Goal: Transaction & Acquisition: Purchase product/service

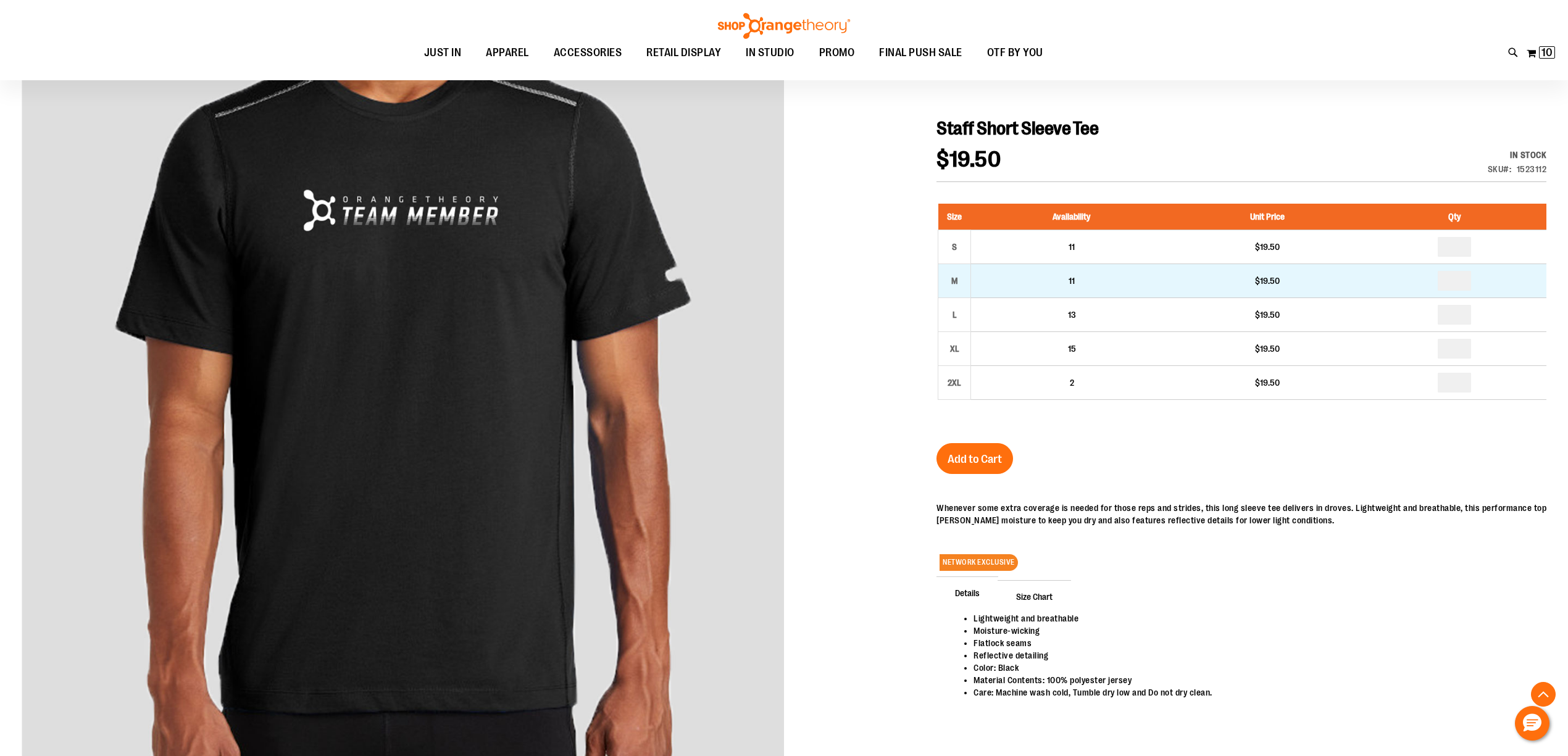
scroll to position [329, 0]
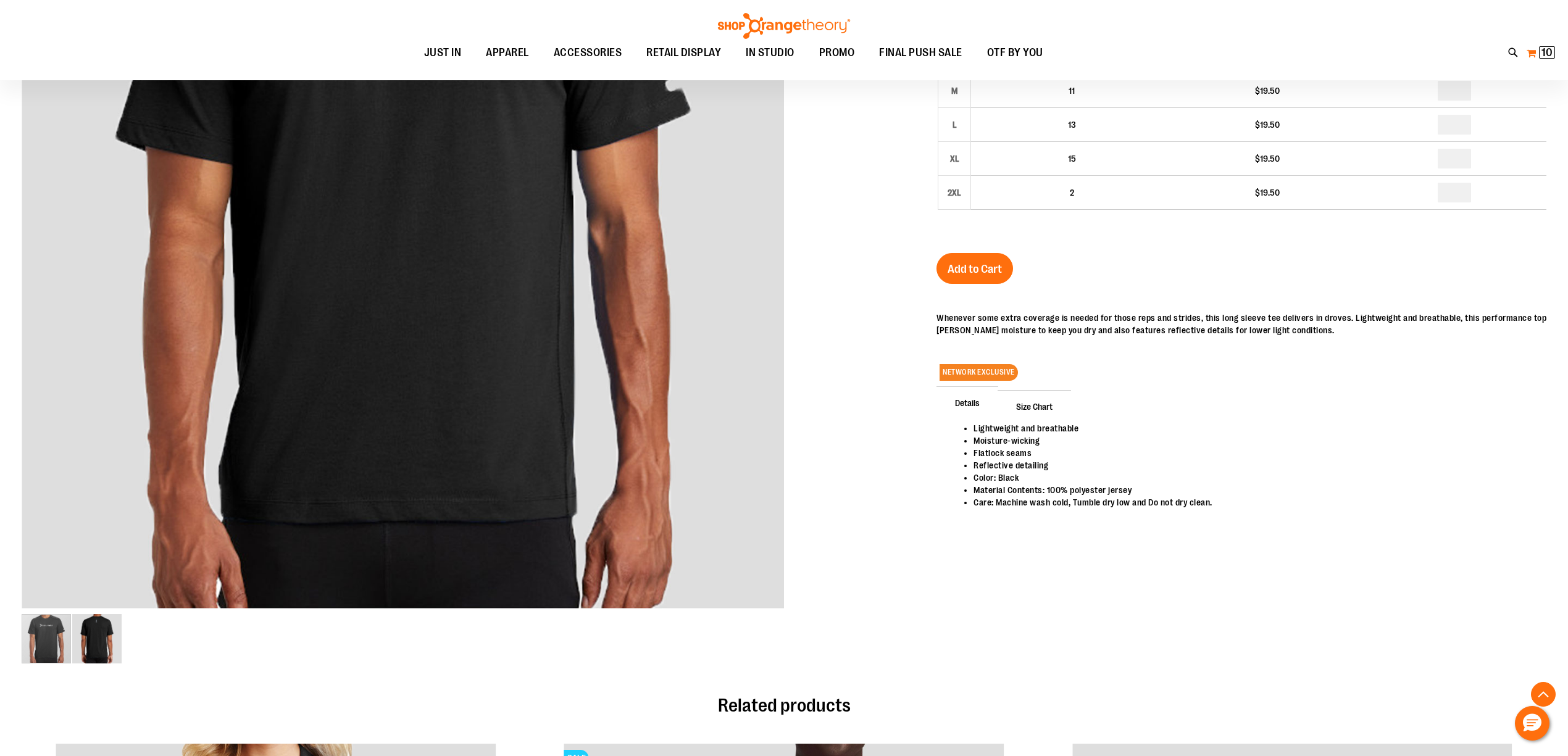
type input "**********"
click at [1542, 60] on button "My Cart 10 10 items" at bounding box center [1541, 53] width 30 height 20
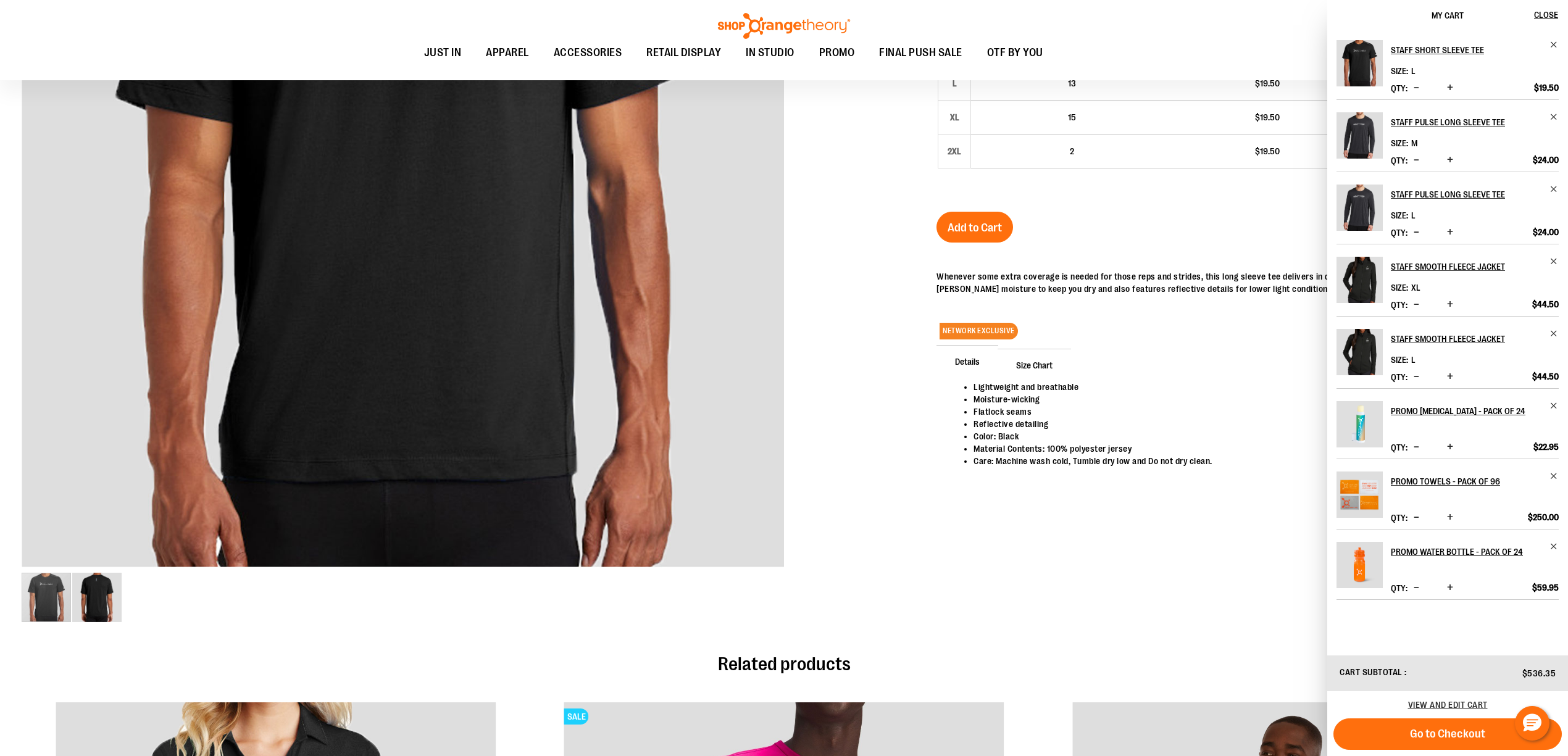
scroll to position [74, 0]
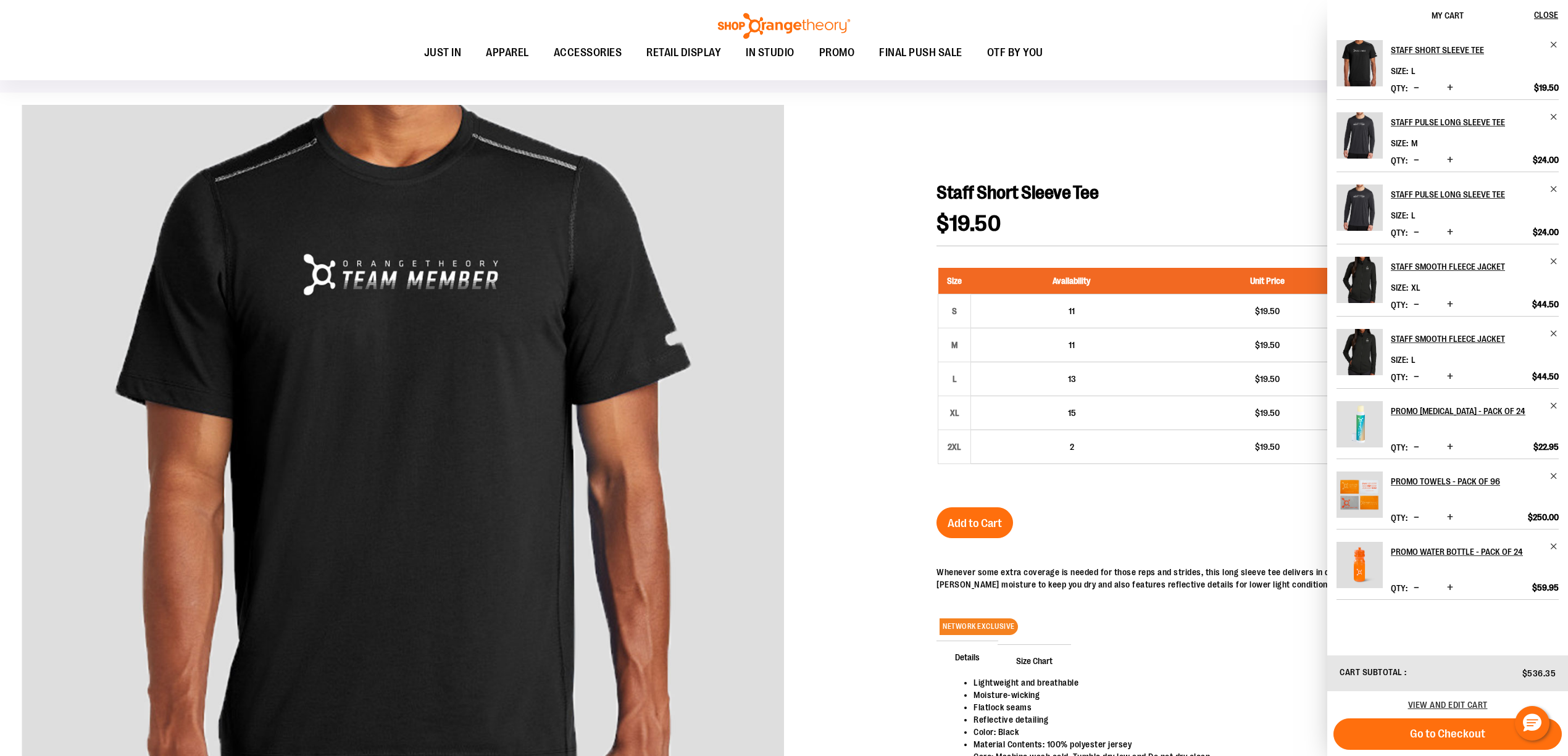
click at [889, 179] on div at bounding box center [784, 519] width 1525 height 829
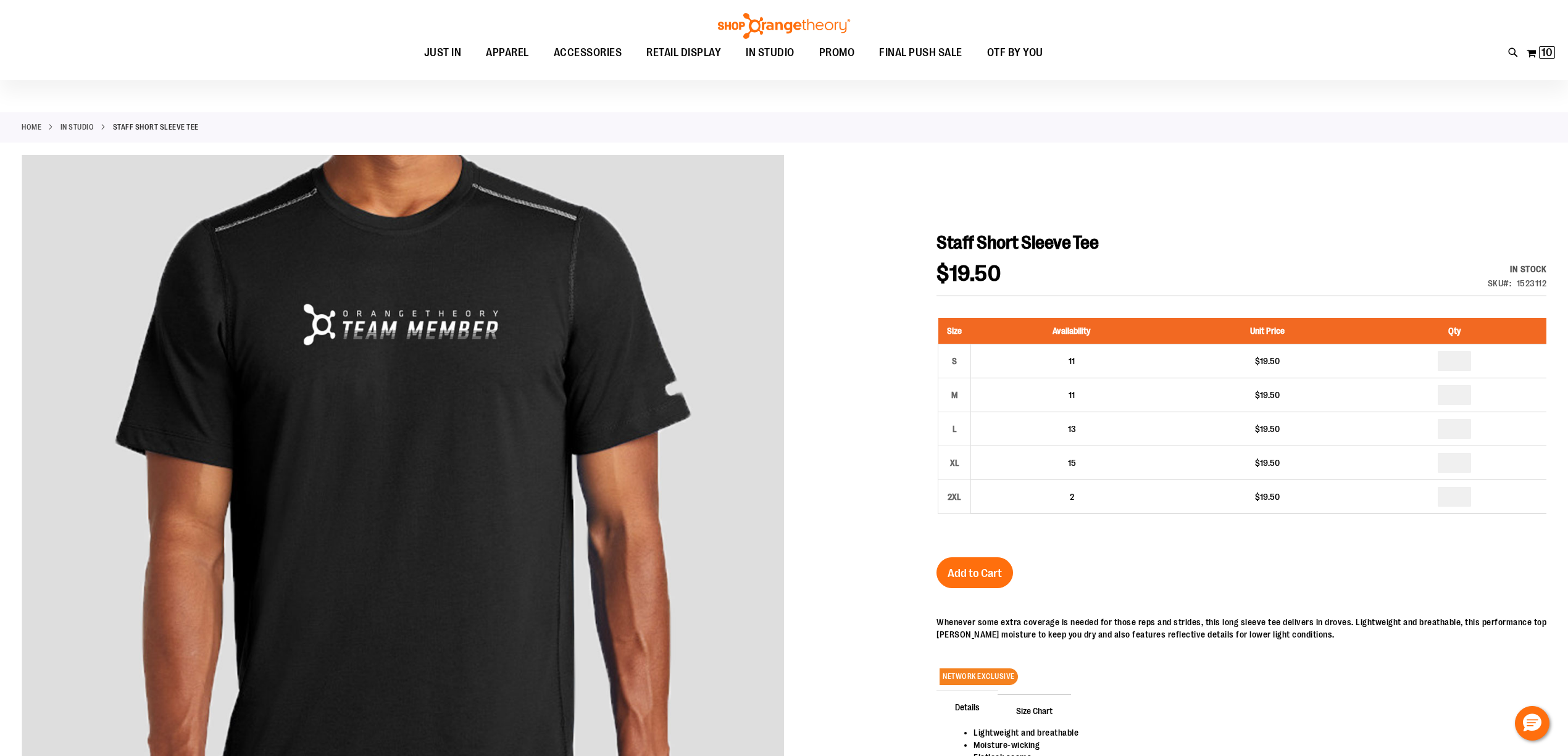
scroll to position [0, 0]
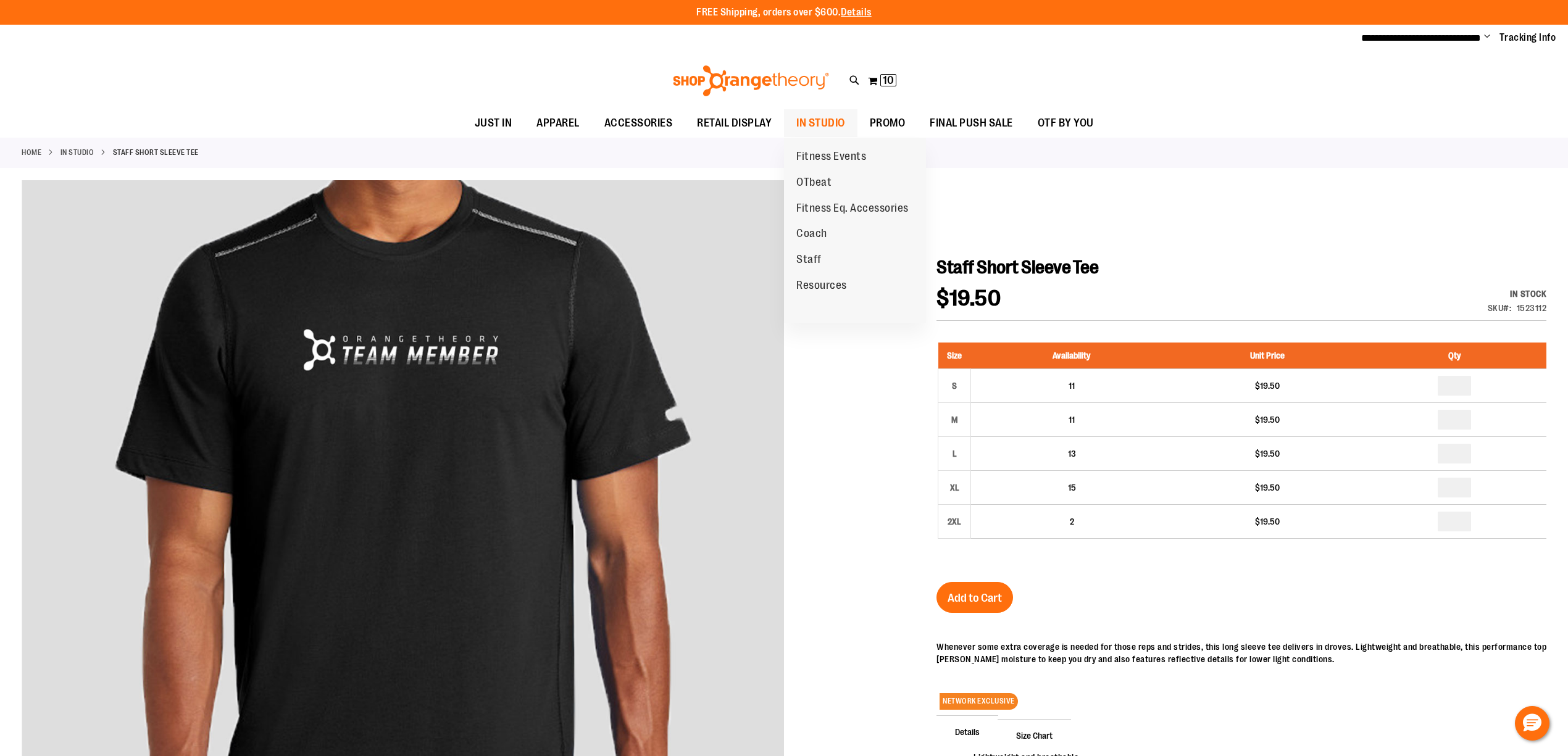
click at [807, 123] on span "IN STUDIO" at bounding box center [821, 123] width 49 height 28
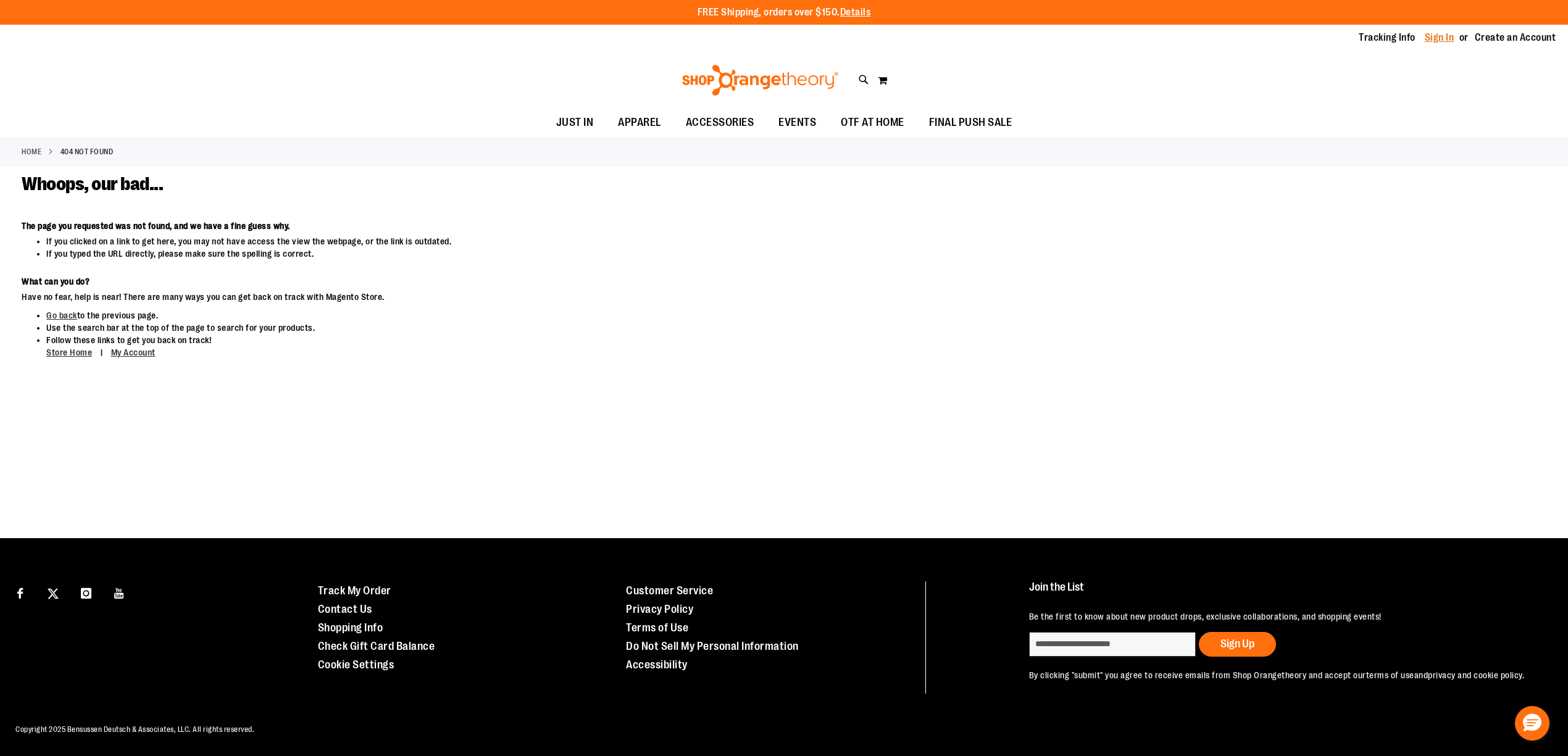
type input "**********"
click at [1447, 40] on link "Sign In" at bounding box center [1439, 37] width 30 height 13
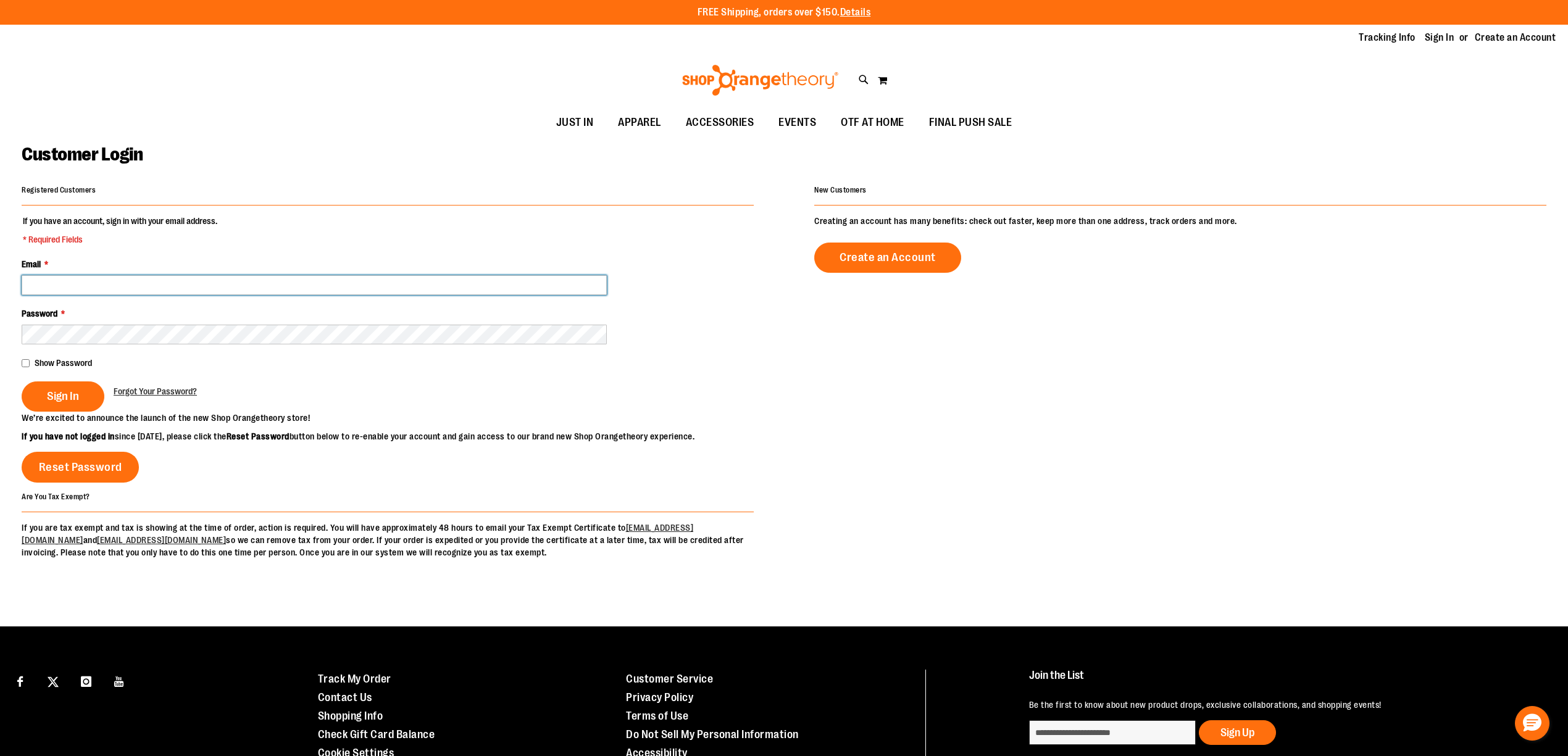
type input "**********"
click at [243, 293] on input "**********" at bounding box center [314, 284] width 585 height 20
type input "**********"
click at [48, 395] on span "Sign In" at bounding box center [63, 396] width 32 height 13
click at [62, 400] on div "Sign In" at bounding box center [67, 396] width 92 height 31
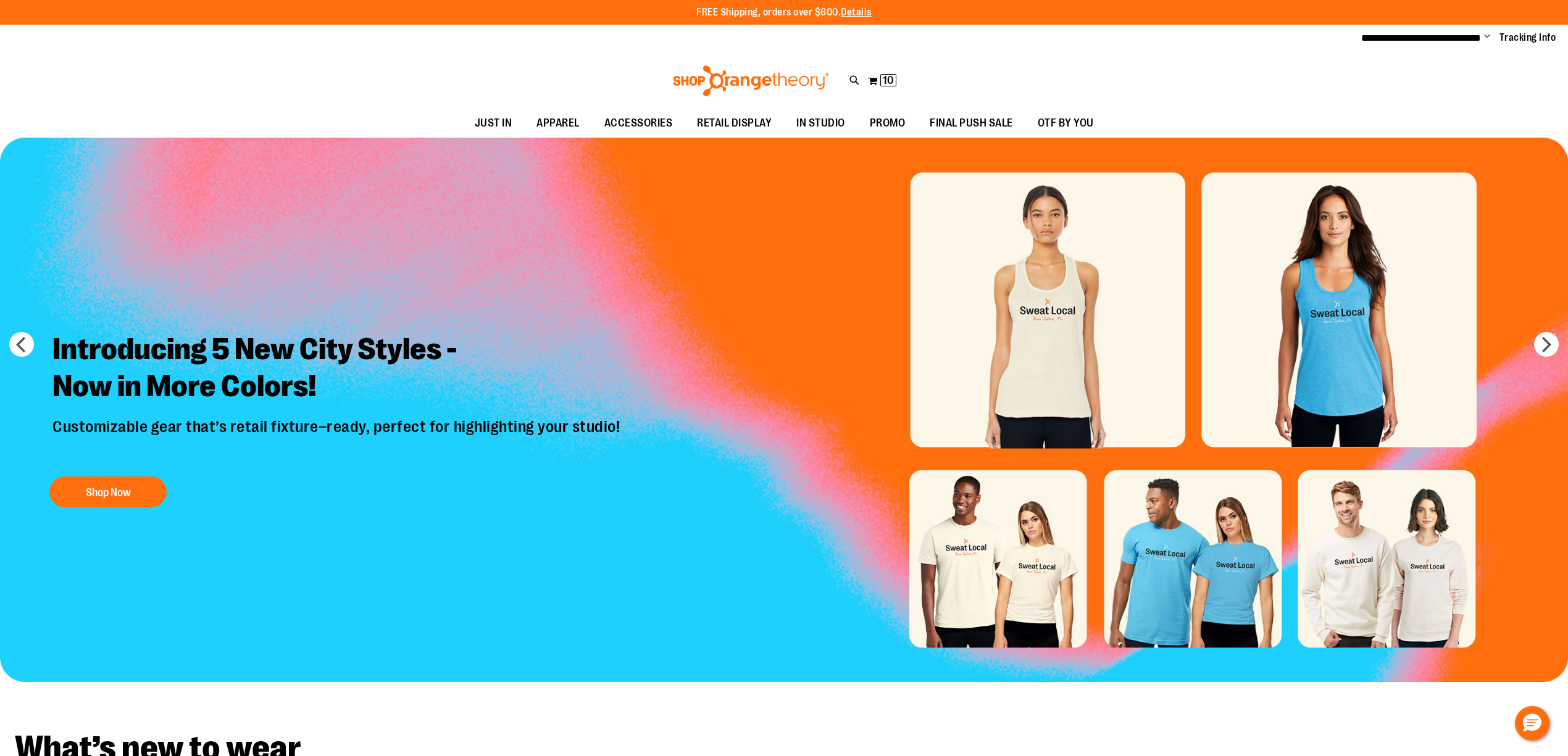
type input "**********"
click at [1474, 47] on div "**********" at bounding box center [784, 38] width 1568 height 27
click at [1469, 39] on span "**********" at bounding box center [1421, 38] width 120 height 10
click at [1480, 37] on span "**********" at bounding box center [1421, 38] width 120 height 10
click at [886, 79] on span "10" at bounding box center [887, 80] width 11 height 12
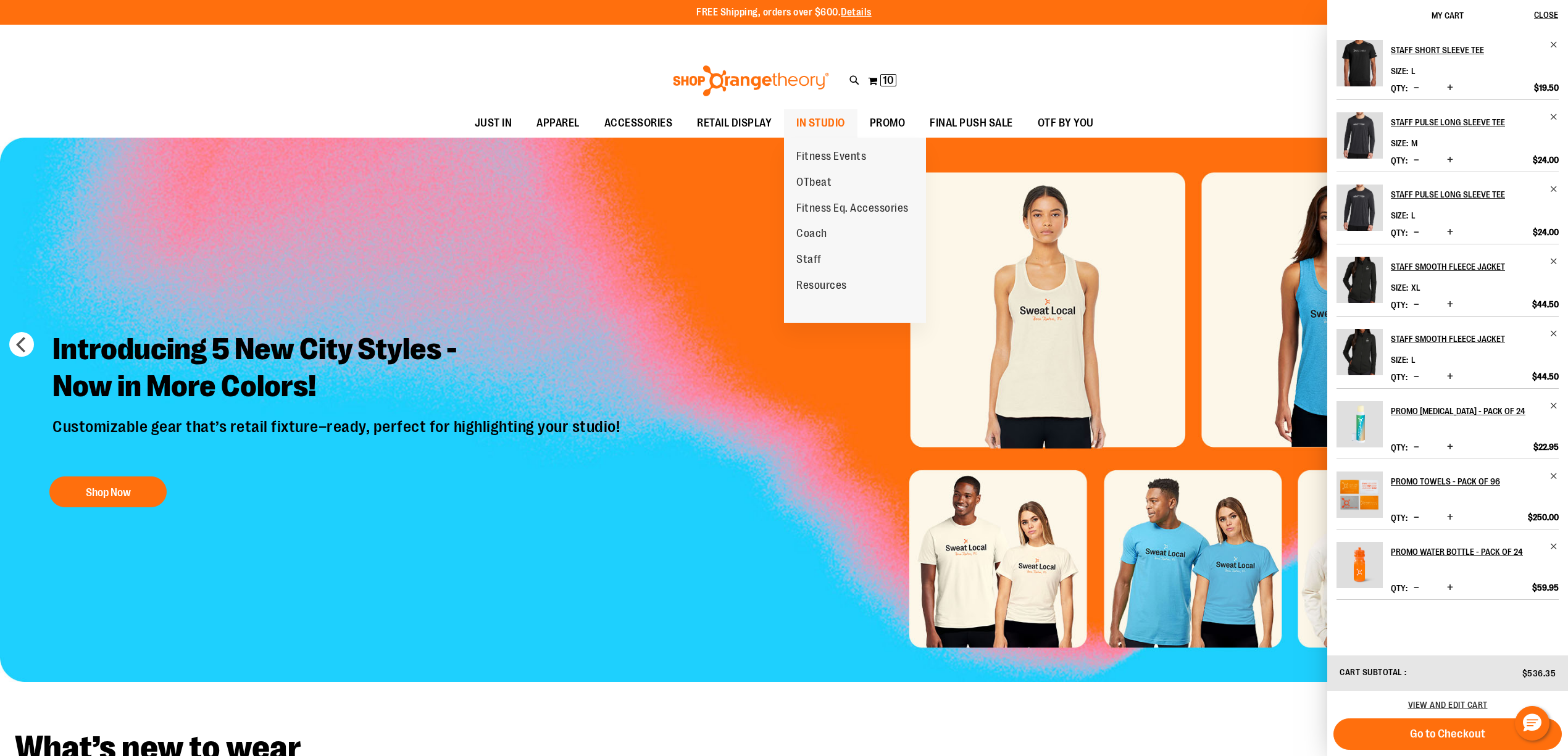
click at [812, 122] on span "IN STUDIO" at bounding box center [821, 123] width 49 height 28
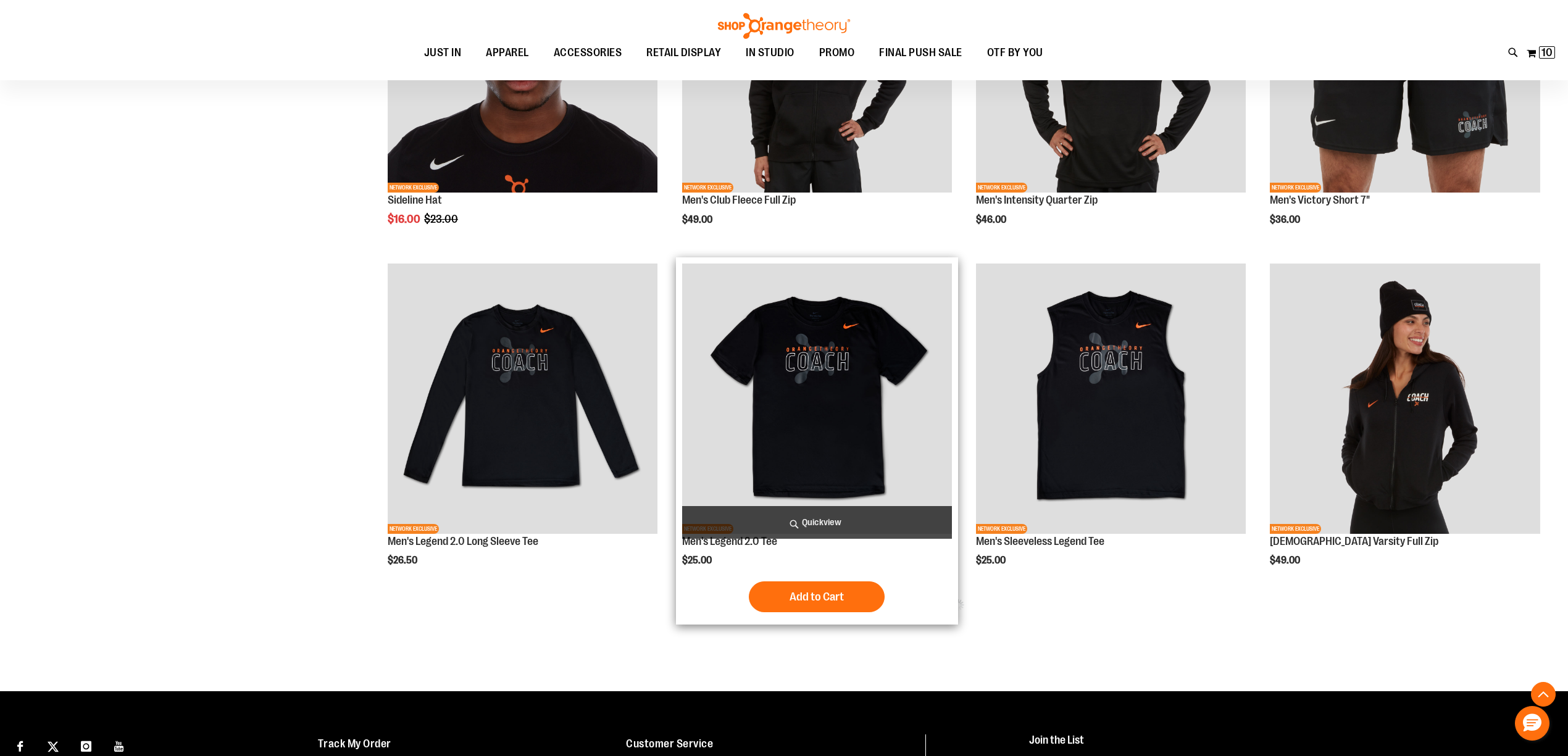
scroll to position [687, 0]
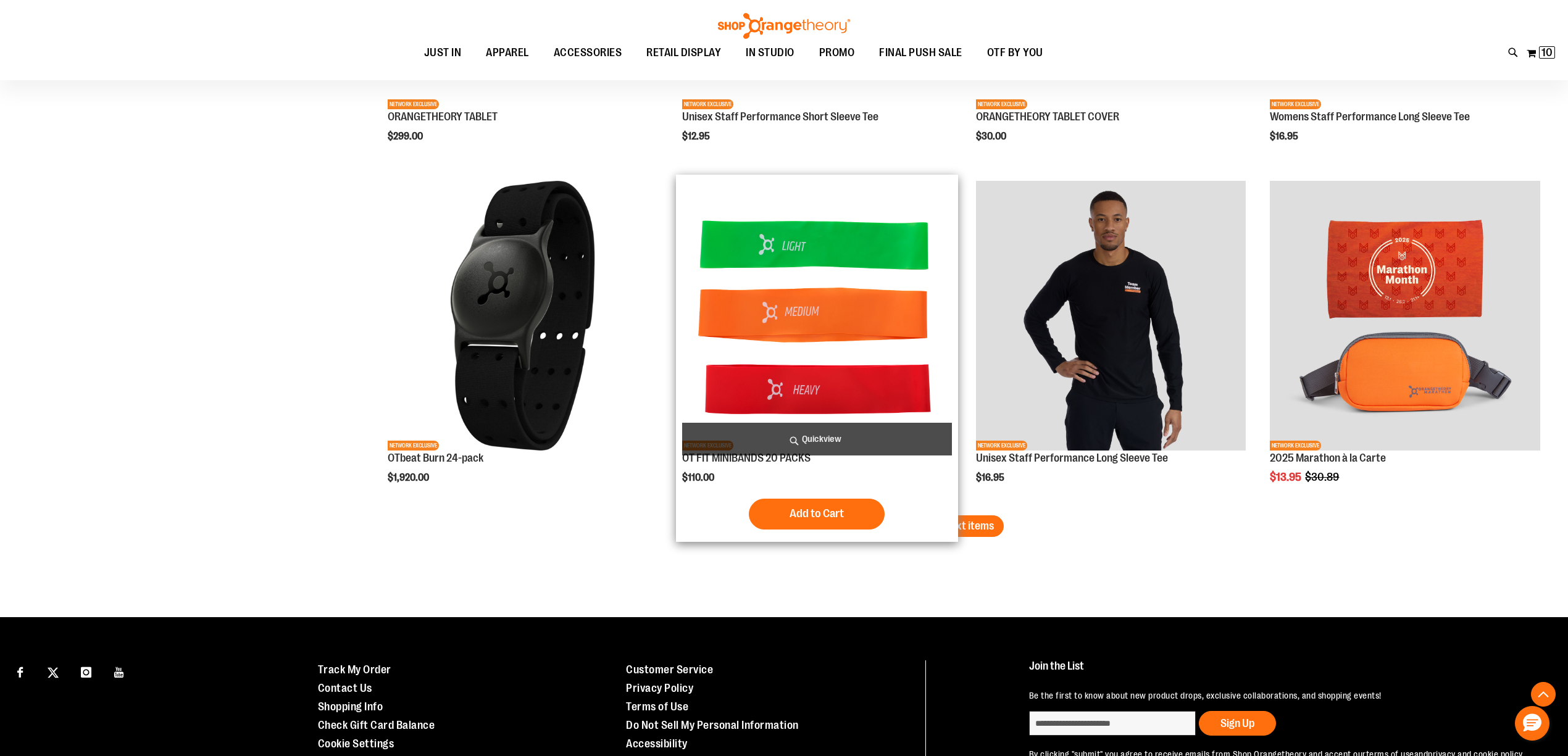
scroll to position [2743, 0]
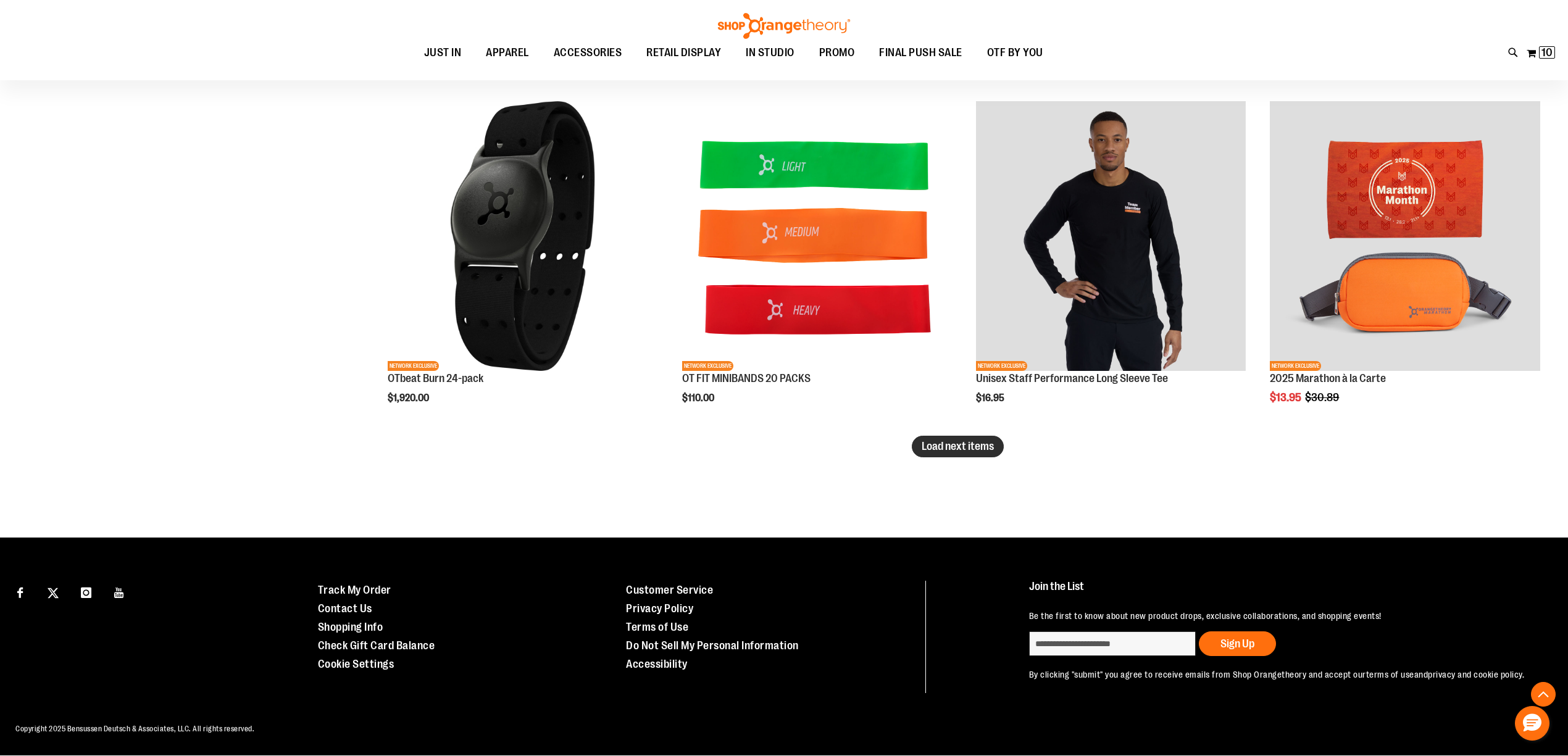
type input "**********"
click at [965, 445] on span "Load next items" at bounding box center [957, 445] width 72 height 12
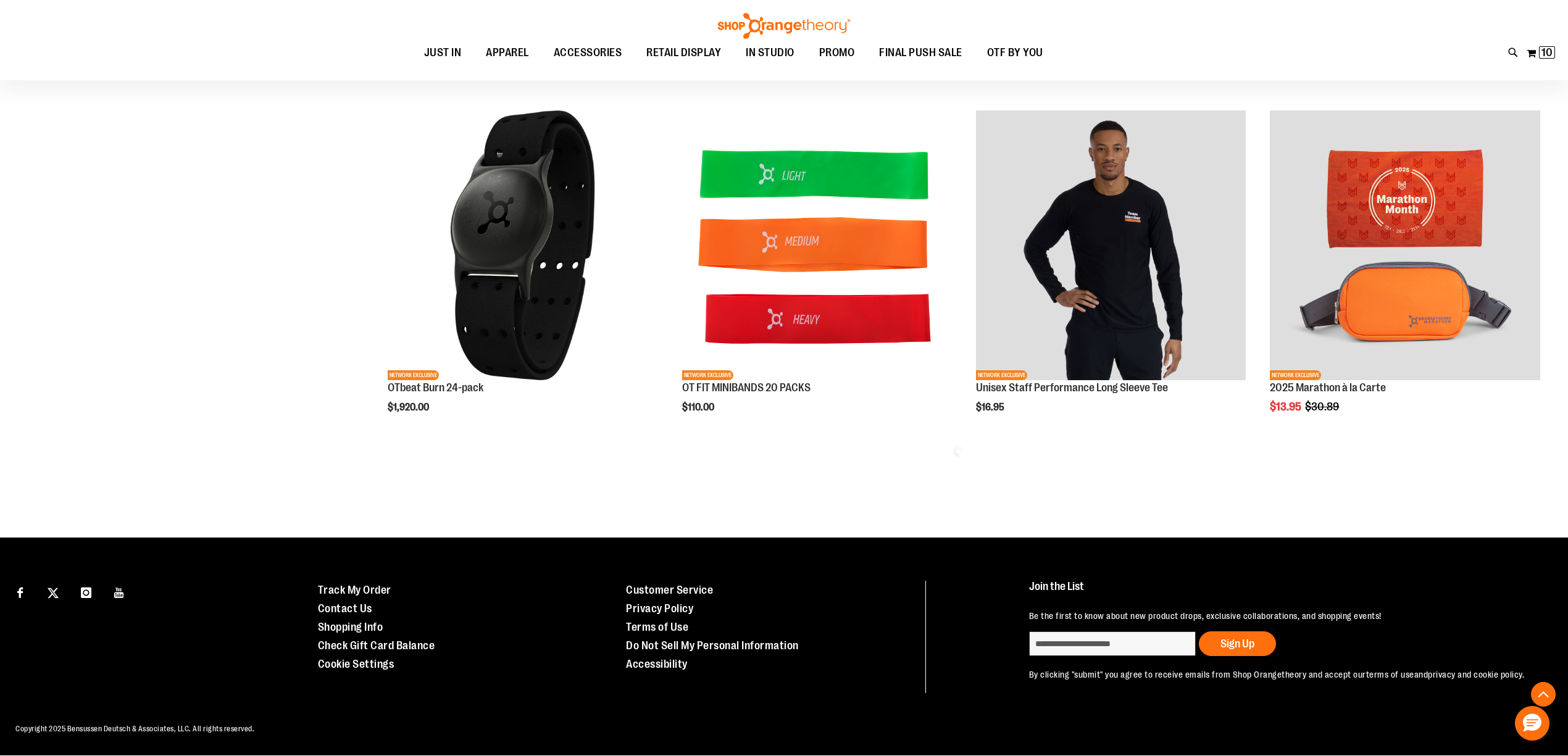
scroll to position [2733, 0]
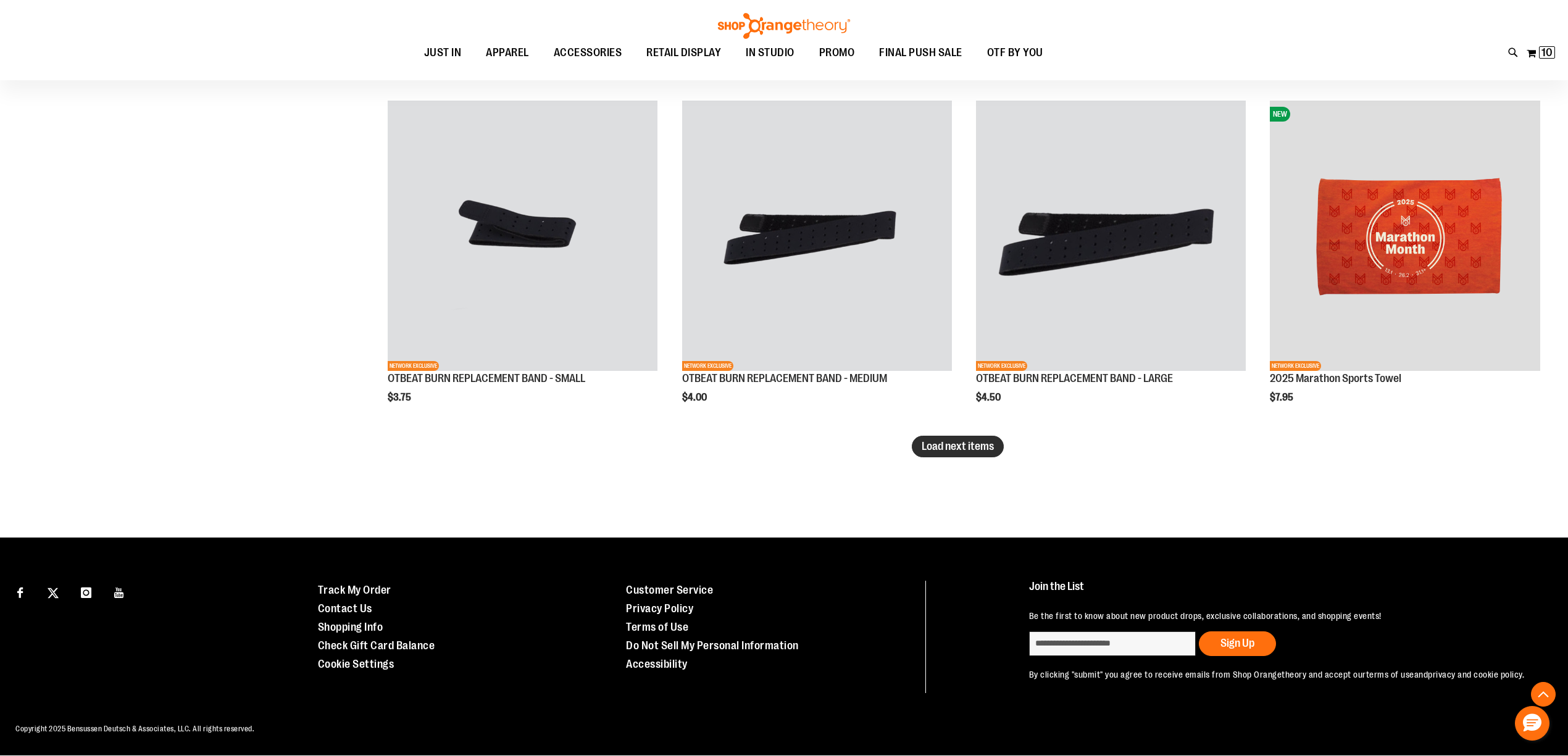
click at [968, 447] on span "Load next items" at bounding box center [957, 445] width 72 height 12
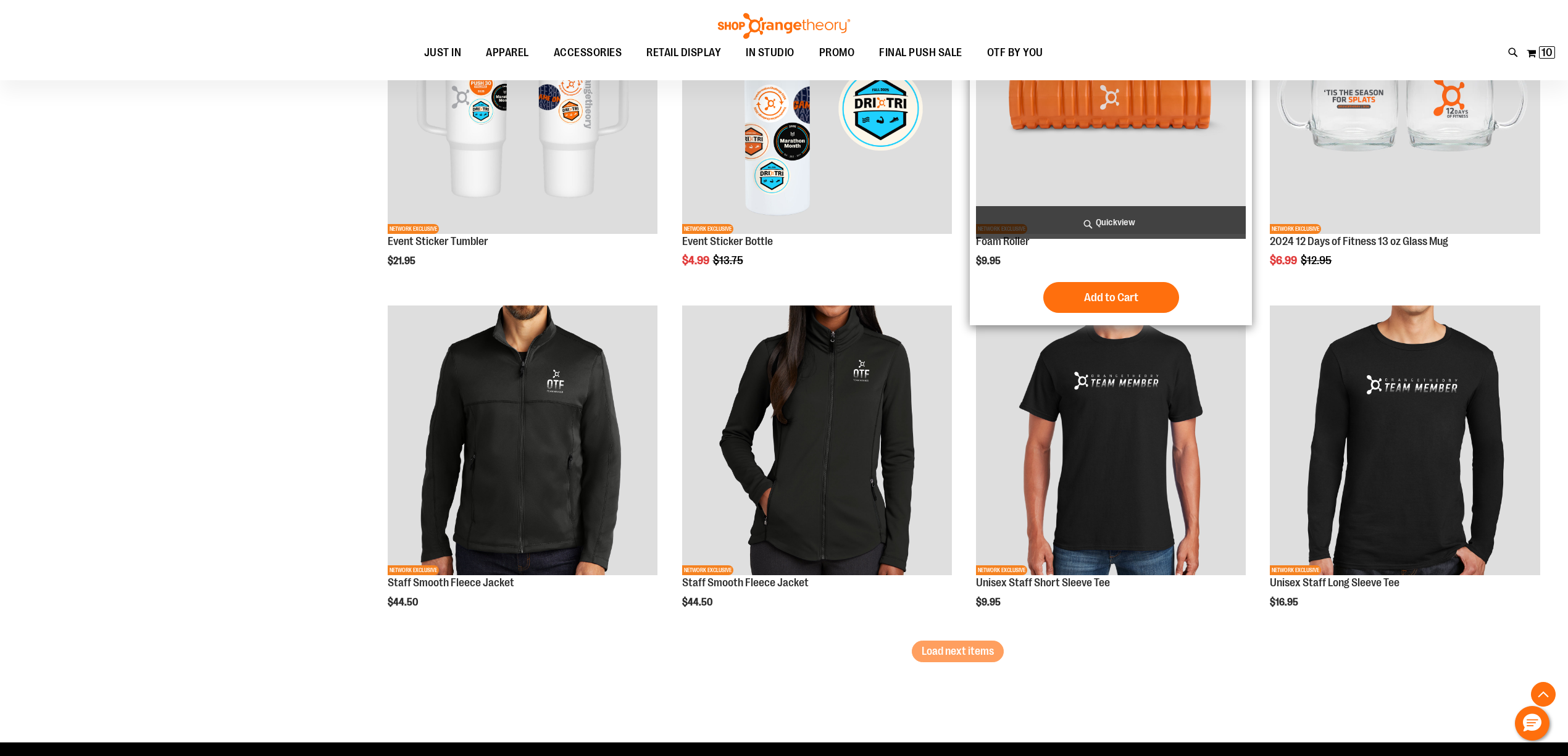
scroll to position [4790, 0]
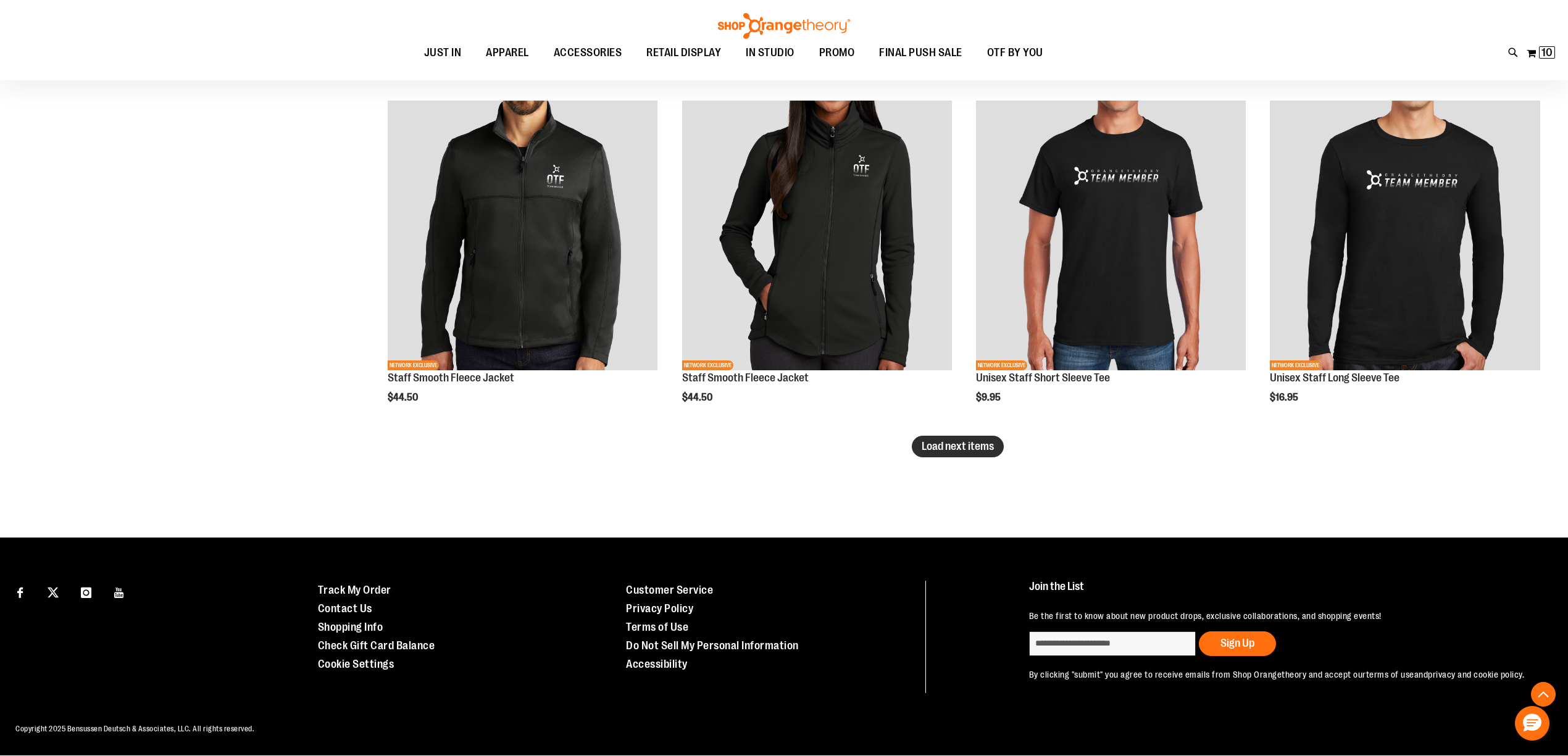
click at [950, 453] on button "Load next items" at bounding box center [957, 446] width 92 height 22
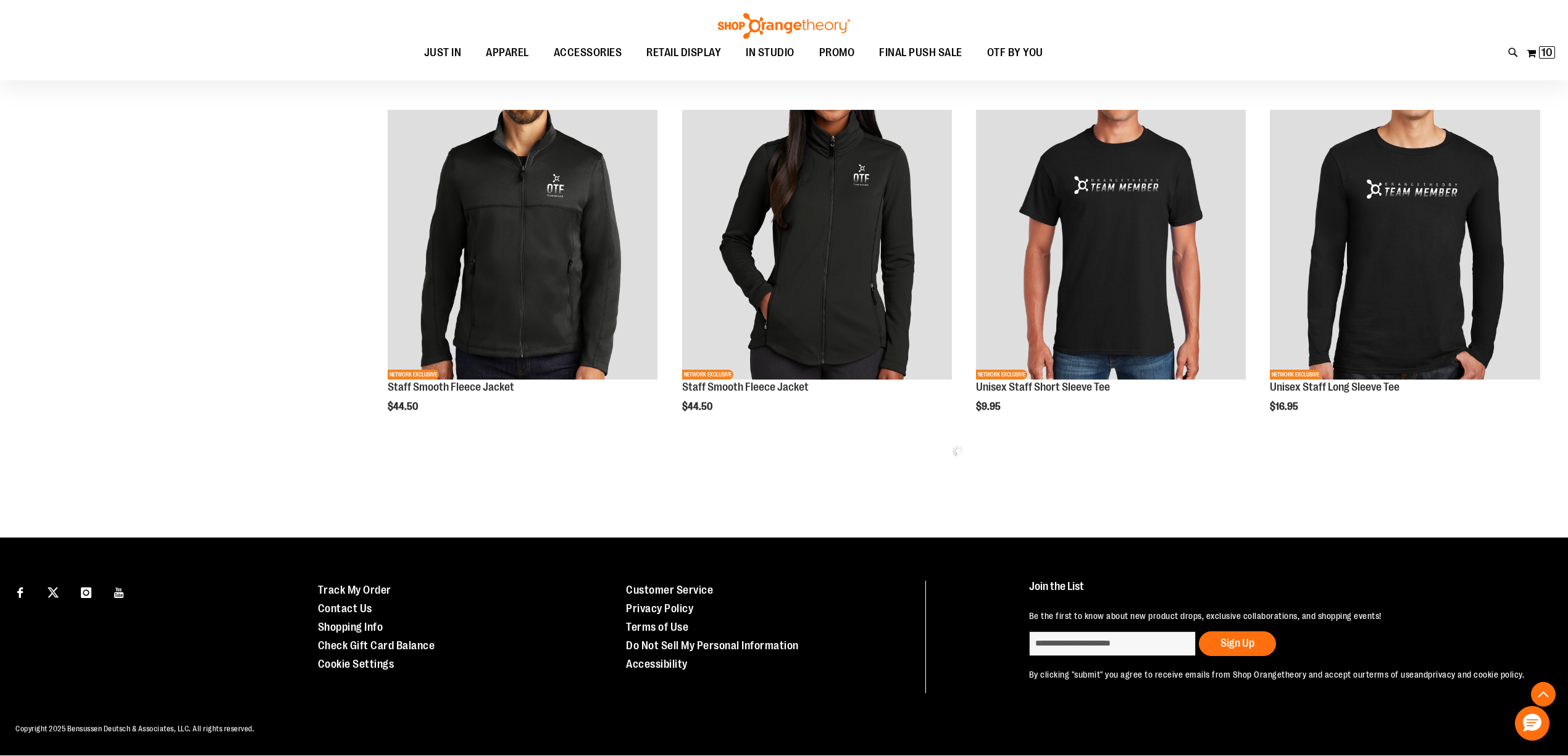
scroll to position [4780, 0]
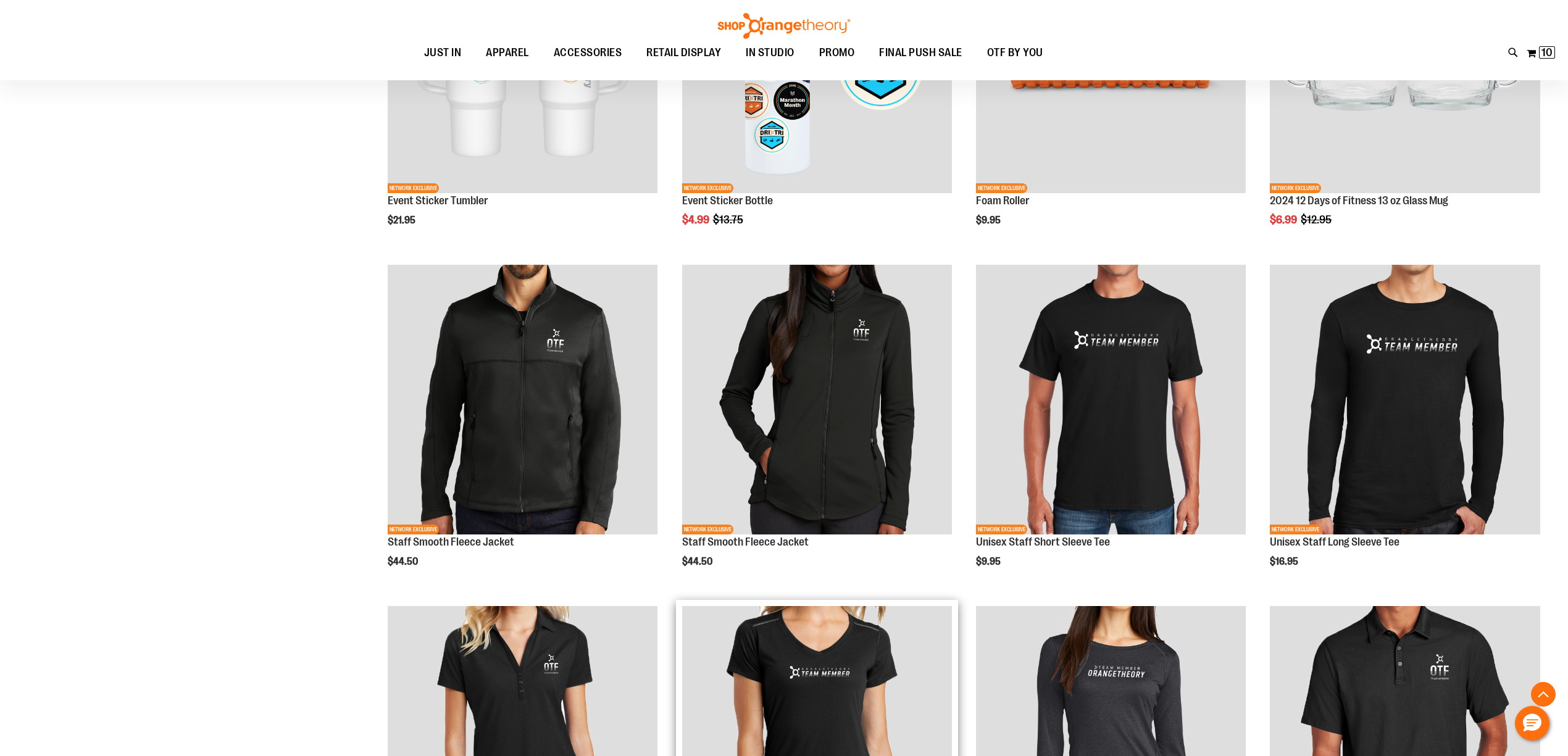
scroll to position [4625, 0]
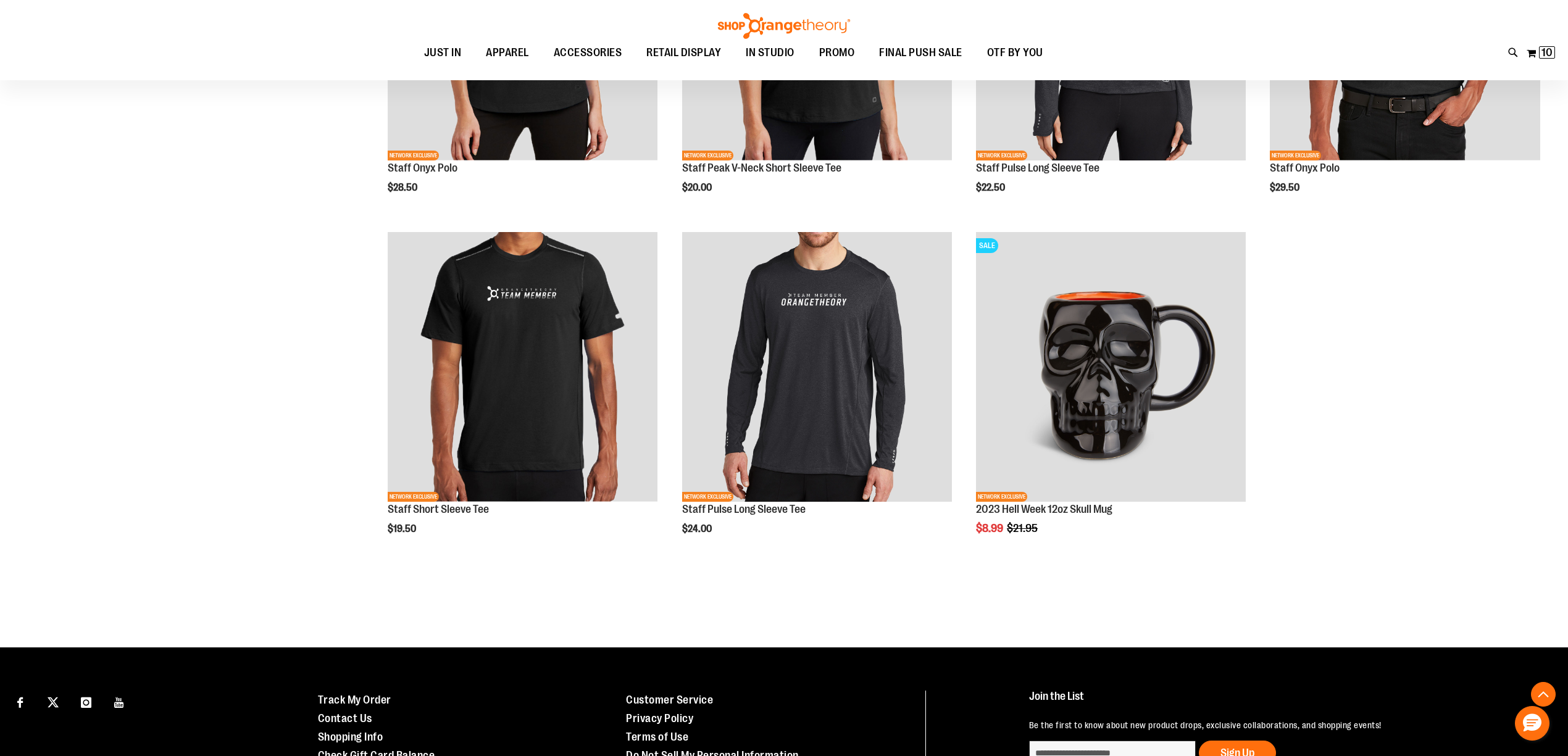
scroll to position [5121, 0]
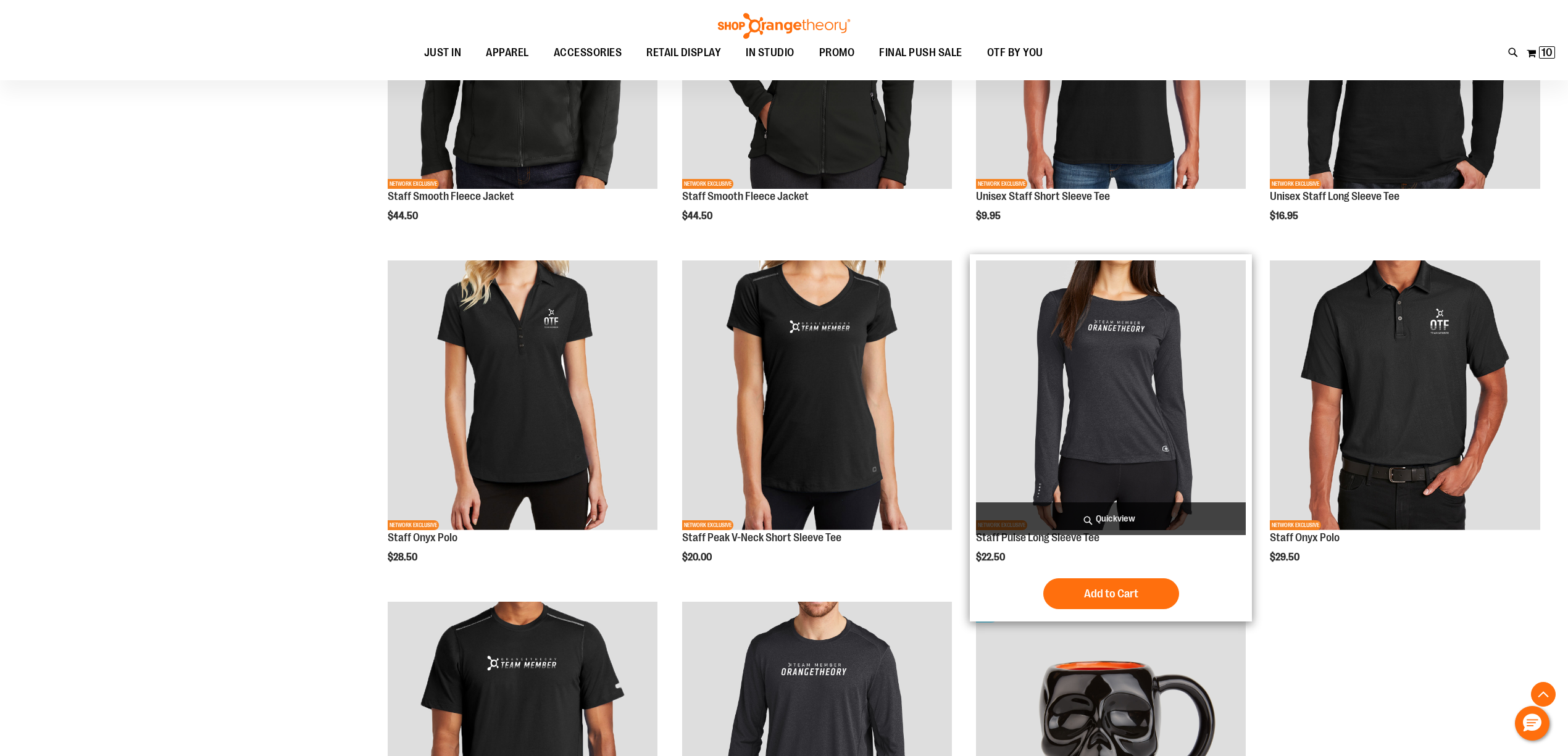
scroll to position [5121, 0]
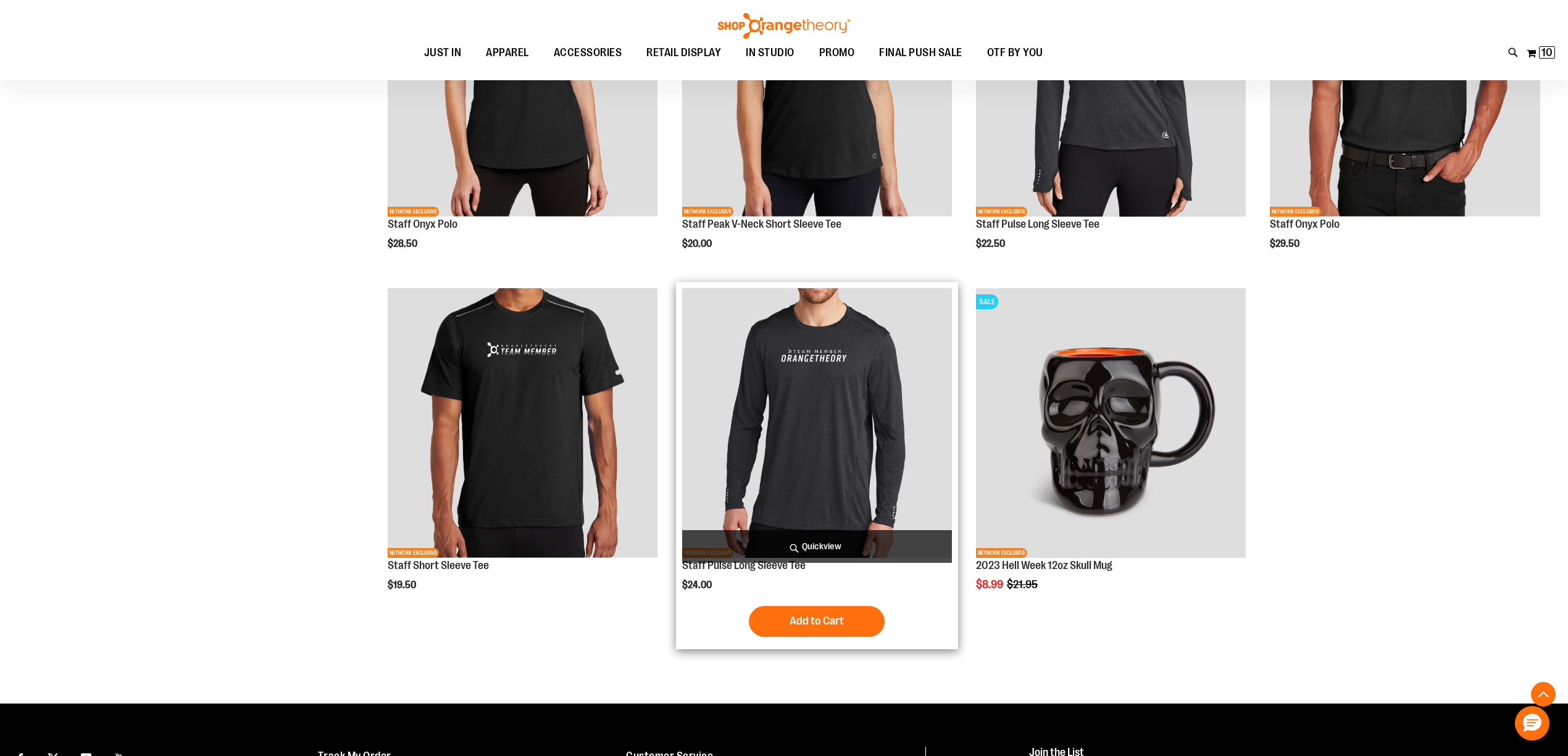
scroll to position [4874, 0]
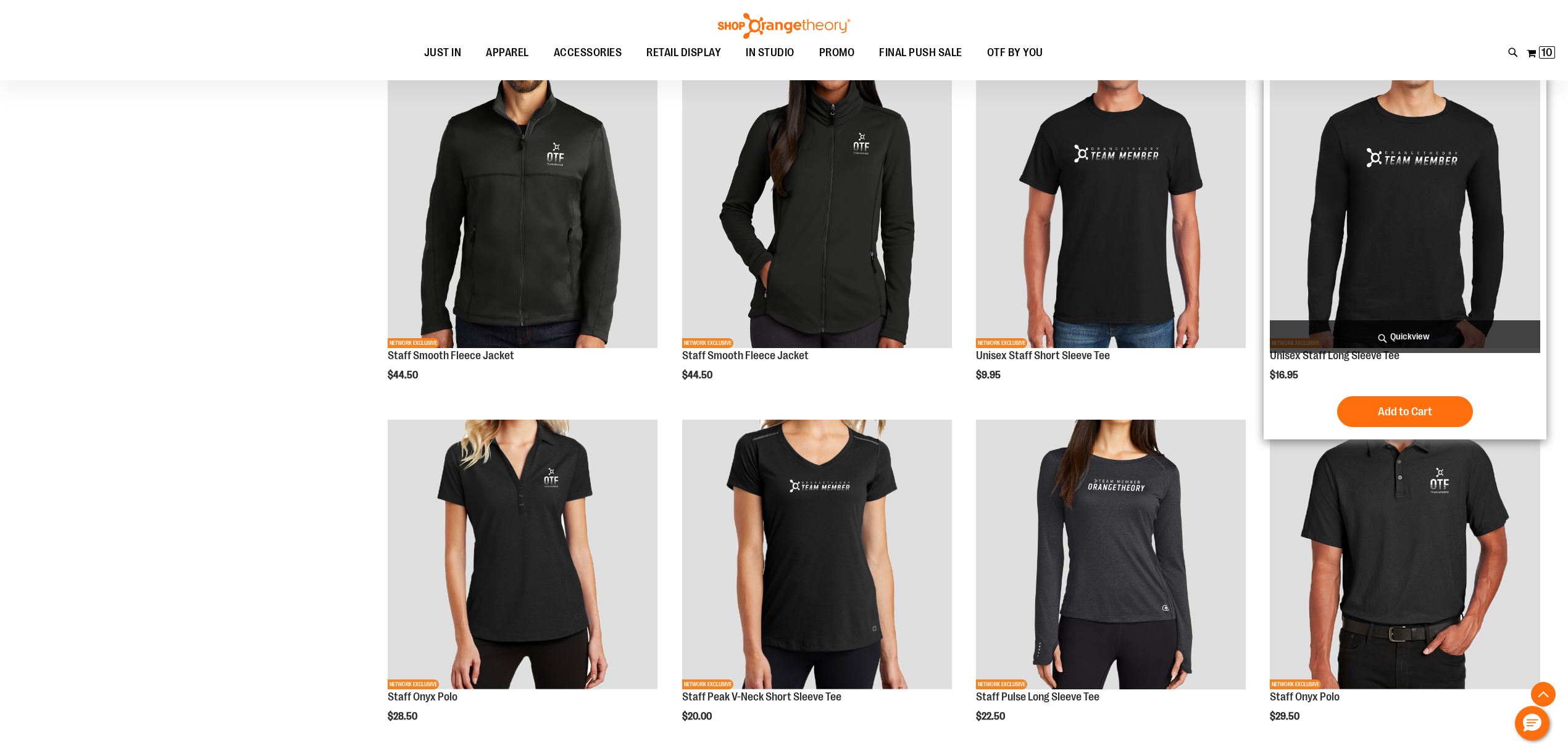
scroll to position [4709, 0]
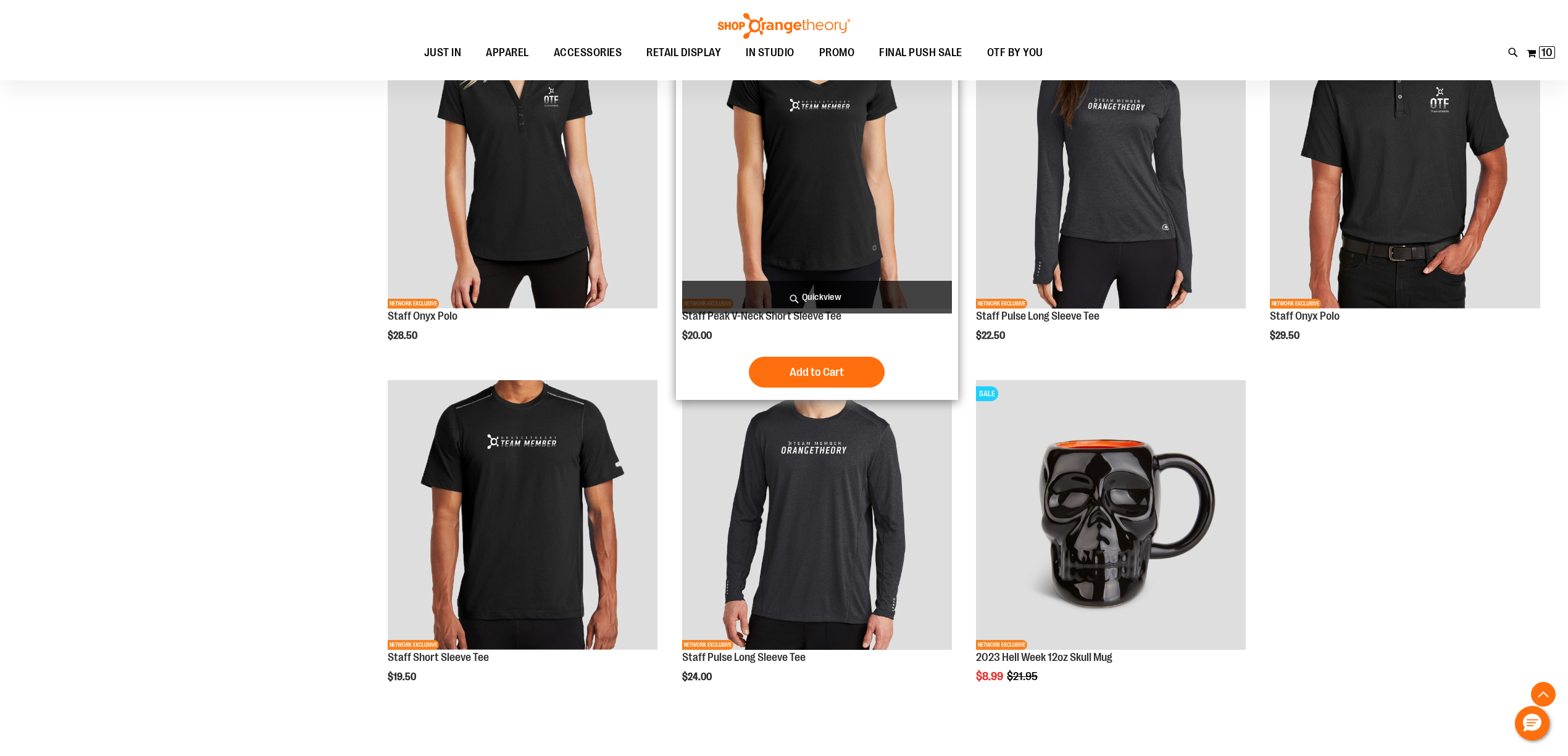
scroll to position [5285, 0]
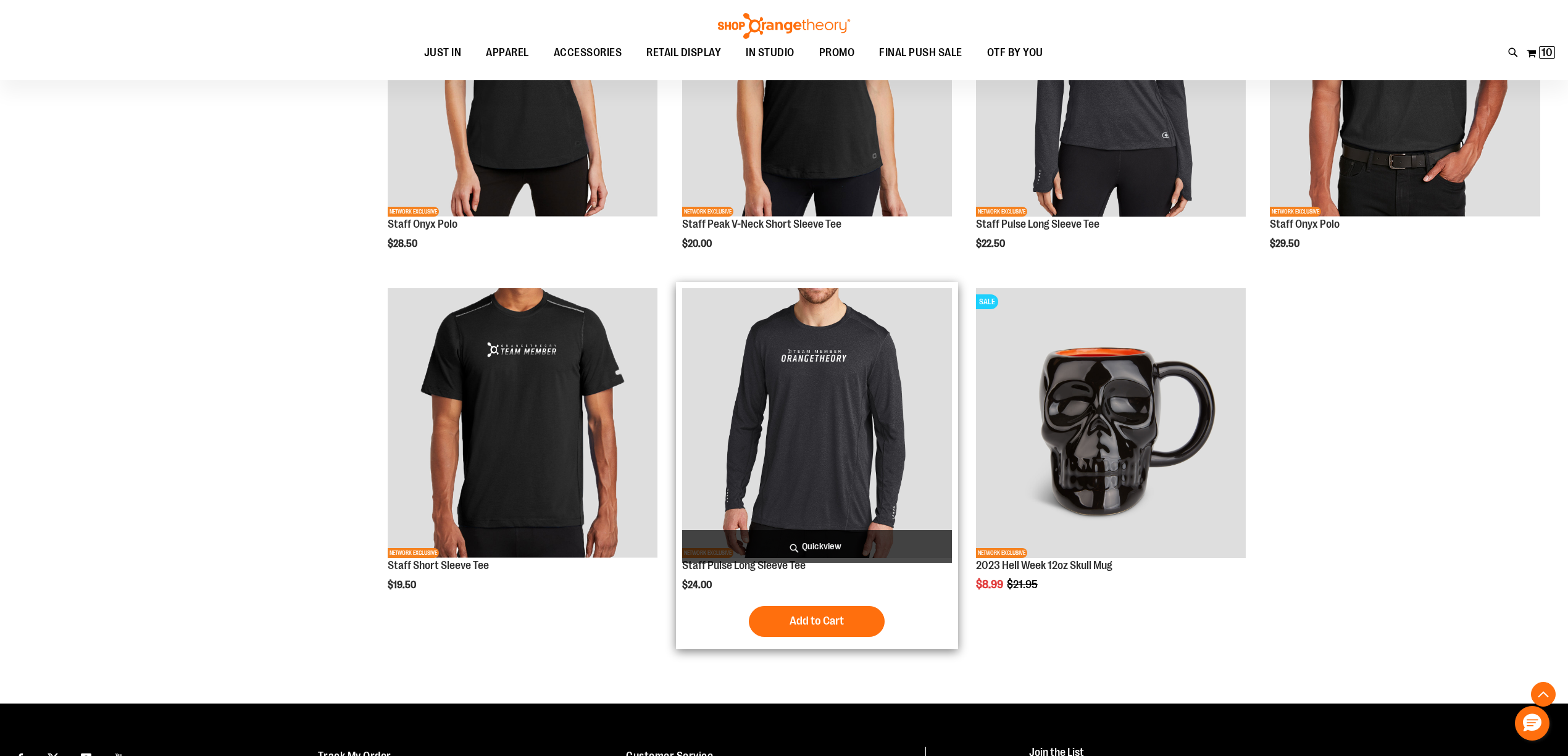
click at [875, 347] on img "product" at bounding box center [817, 423] width 270 height 270
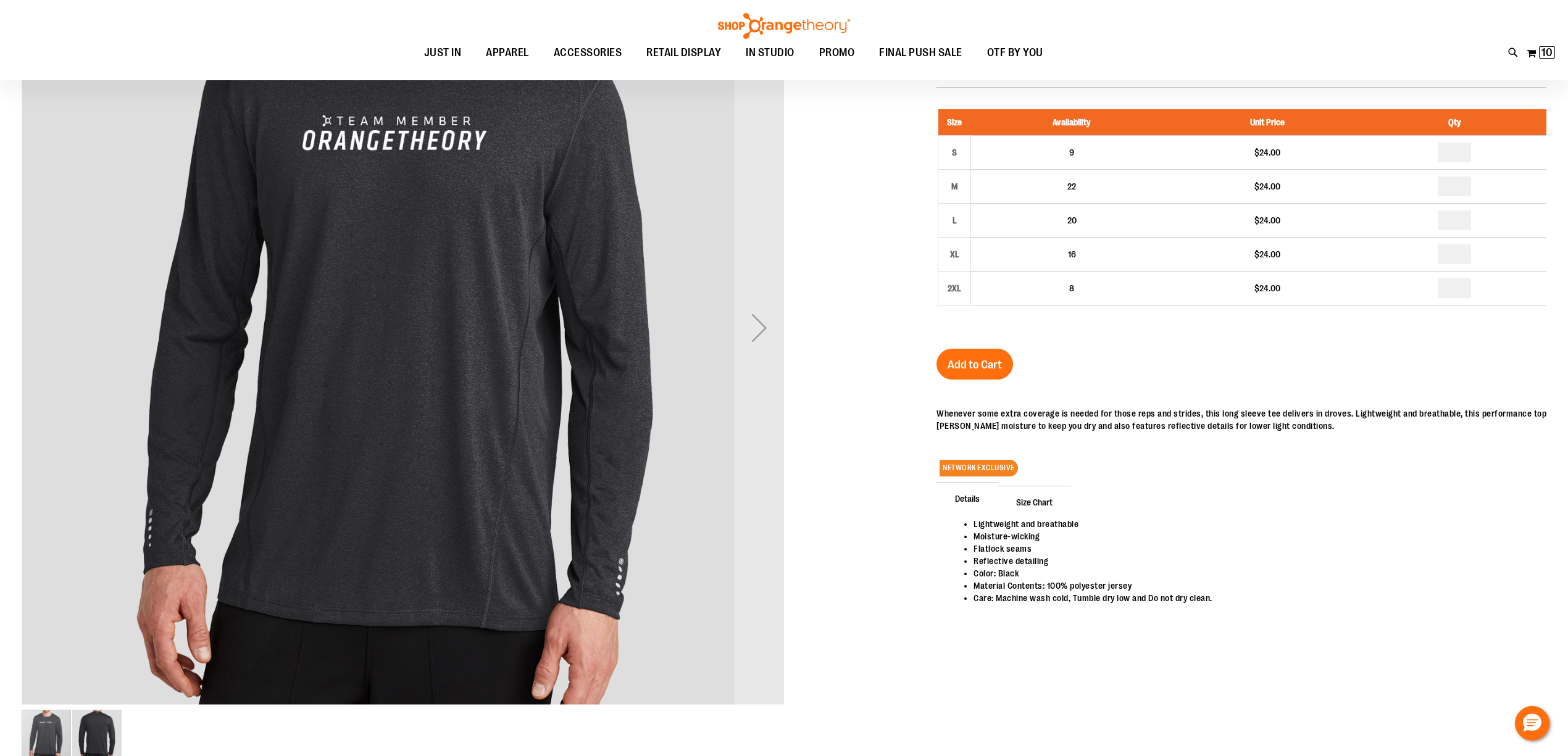
scroll to position [81, 0]
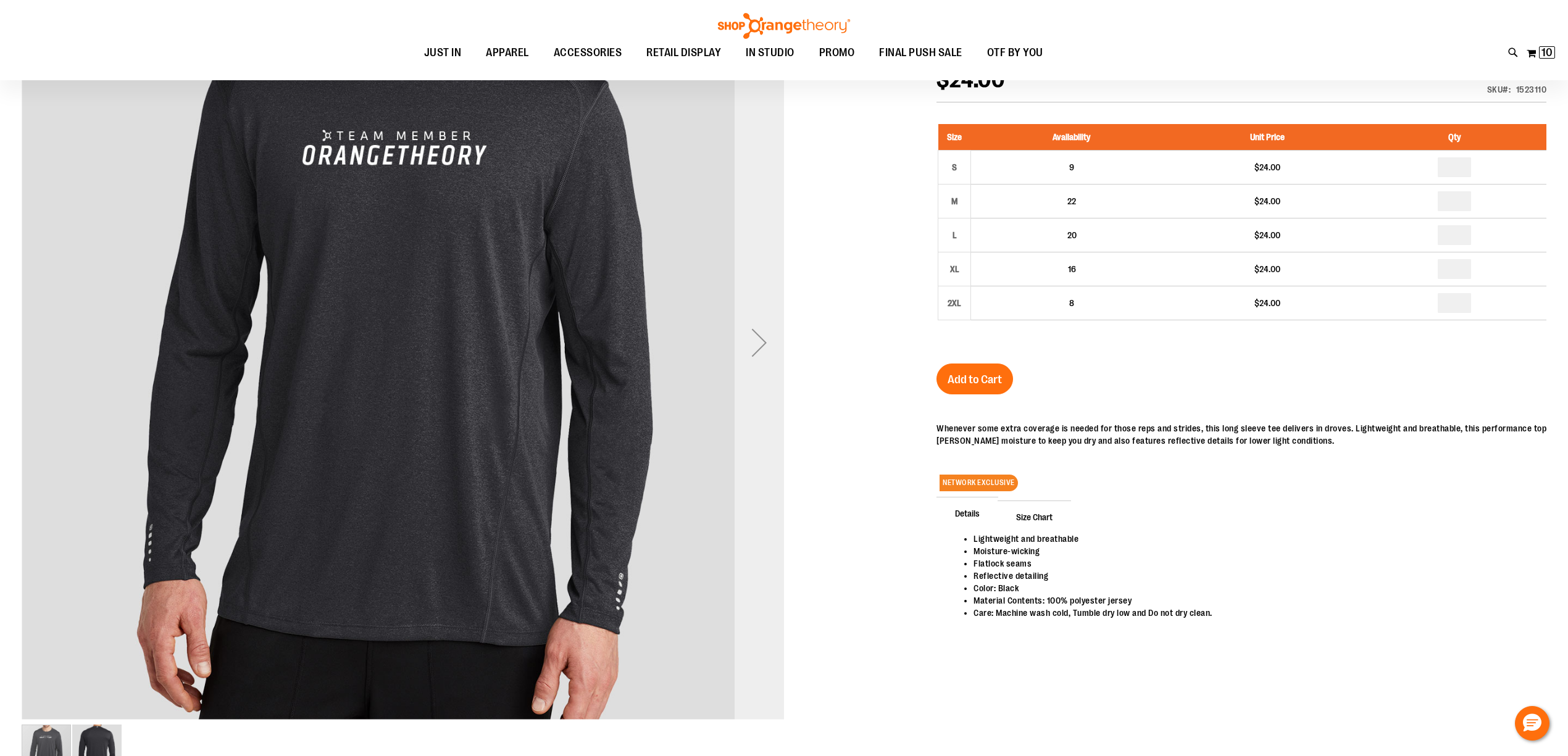
type input "**********"
click at [759, 336] on div "Next" at bounding box center [759, 342] width 50 height 50
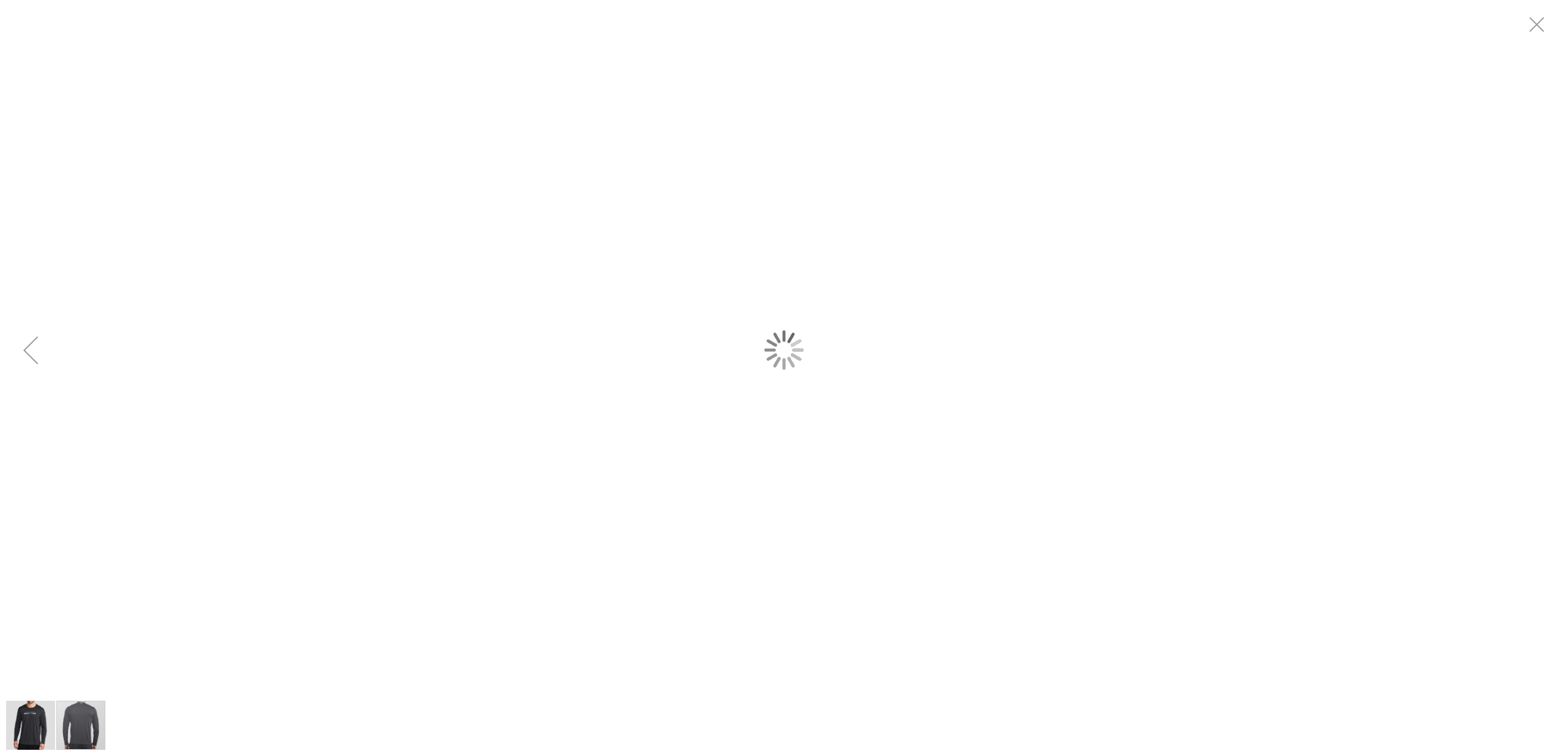
scroll to position [0, 0]
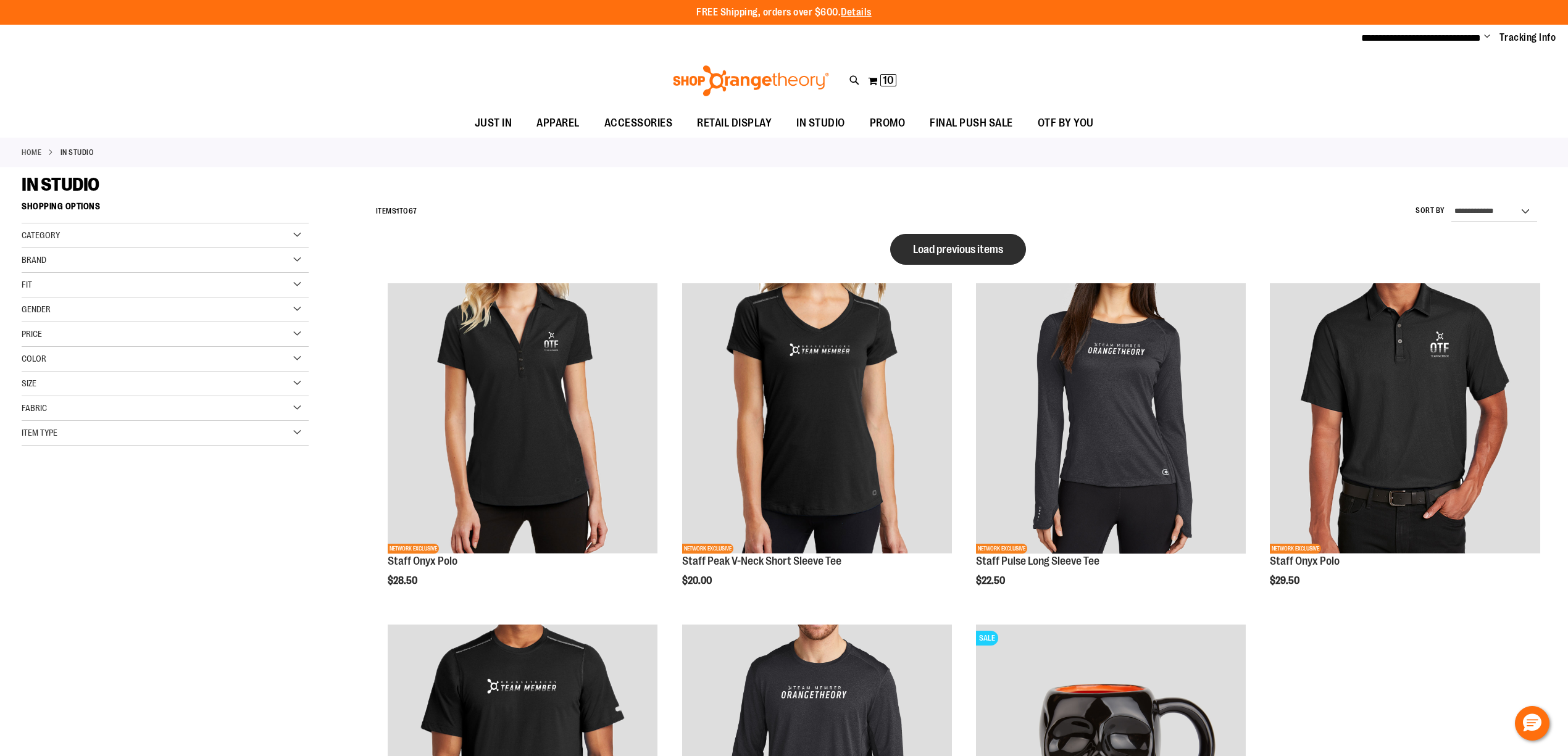
type input "**********"
click at [923, 250] on span "Load previous items" at bounding box center [958, 249] width 90 height 12
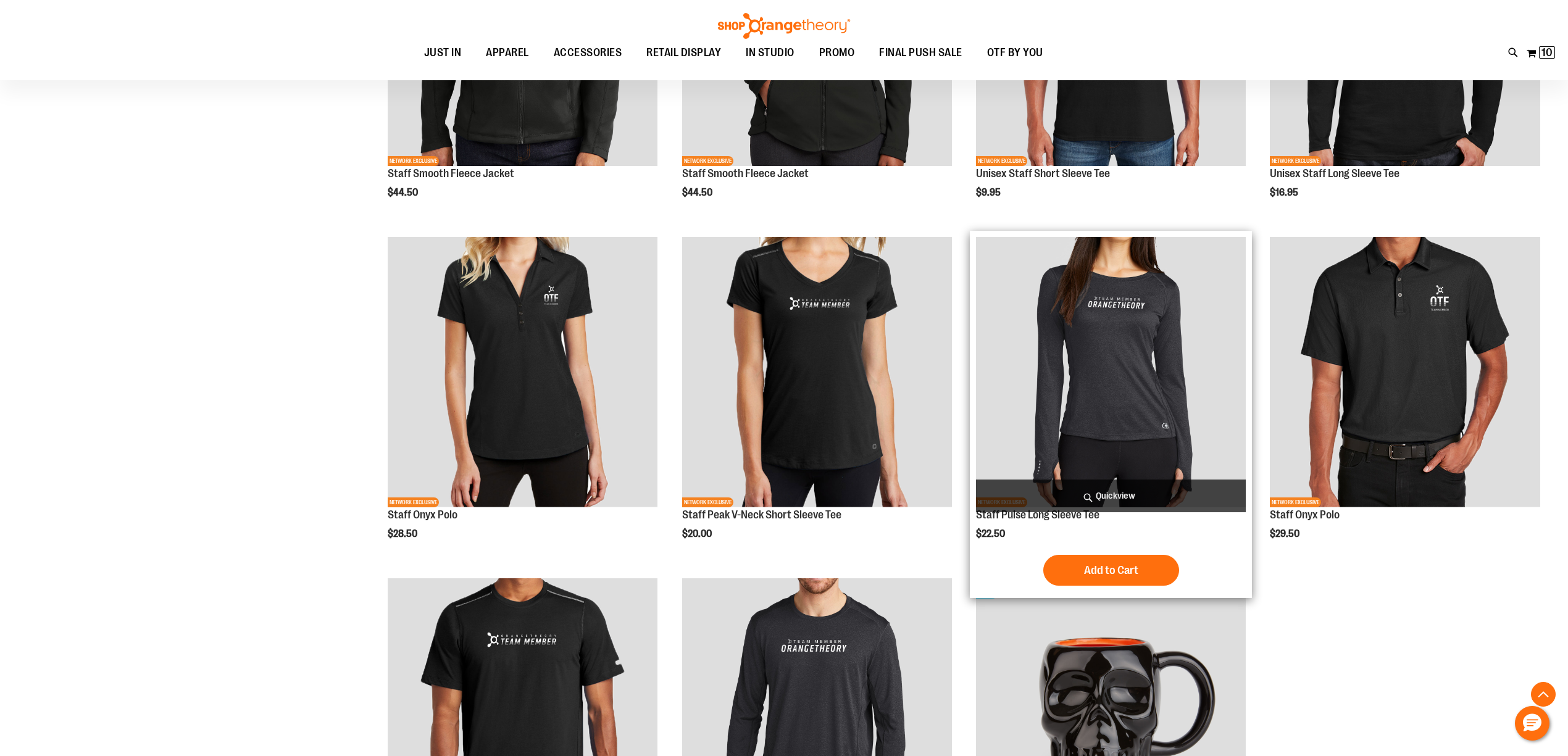
scroll to position [658, 0]
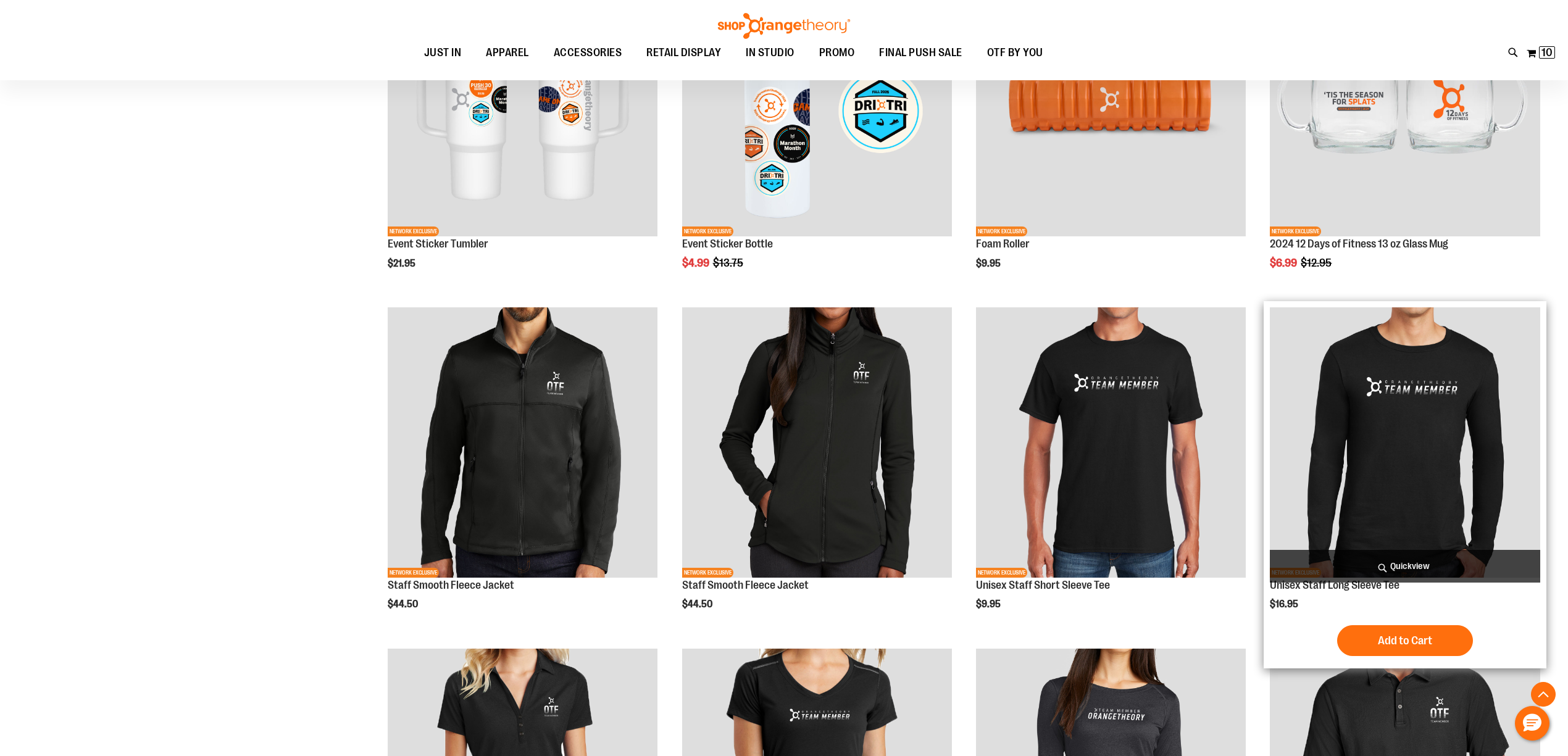
click at [1346, 400] on img "product" at bounding box center [1404, 442] width 270 height 270
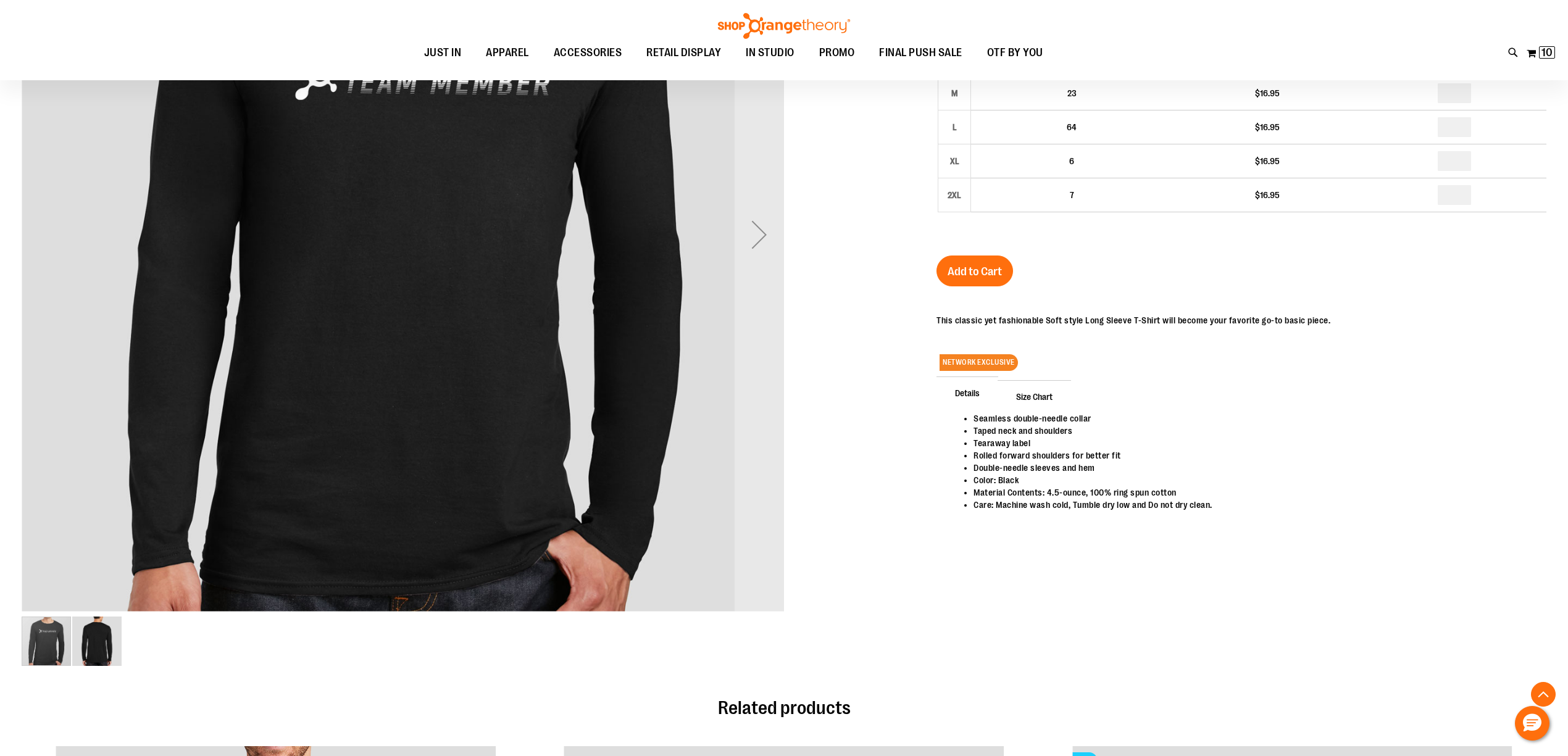
scroll to position [329, 0]
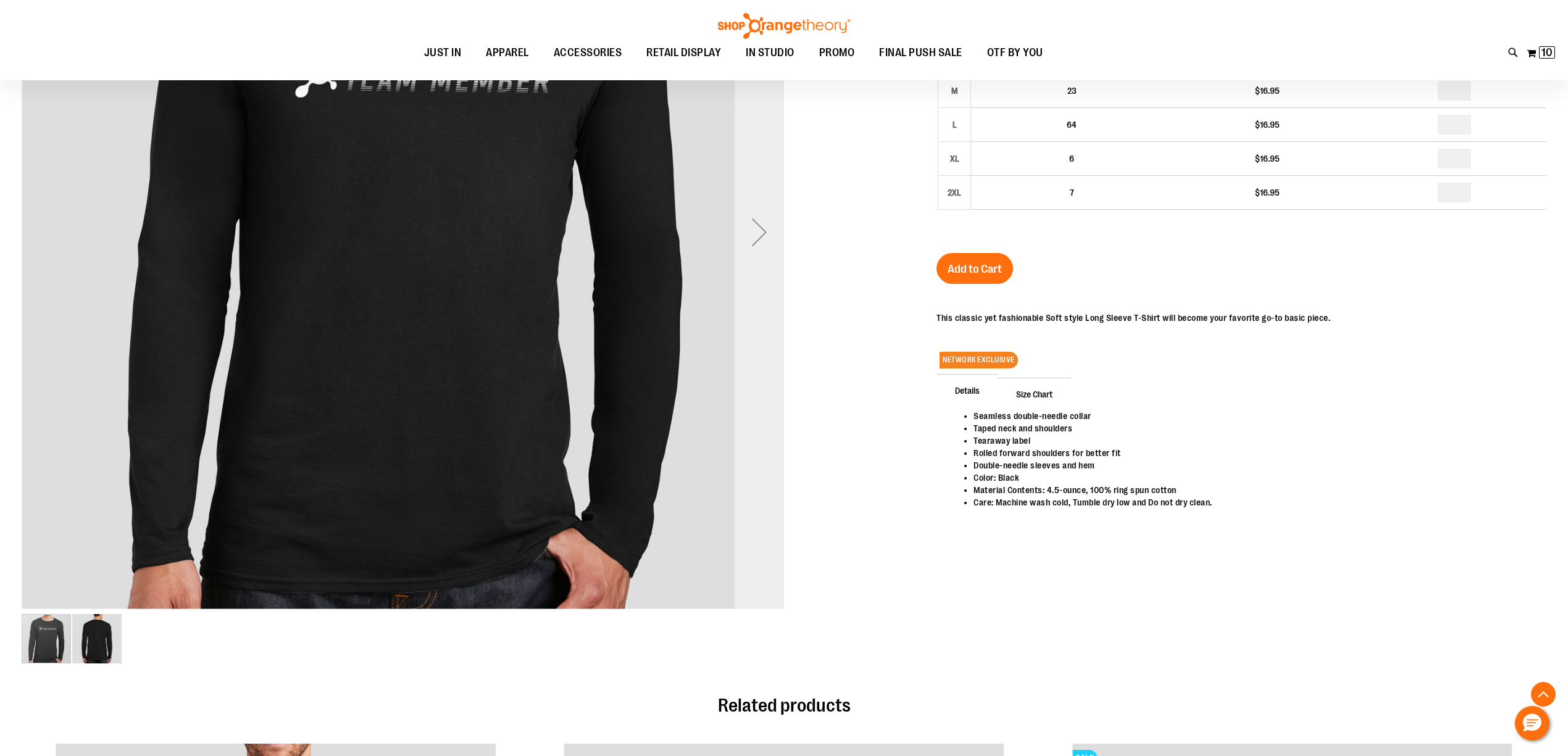
type input "**********"
click at [763, 231] on div "Next" at bounding box center [759, 232] width 50 height 50
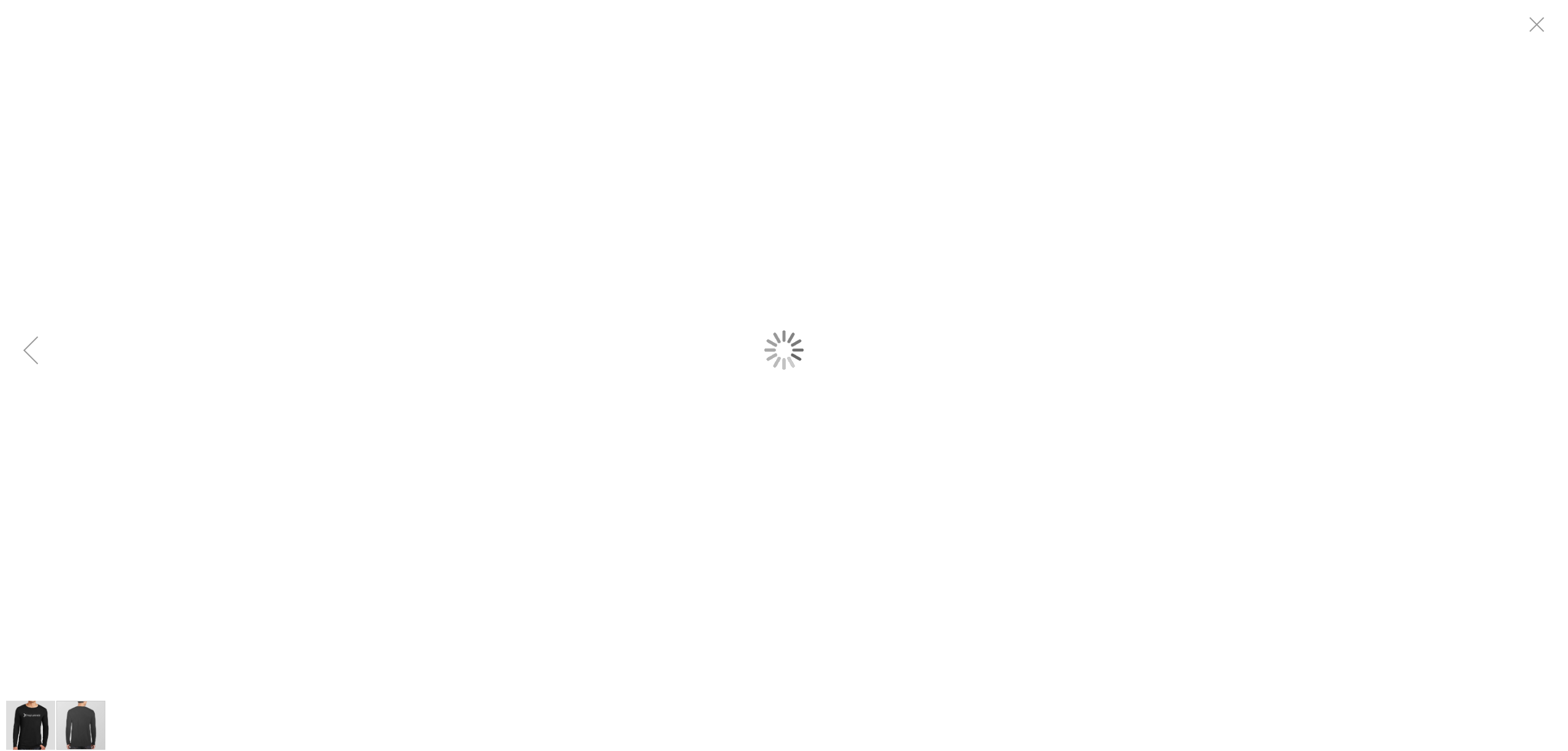
scroll to position [0, 0]
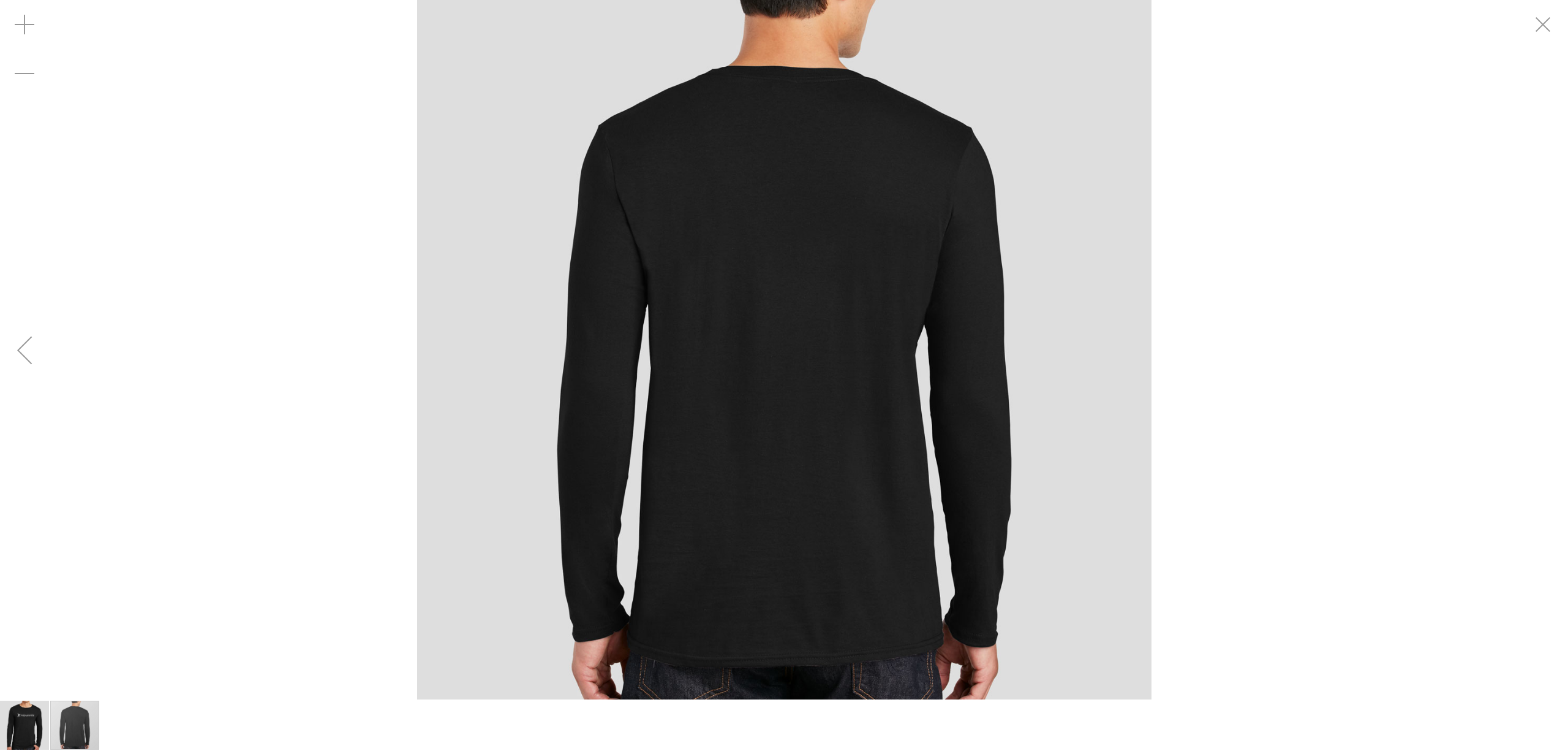
click at [26, 336] on div "Previous" at bounding box center [25, 350] width 49 height 49
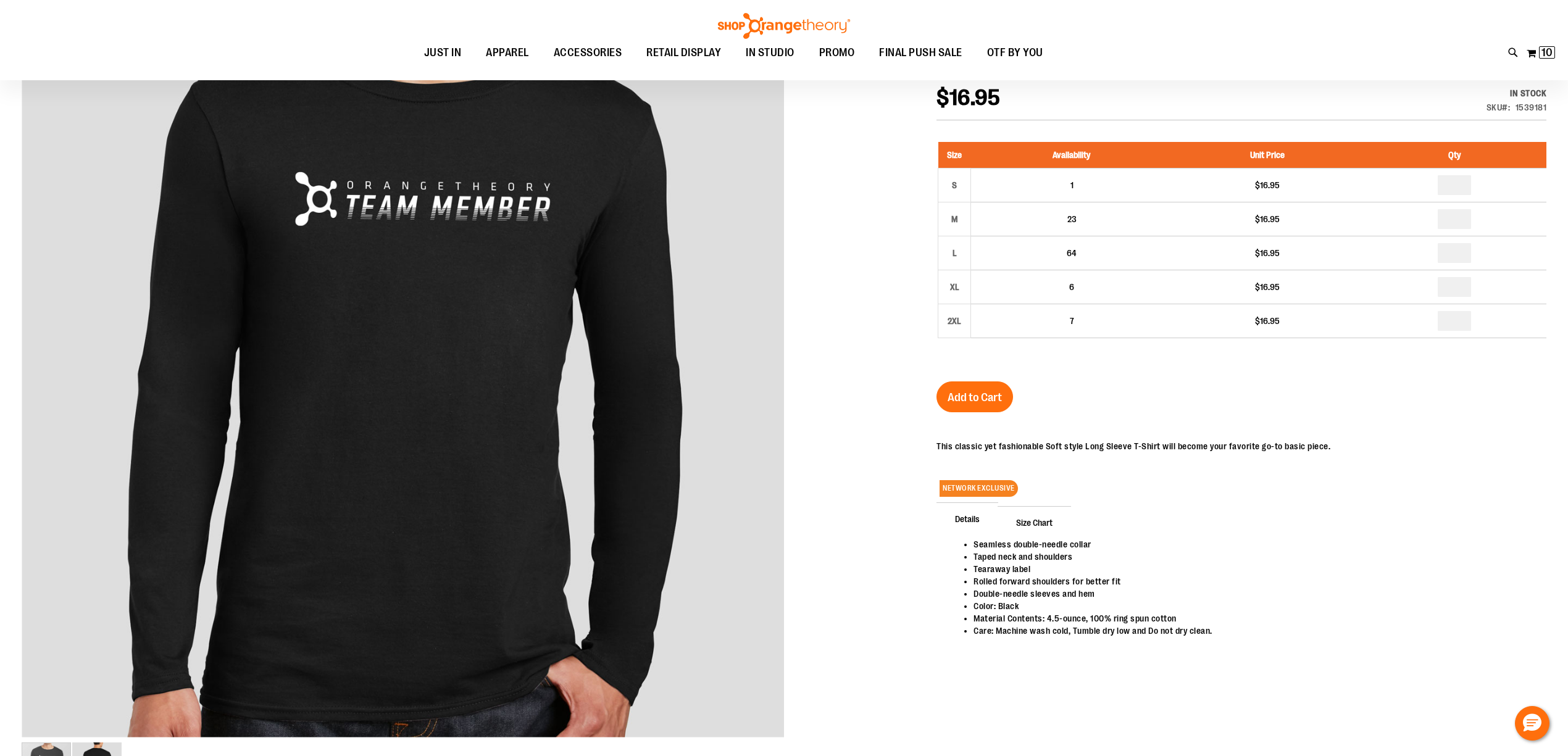
scroll to position [81, 0]
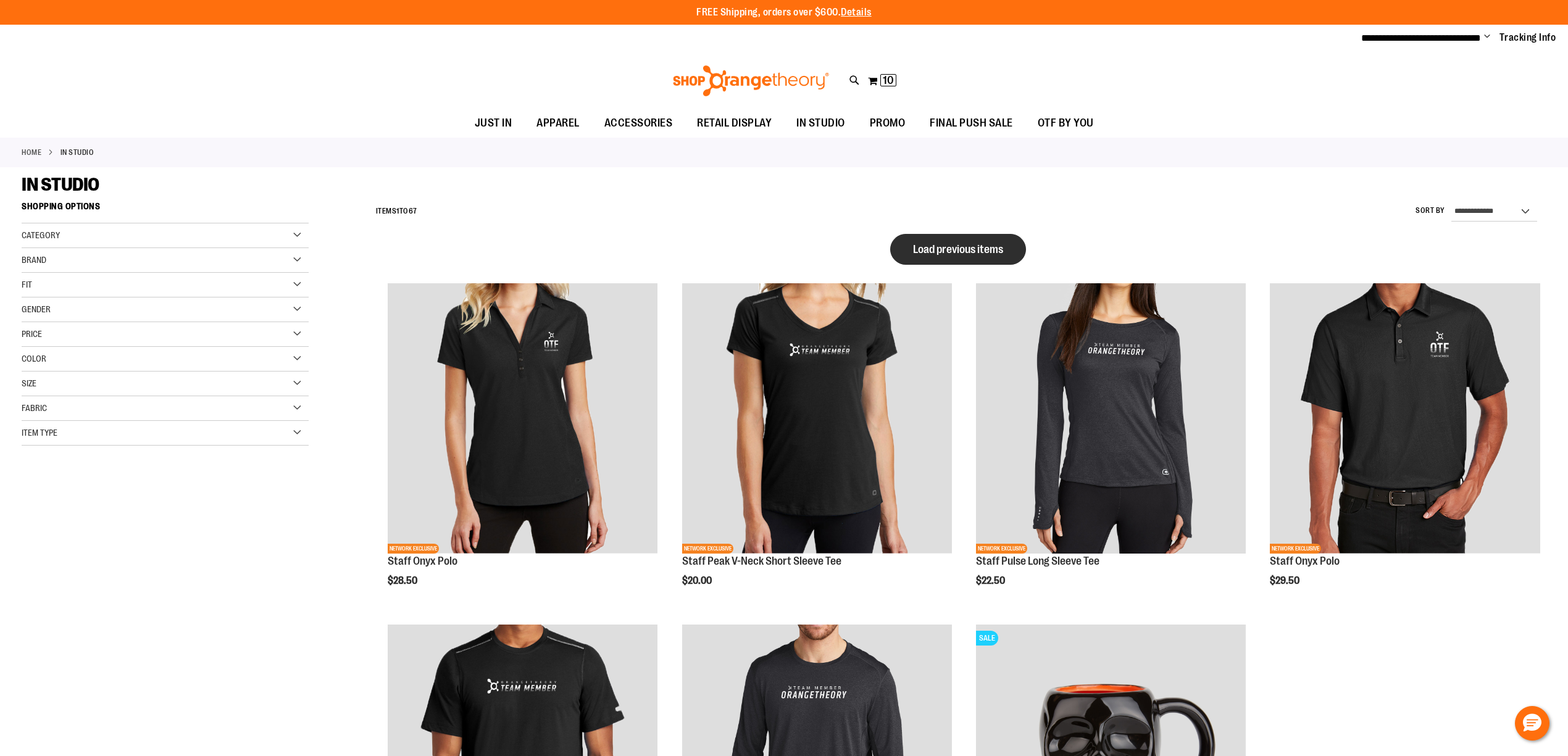
type input "**********"
click at [968, 247] on span "Load previous items" at bounding box center [958, 249] width 90 height 12
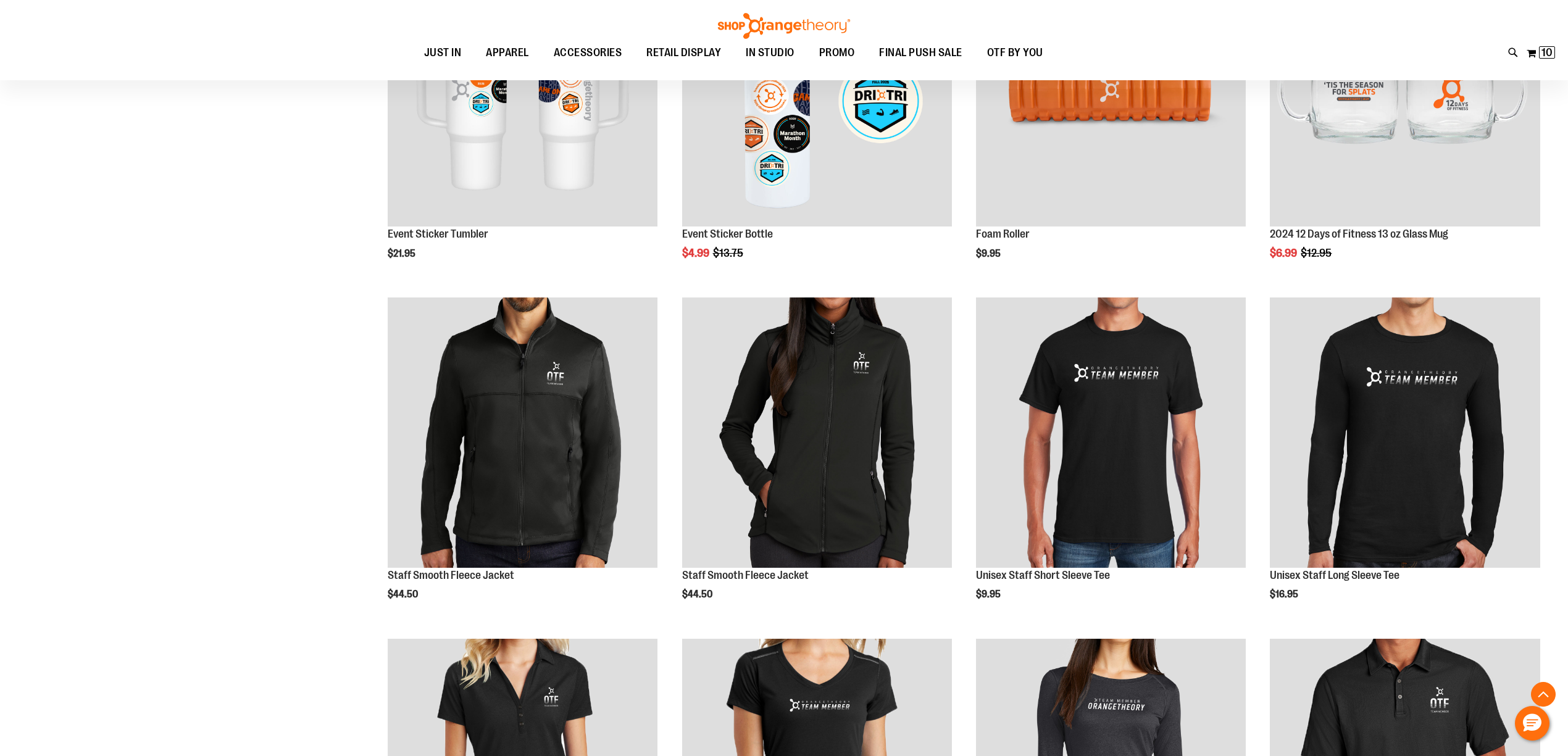
scroll to position [822, 0]
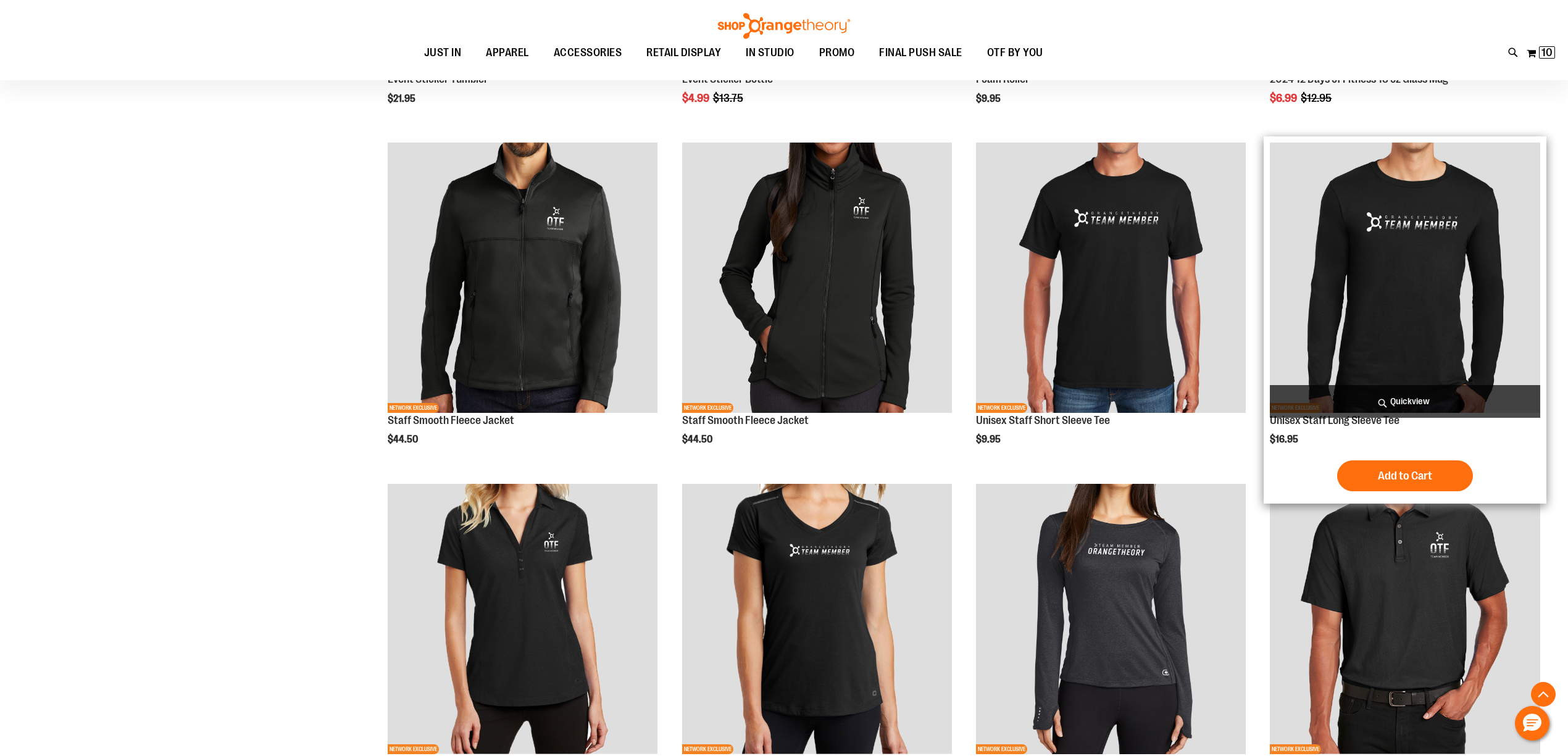
click at [1403, 263] on img "product" at bounding box center [1404, 277] width 270 height 270
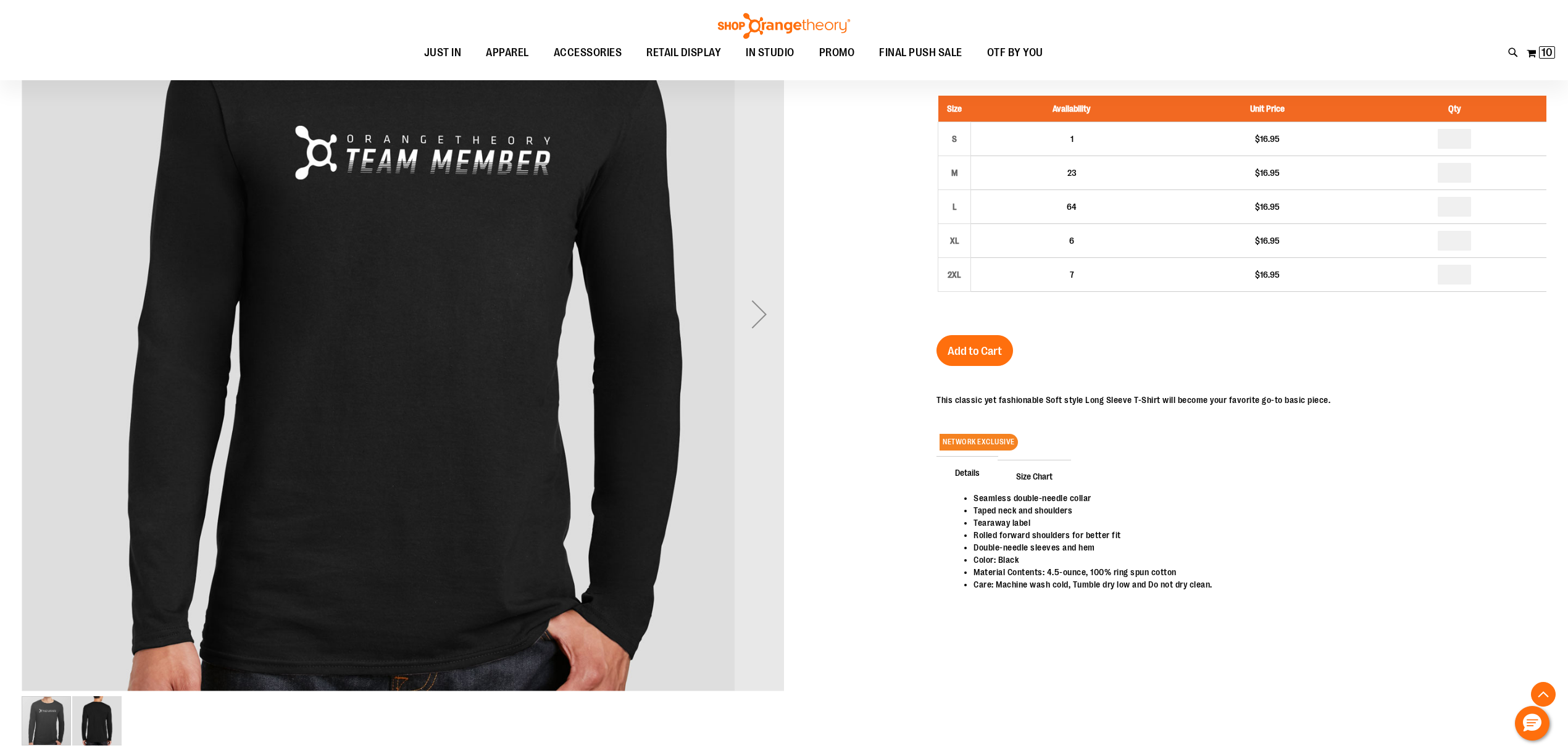
scroll to position [246, 0]
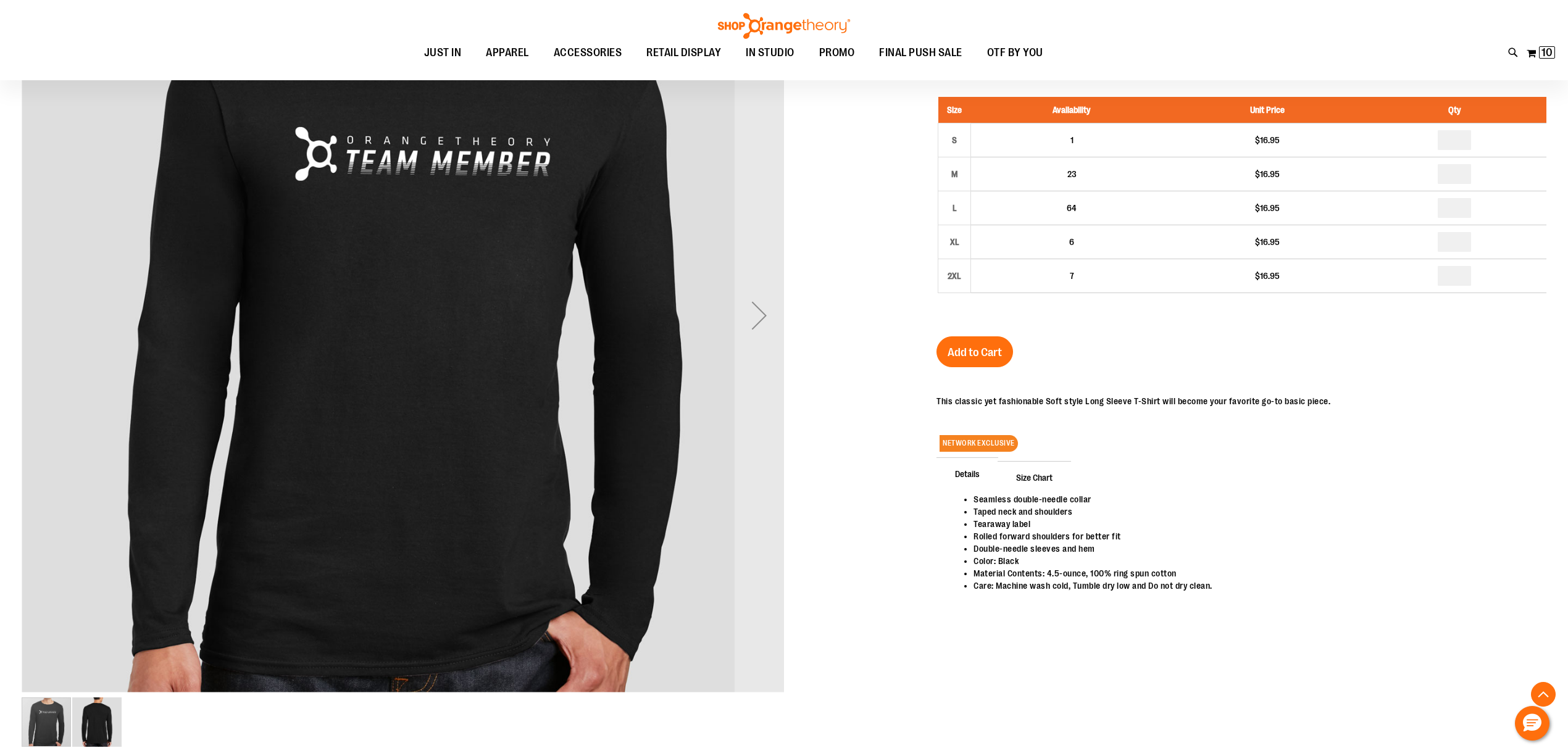
type input "**********"
click at [1047, 472] on span "Size Chart" at bounding box center [1034, 477] width 73 height 32
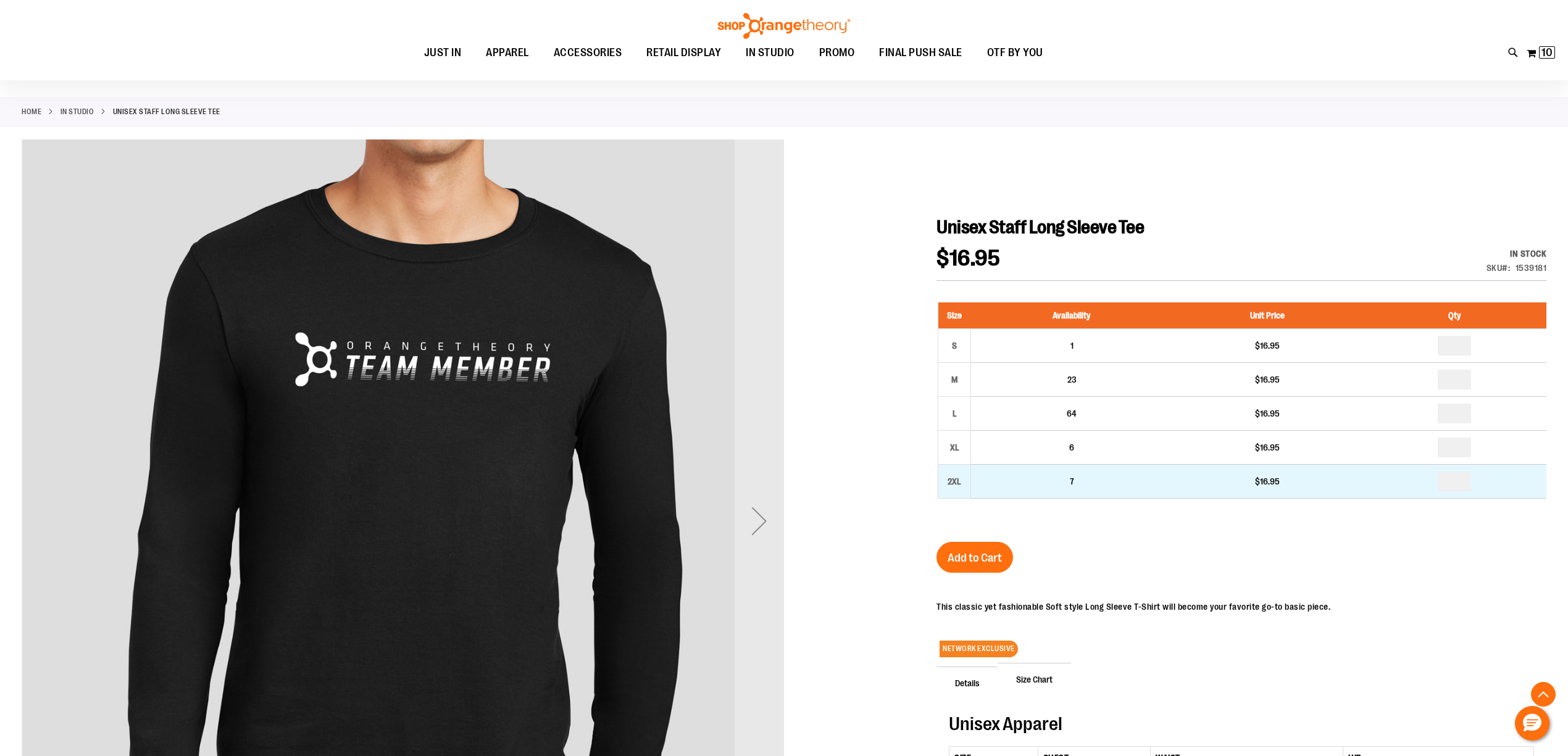
scroll to position [0, 0]
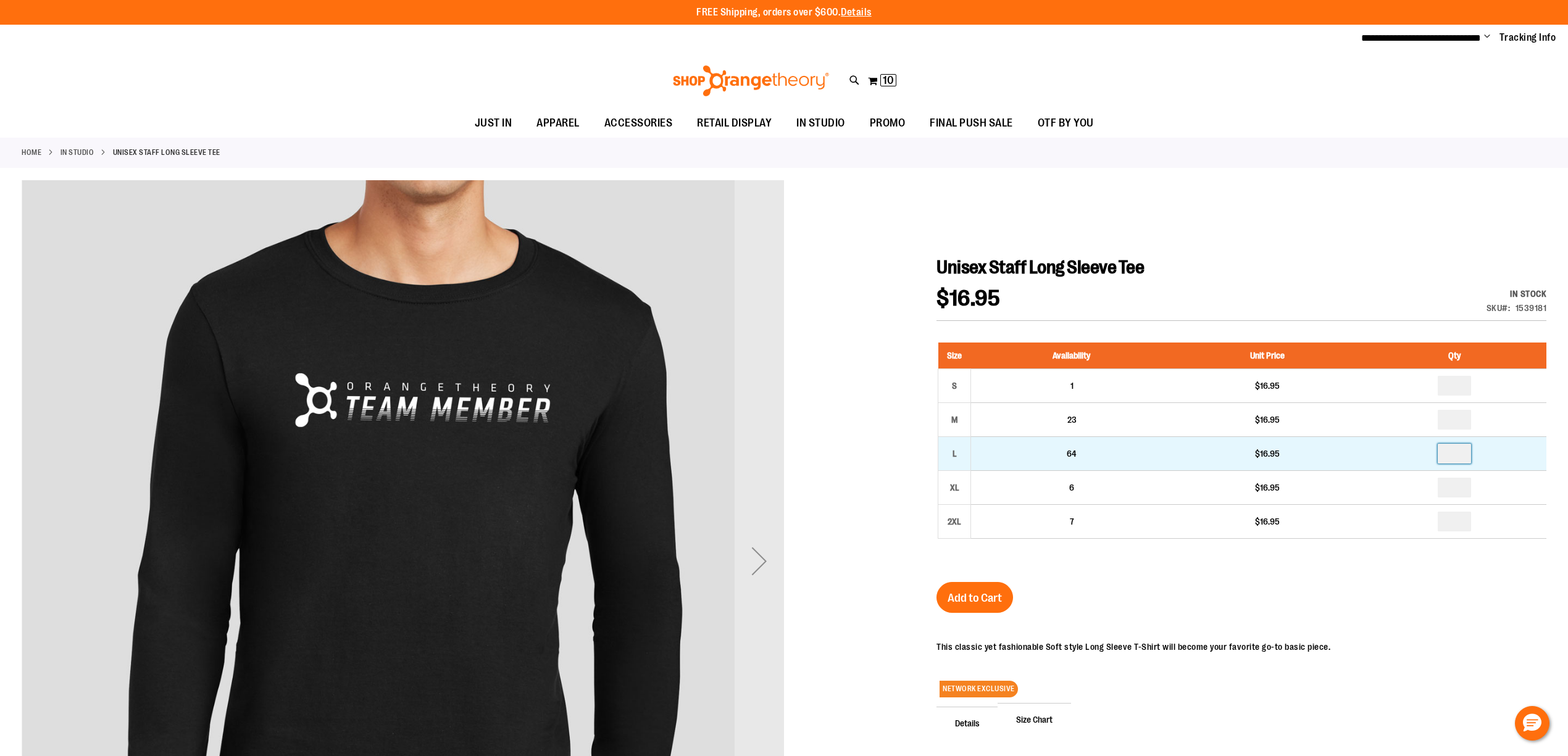
click at [1463, 452] on input "number" at bounding box center [1454, 453] width 33 height 20
type input "*"
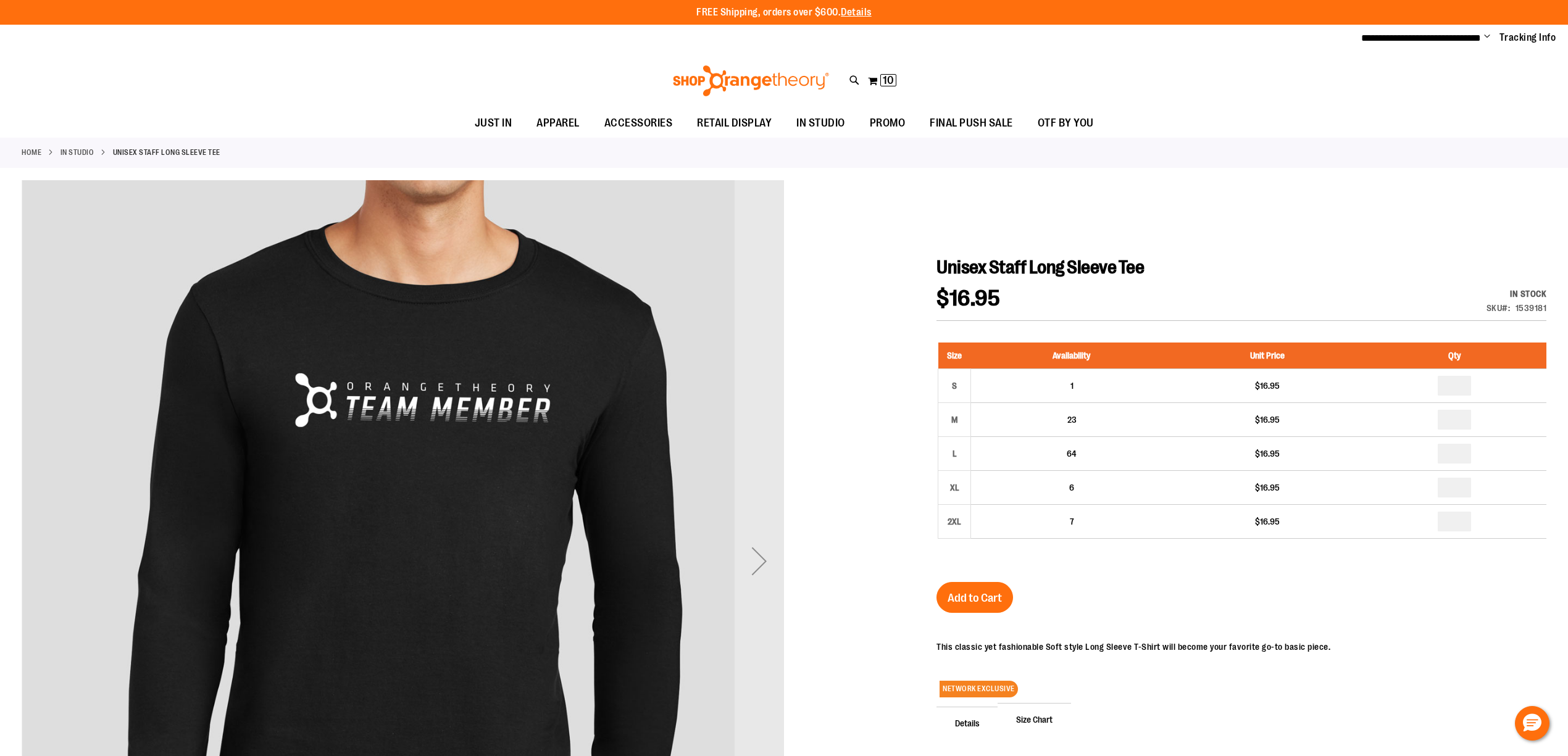
click at [971, 584] on button "Add to Cart" at bounding box center [975, 597] width 76 height 31
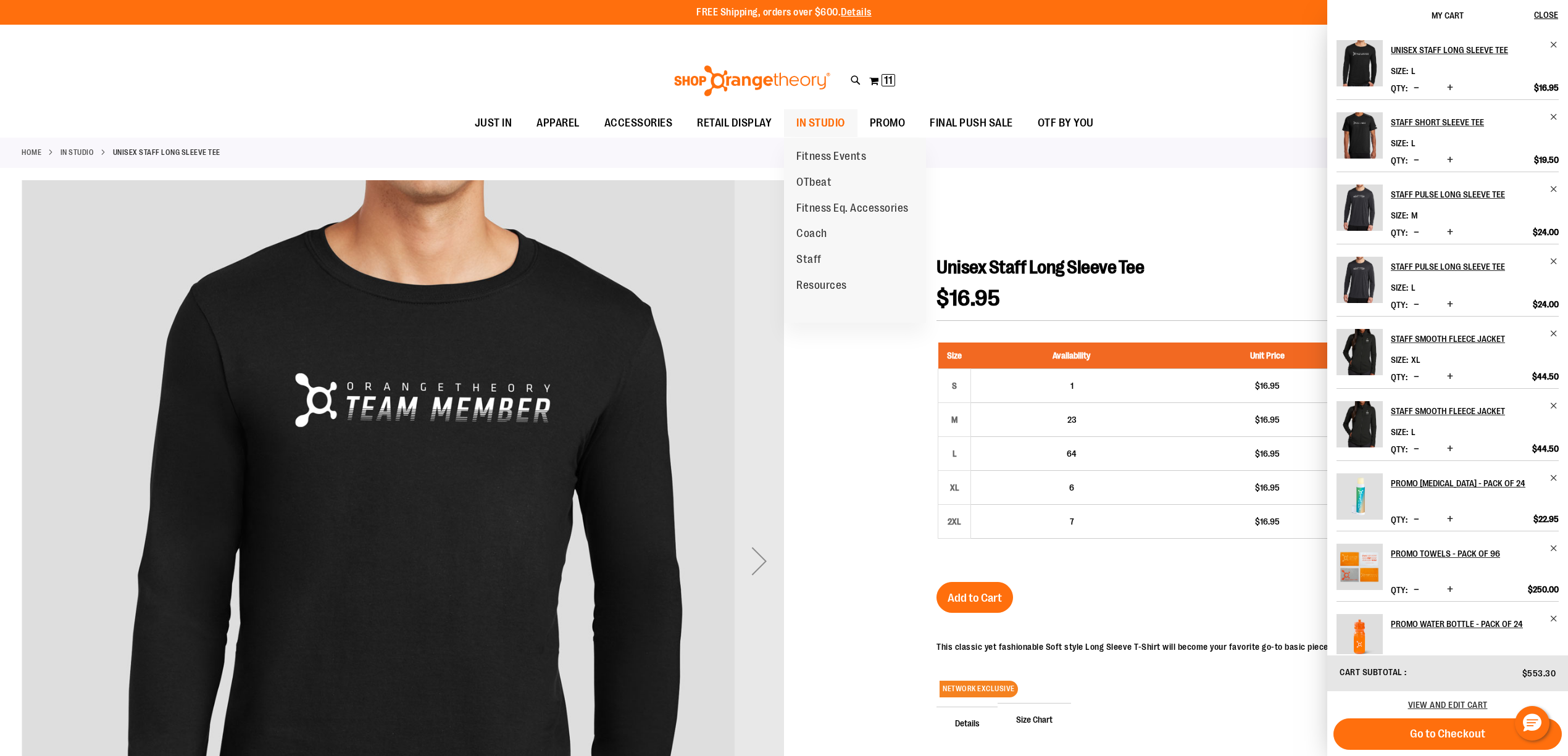
click at [828, 118] on span "IN STUDIO" at bounding box center [821, 123] width 49 height 28
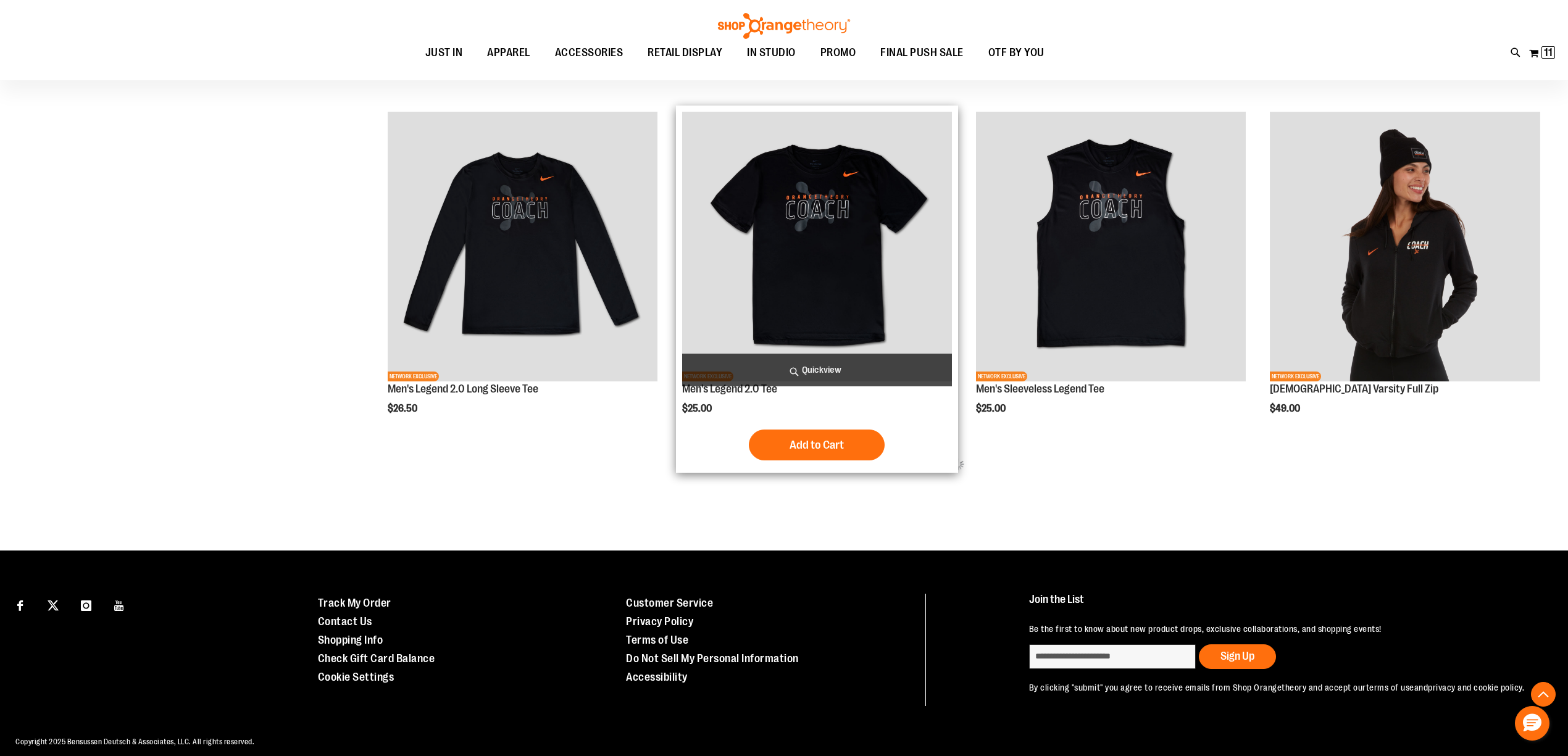
scroll to position [857, 0]
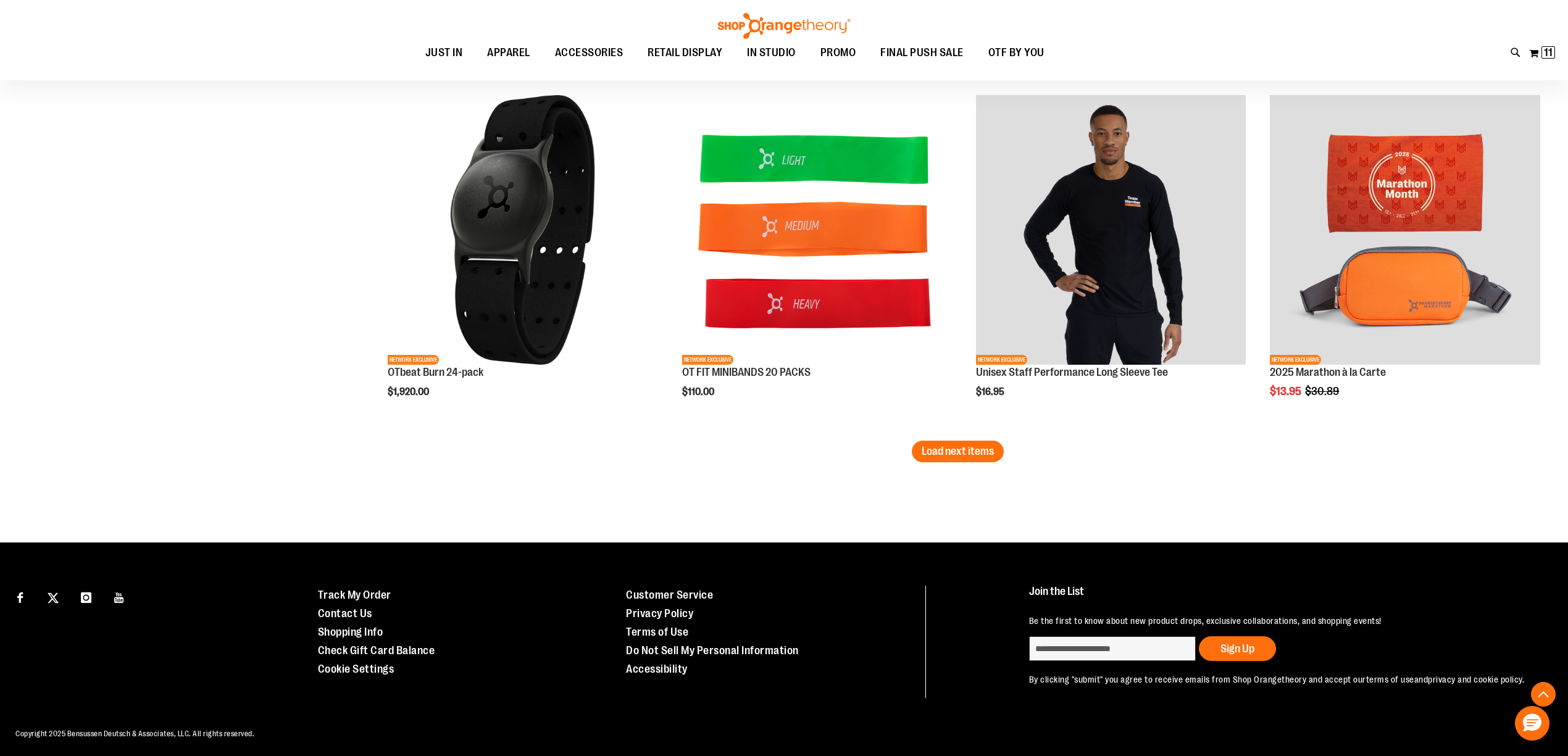
scroll to position [2979, 0]
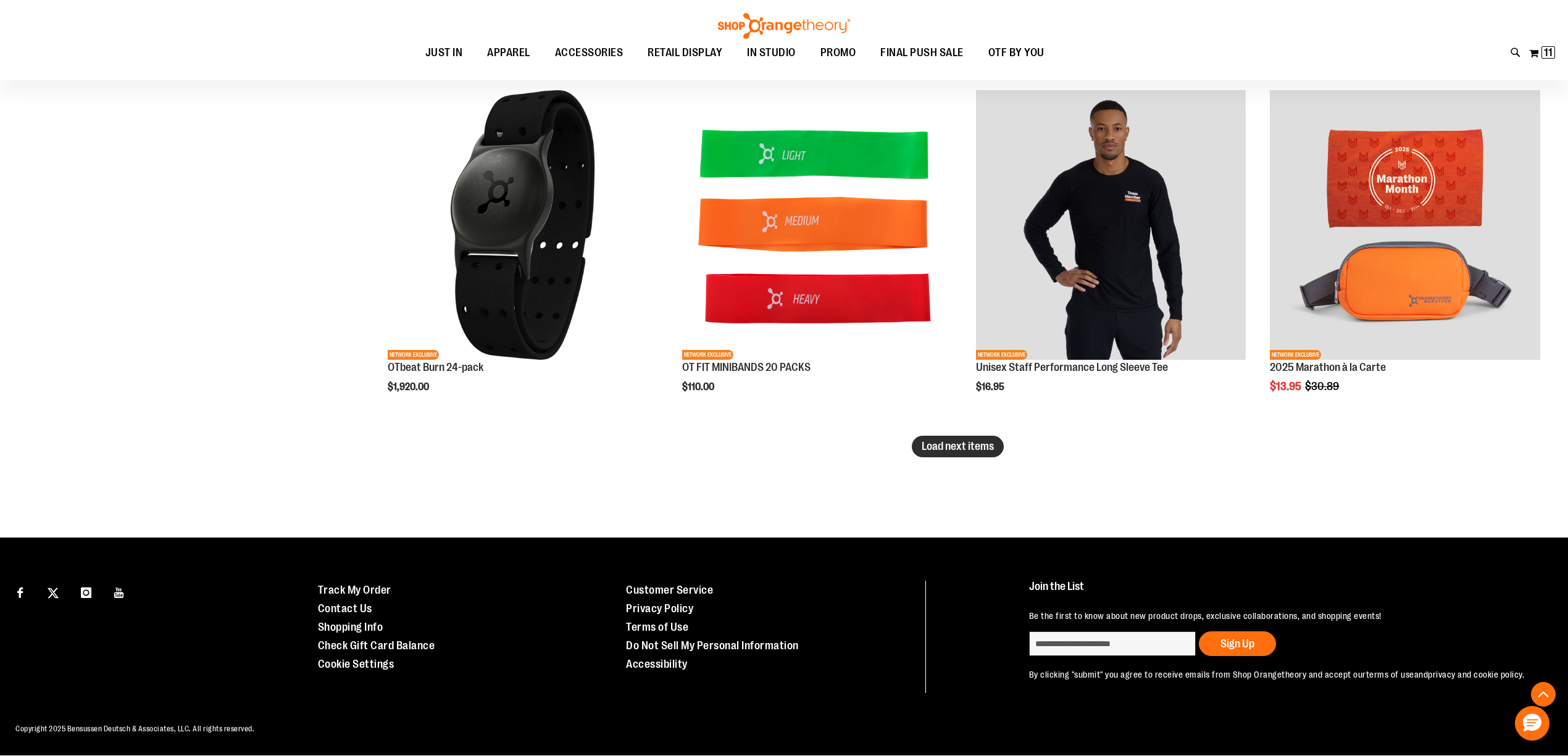
type input "**********"
click at [979, 450] on span "Load next items" at bounding box center [957, 445] width 72 height 12
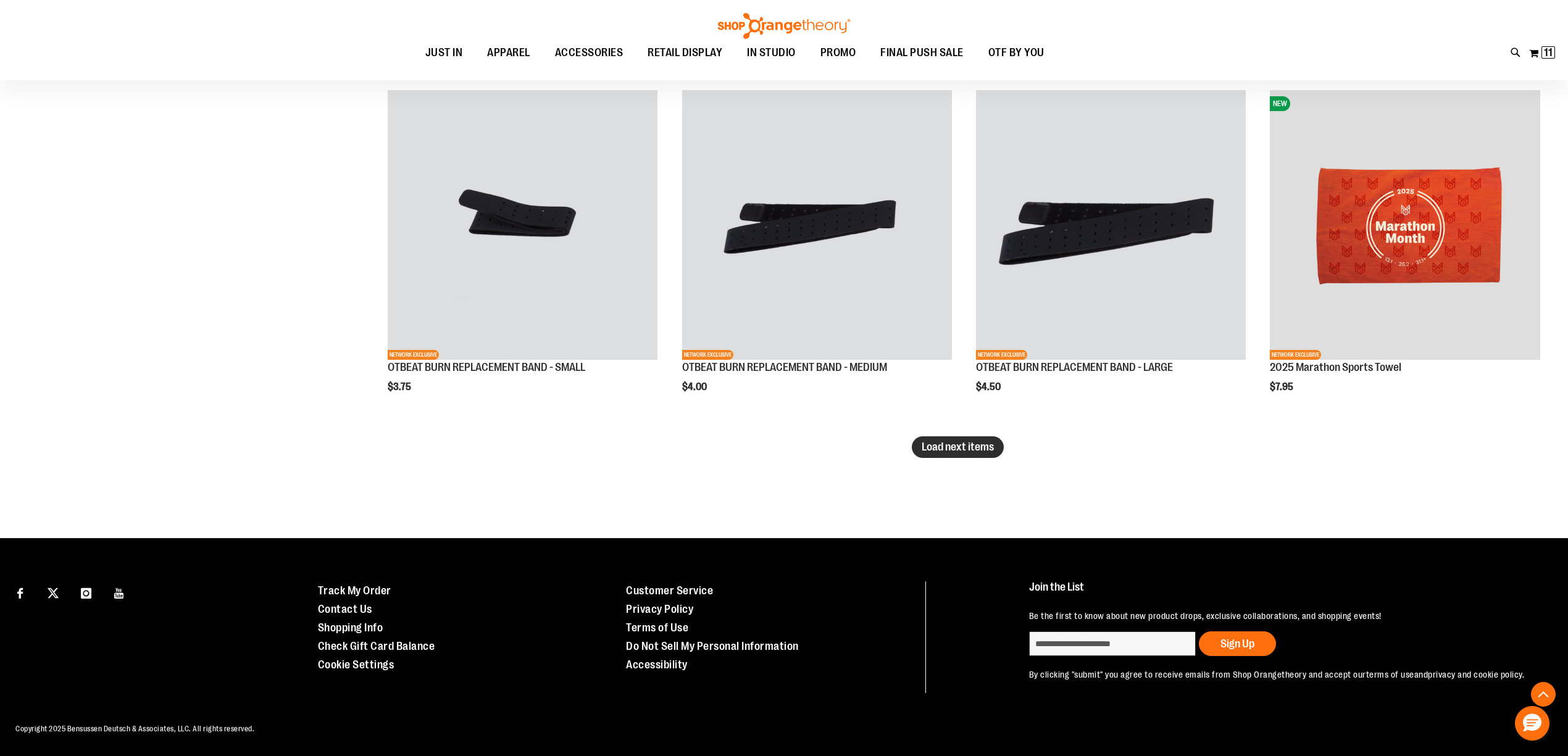
click at [956, 447] on span "Load next items" at bounding box center [957, 446] width 72 height 12
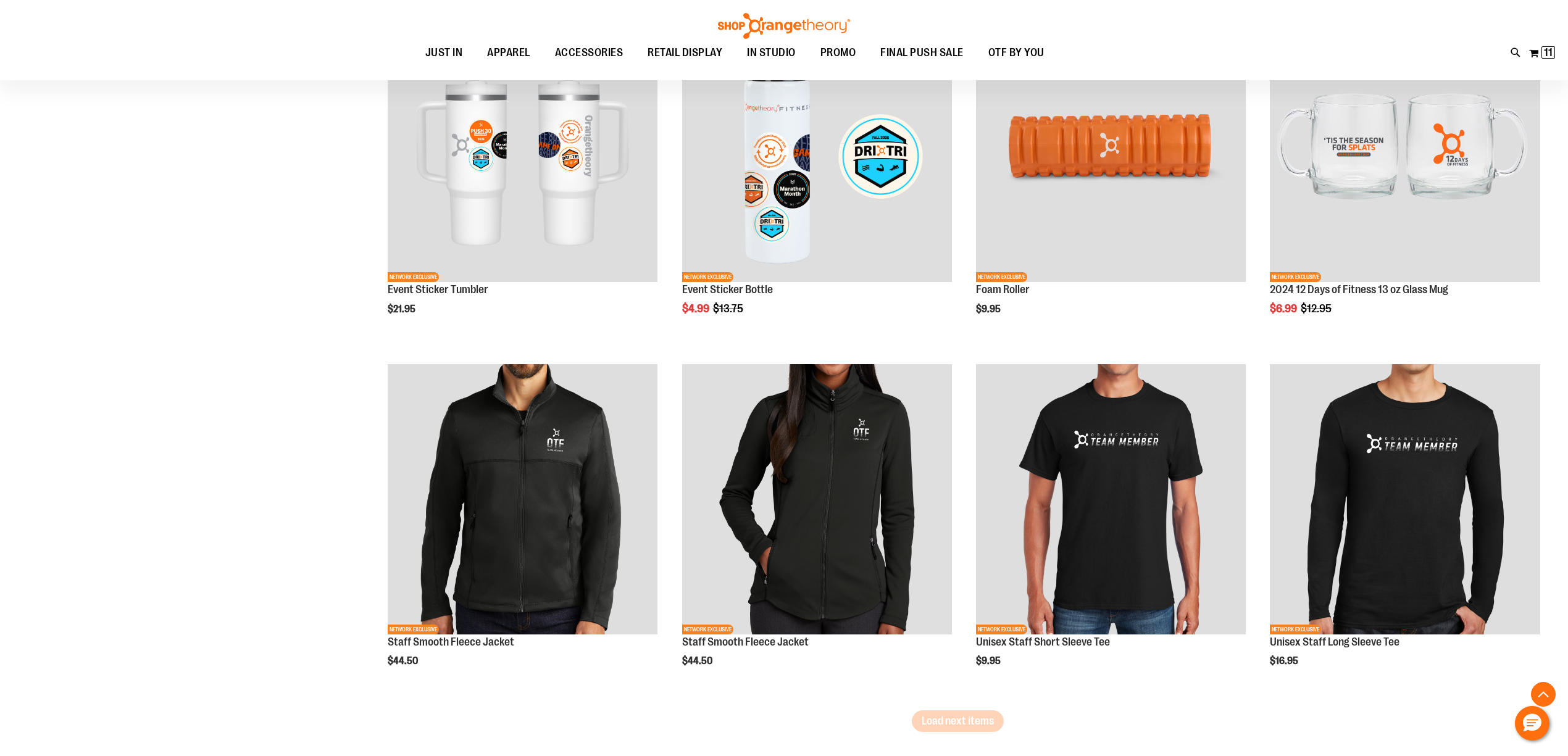
scroll to position [5023, 0]
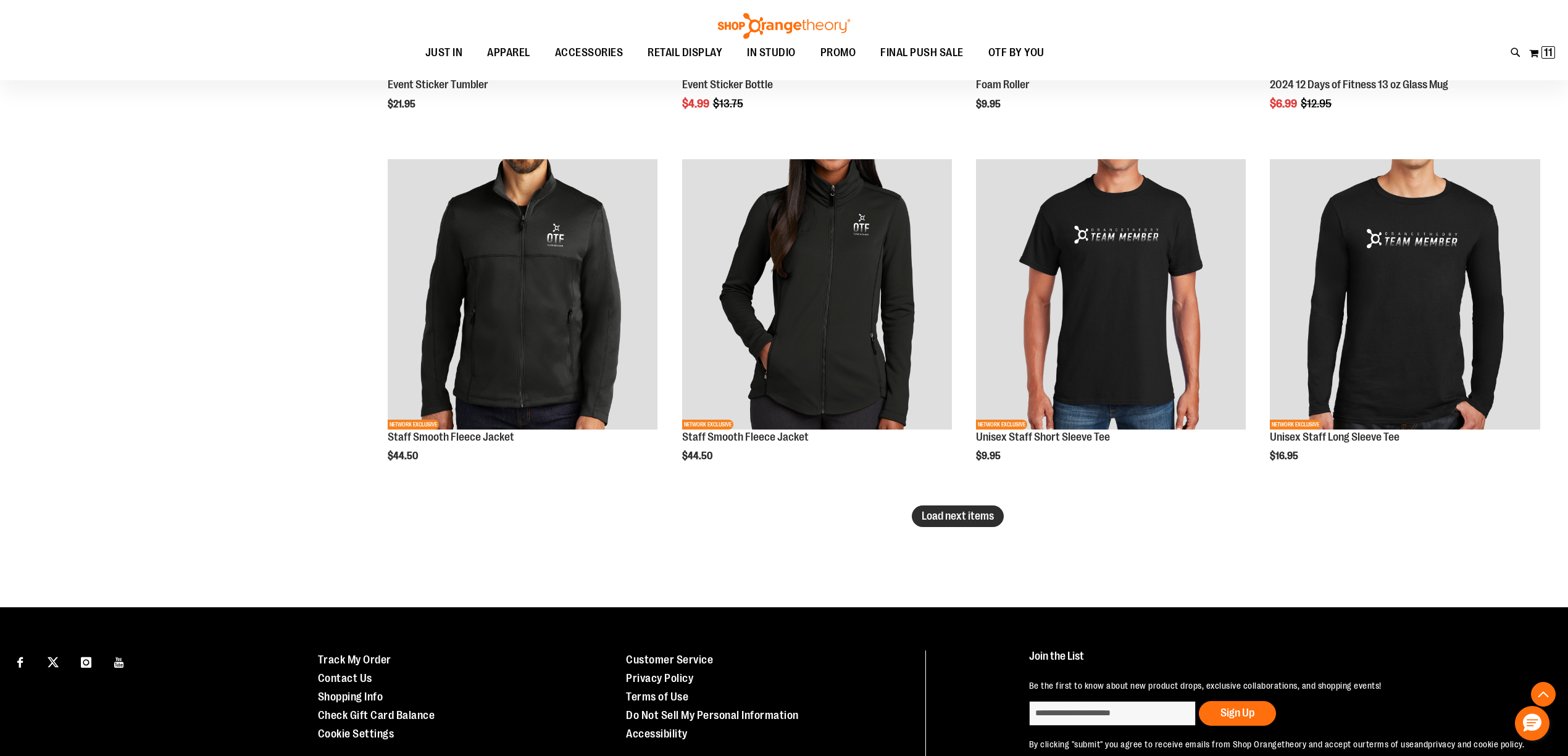
click at [973, 506] on button "Load next items" at bounding box center [957, 516] width 92 height 22
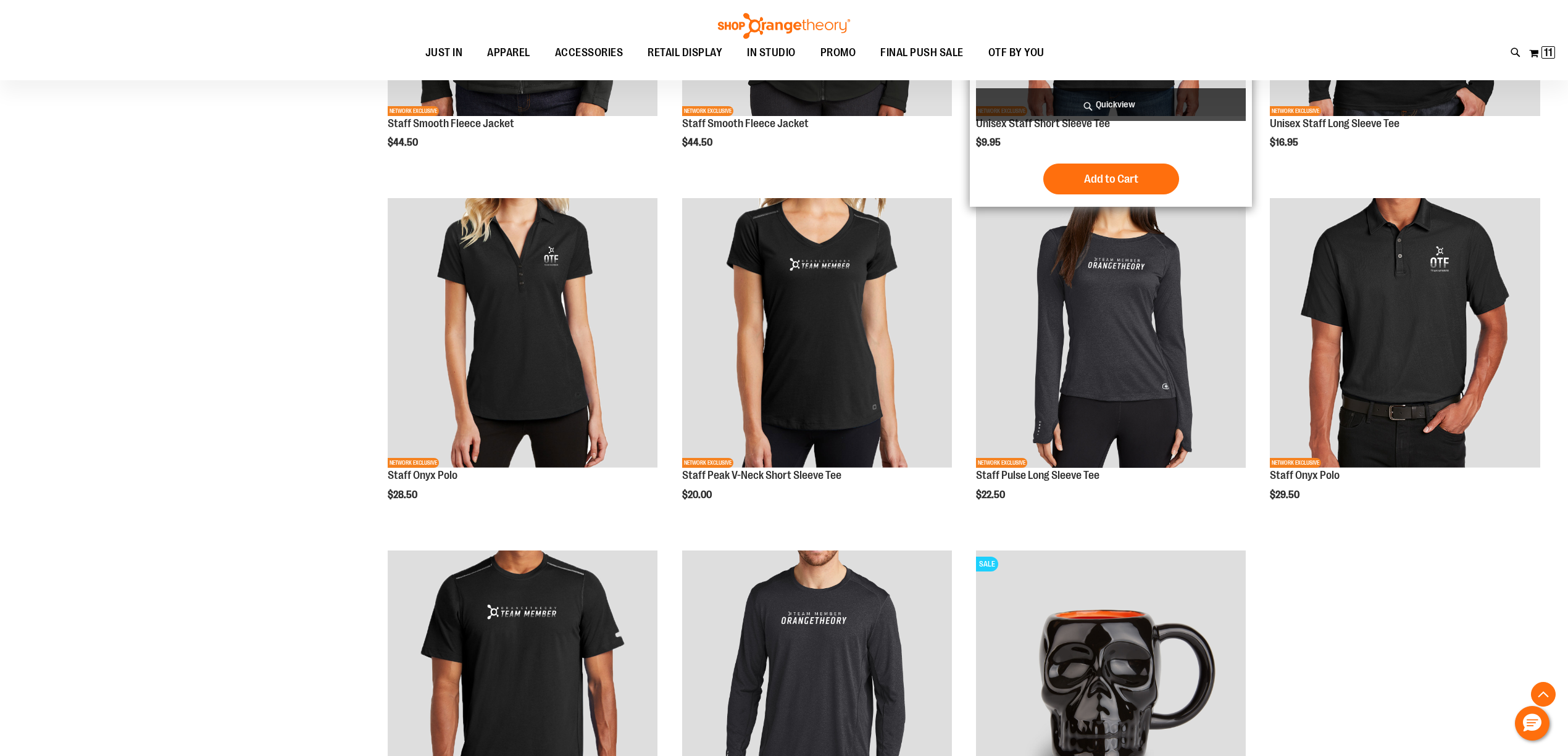
scroll to position [5023, 0]
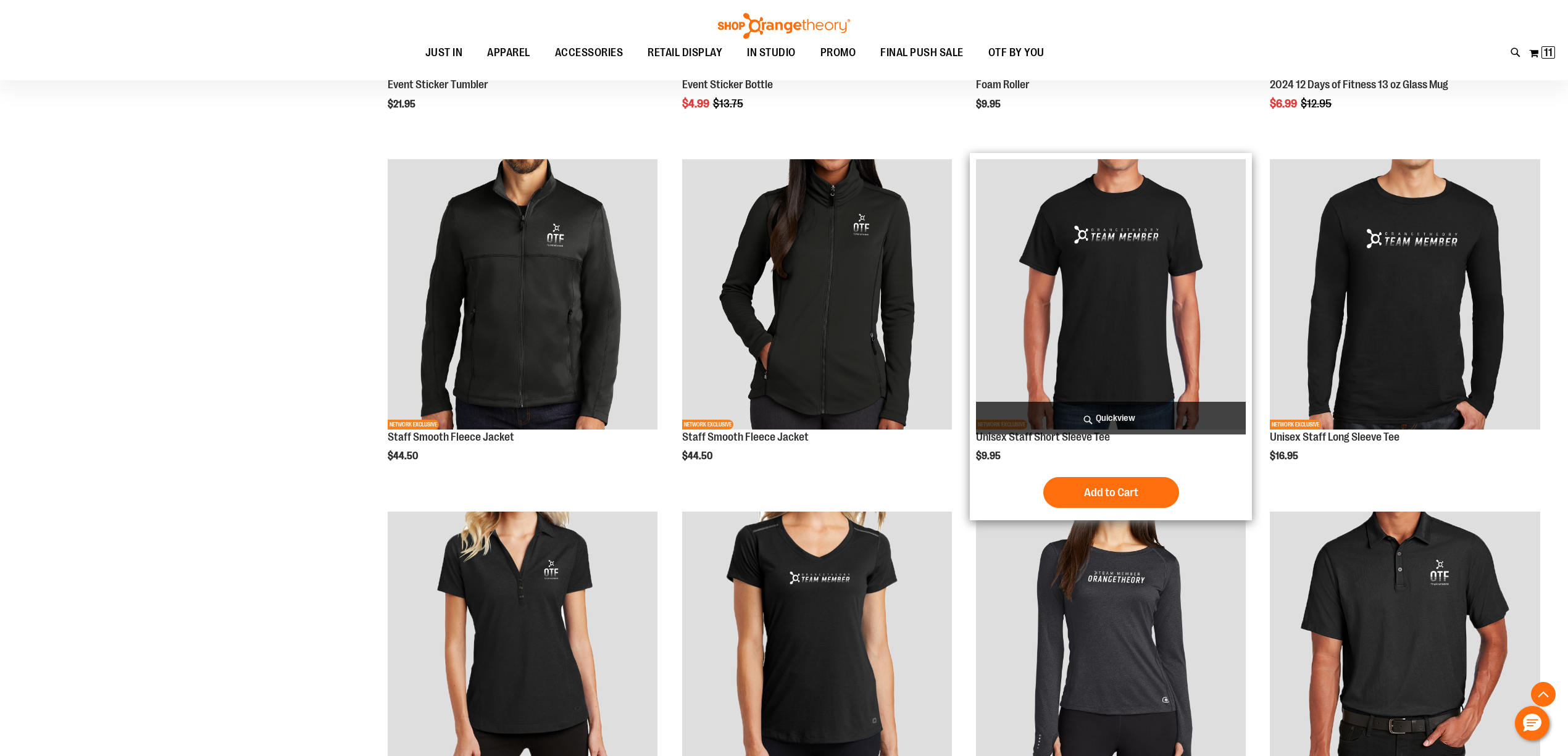
click at [1106, 240] on img "product" at bounding box center [1111, 294] width 270 height 270
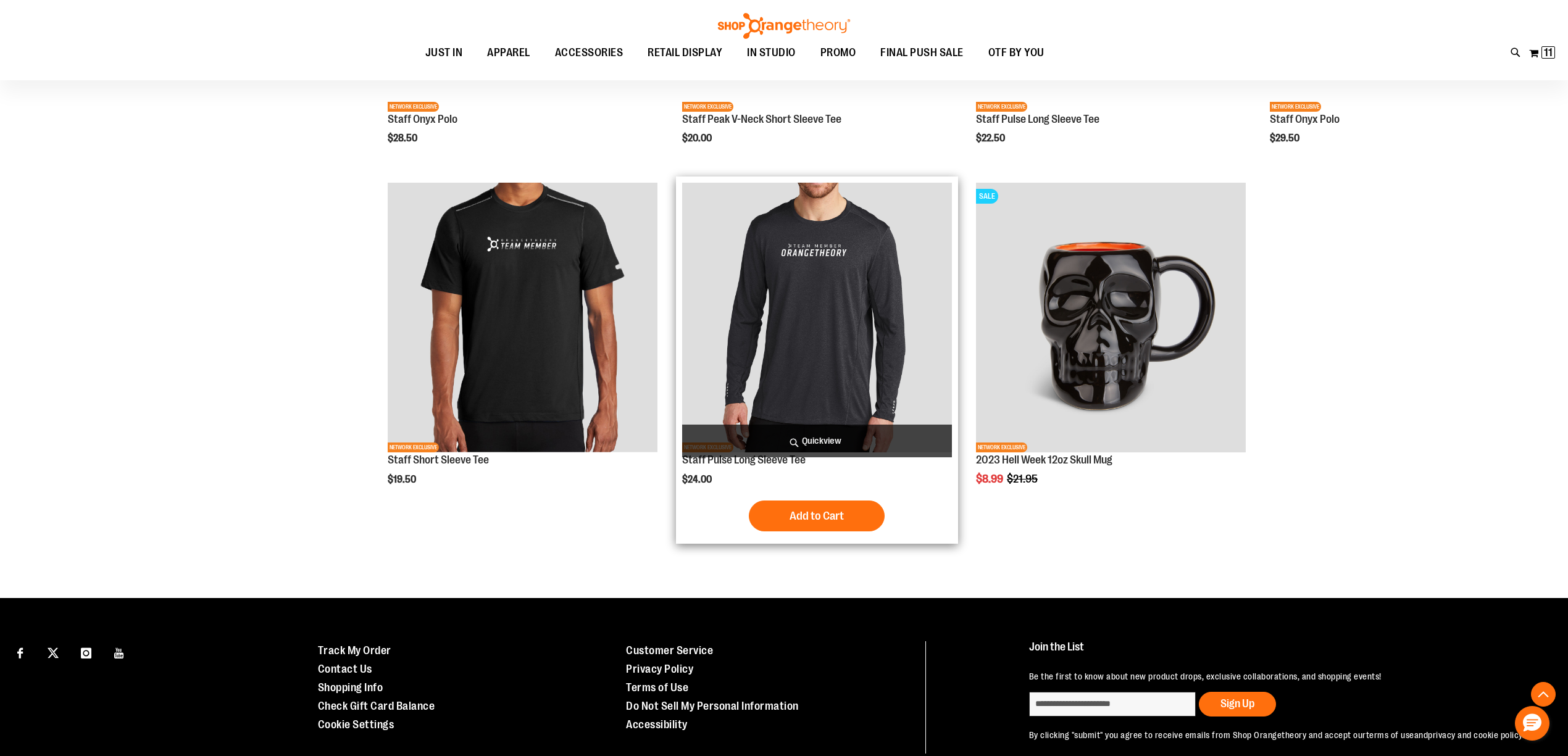
scroll to position [1524, 0]
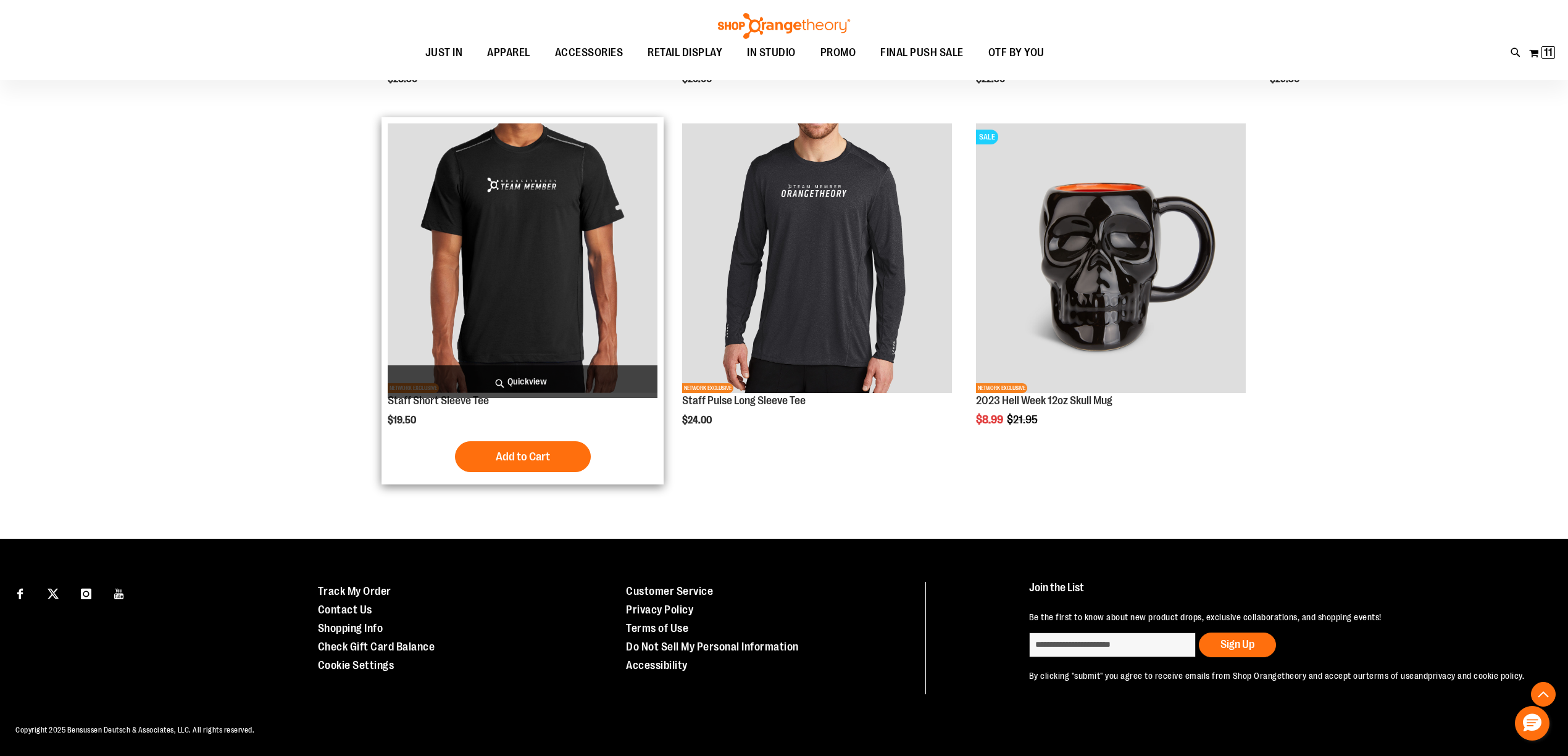
type input "**********"
click at [495, 233] on img "product" at bounding box center [523, 258] width 270 height 270
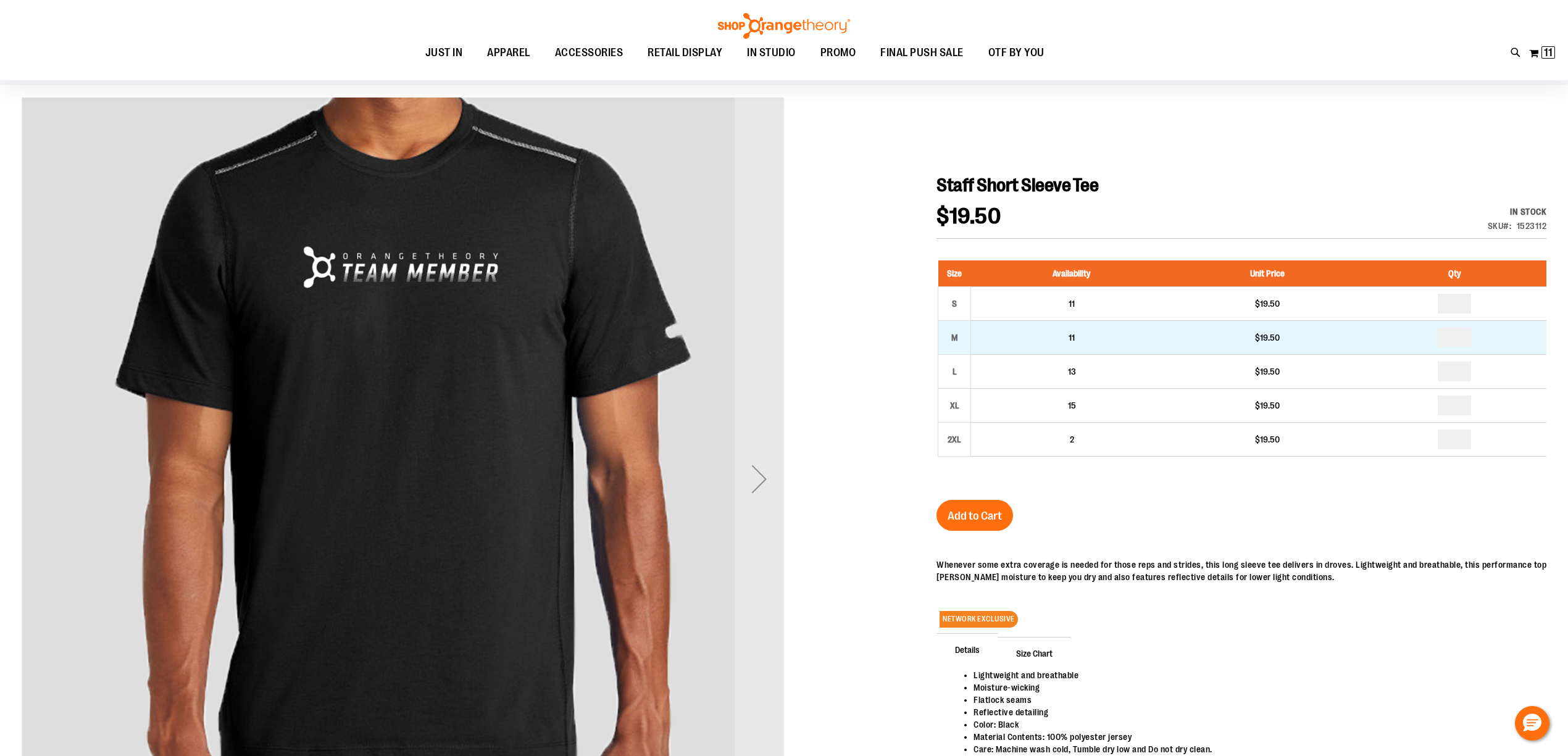
scroll to position [164, 0]
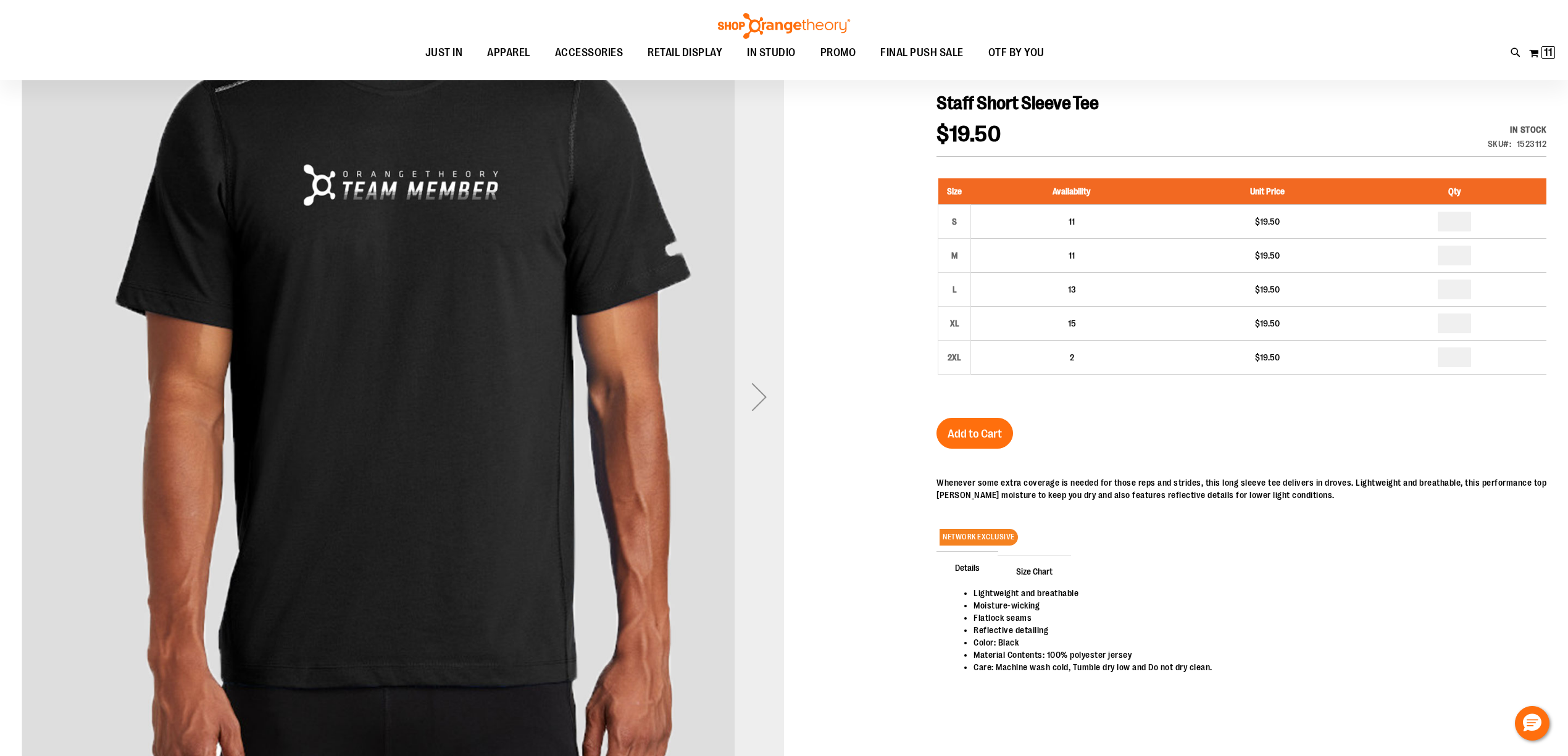
type input "**********"
click at [758, 393] on div "Next" at bounding box center [759, 397] width 50 height 50
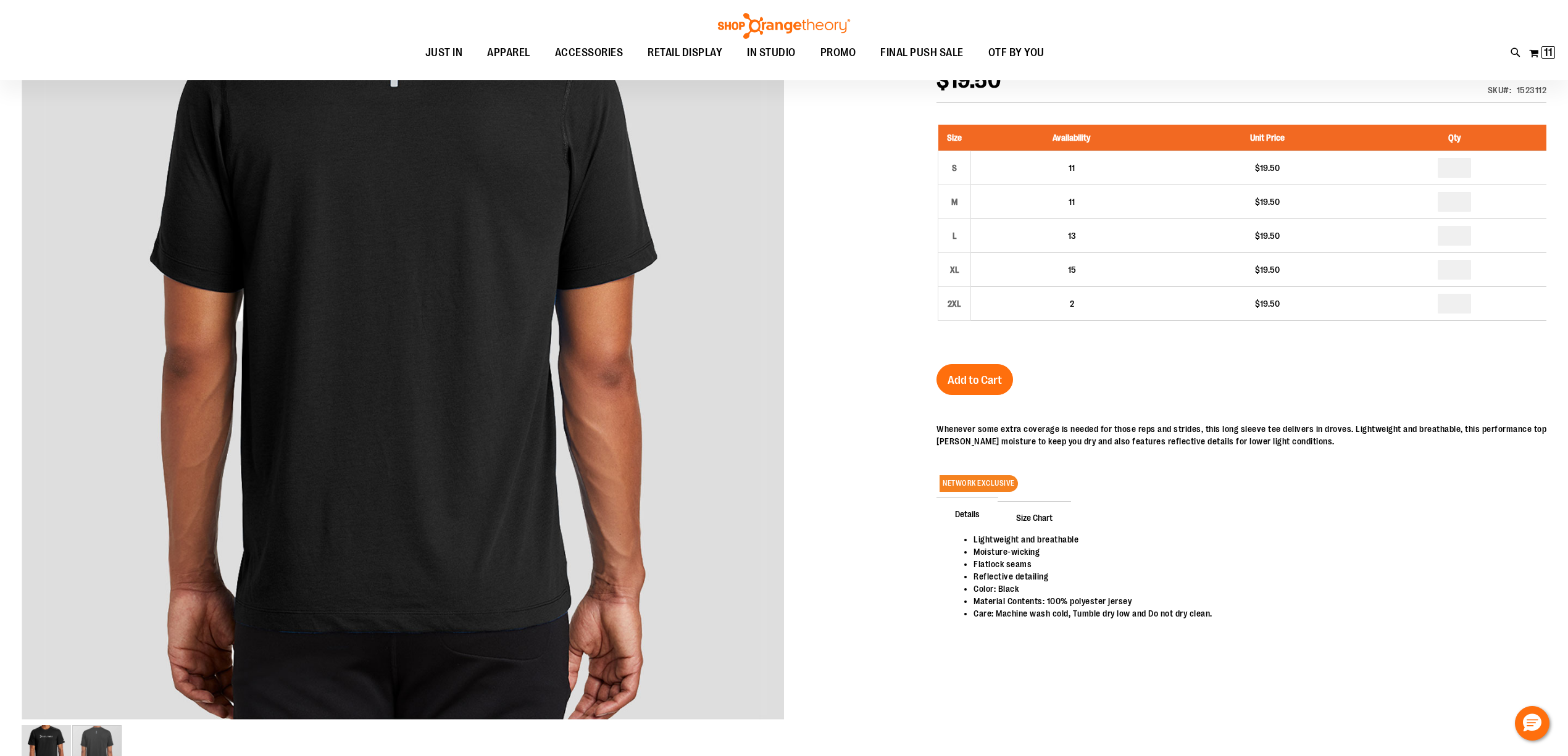
scroll to position [247, 0]
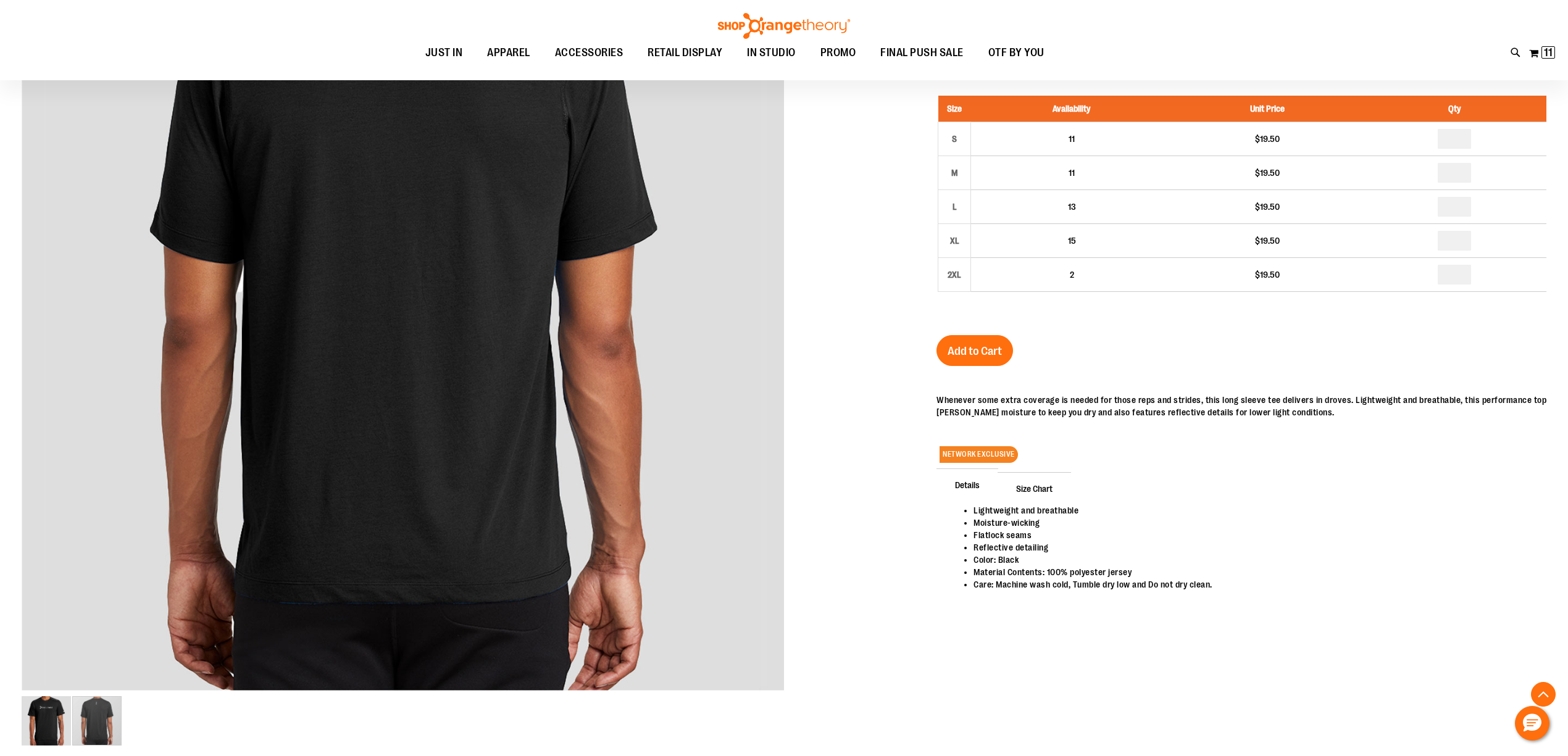
click at [1045, 485] on span "Size Chart" at bounding box center [1034, 488] width 73 height 32
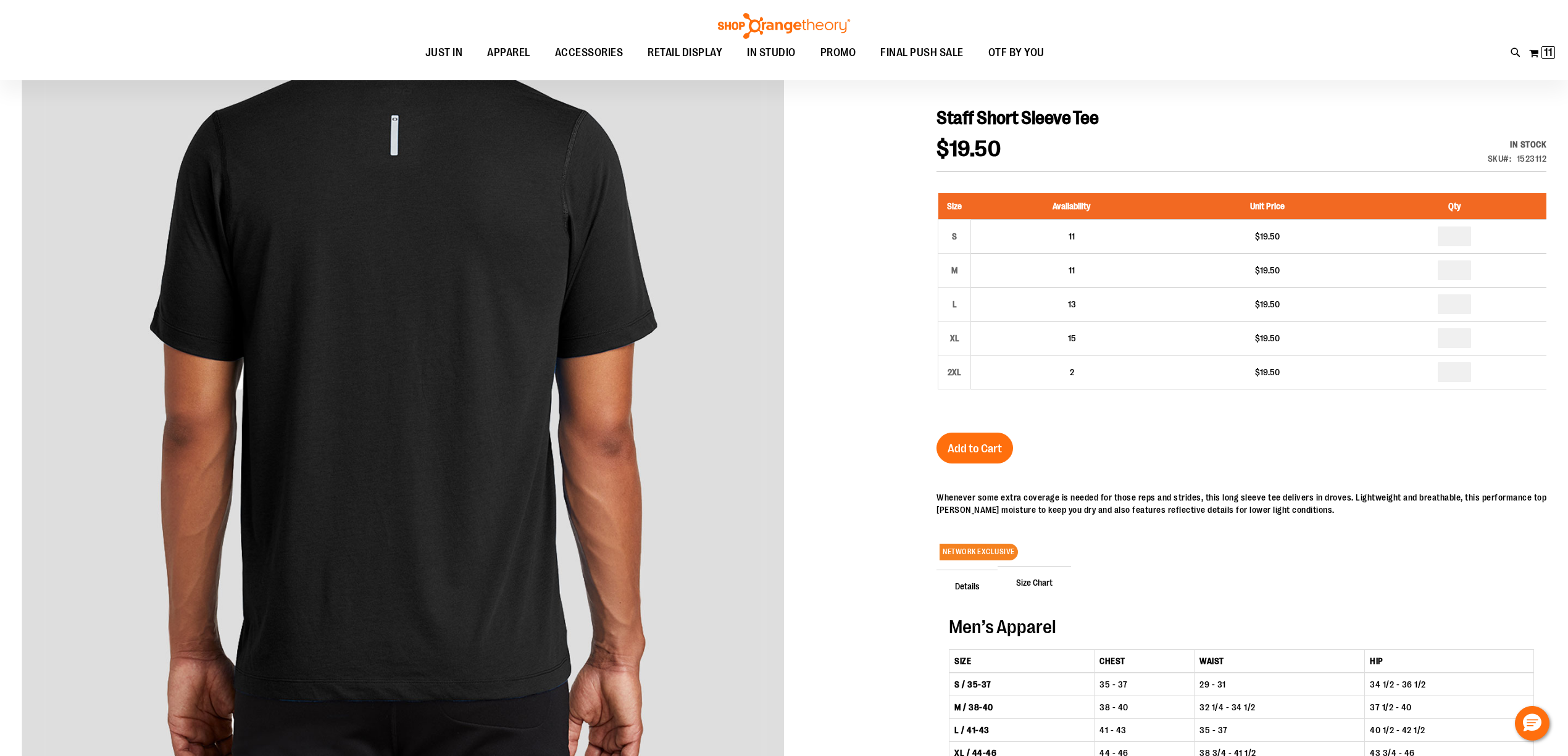
scroll to position [164, 0]
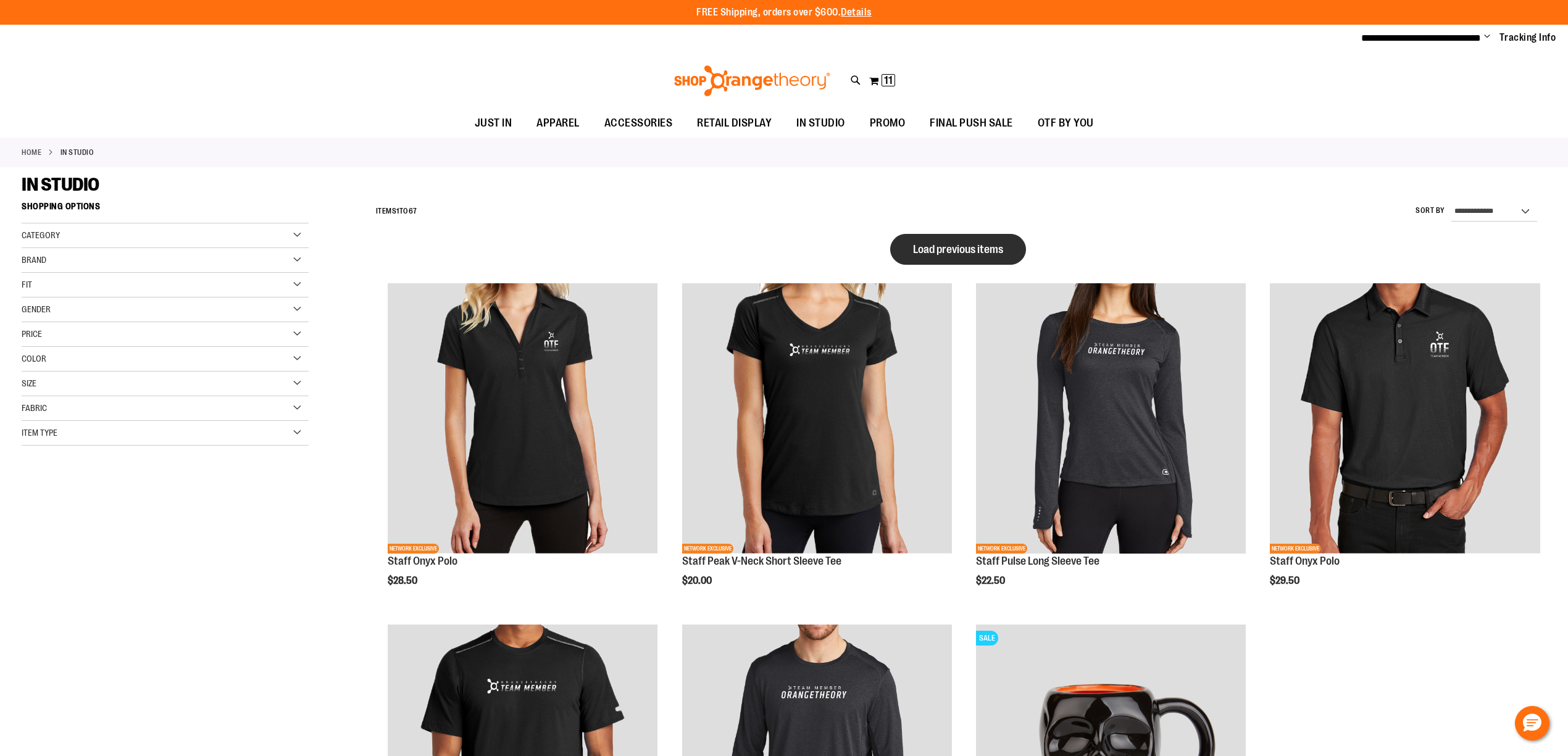
type input "**********"
click at [956, 254] on span "Load previous items" at bounding box center [958, 249] width 90 height 12
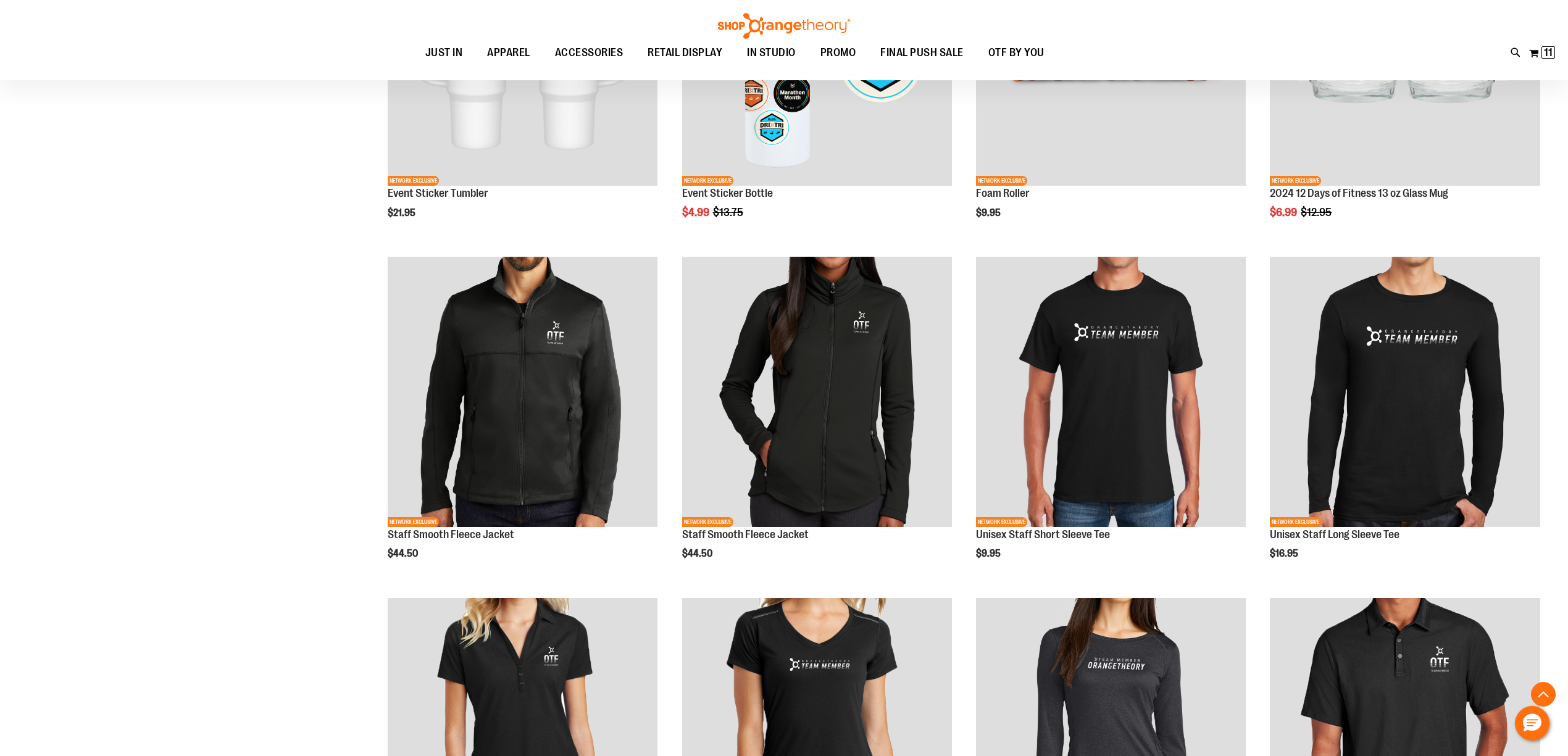
scroll to position [904, 0]
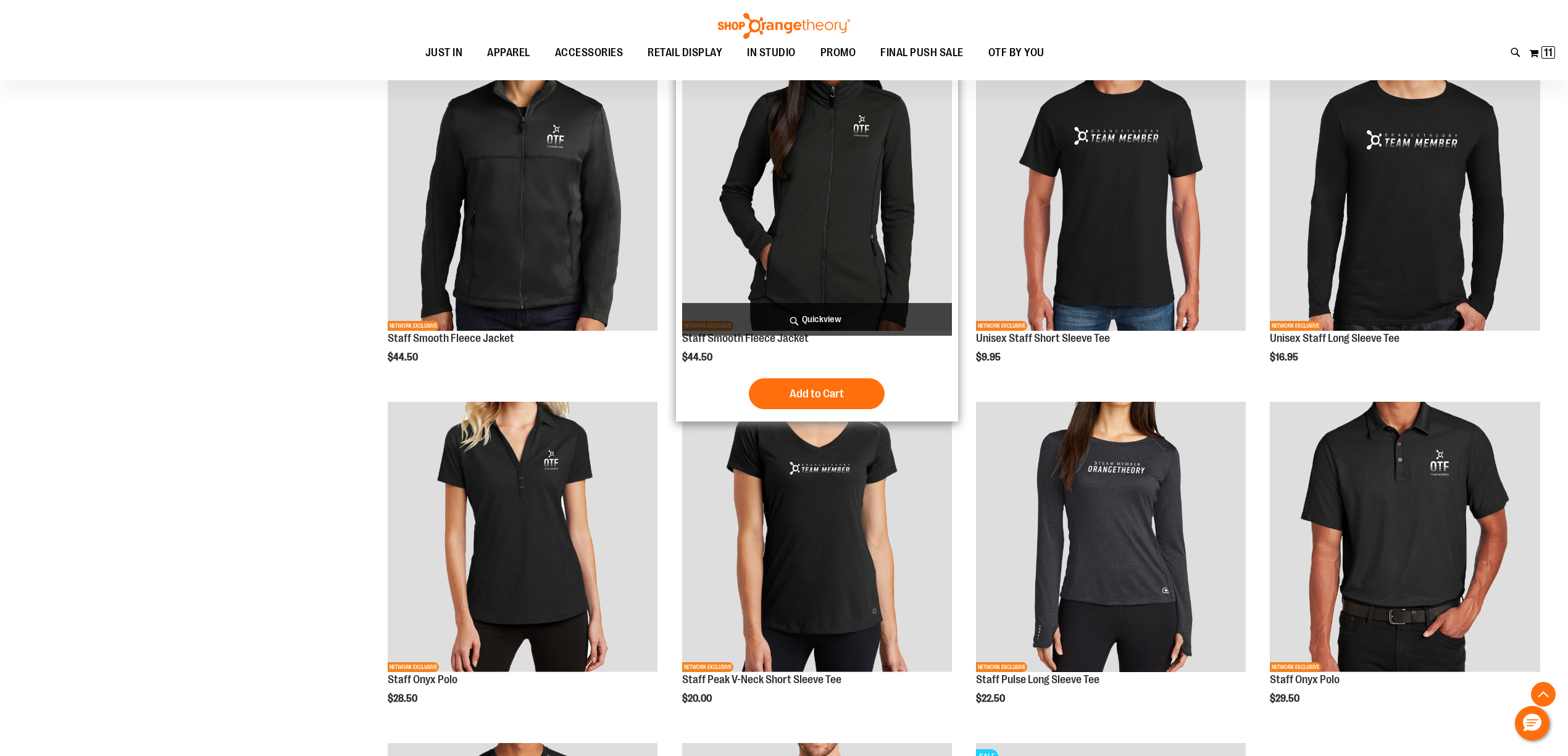
click at [858, 158] on img "product" at bounding box center [817, 195] width 270 height 270
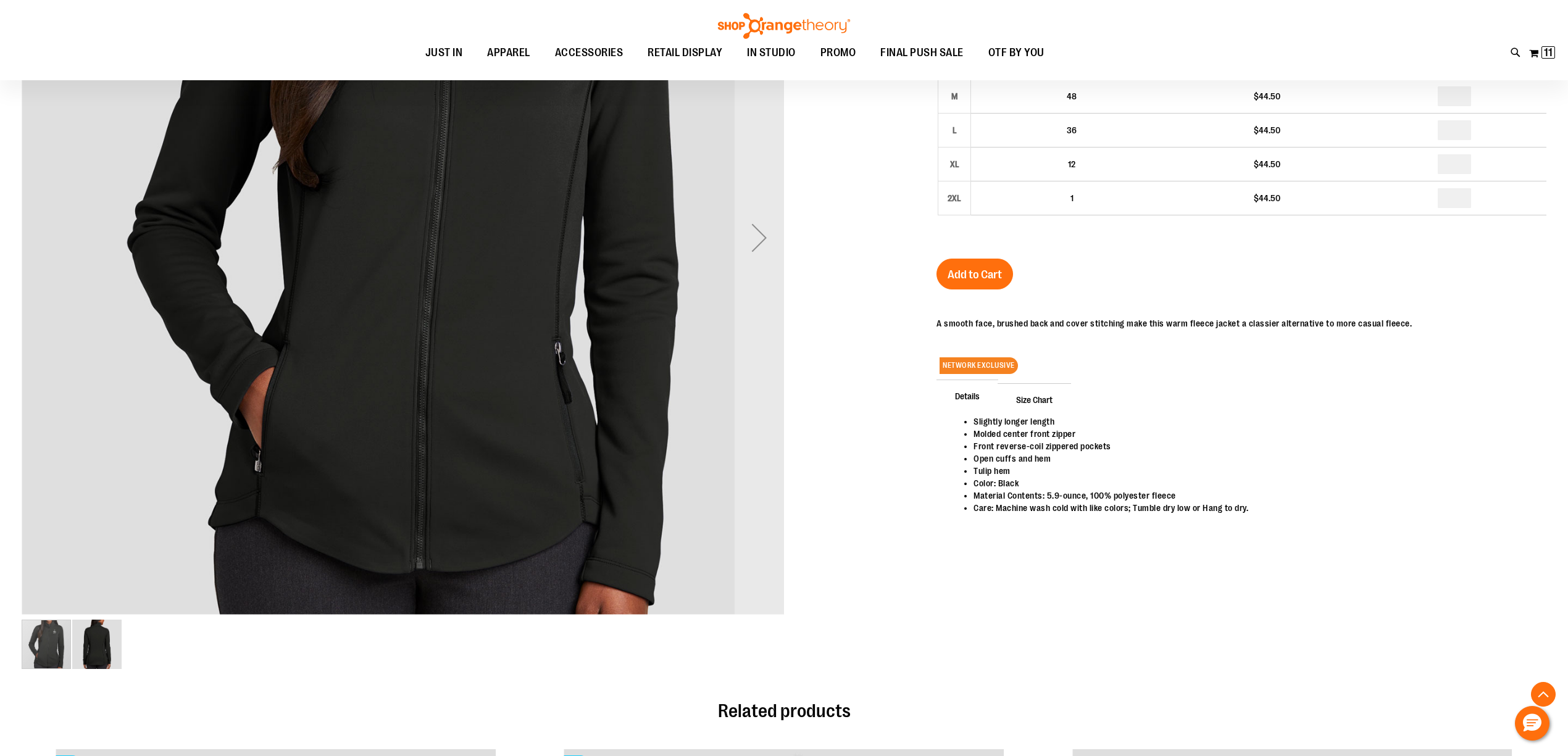
scroll to position [329, 0]
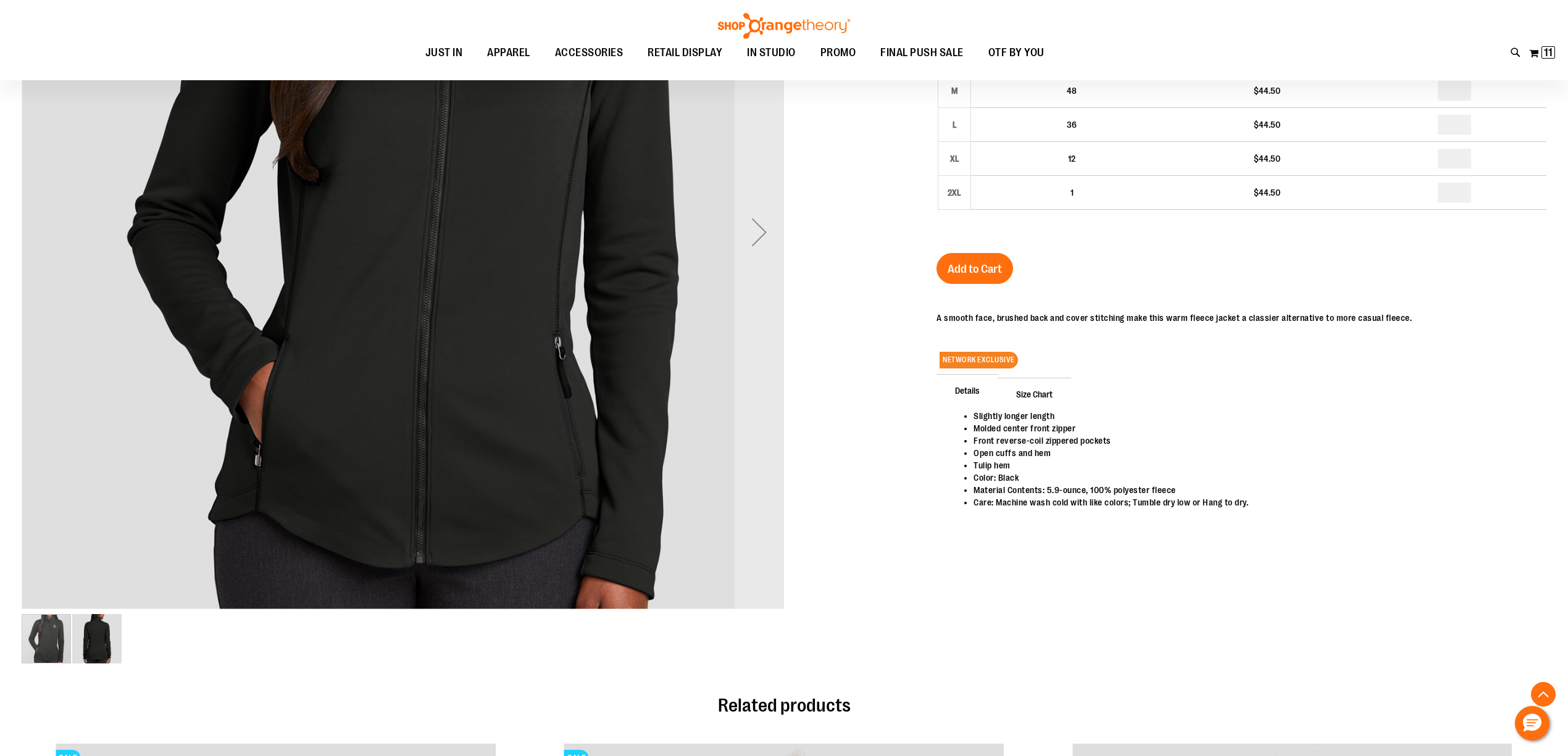
type input "**********"
click at [1028, 395] on span "Size Chart" at bounding box center [1034, 393] width 73 height 32
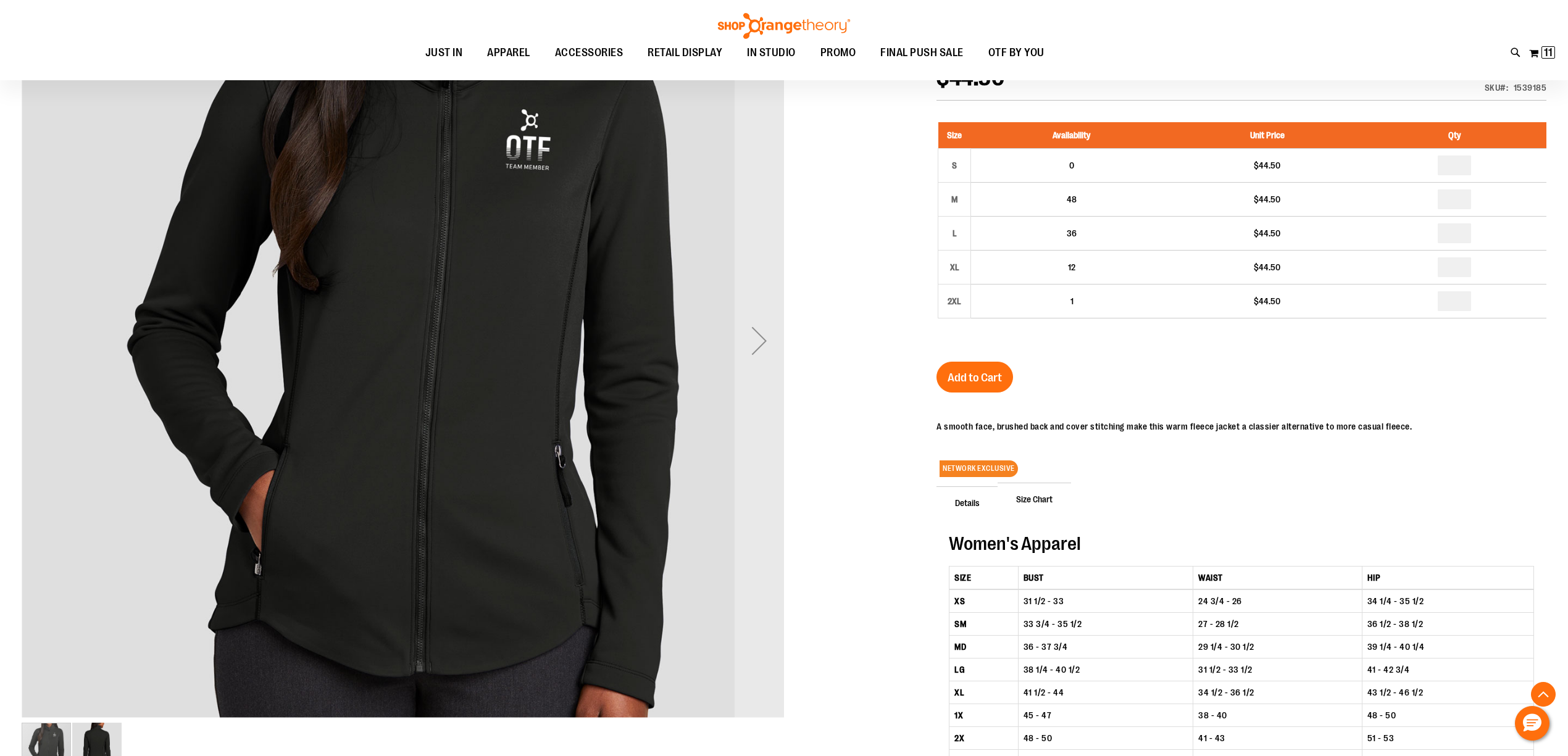
scroll to position [247, 0]
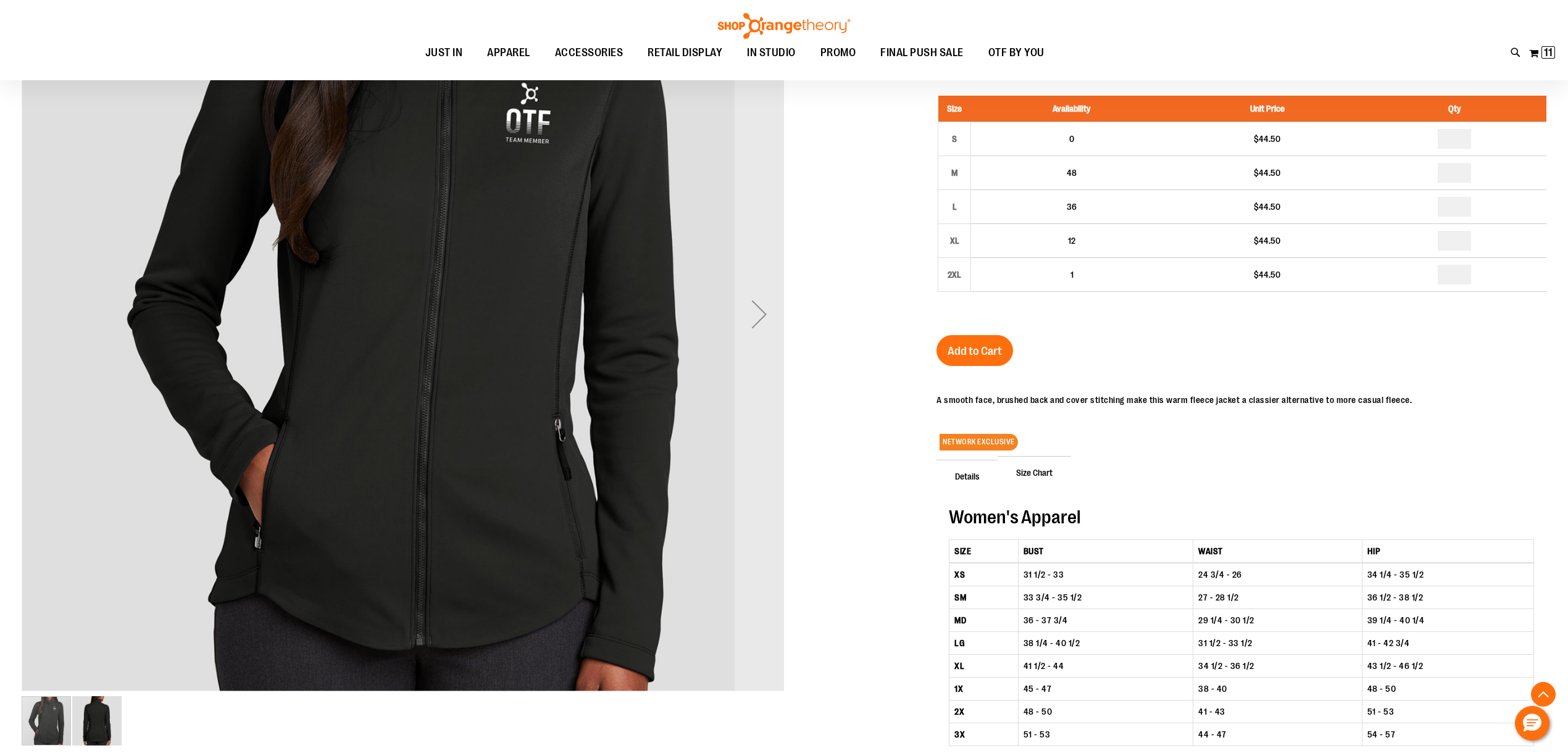
click at [101, 717] on img "image 2 of 2" at bounding box center [97, 721] width 50 height 50
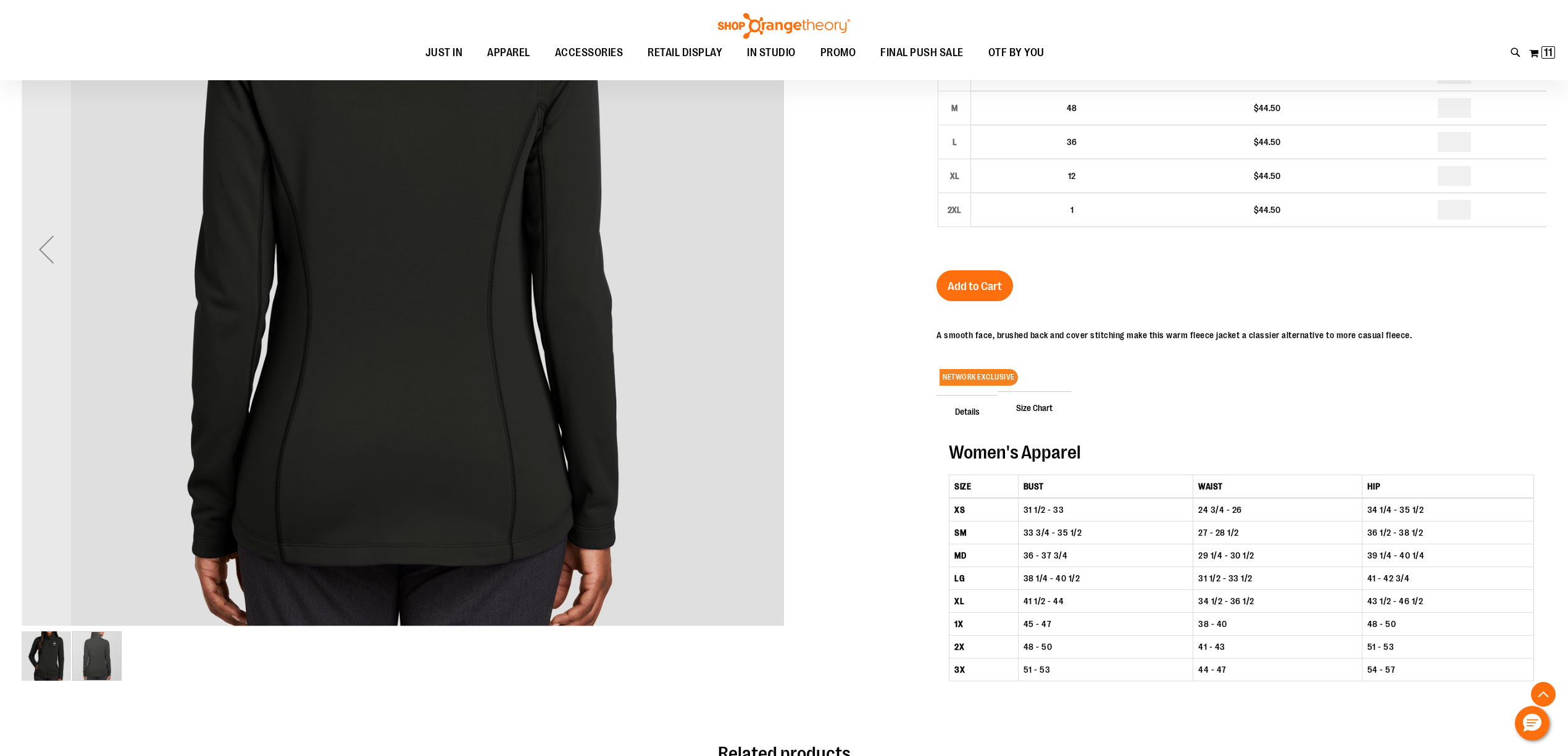
scroll to position [329, 0]
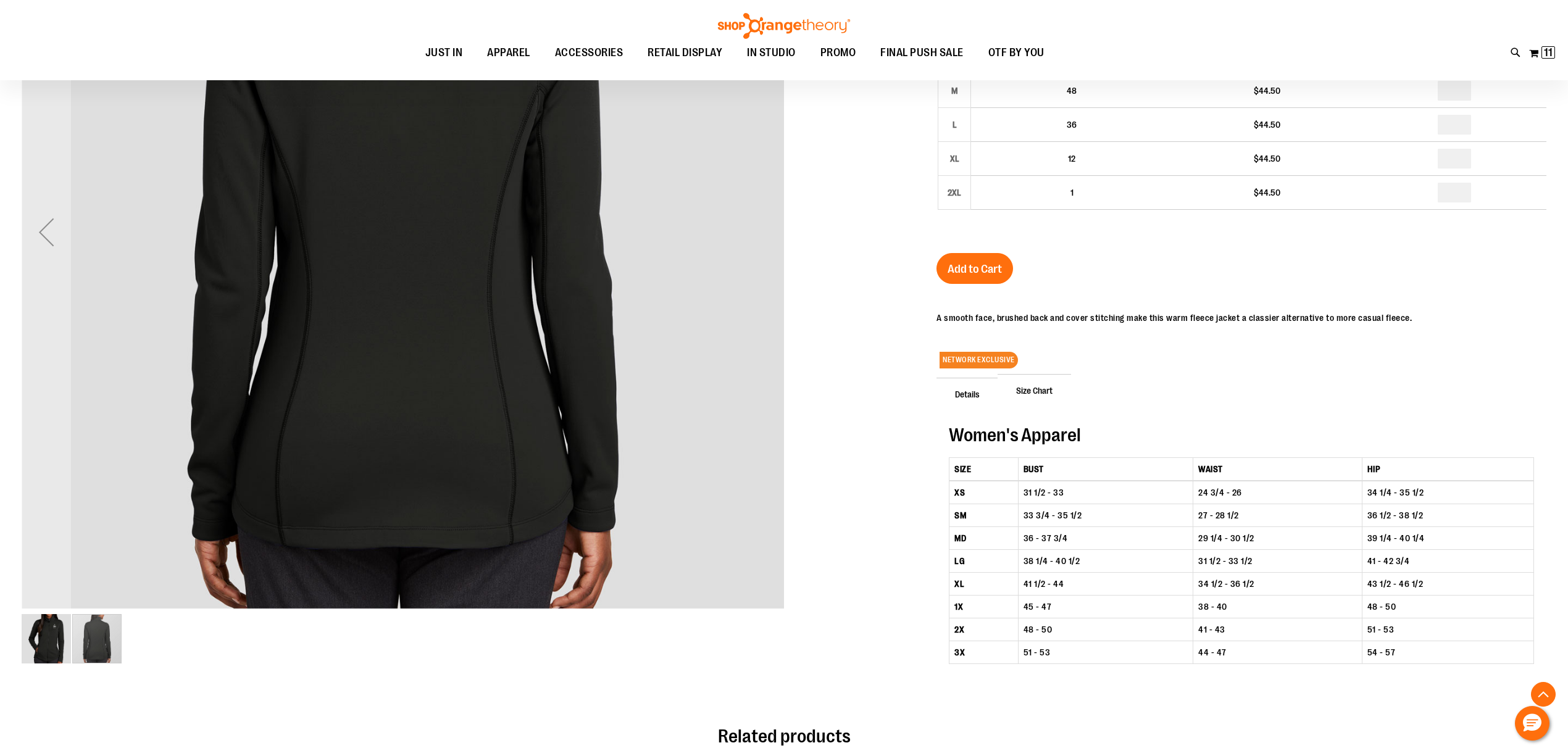
click at [57, 630] on img "image 1 of 2" at bounding box center [46, 639] width 50 height 50
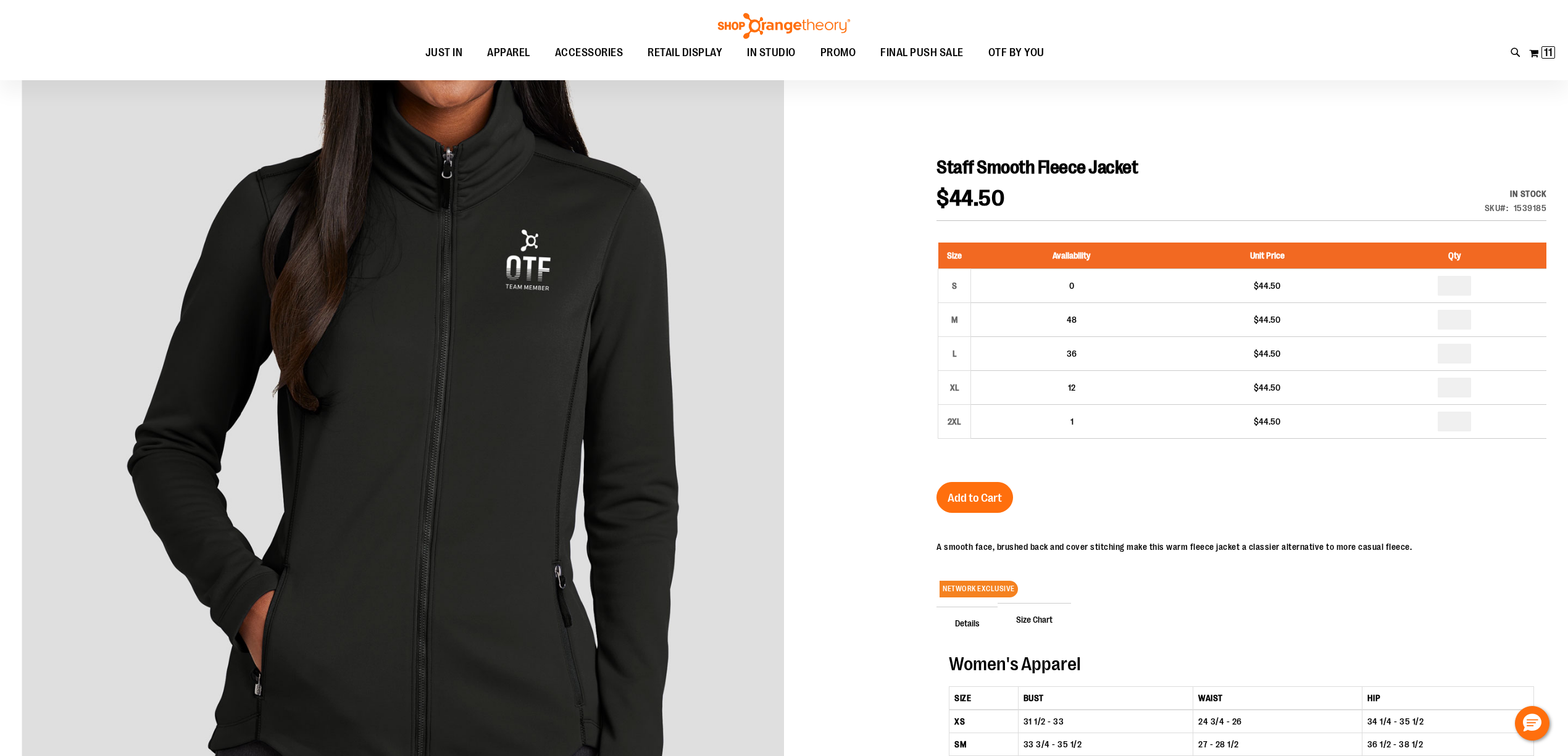
scroll to position [82, 0]
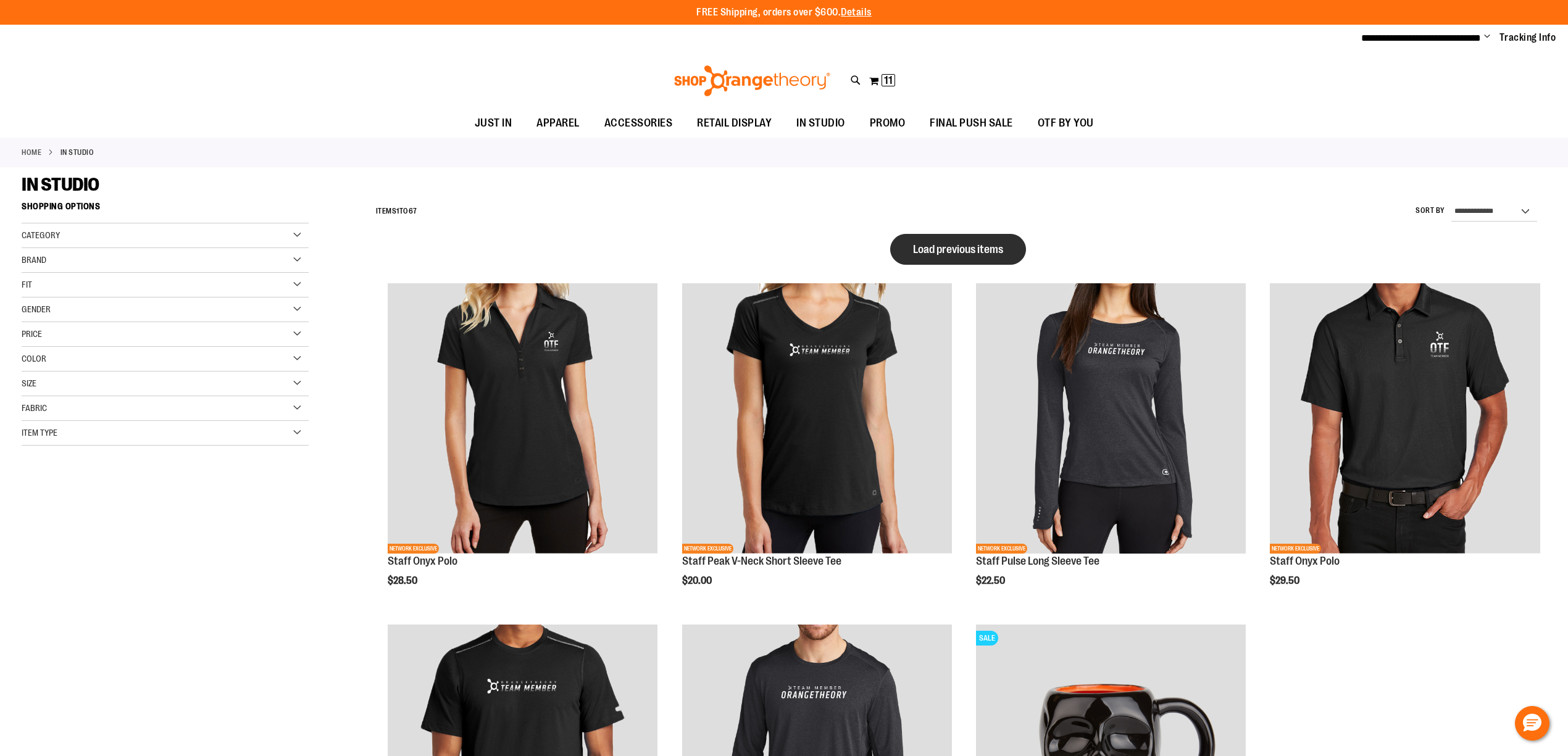
type input "**********"
click at [942, 243] on span "Load previous items" at bounding box center [958, 249] width 90 height 12
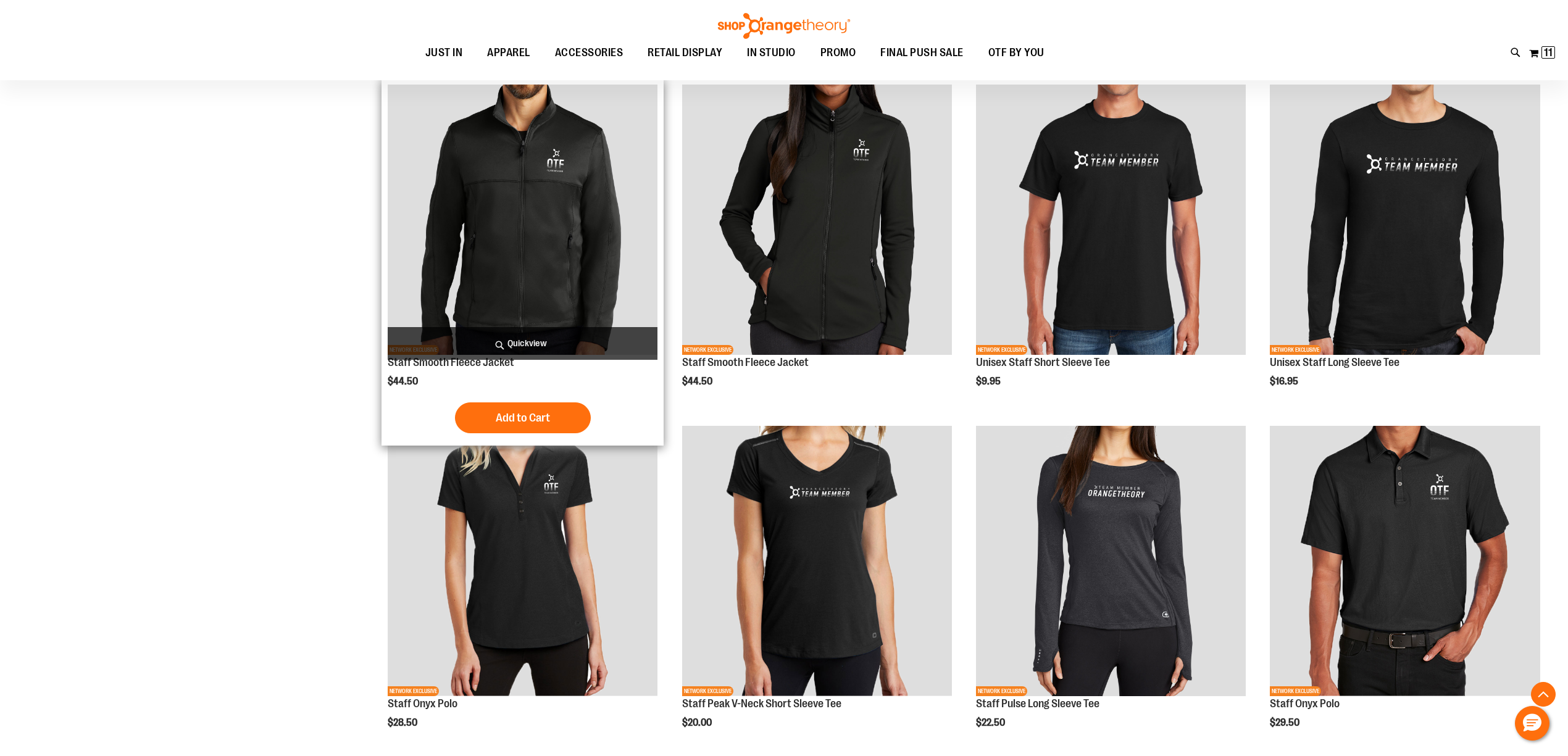
scroll to position [493, 0]
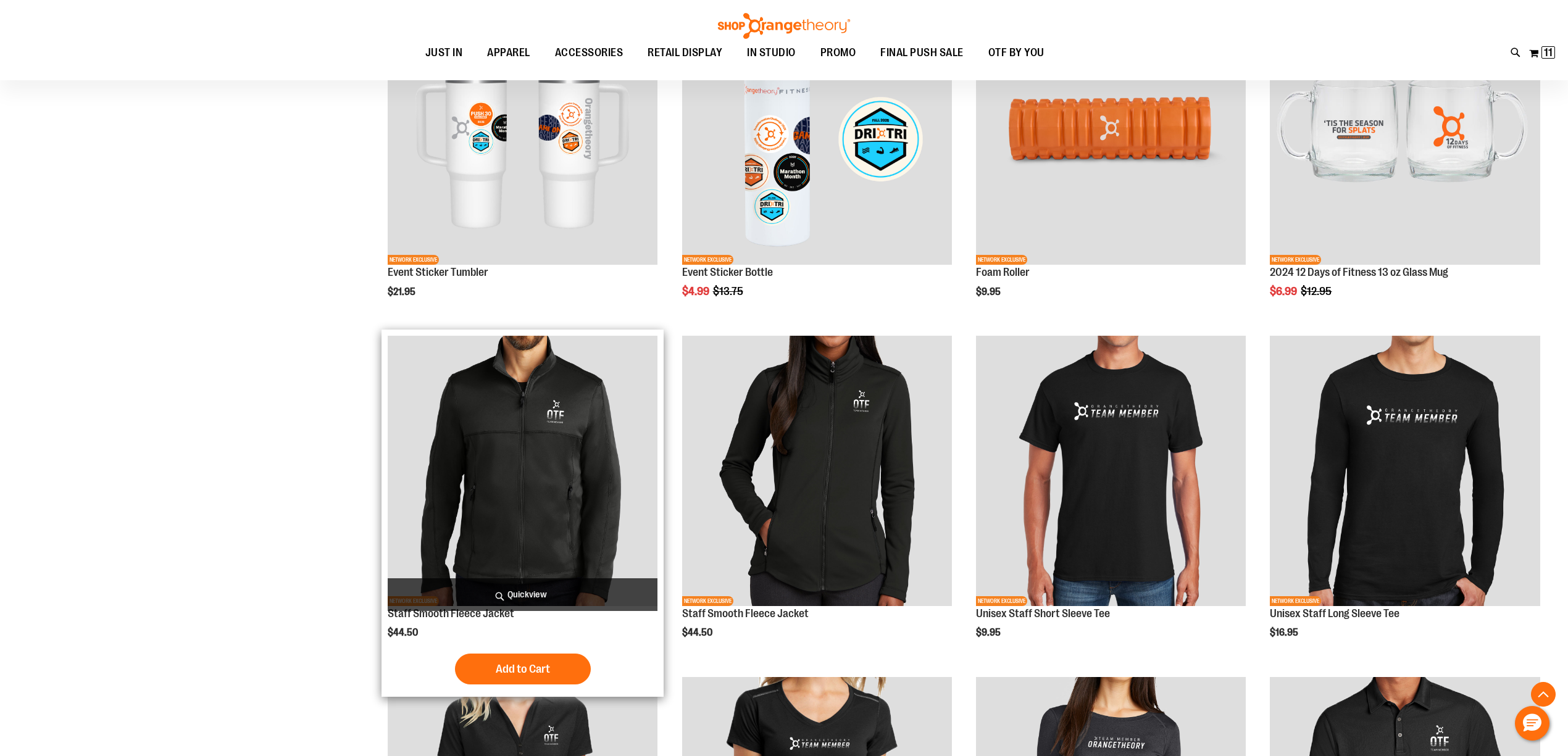
click at [596, 417] on img "product" at bounding box center [523, 470] width 270 height 270
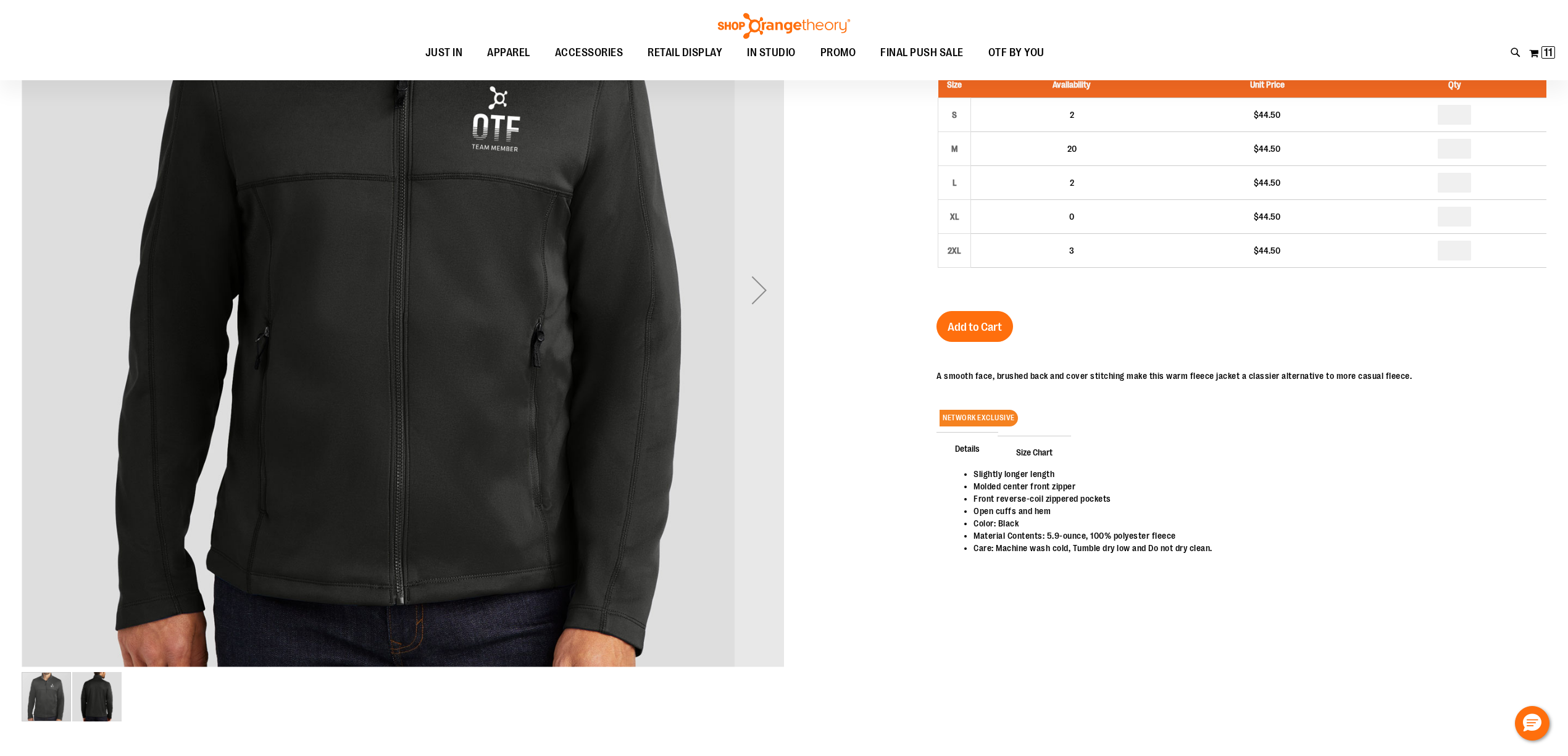
scroll to position [82, 0]
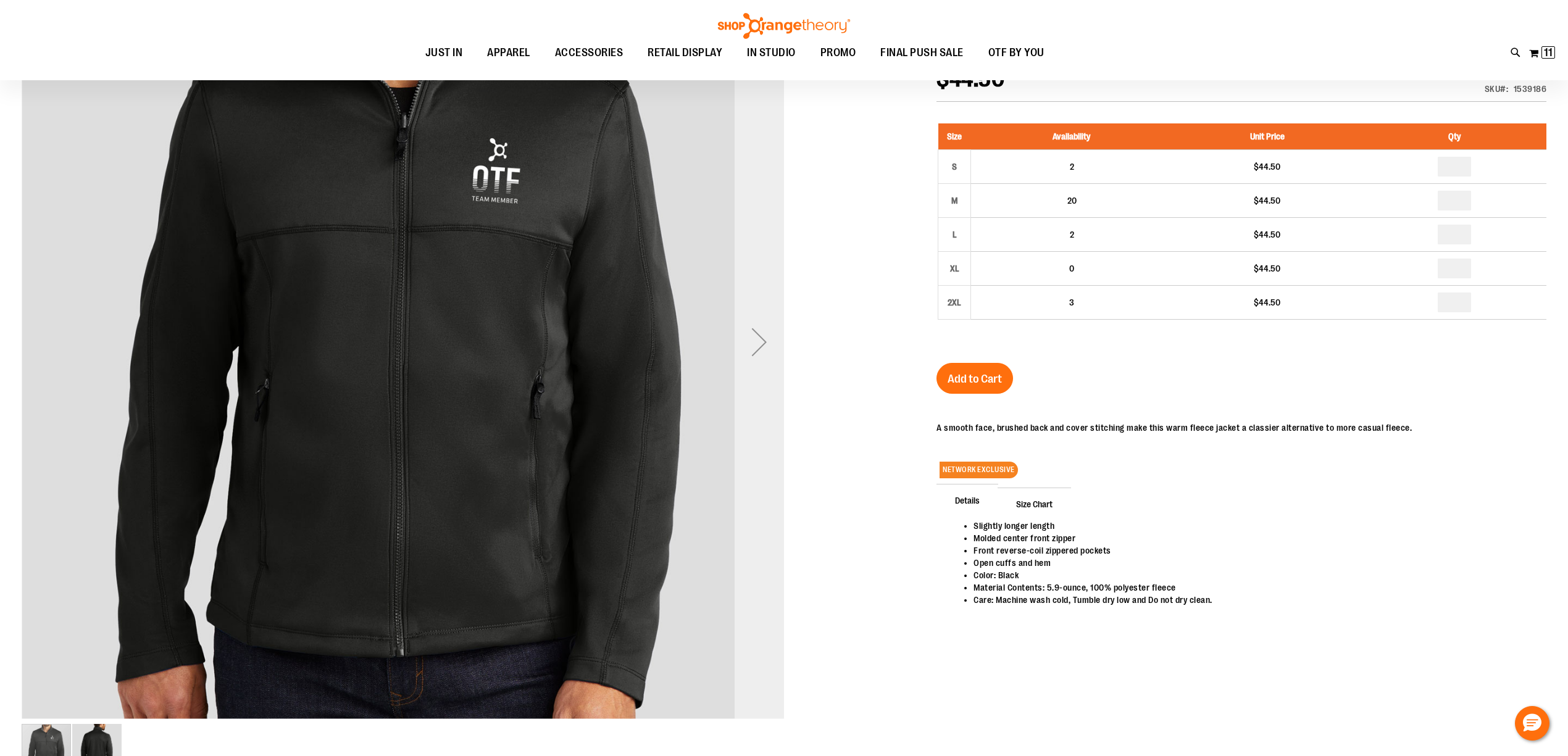
type input "**********"
click at [754, 343] on div "Next" at bounding box center [759, 342] width 50 height 50
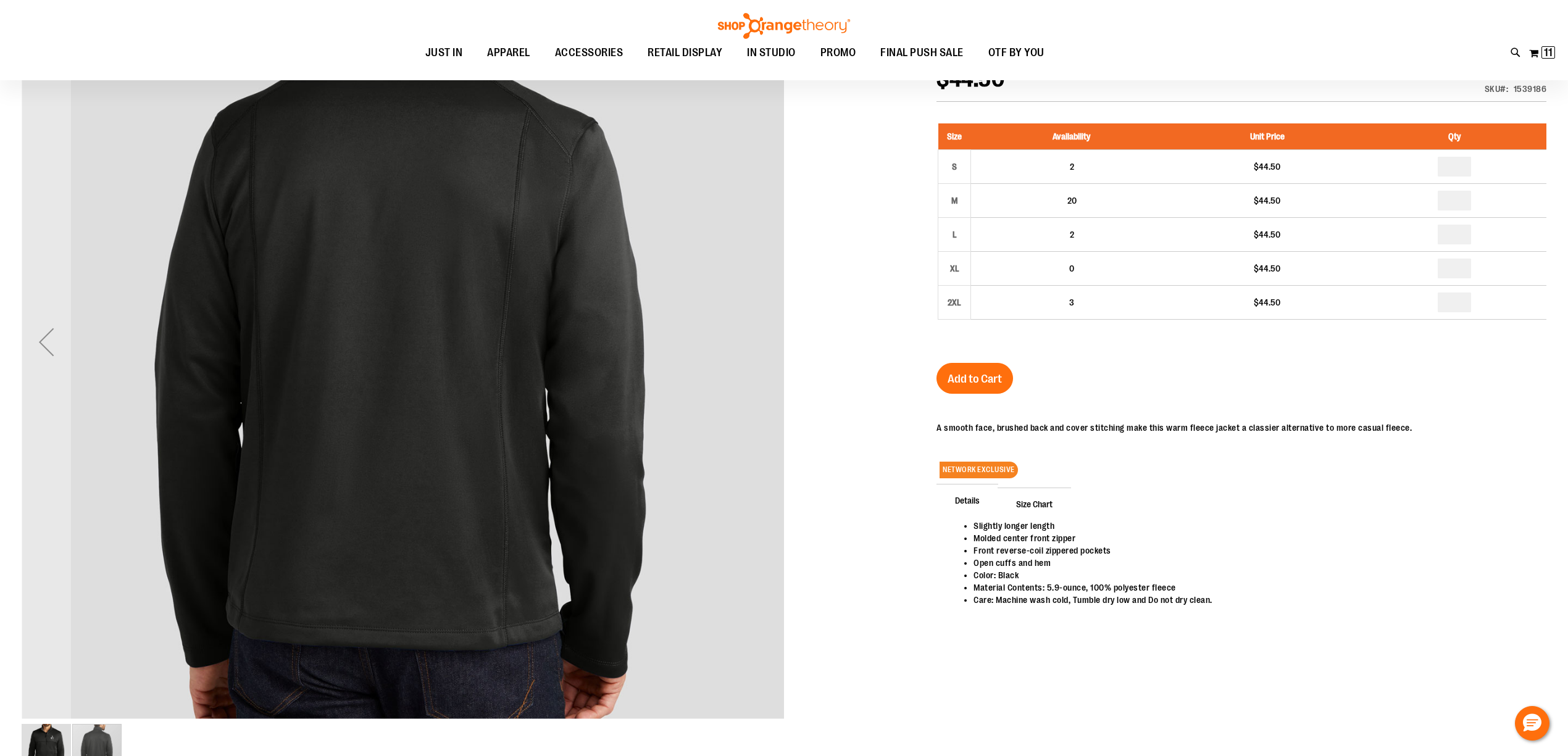
scroll to position [0, 0]
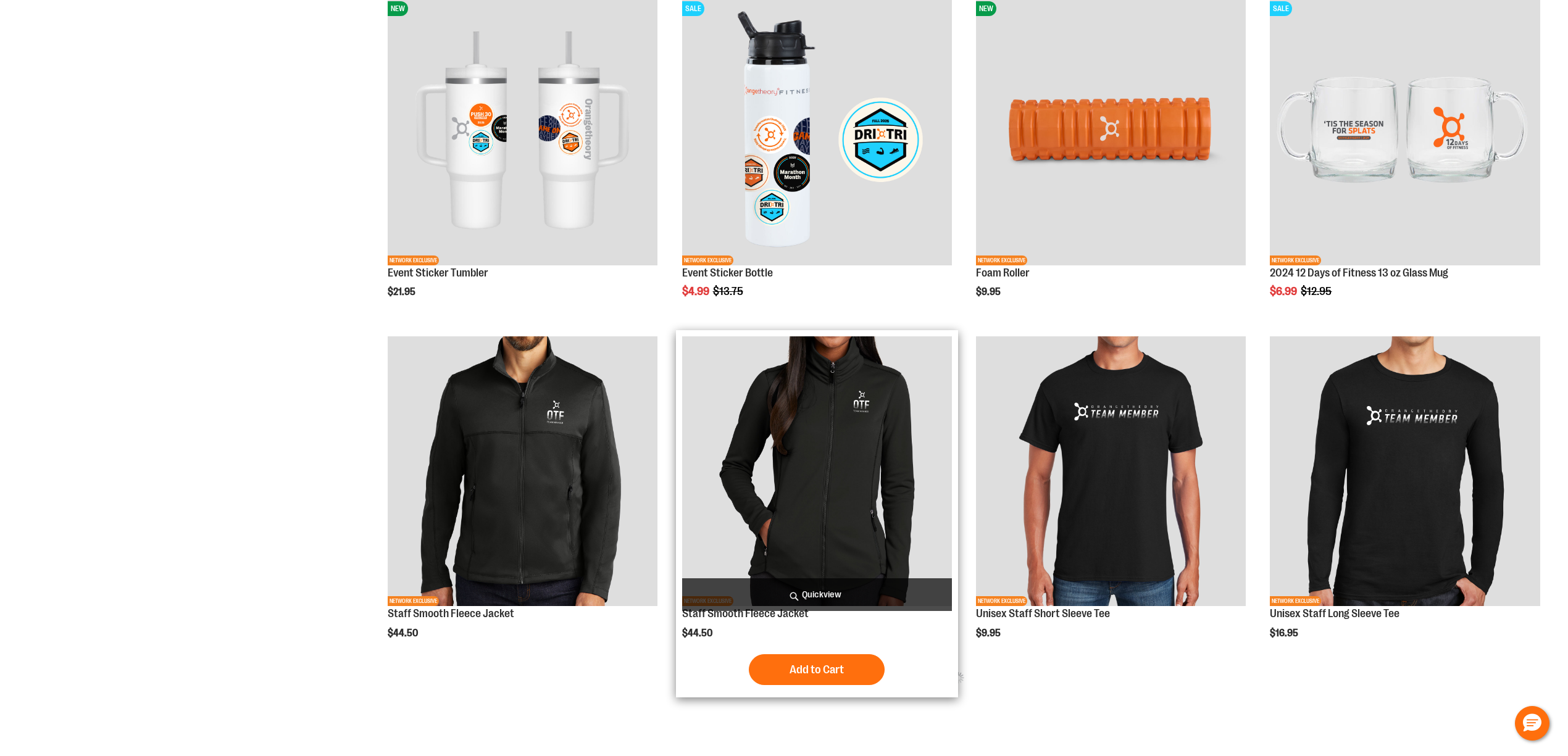
scroll to position [598, 0]
type input "**********"
click at [882, 430] on img "product" at bounding box center [817, 471] width 270 height 270
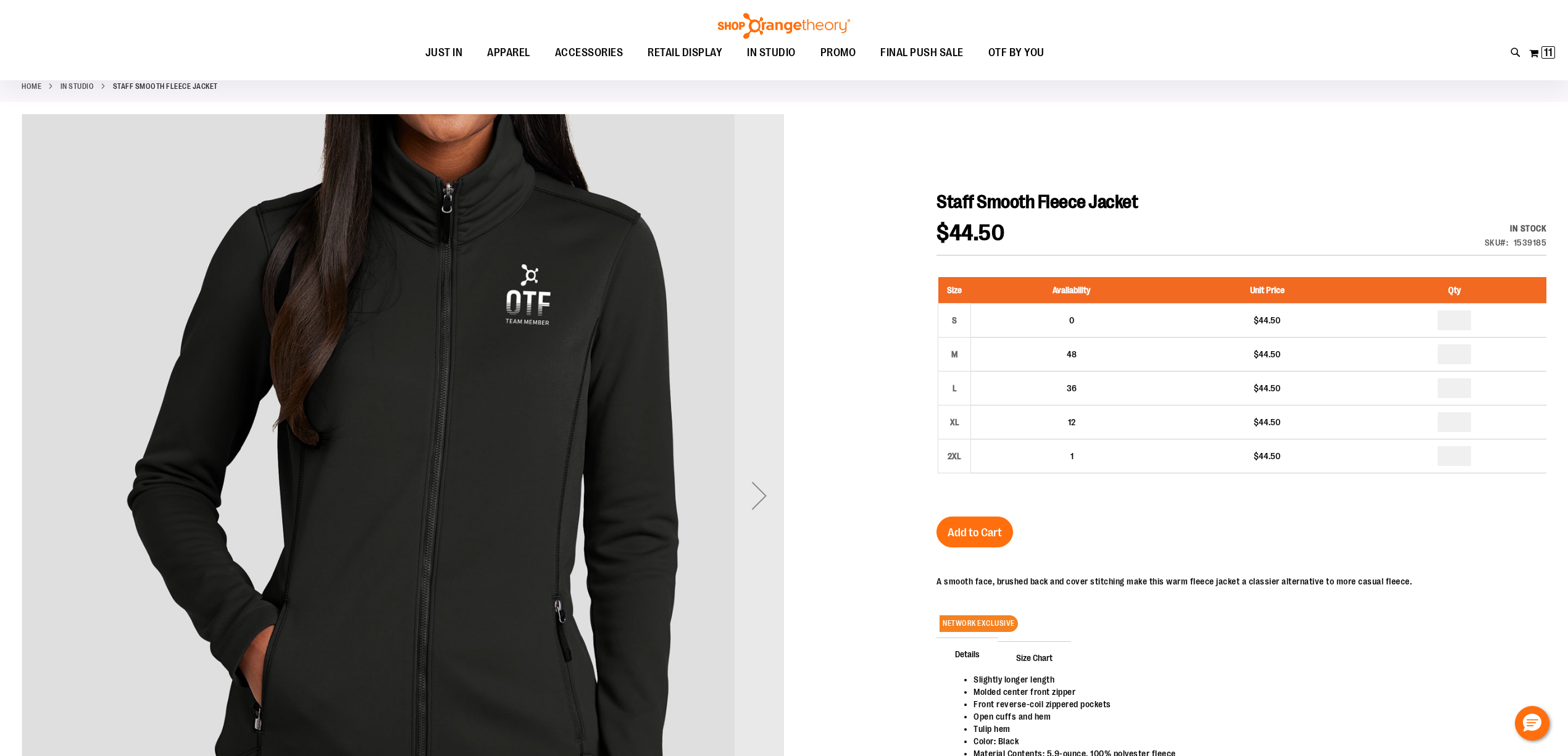
scroll to position [247, 0]
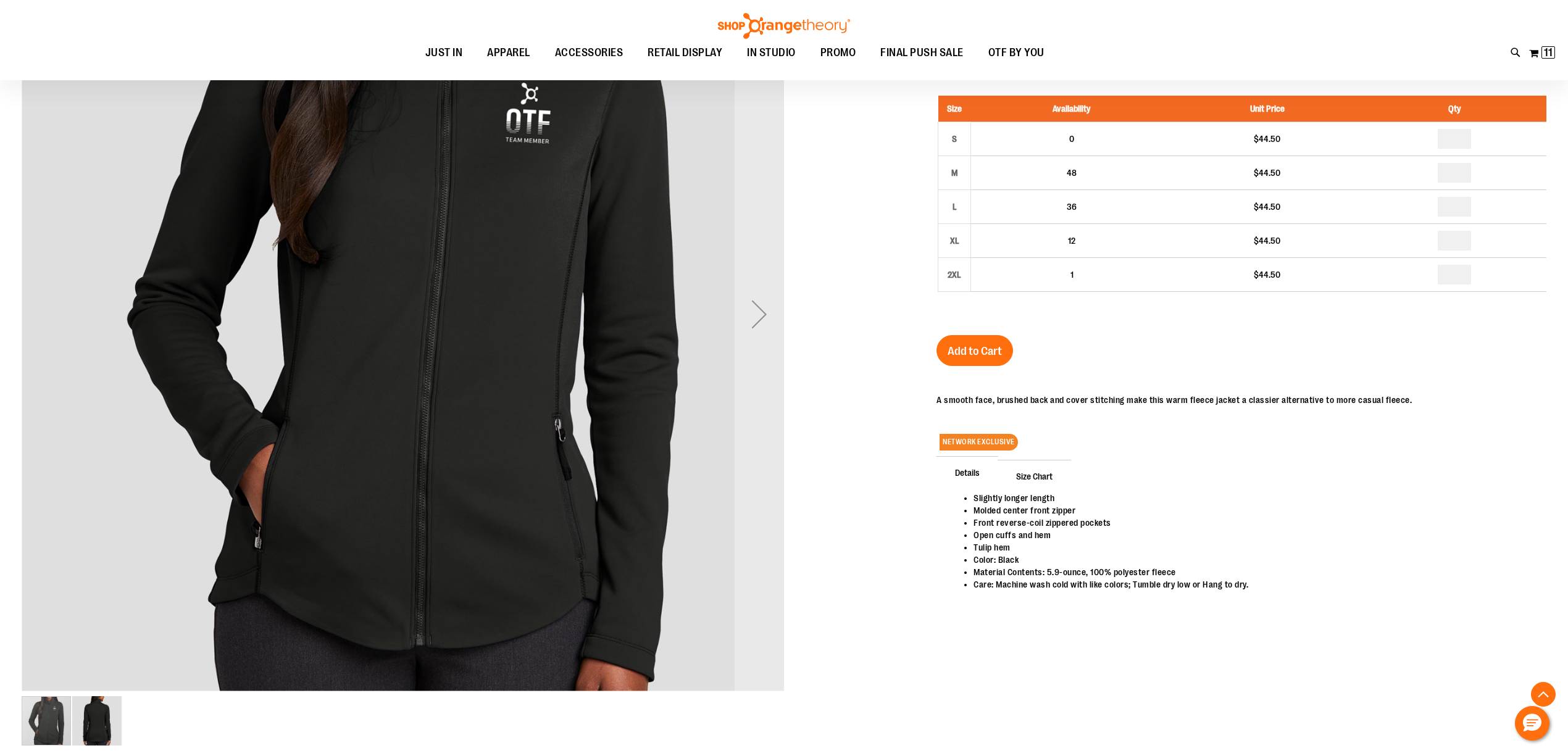
type input "**********"
click at [1038, 473] on span "Size Chart" at bounding box center [1034, 475] width 73 height 32
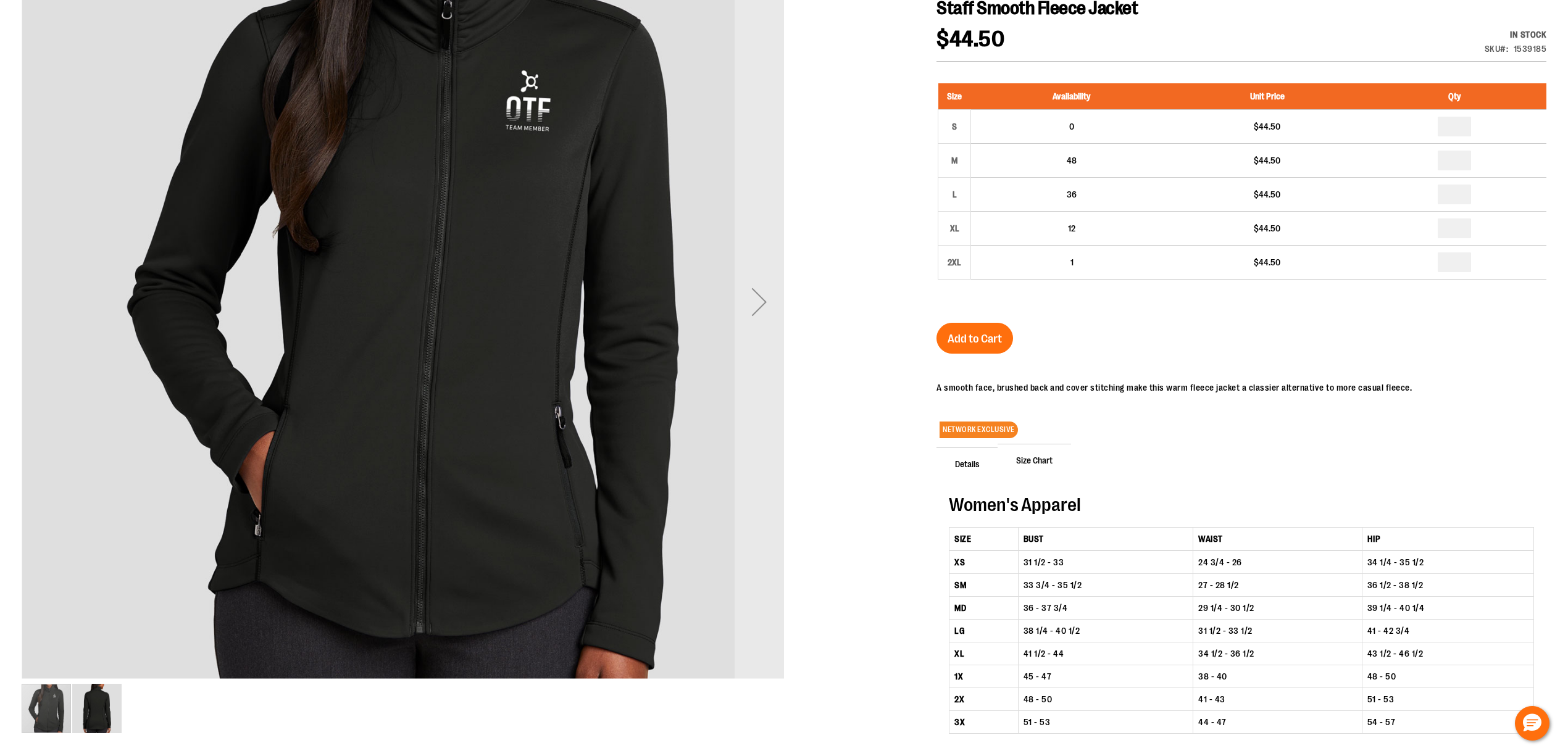
scroll to position [0, 0]
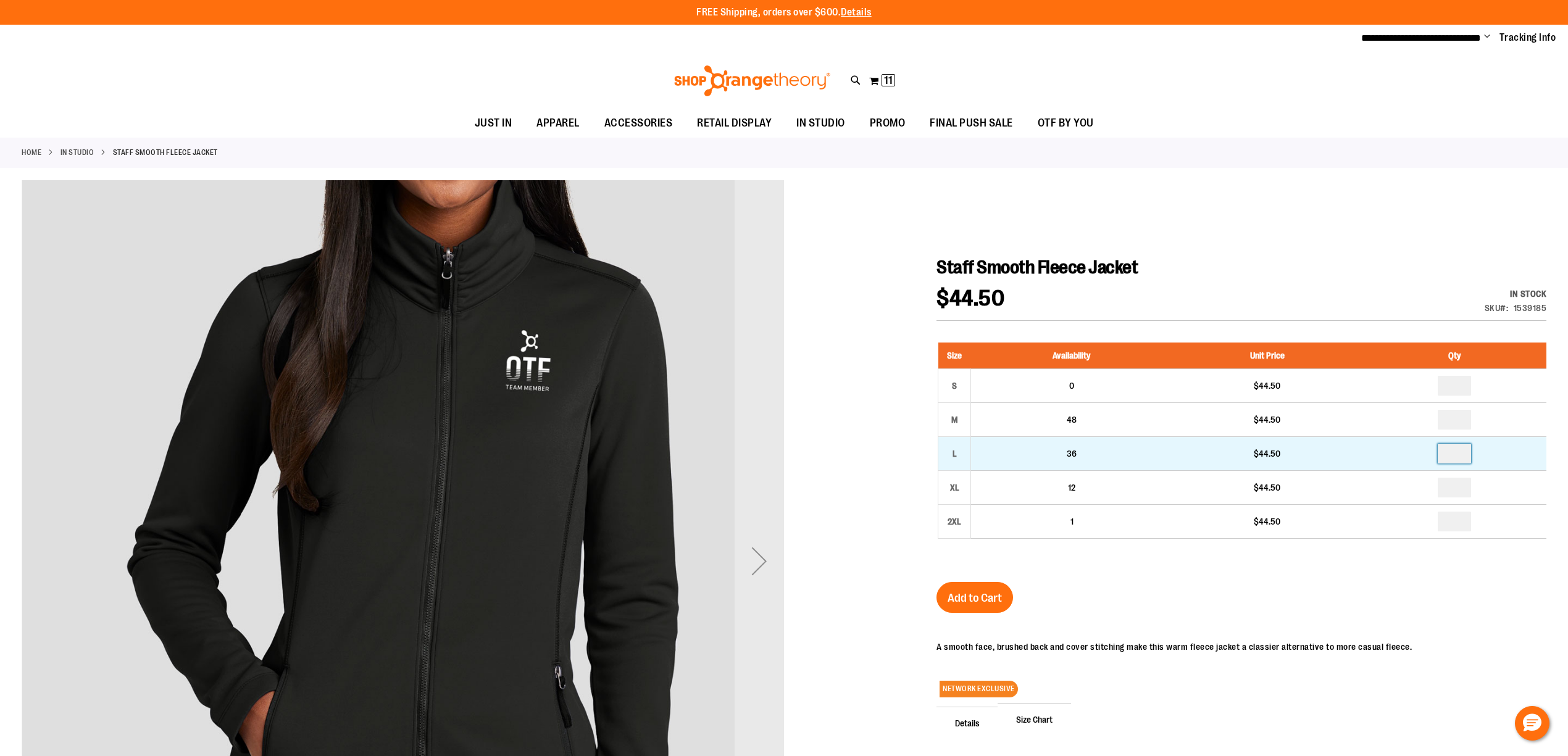
click at [1458, 454] on input "number" at bounding box center [1454, 453] width 33 height 20
type input "*"
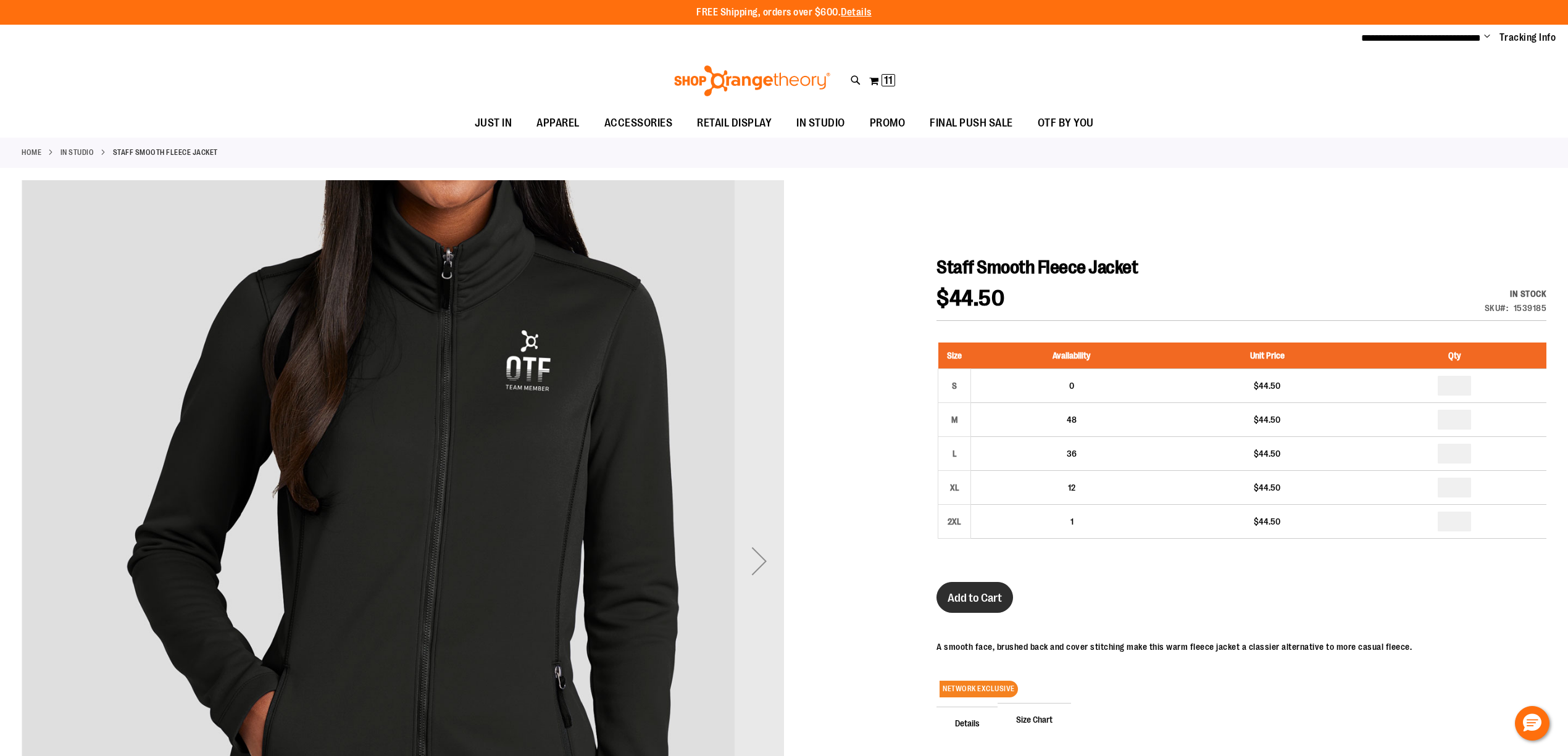
click at [995, 600] on span "Add to Cart" at bounding box center [974, 598] width 54 height 13
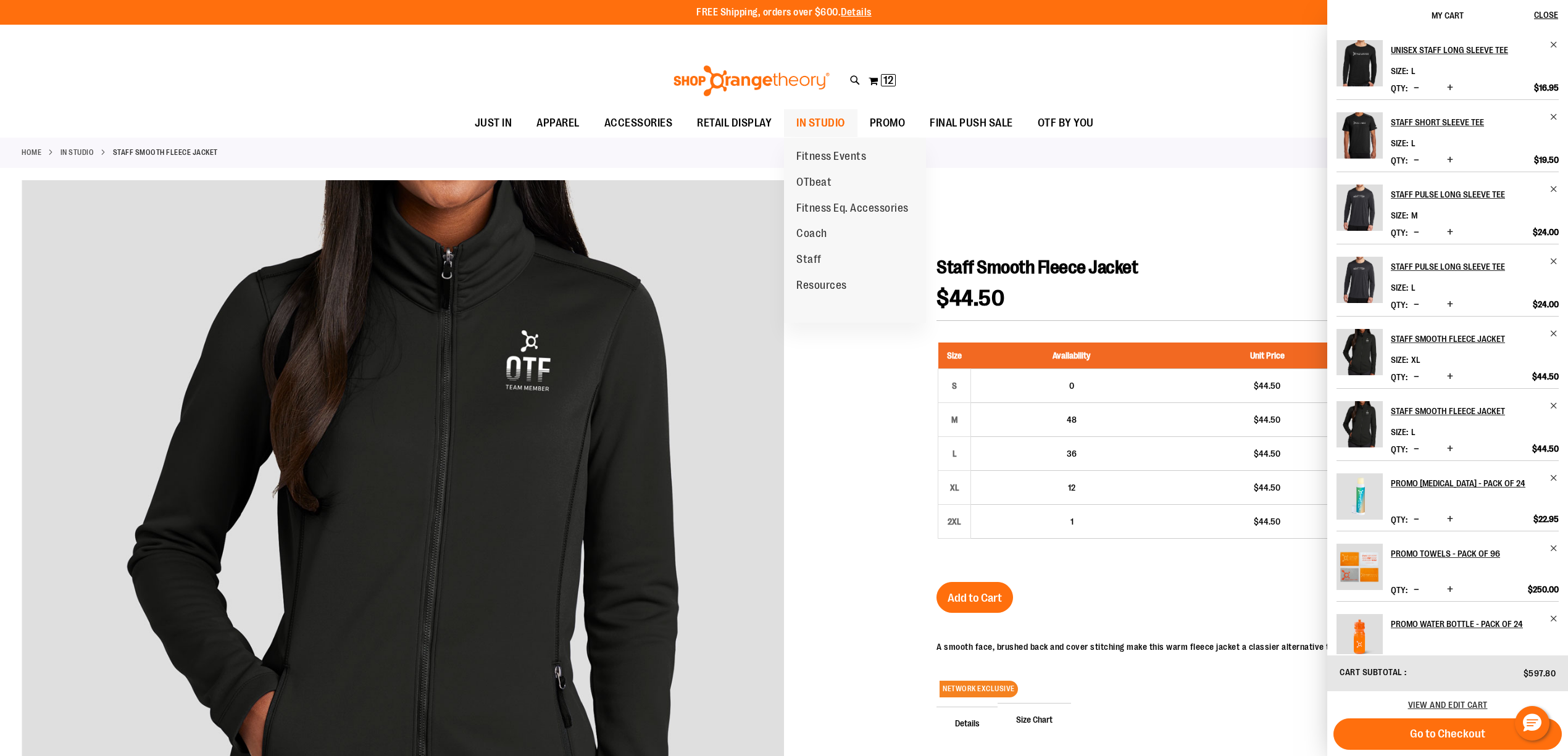
click at [819, 122] on span "IN STUDIO" at bounding box center [821, 123] width 49 height 28
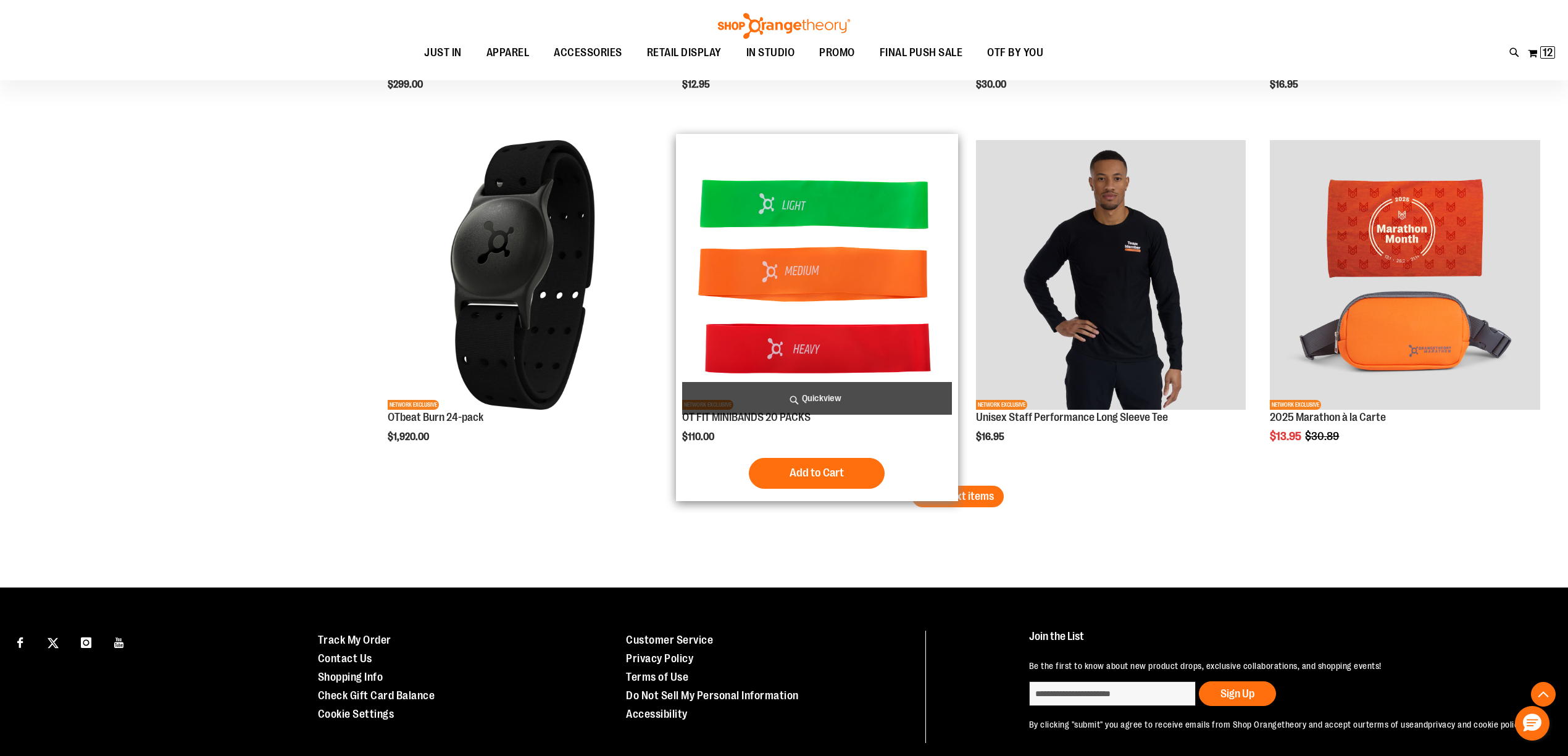
scroll to position [2842, 0]
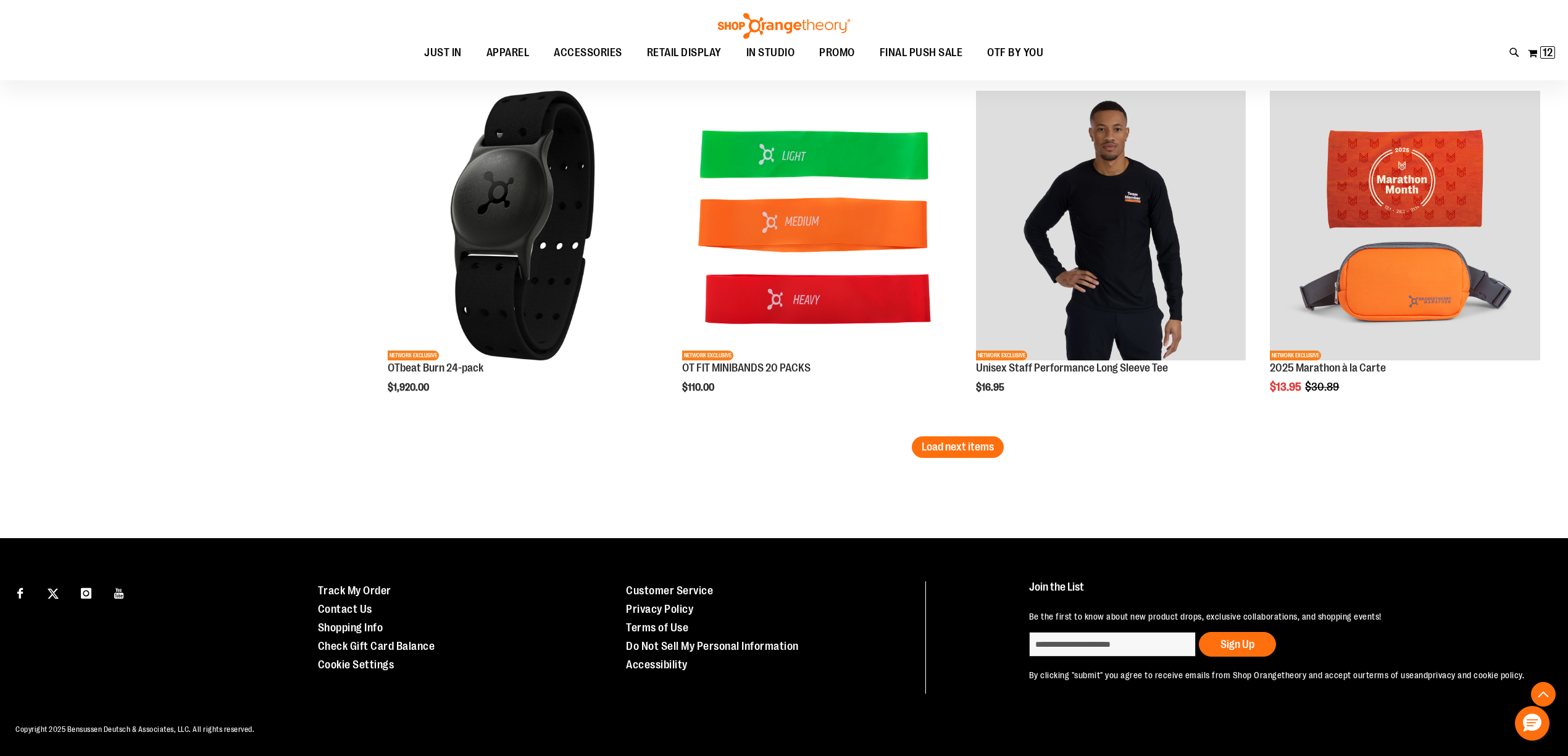
type input "**********"
click at [959, 440] on span "Load next items" at bounding box center [957, 446] width 72 height 12
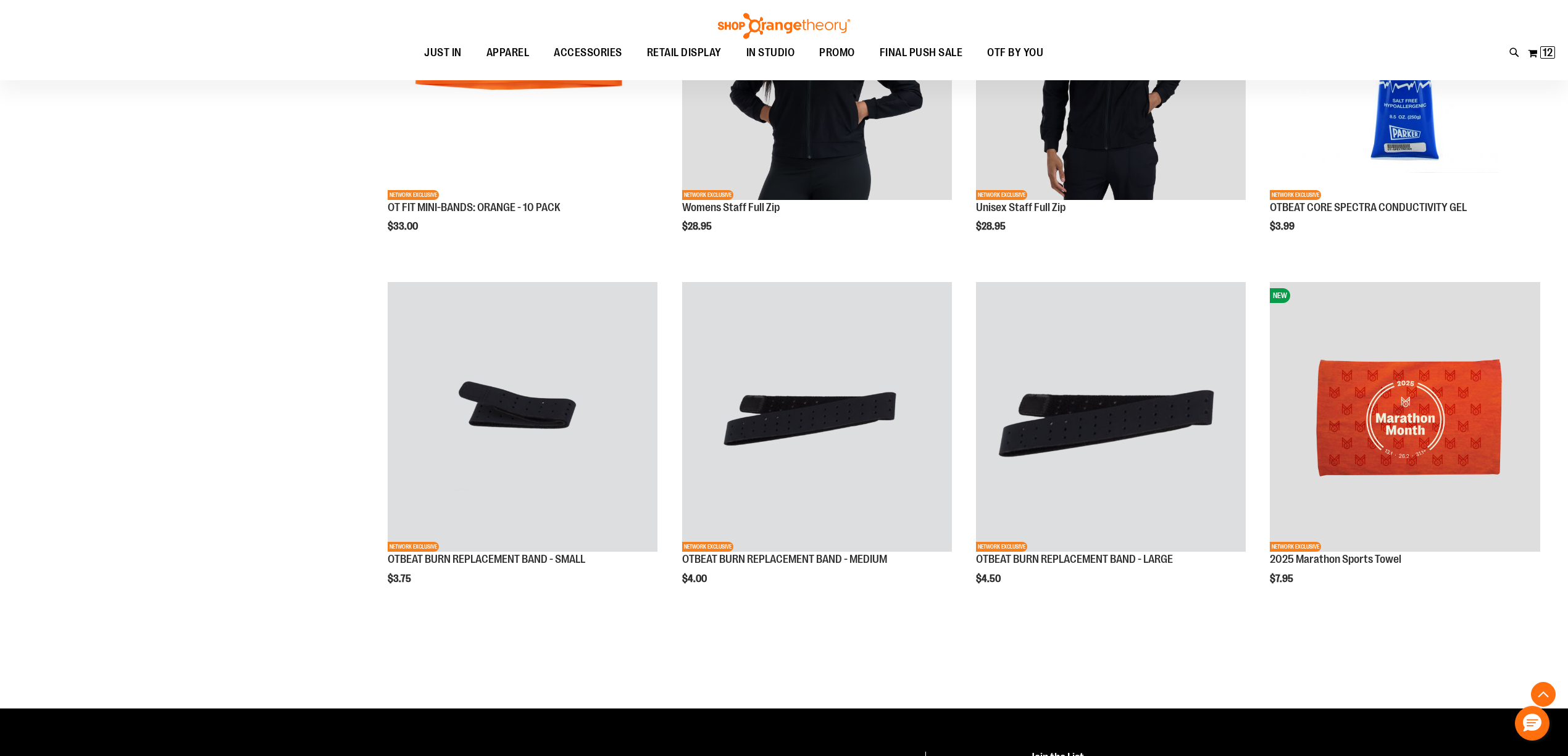
scroll to position [3829, 0]
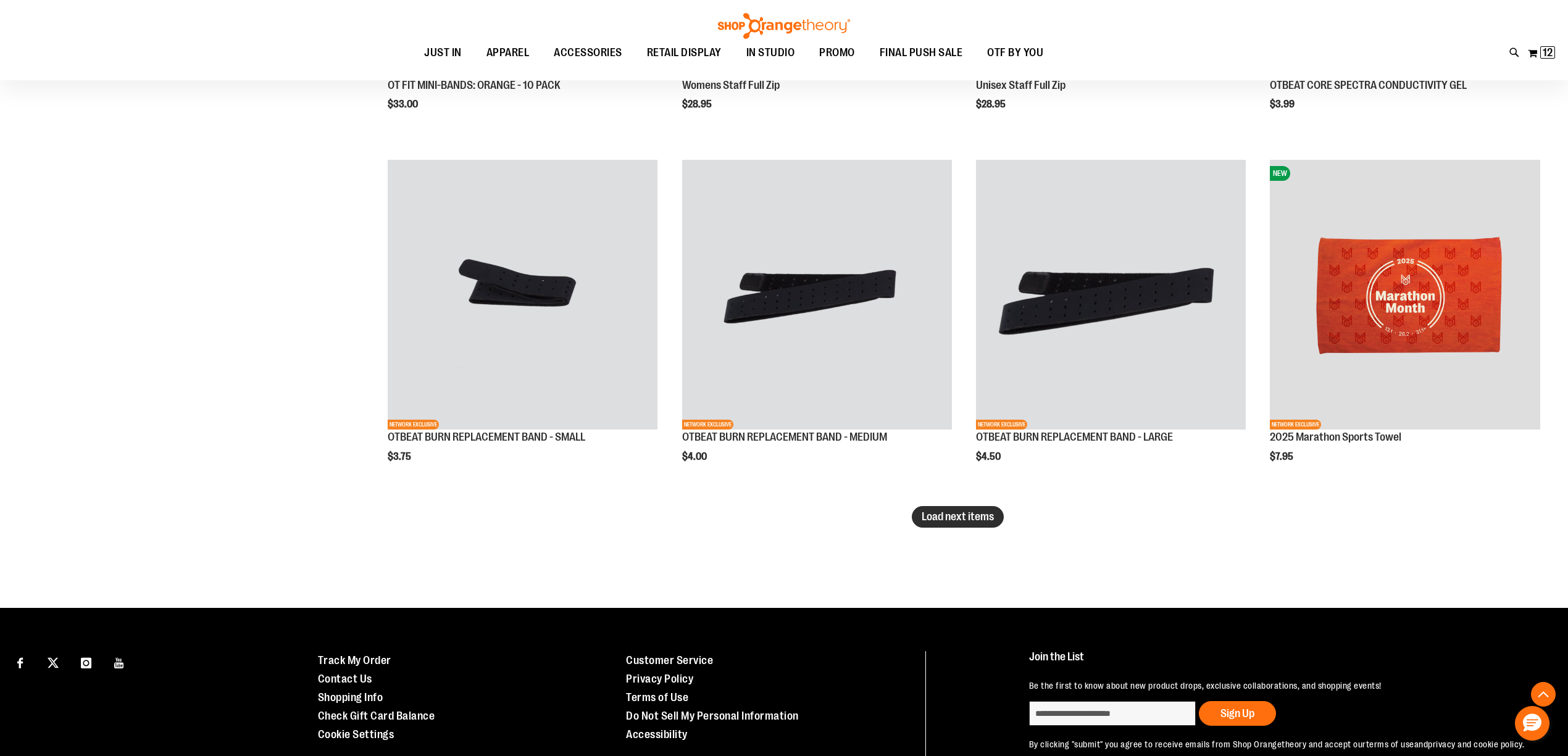
click at [954, 516] on span "Load next items" at bounding box center [957, 516] width 72 height 12
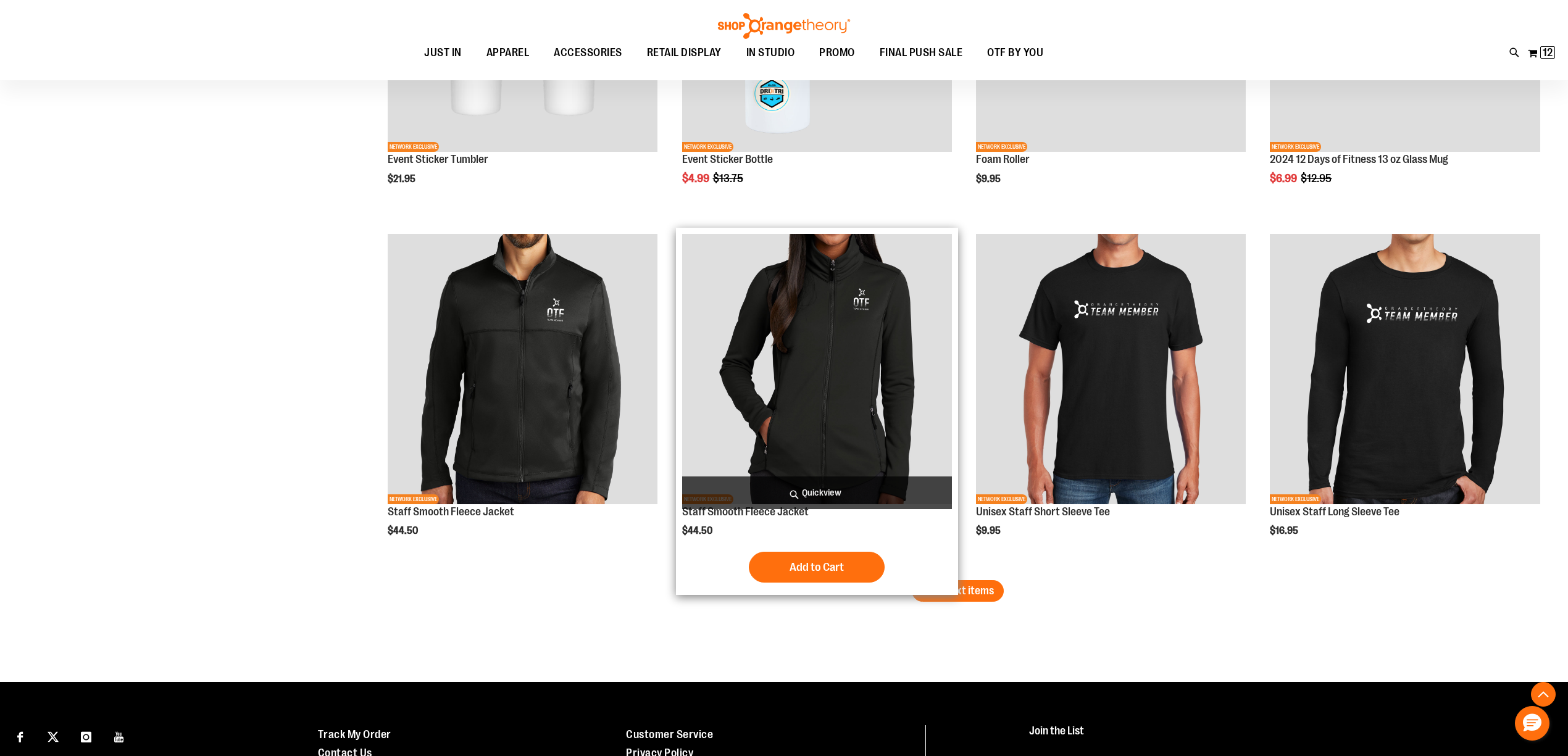
scroll to position [4955, 0]
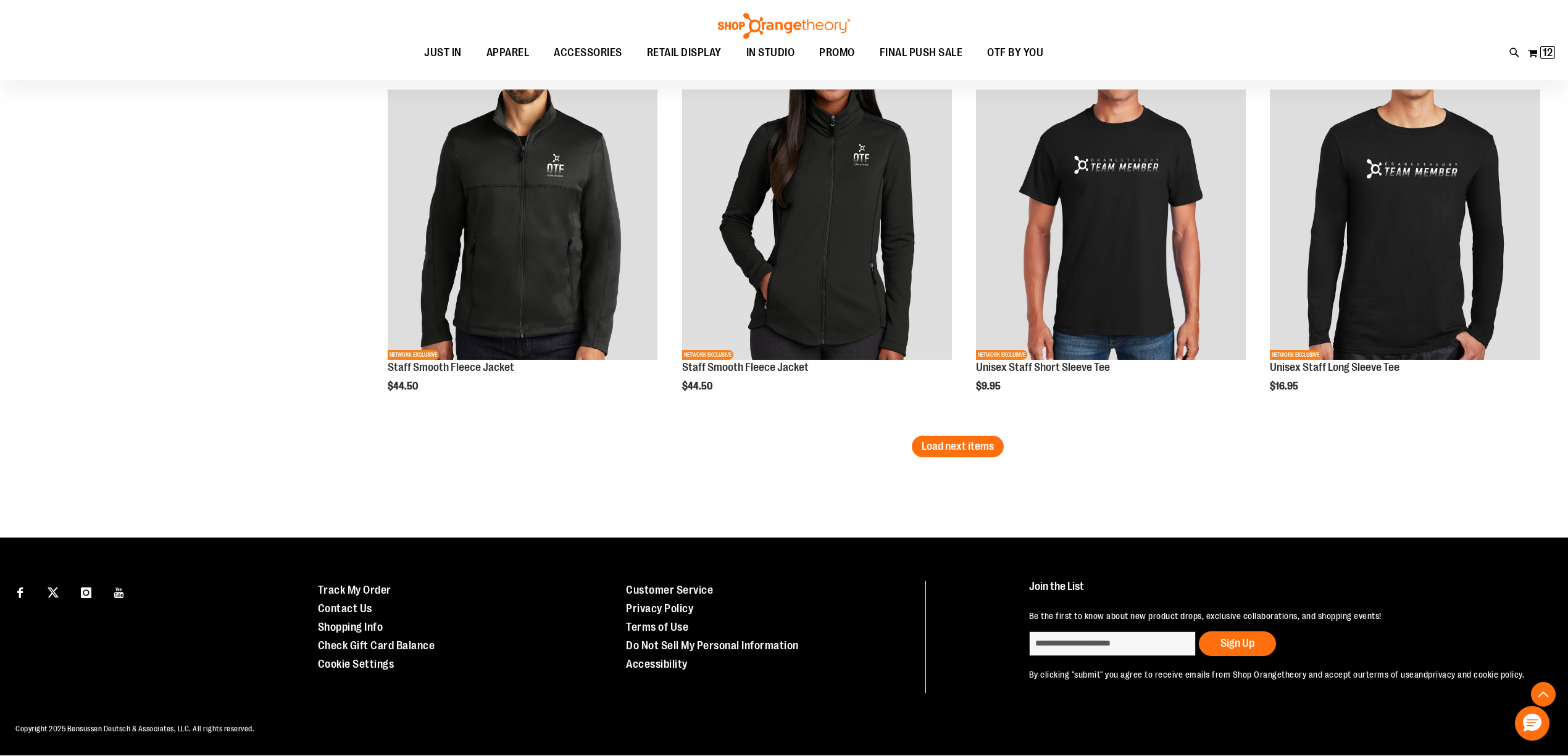
click at [943, 437] on button "Load next items" at bounding box center [957, 446] width 92 height 22
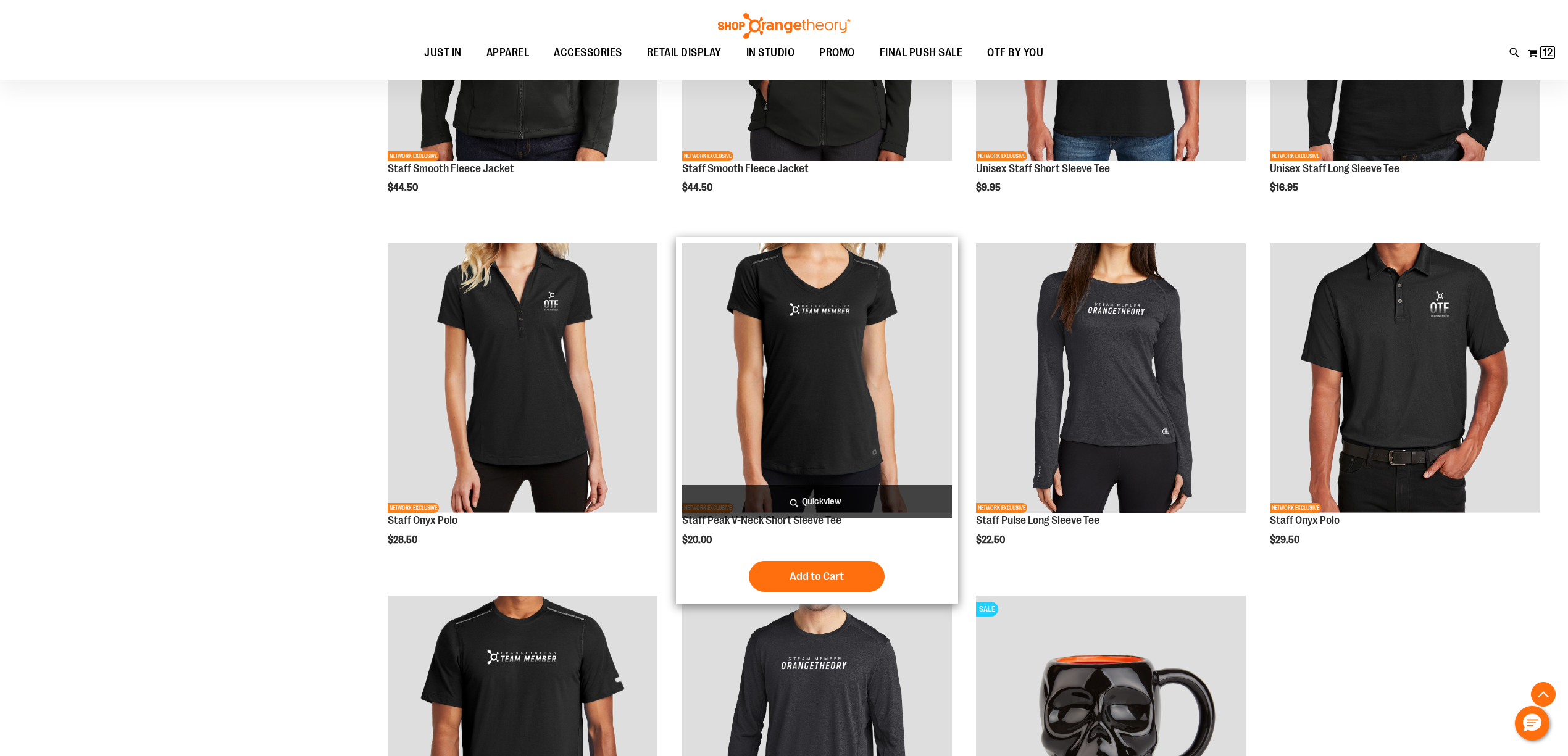
scroll to position [5144, 0]
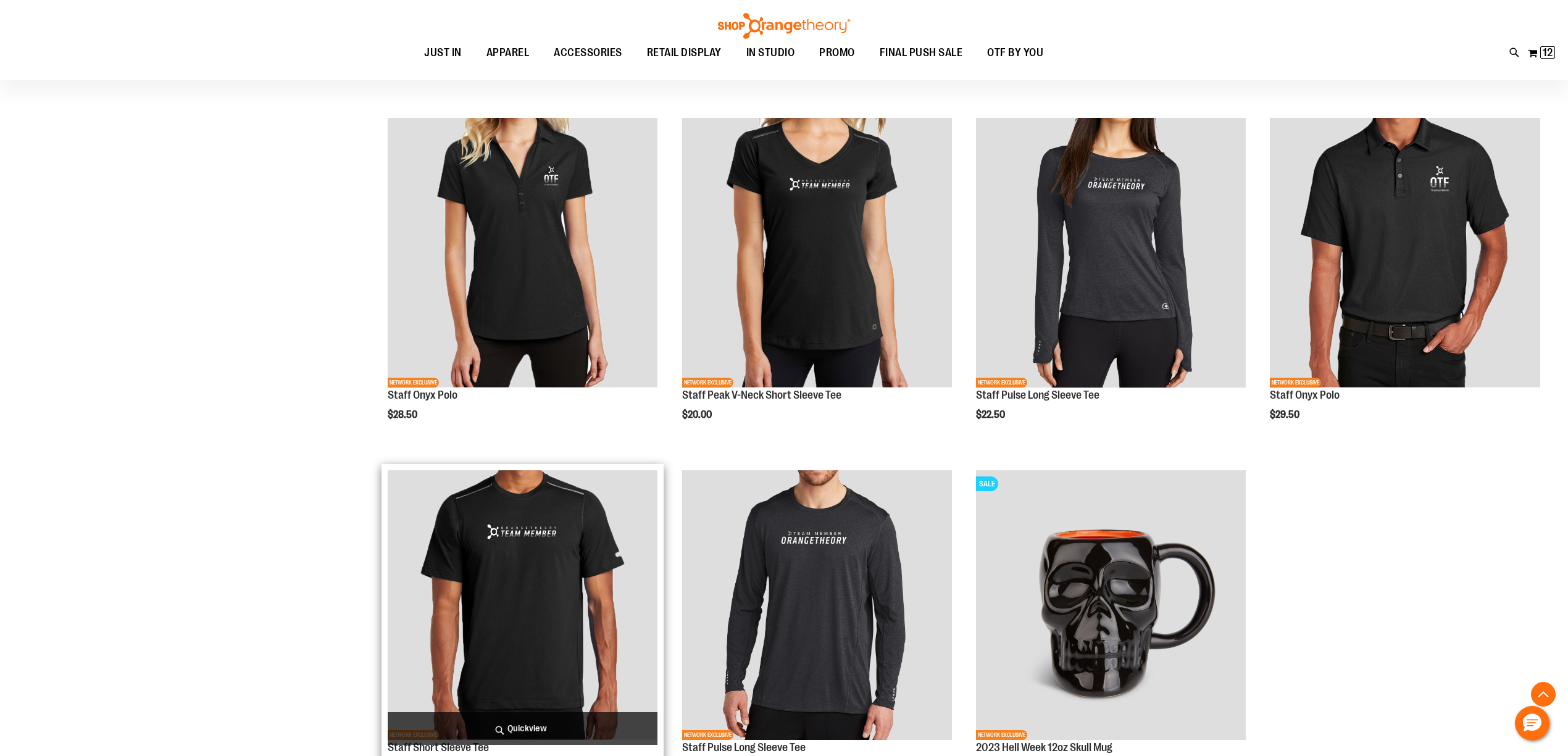
scroll to position [5309, 0]
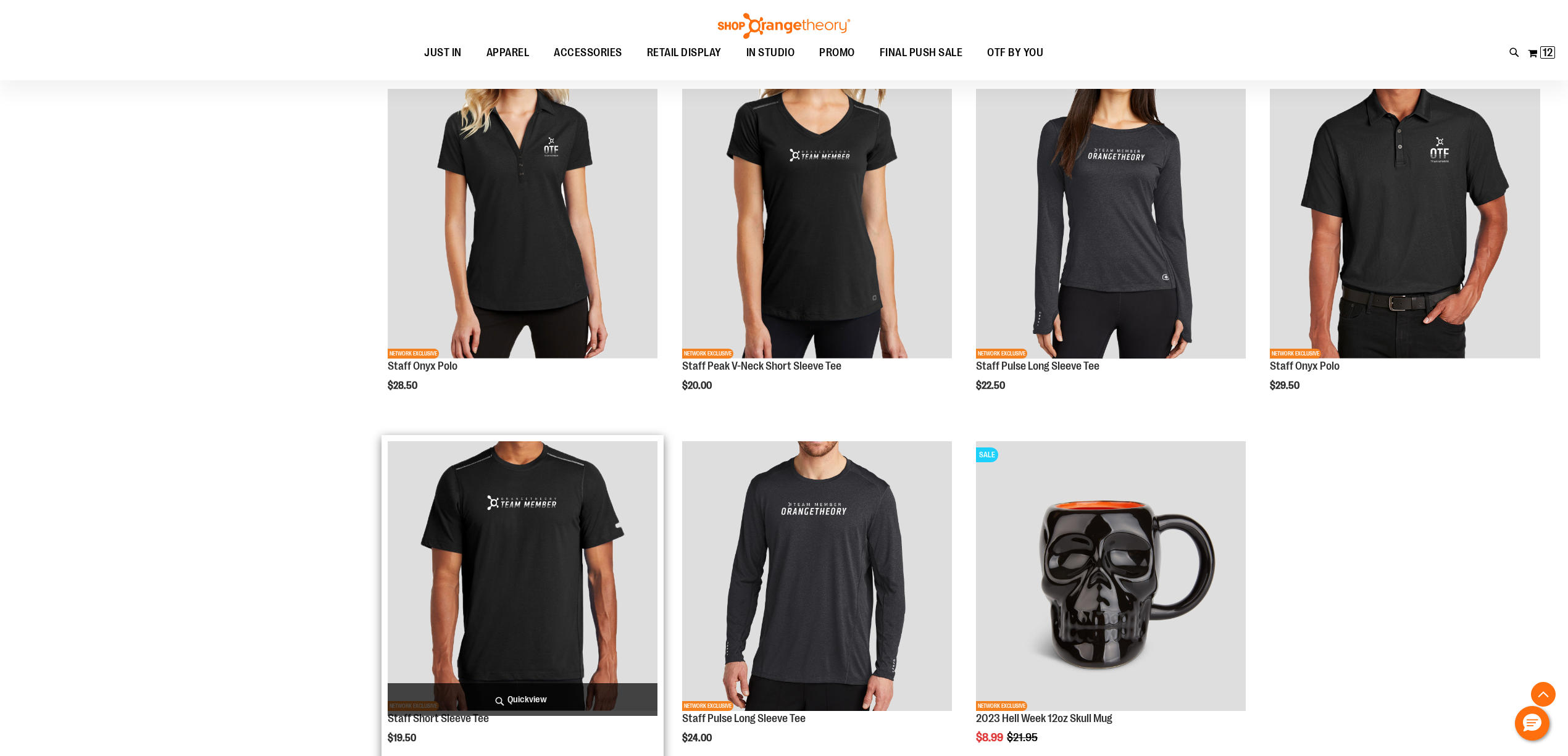
click at [576, 521] on img "product" at bounding box center [523, 576] width 270 height 270
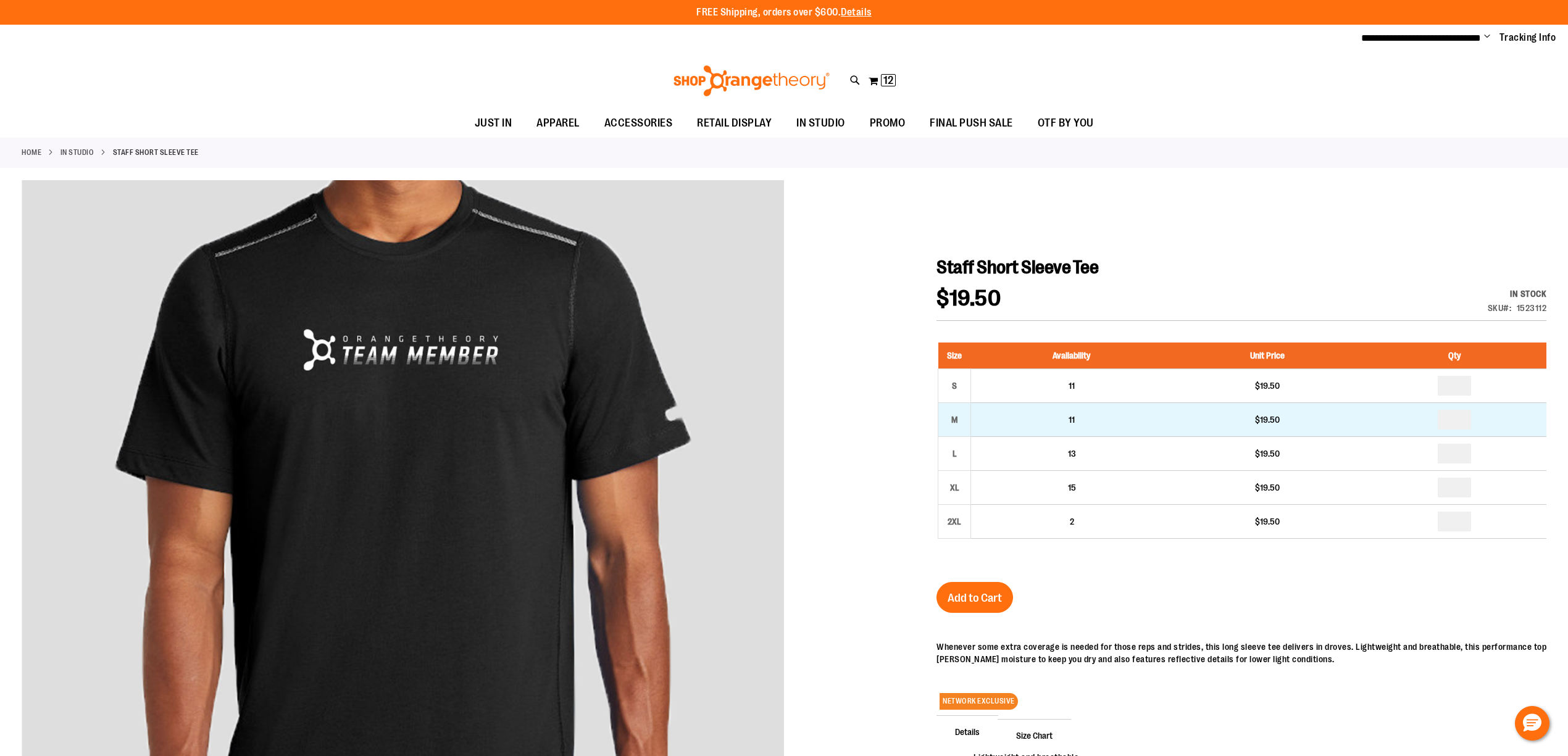
type input "**********"
click at [1460, 415] on input "number" at bounding box center [1454, 419] width 33 height 20
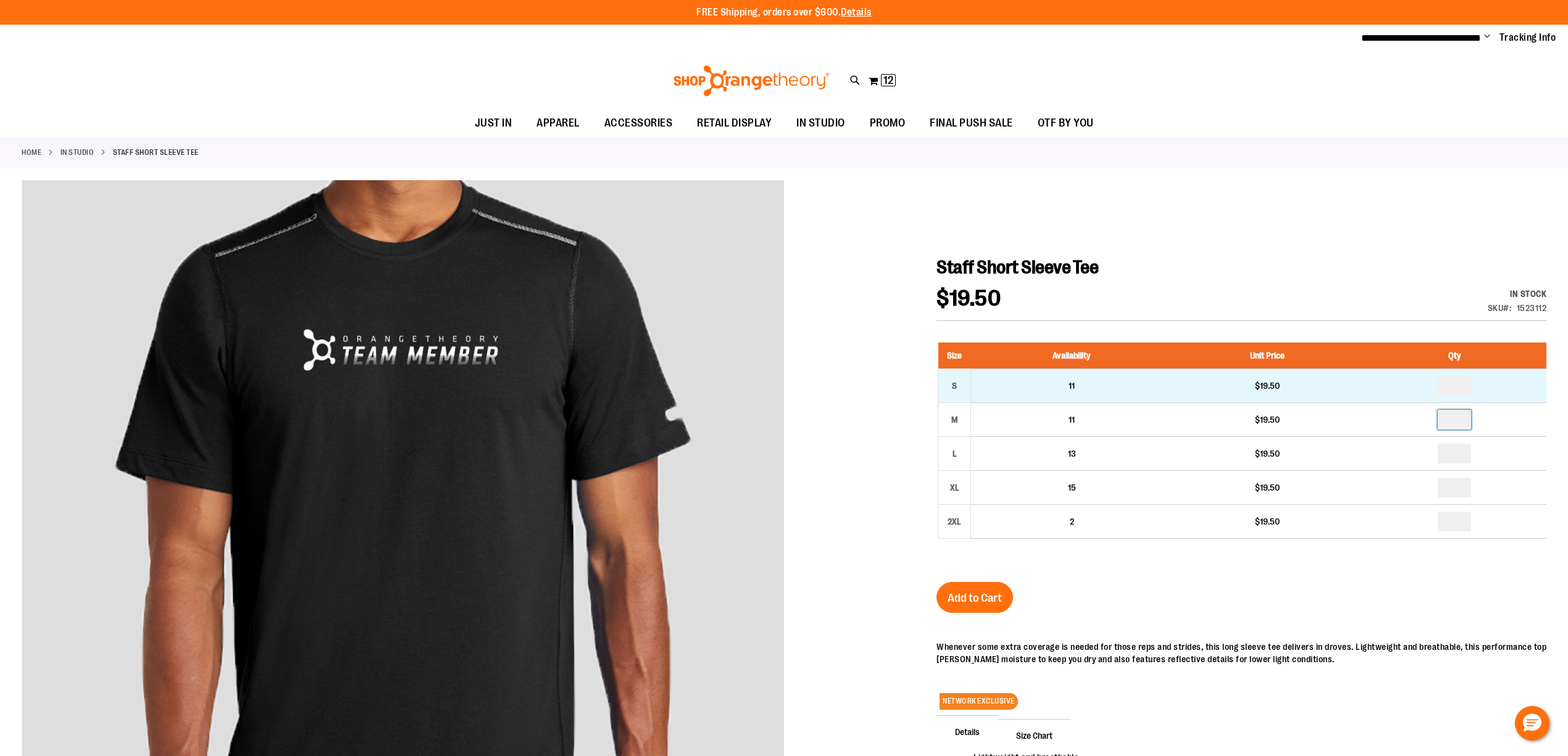
type input "*"
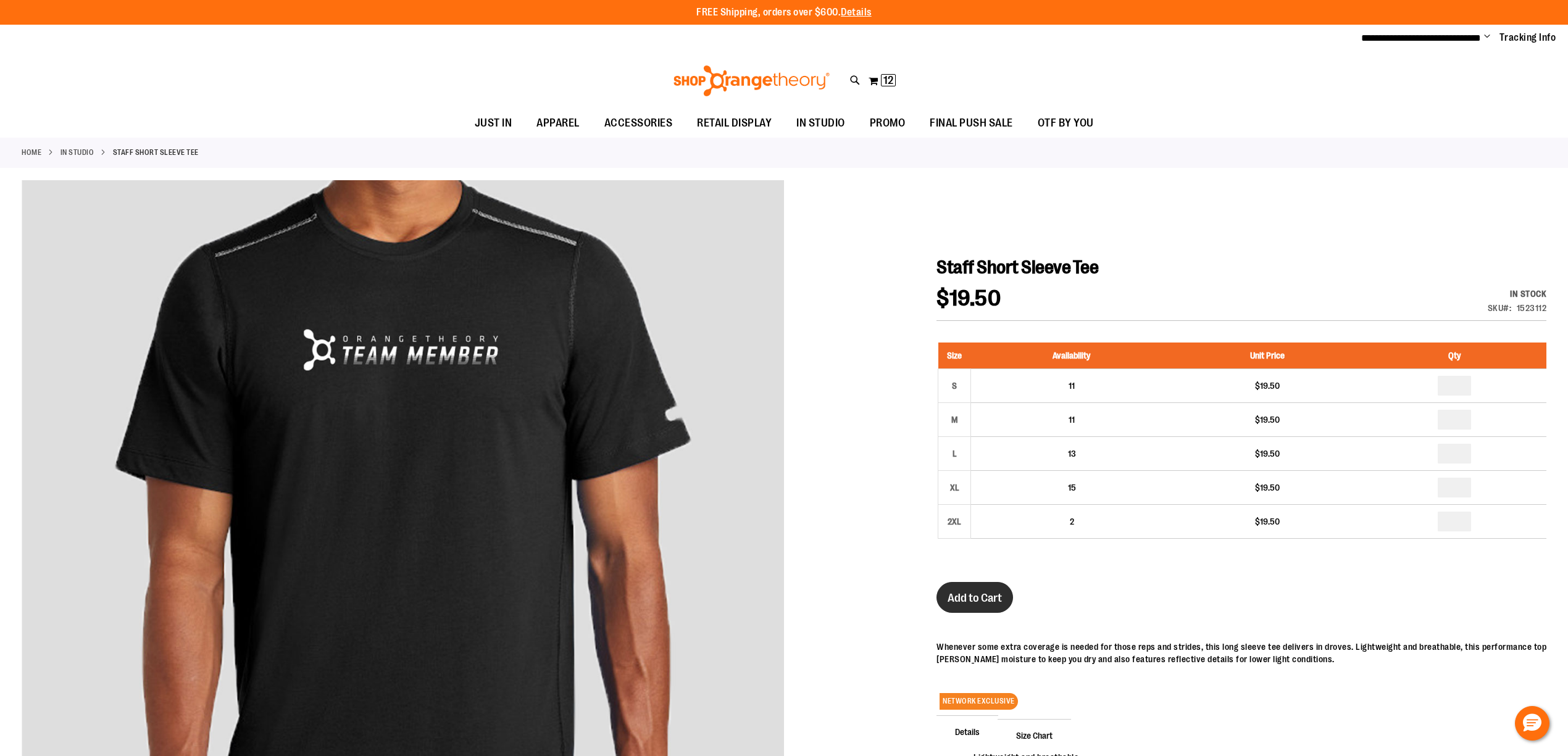
click at [985, 591] on button "Add to Cart" at bounding box center [975, 597] width 76 height 31
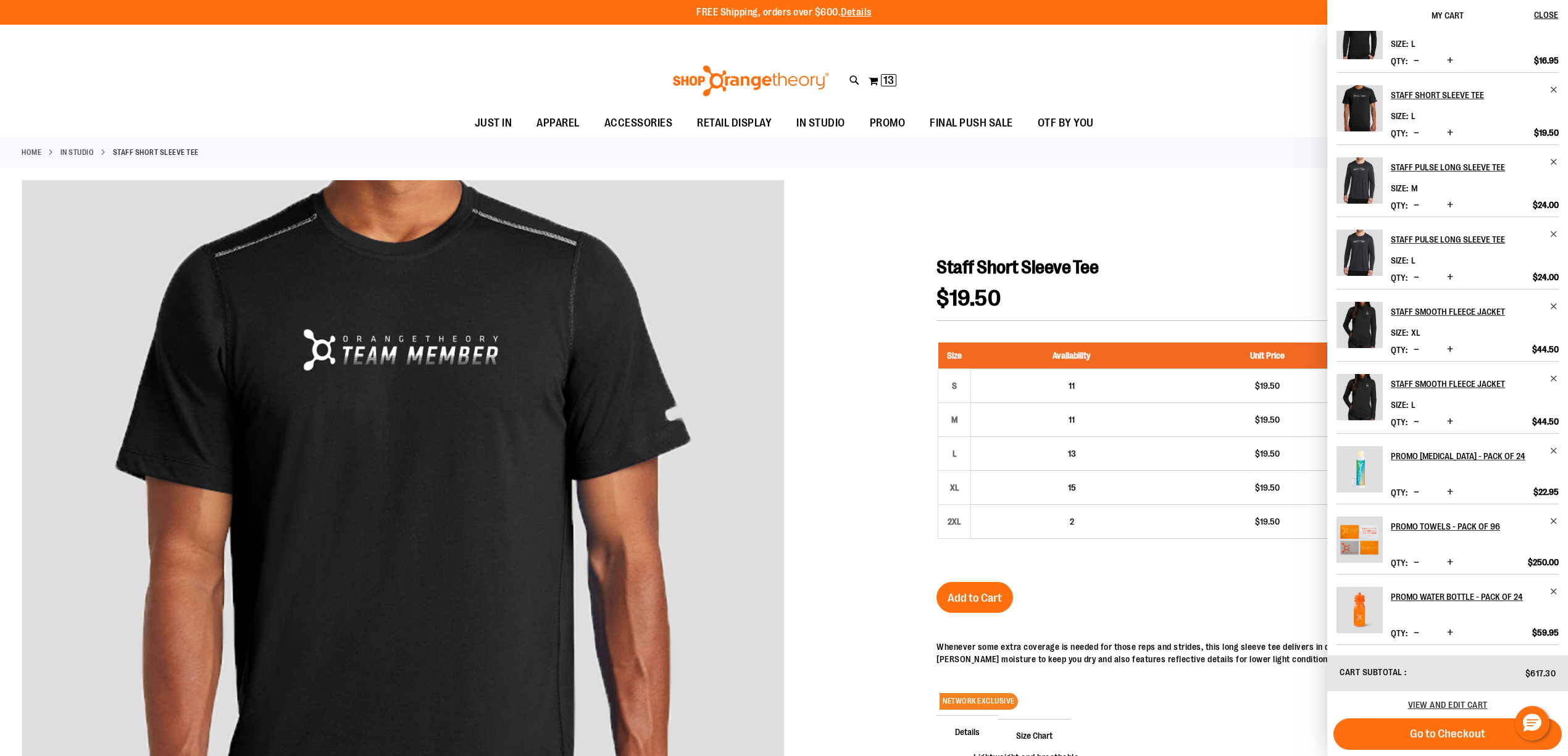
scroll to position [101, 0]
click at [920, 199] on div at bounding box center [784, 594] width 1525 height 829
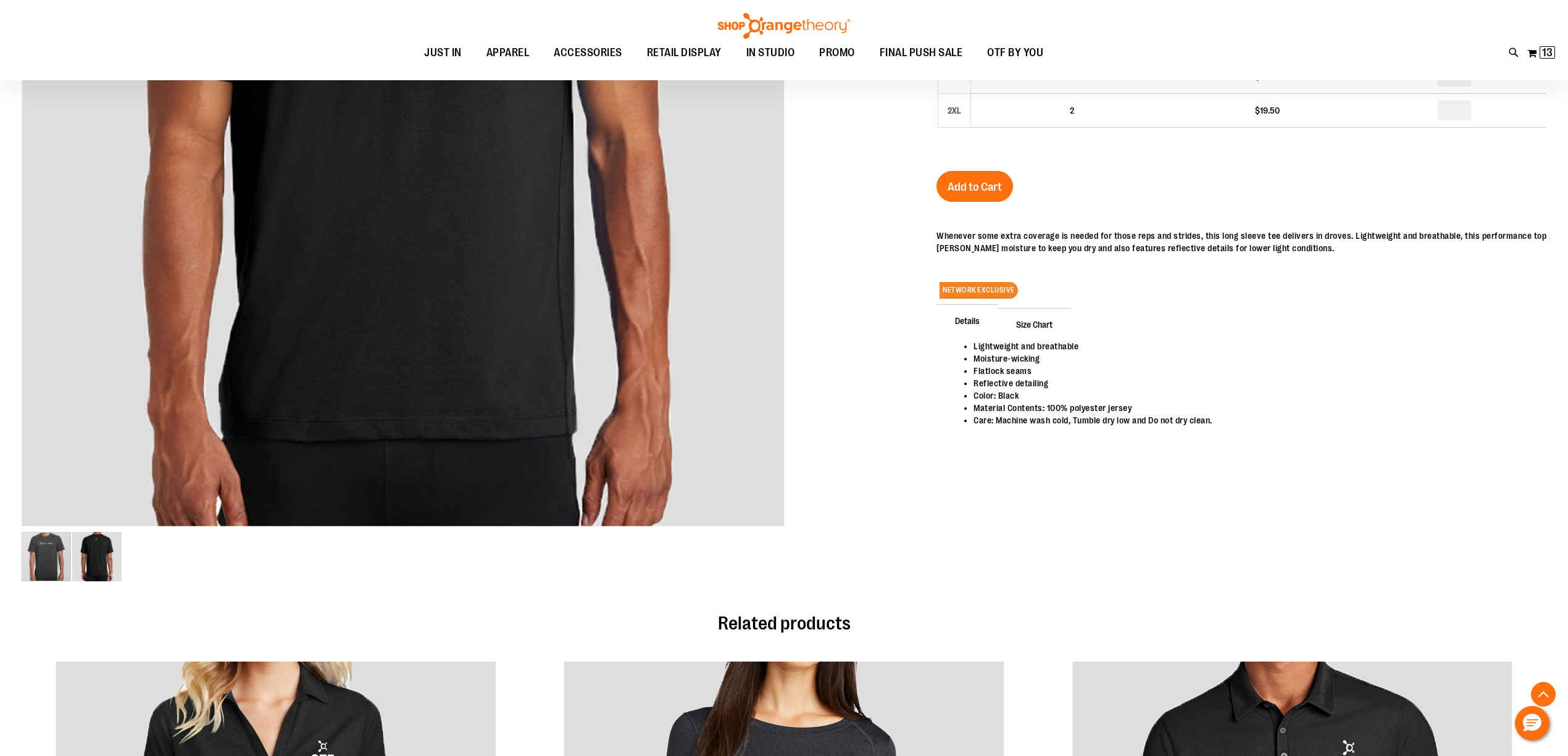
scroll to position [0, 0]
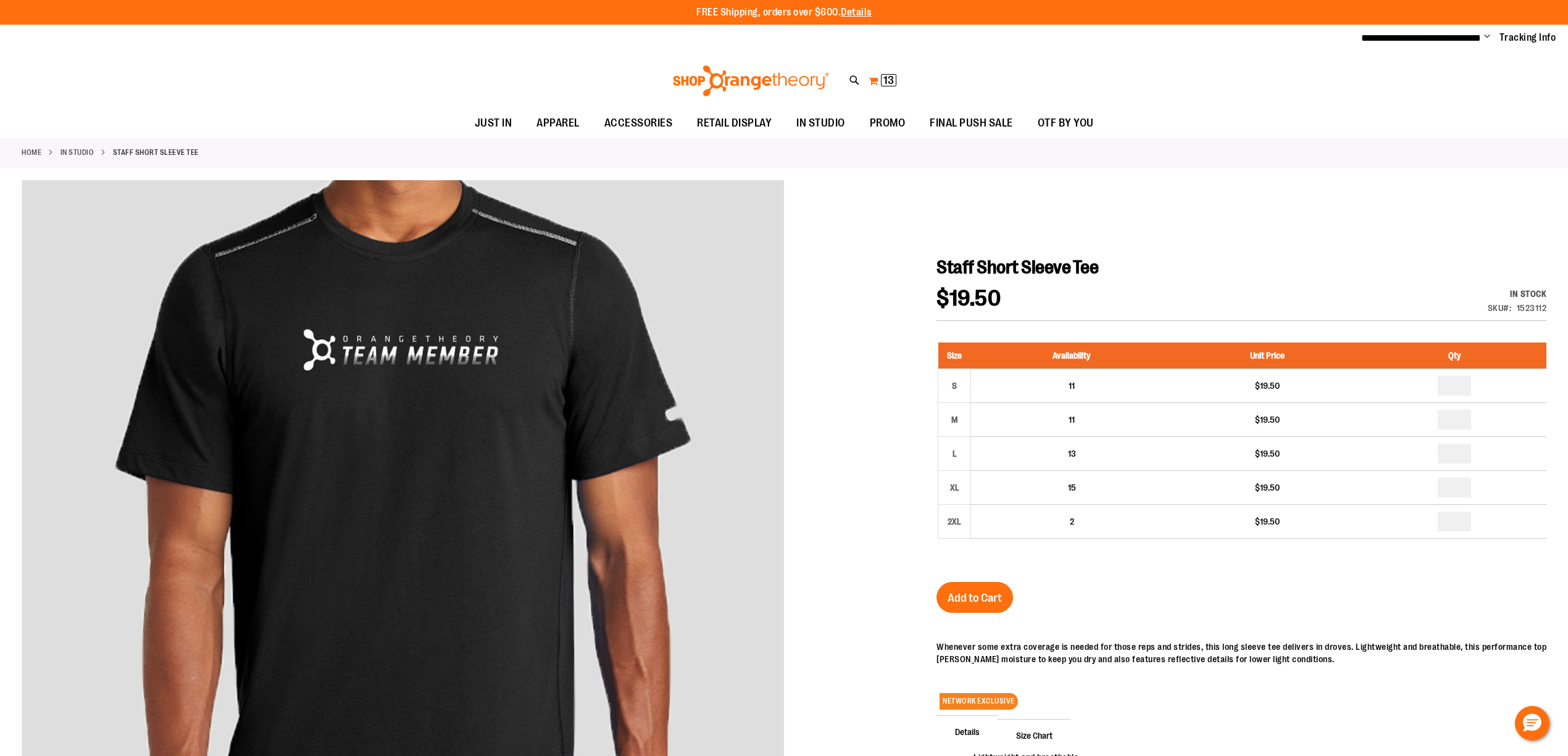
click at [887, 80] on span "13" at bounding box center [888, 80] width 10 height 12
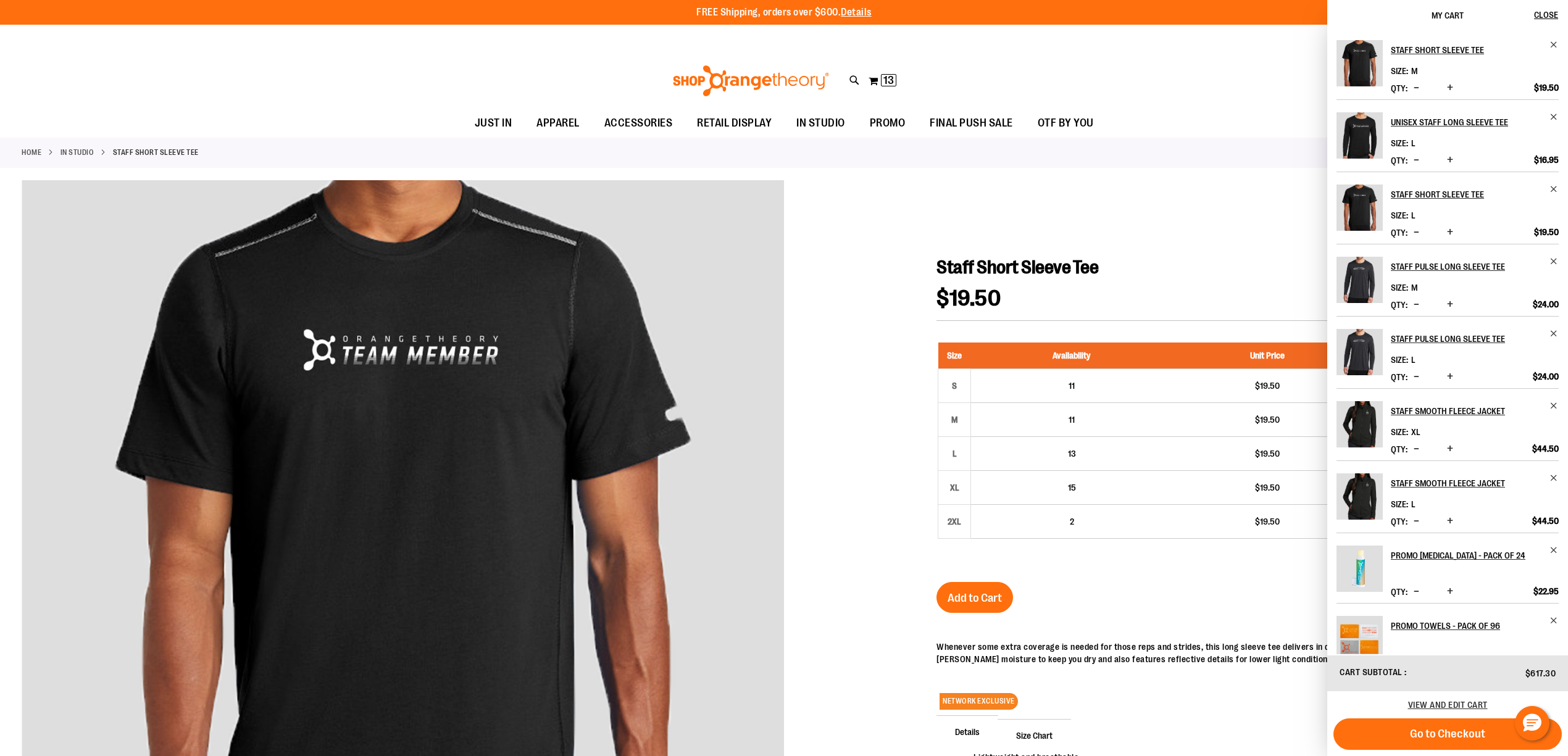
click at [1168, 113] on ul "JUST IN JUST IN Balanced Basics New for Women New for Men New Accessories New B…" at bounding box center [784, 123] width 1568 height 29
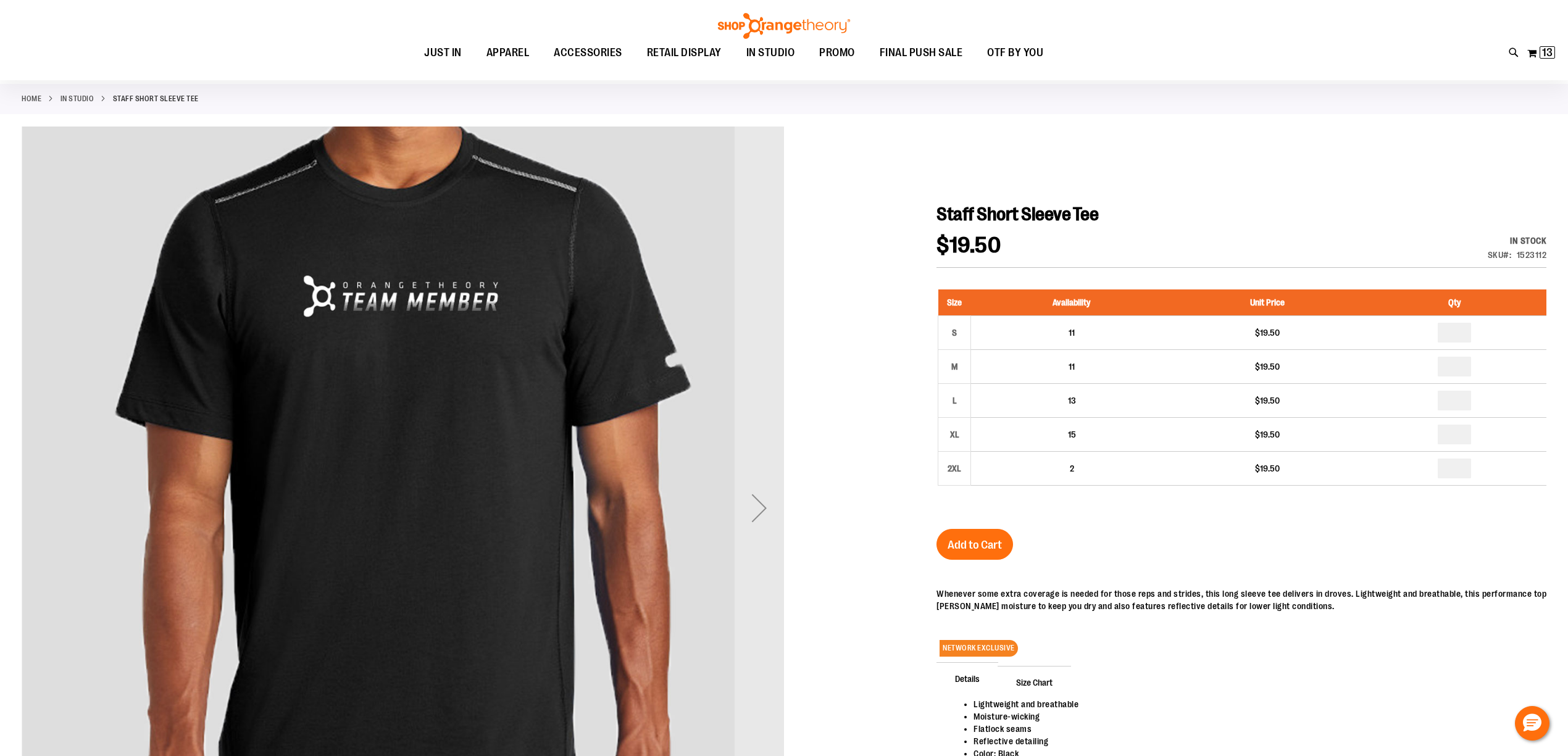
scroll to position [82, 0]
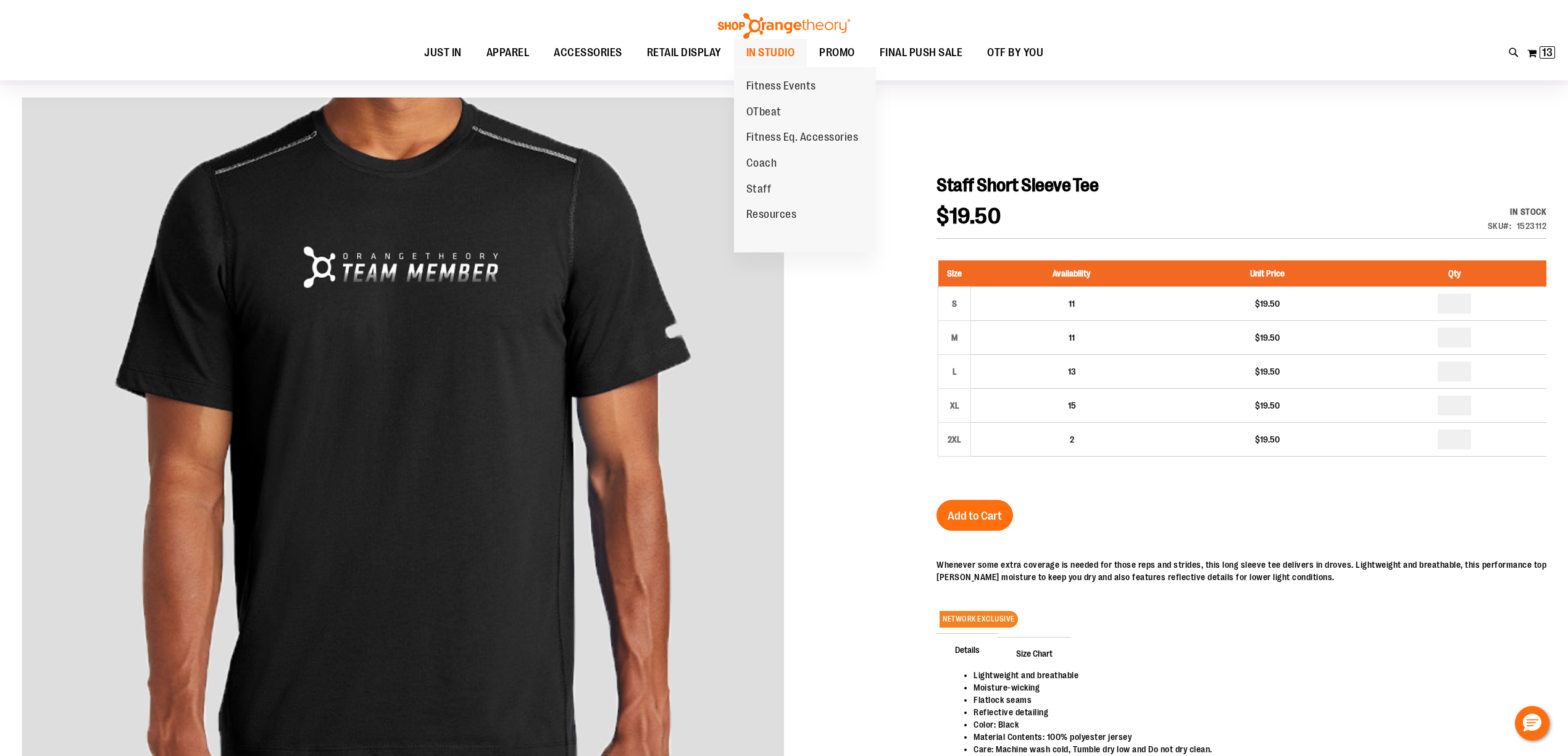
click at [751, 60] on span "IN STUDIO" at bounding box center [770, 53] width 49 height 28
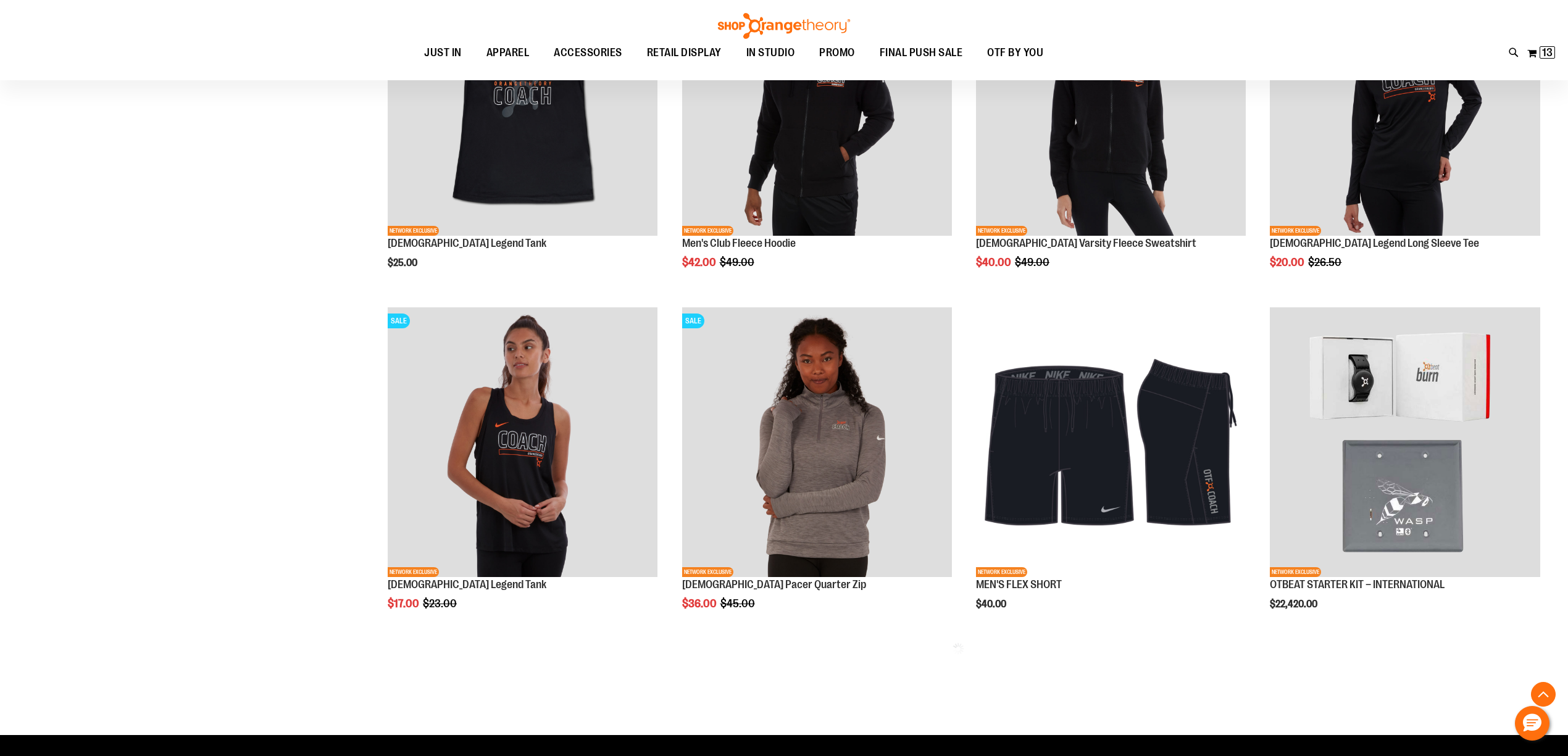
scroll to position [1674, 0]
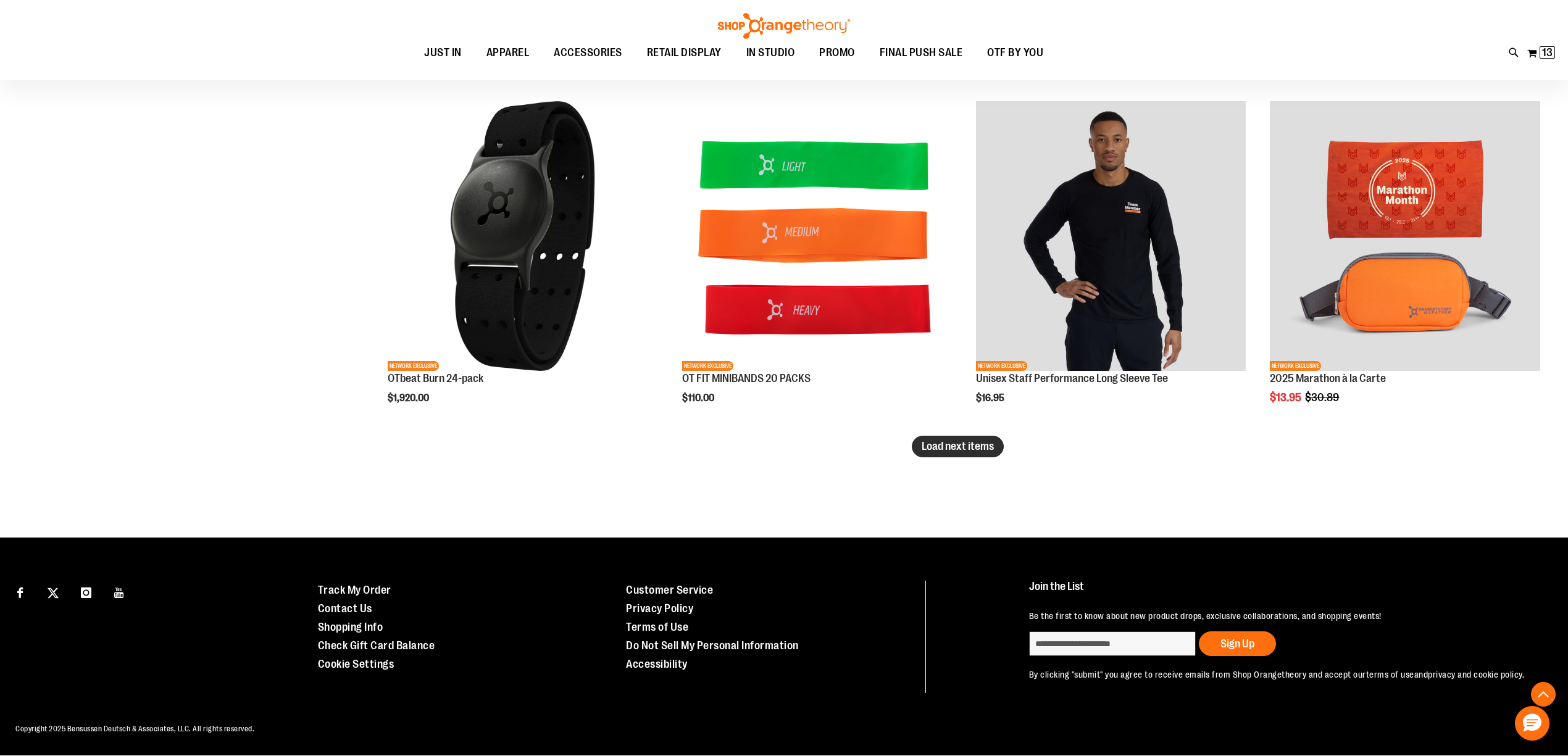
type input "**********"
click at [968, 445] on span "Load next items" at bounding box center [957, 445] width 72 height 12
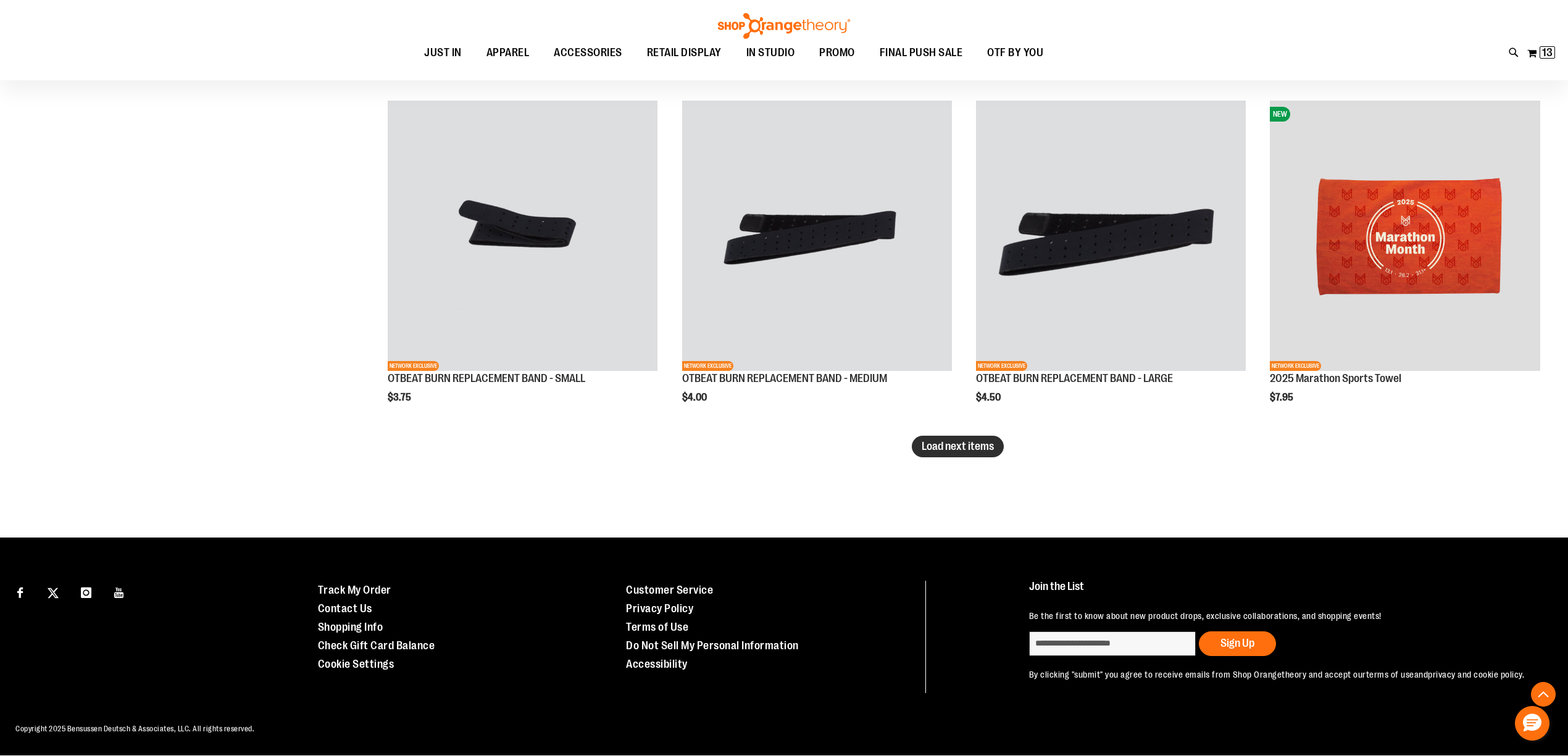
click at [964, 438] on button "Load next items" at bounding box center [957, 446] width 92 height 22
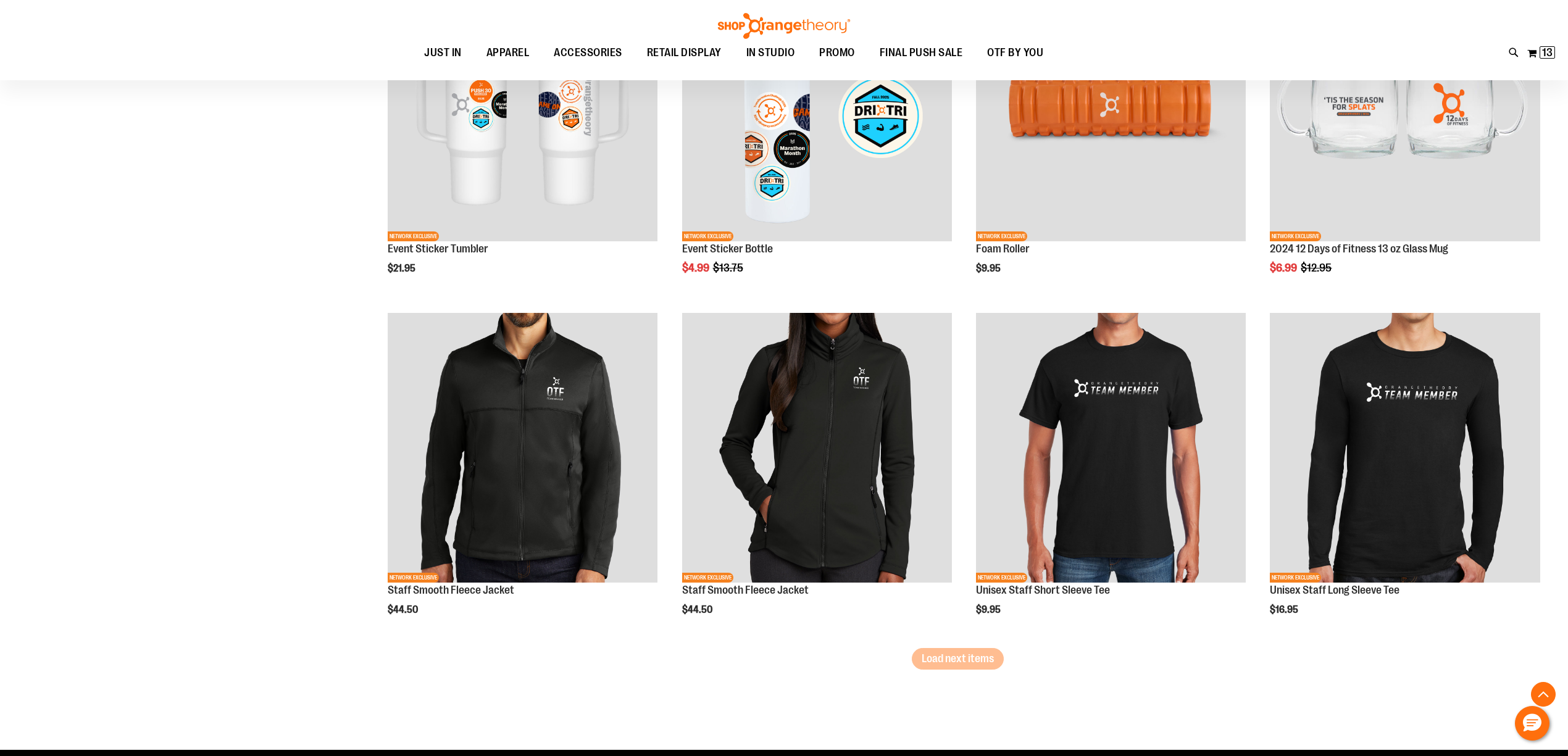
scroll to position [4790, 0]
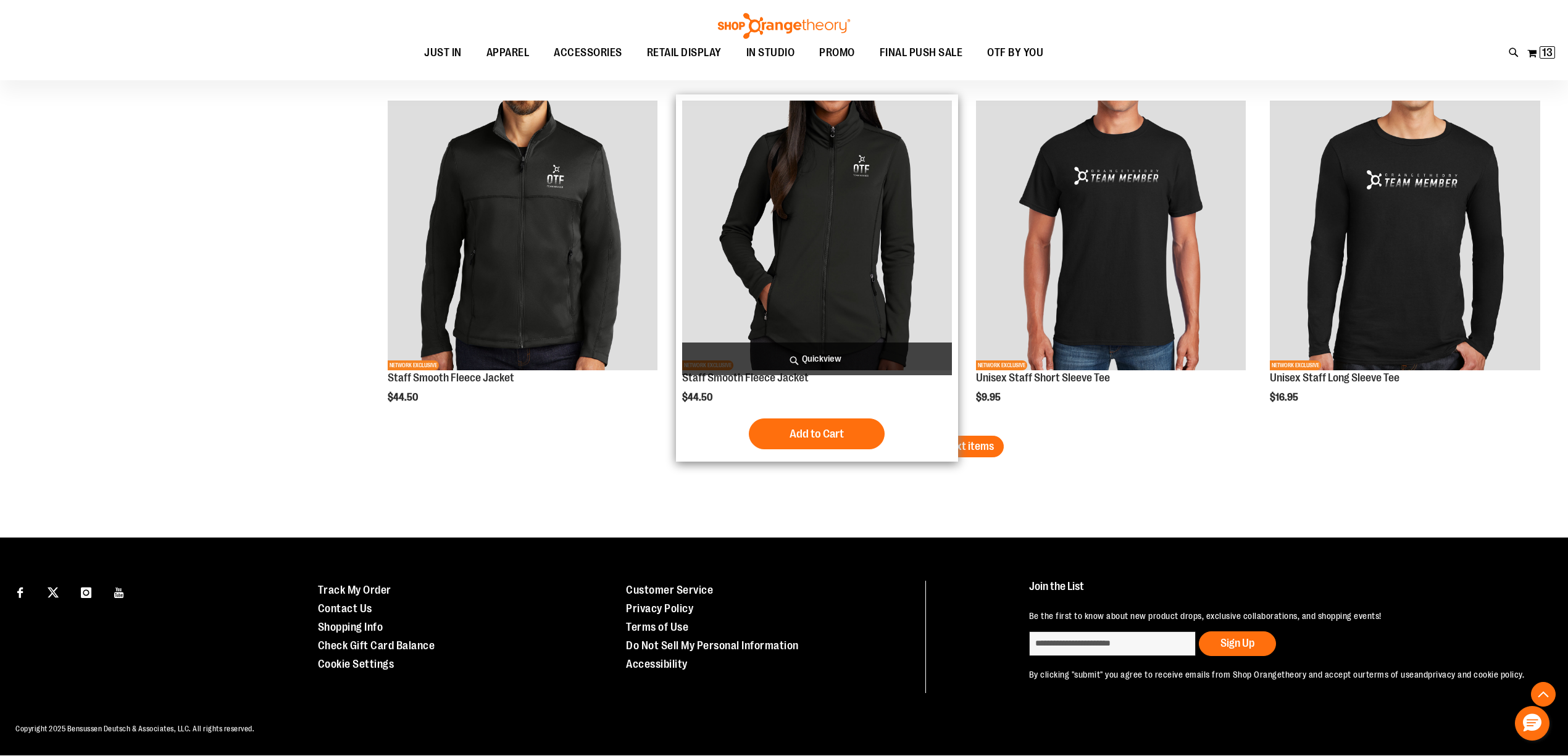
click at [810, 265] on img "product" at bounding box center [817, 235] width 270 height 270
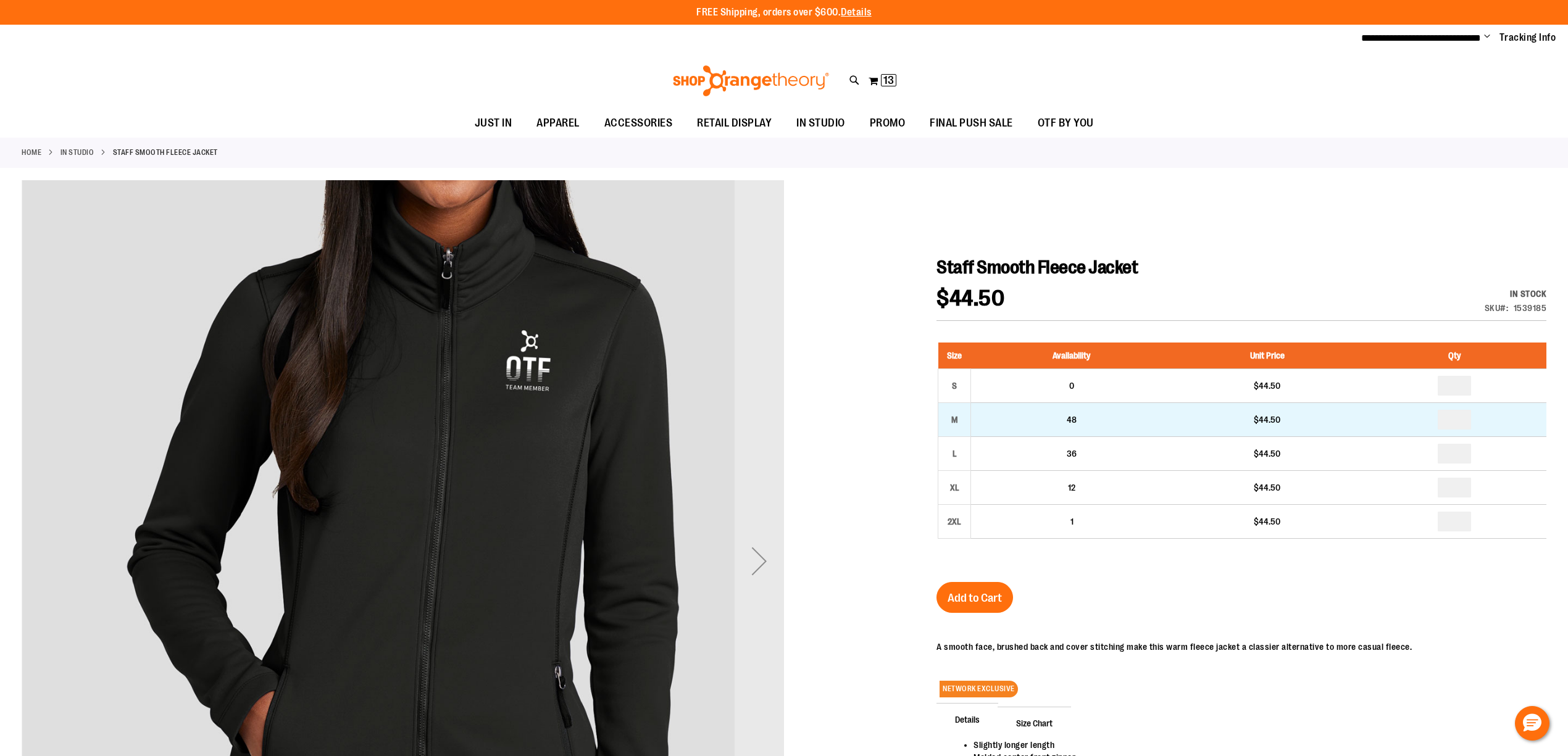
type input "**********"
click at [1462, 421] on input "number" at bounding box center [1454, 419] width 33 height 20
type input "*"
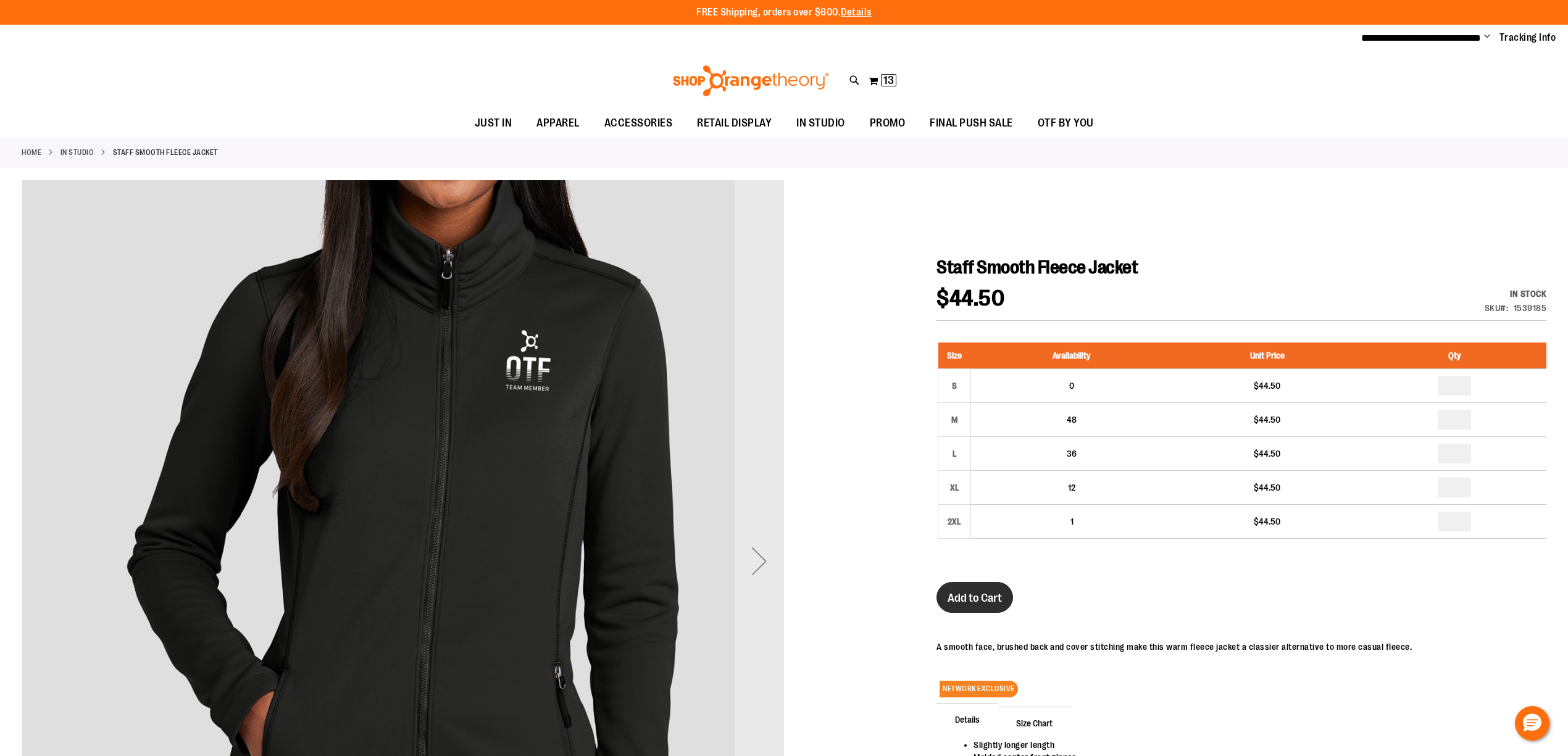
click at [988, 599] on span "Add to Cart" at bounding box center [974, 598] width 54 height 13
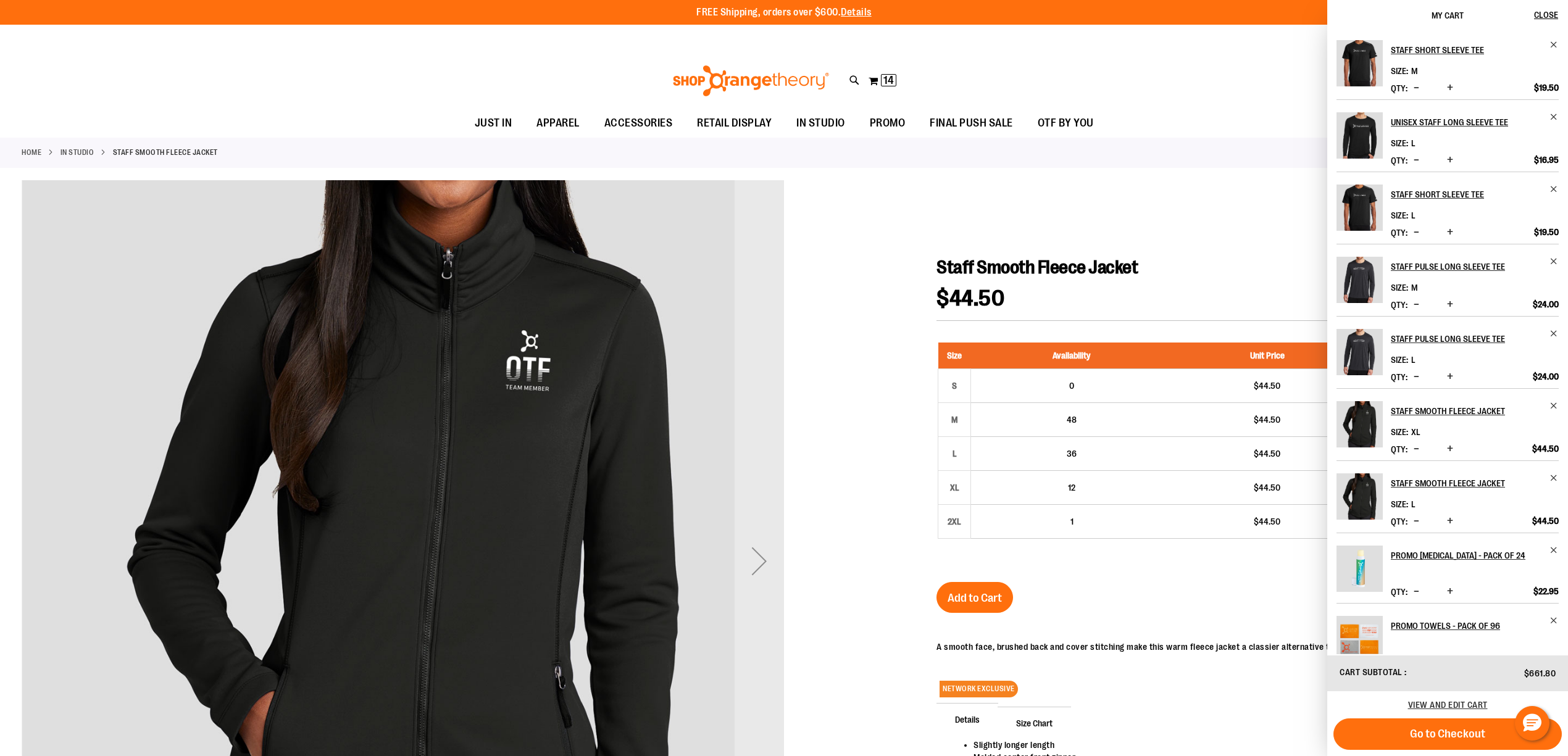
click at [1242, 207] on div at bounding box center [784, 594] width 1525 height 829
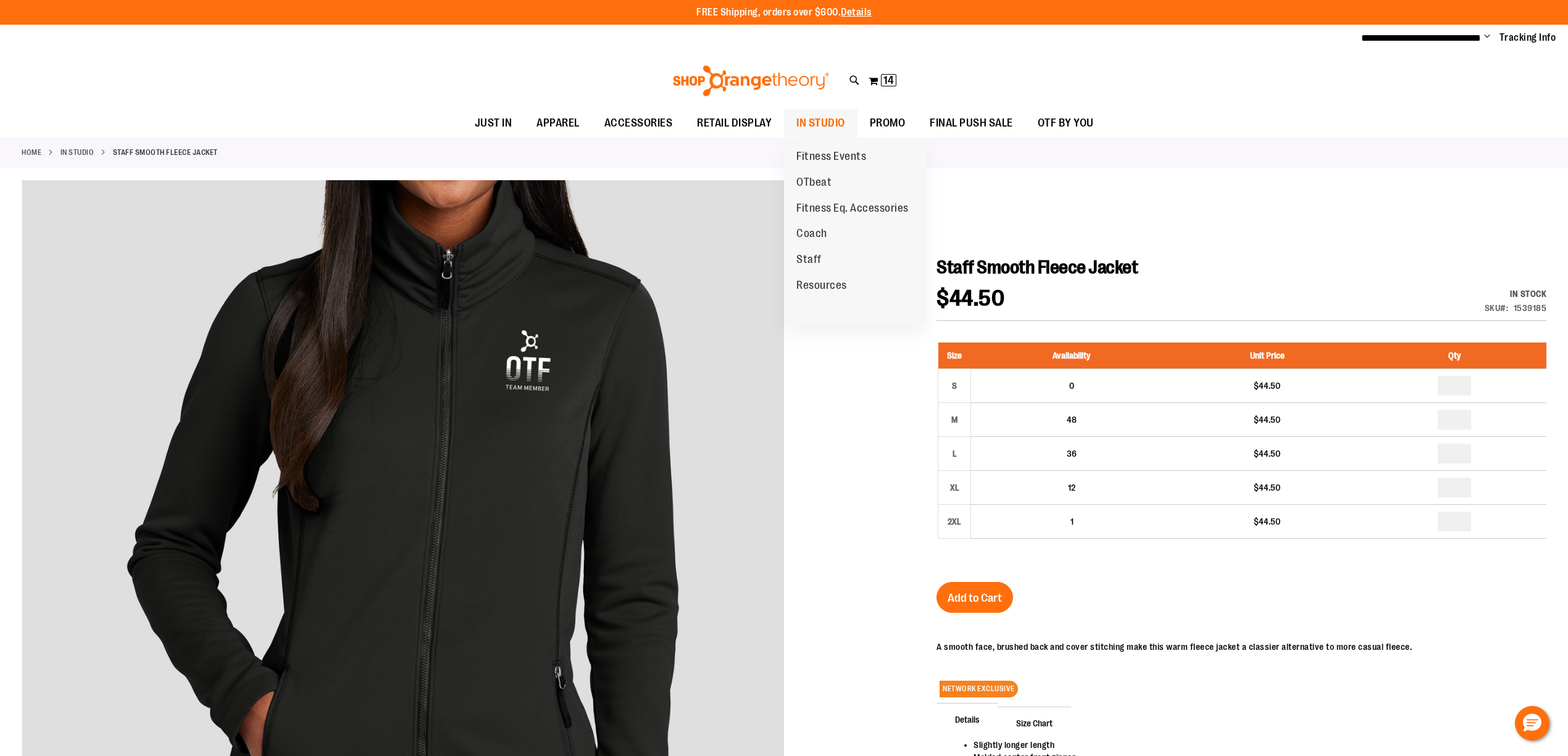
click at [814, 116] on span "IN STUDIO" at bounding box center [821, 123] width 49 height 28
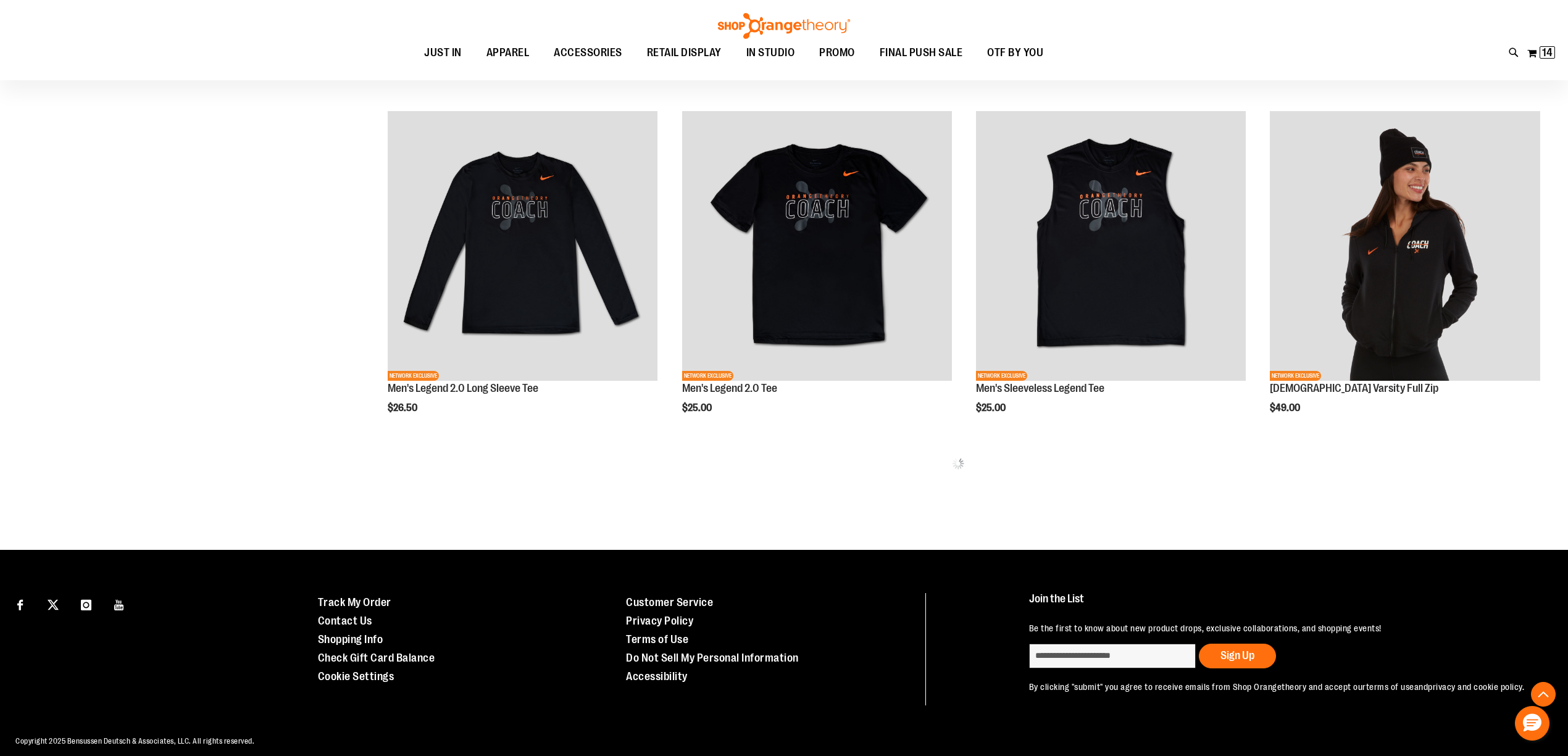
scroll to position [719, 0]
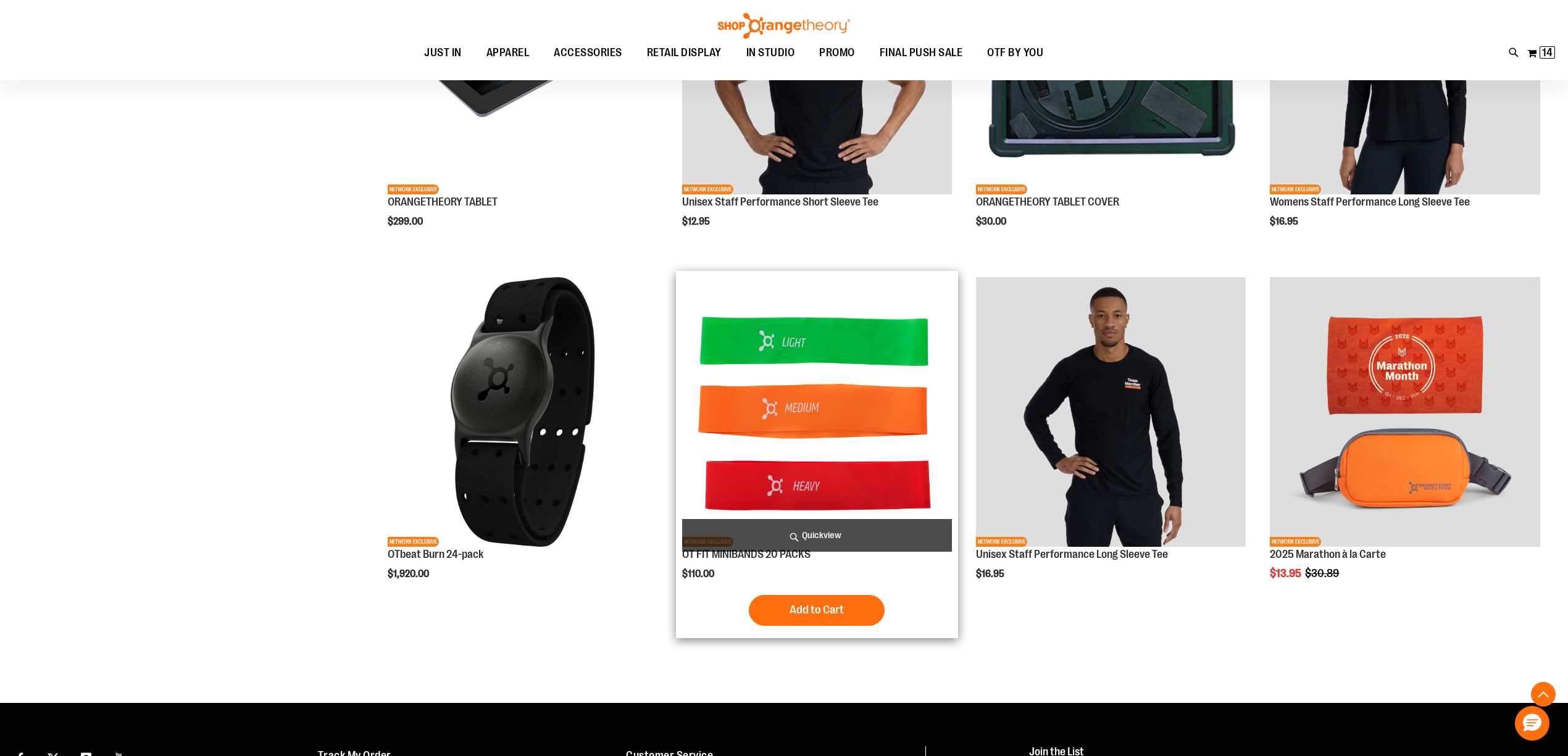
scroll to position [2750, 0]
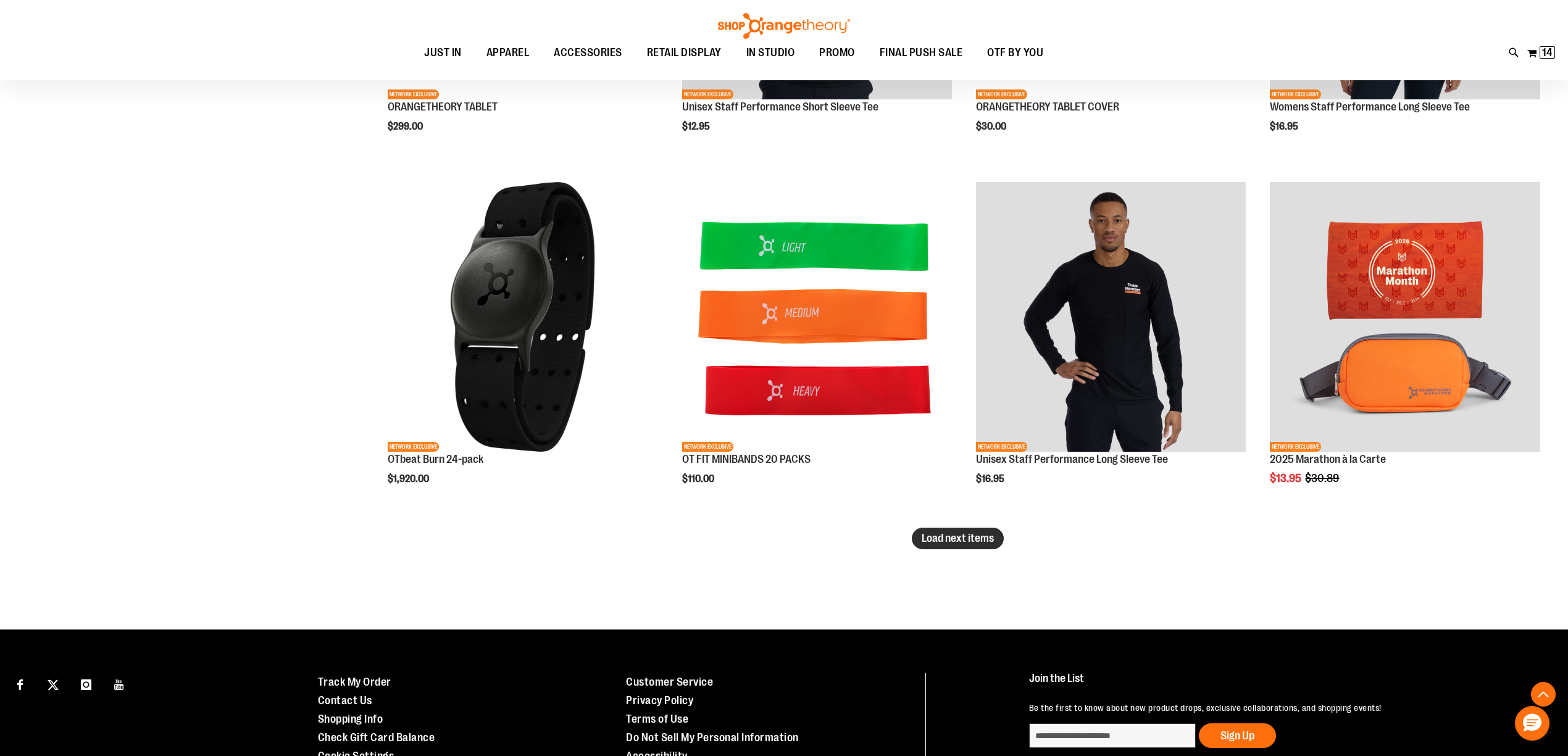
type input "**********"
click at [970, 536] on span "Load next items" at bounding box center [957, 538] width 72 height 12
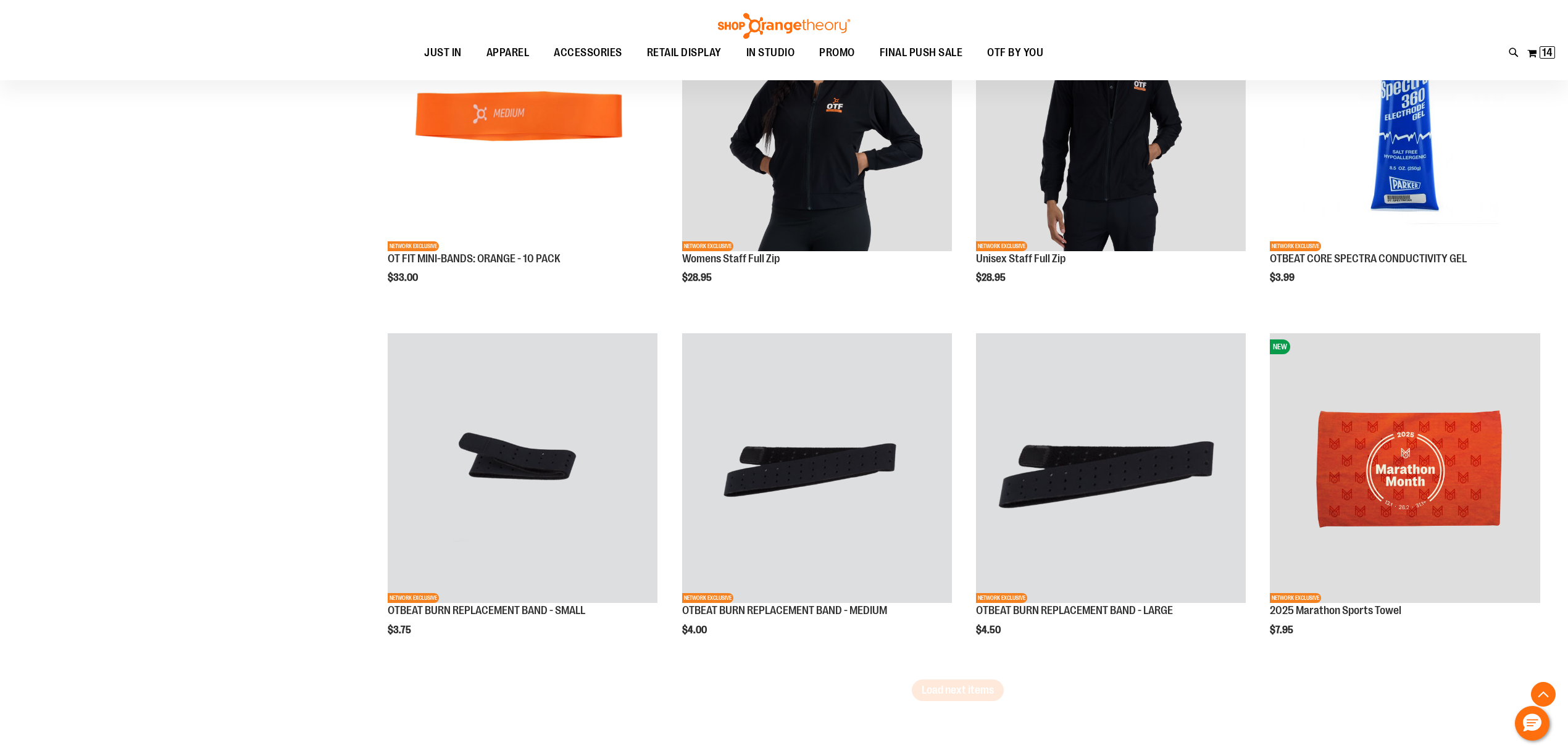
scroll to position [3820, 0]
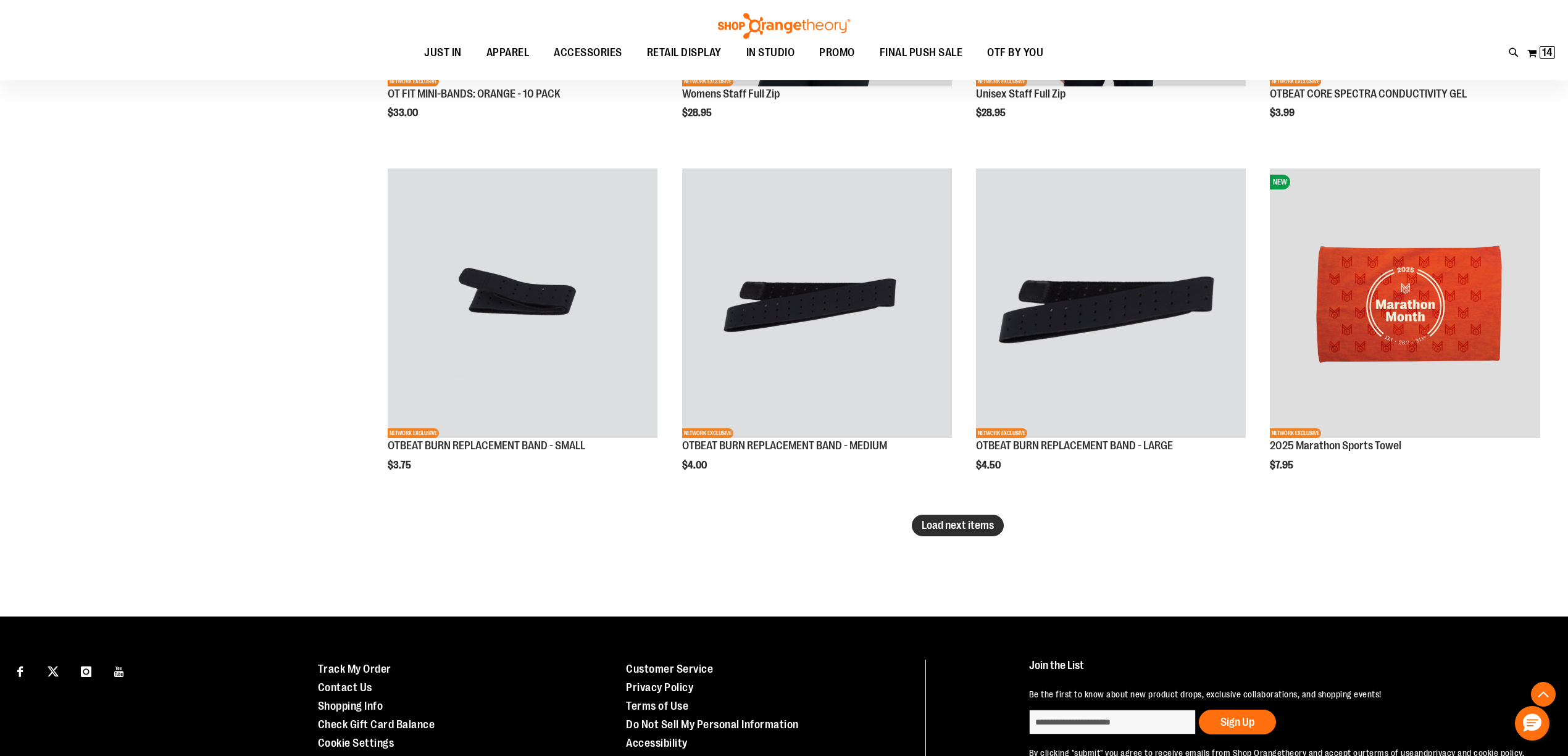
click at [961, 529] on span "Load next items" at bounding box center [957, 524] width 72 height 12
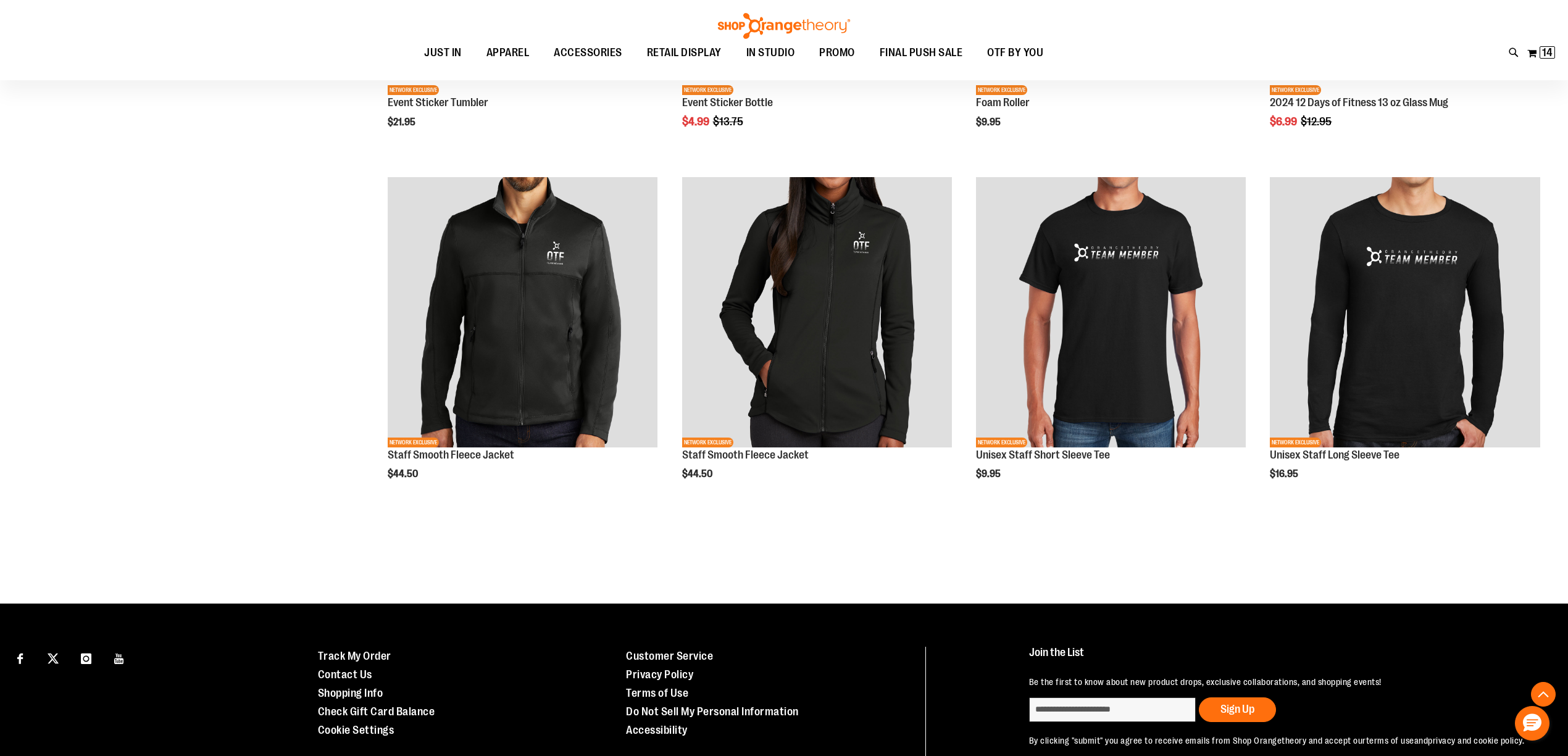
scroll to position [4933, 0]
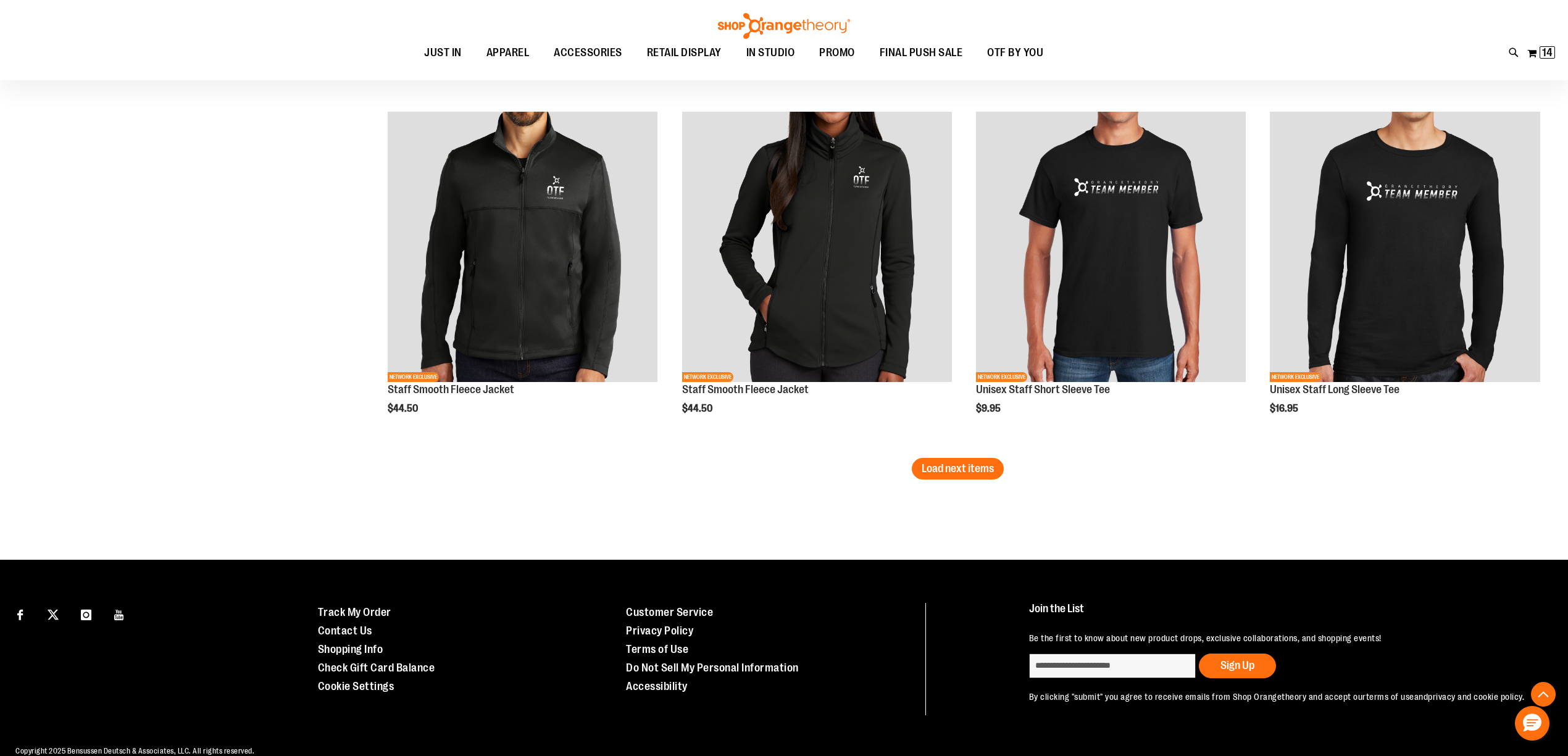
click at [968, 467] on span "Load next items" at bounding box center [957, 468] width 72 height 12
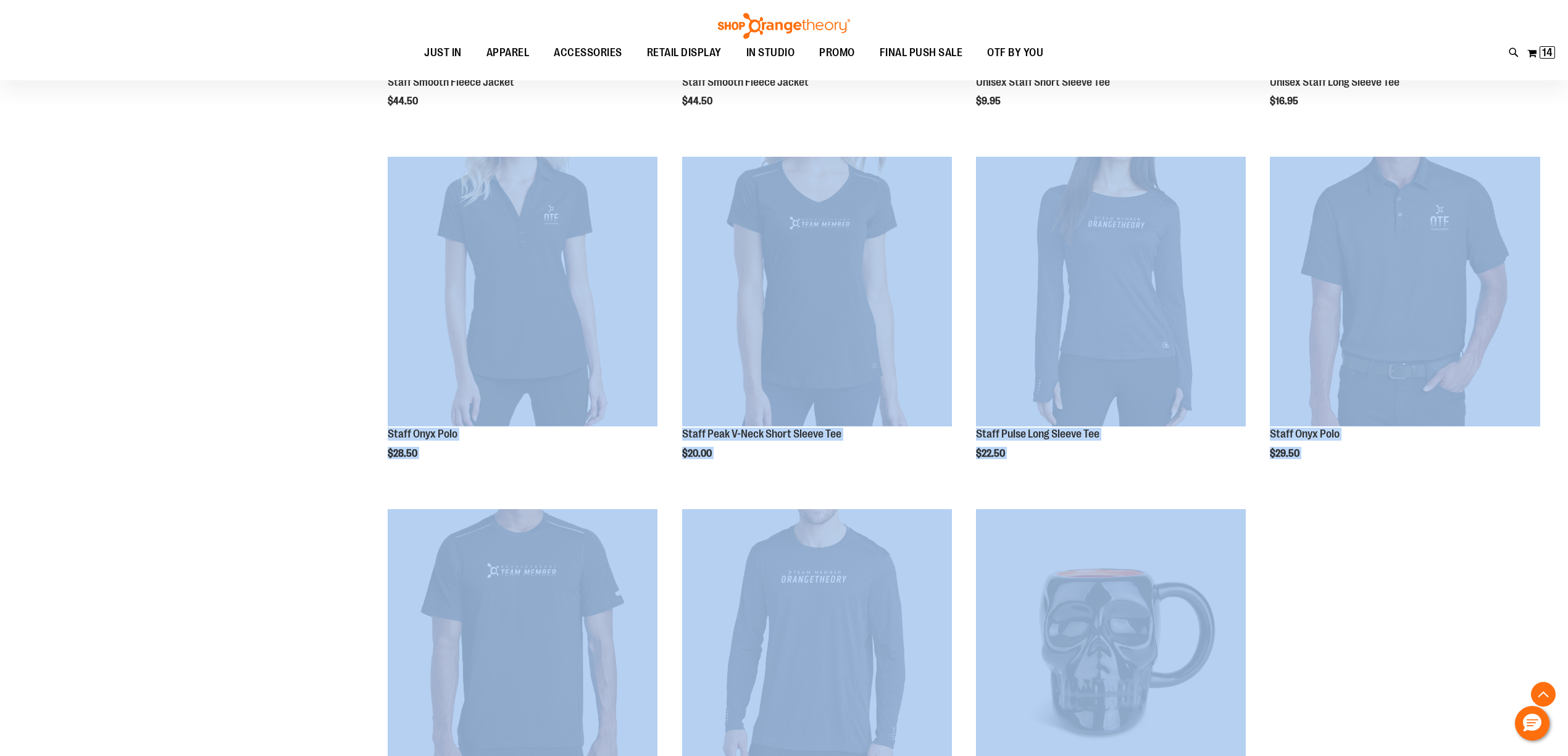
scroll to position [5509, 0]
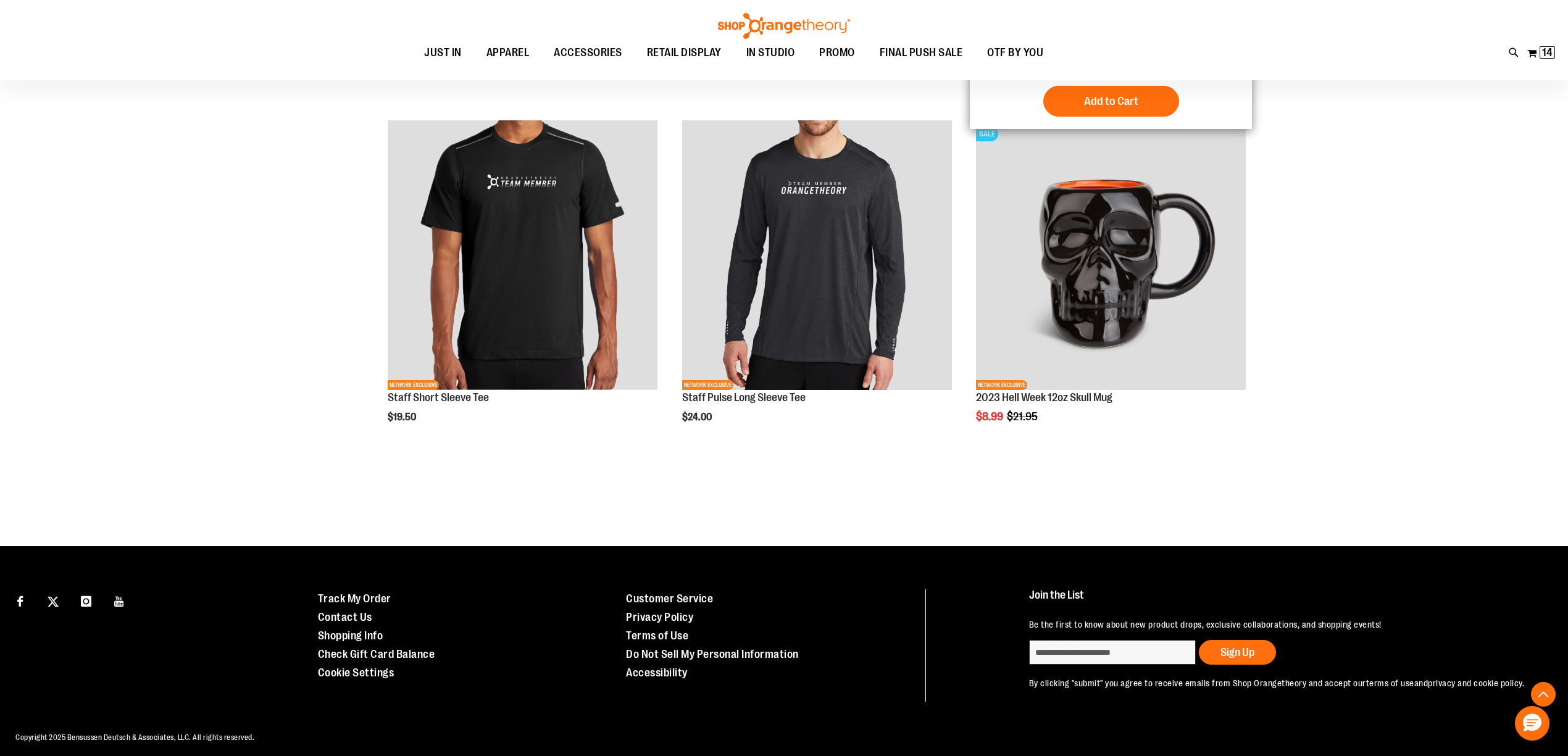
scroll to position [5637, 0]
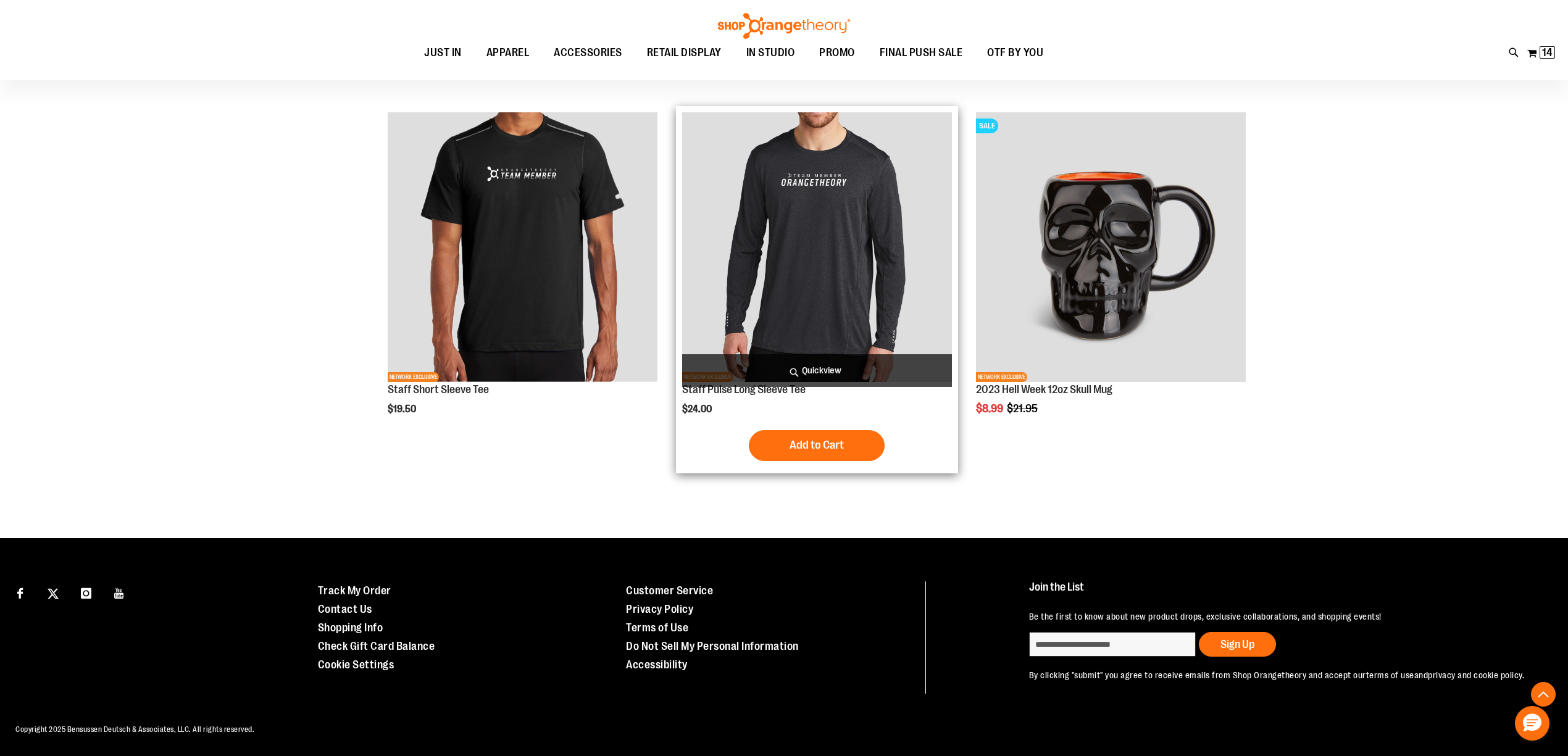
click at [852, 282] on img "product" at bounding box center [817, 247] width 270 height 270
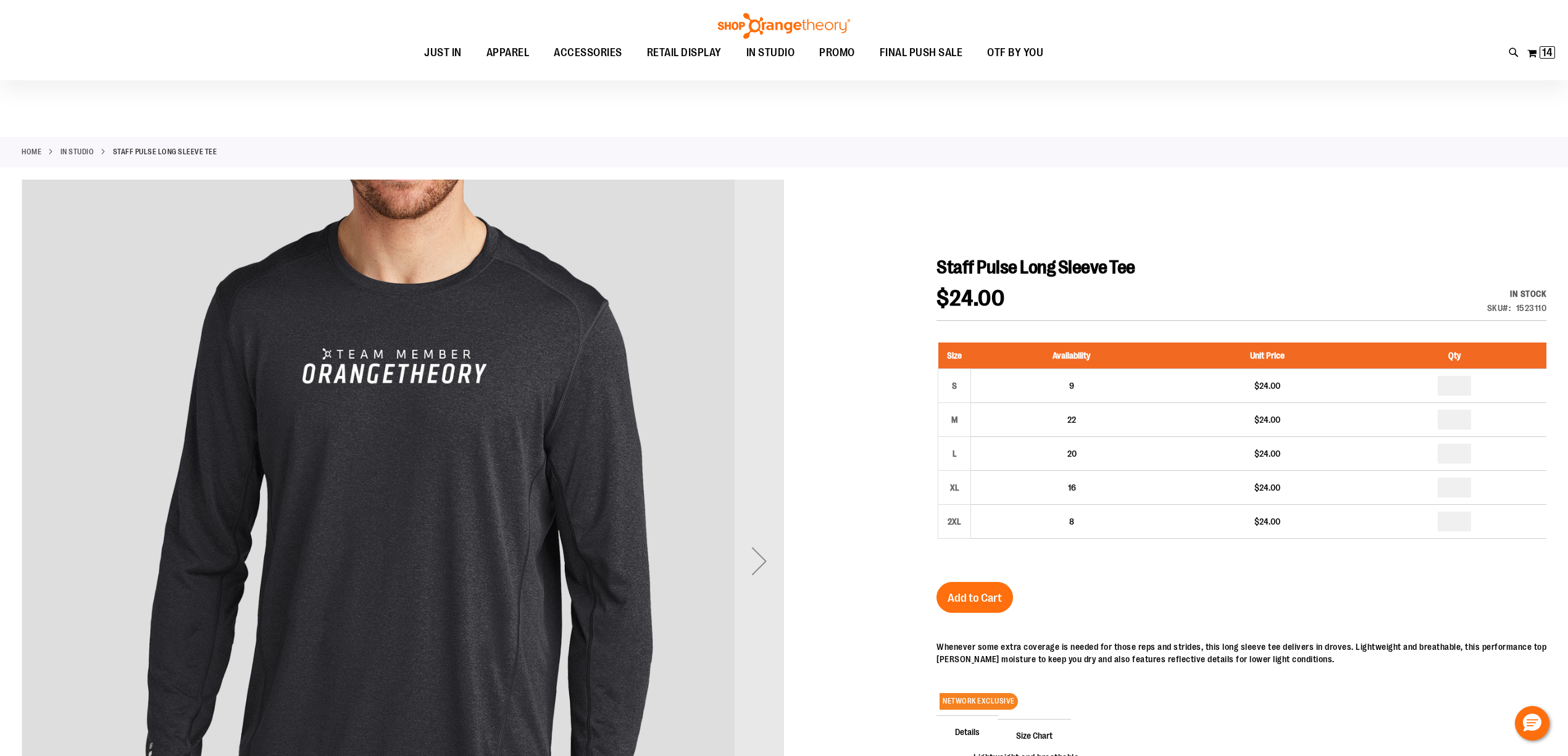
scroll to position [329, 0]
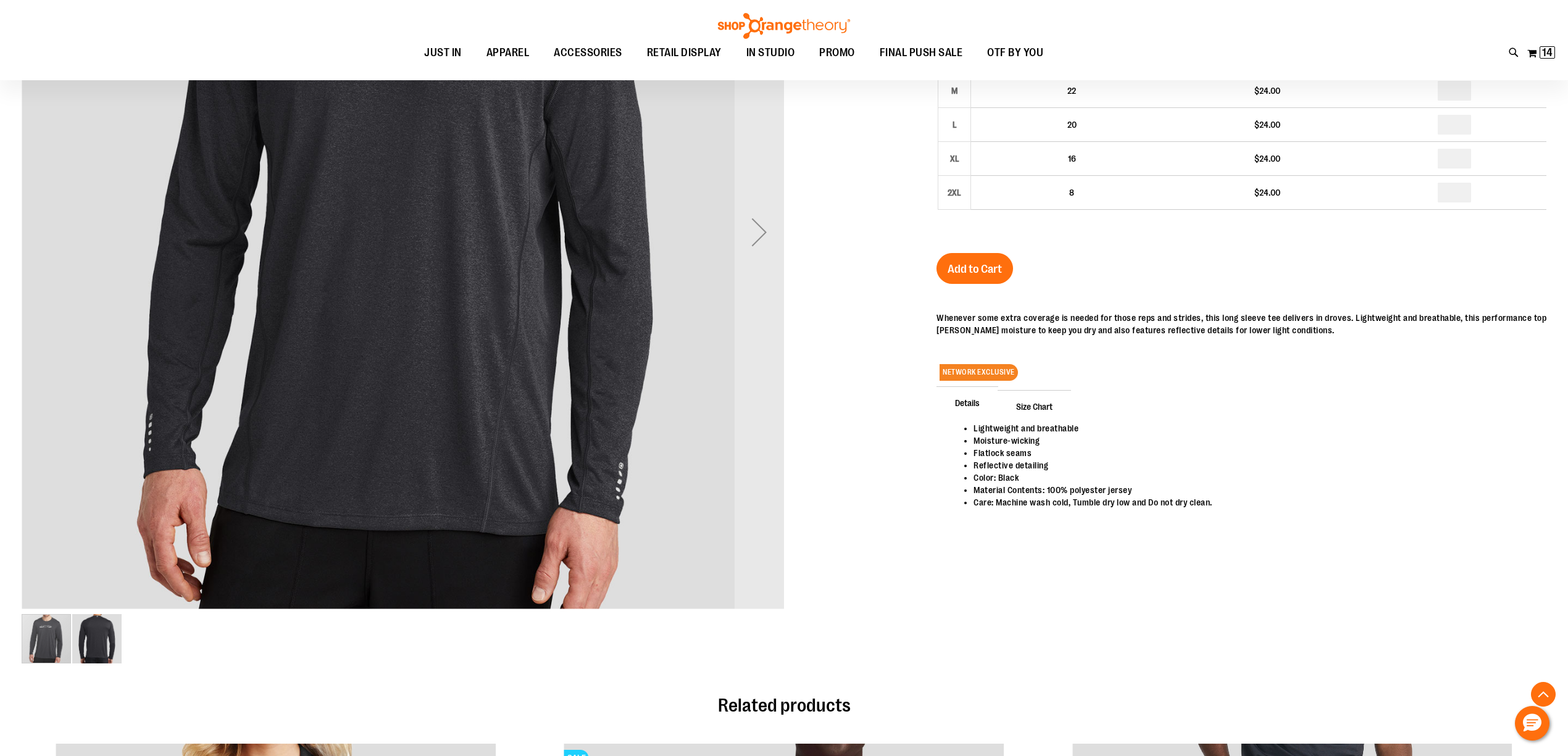
type input "**********"
click at [1023, 402] on span "Size Chart" at bounding box center [1034, 406] width 73 height 32
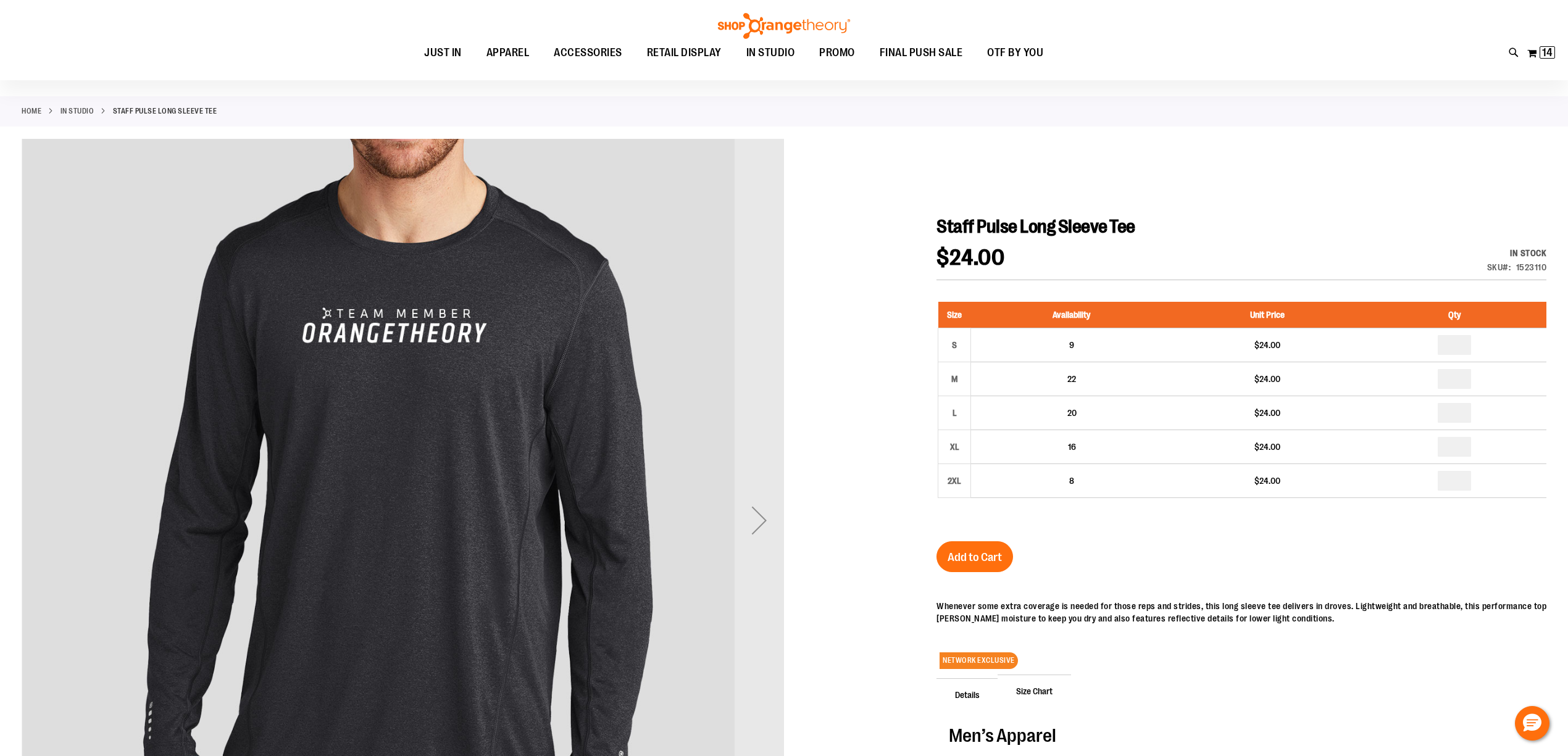
scroll to position [0, 0]
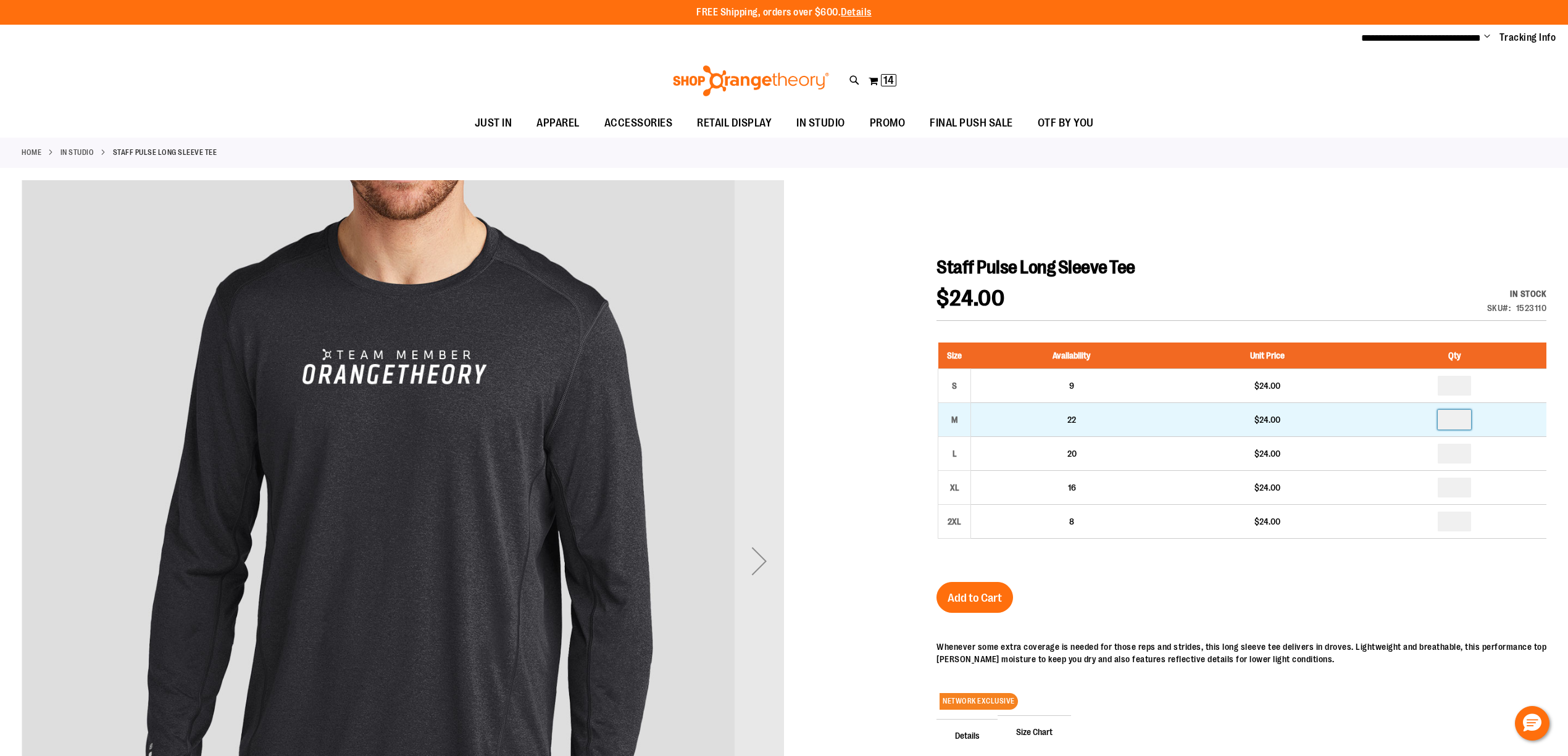
click at [1460, 422] on input "number" at bounding box center [1454, 419] width 33 height 20
type input "*"
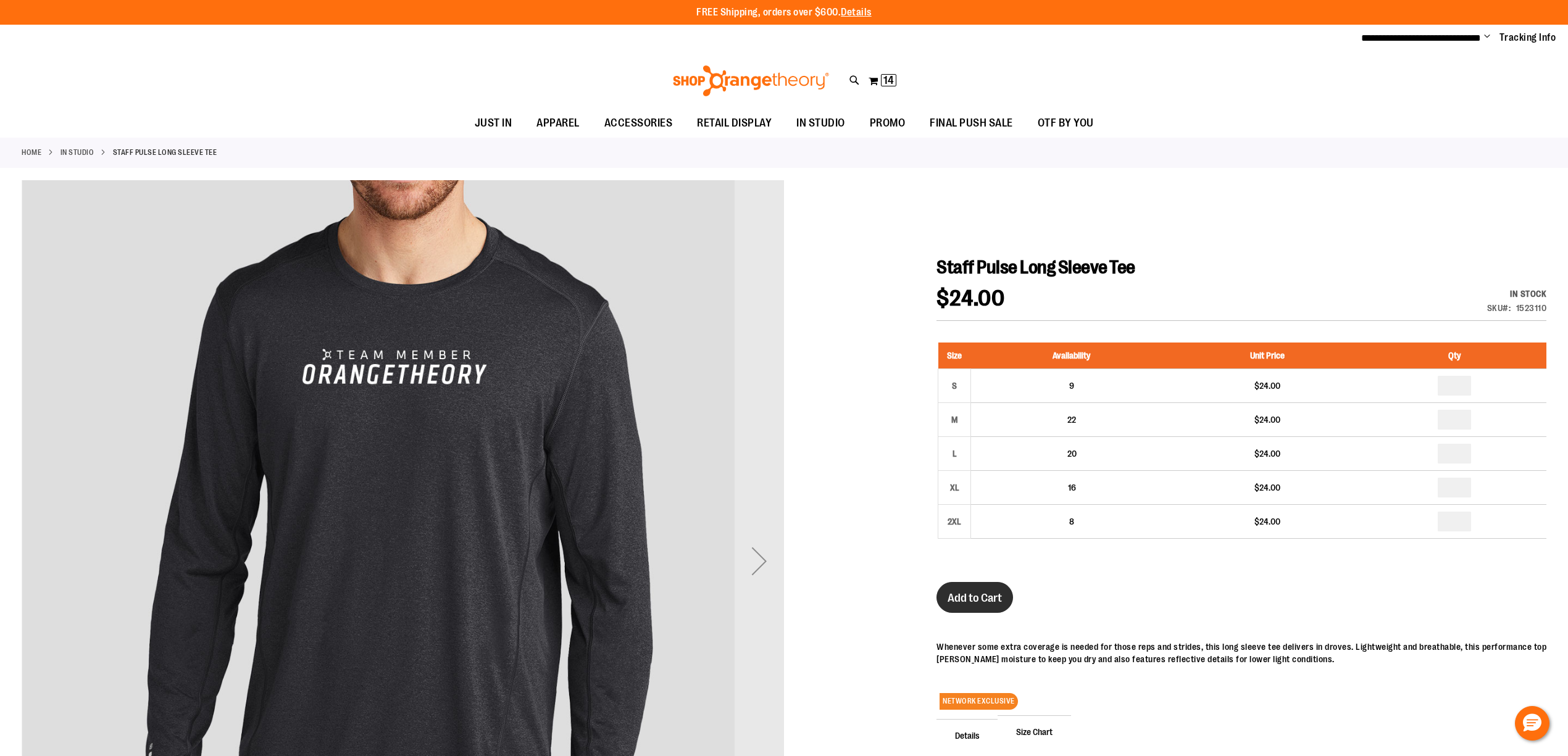
click at [988, 607] on button "Add to Cart" at bounding box center [975, 597] width 76 height 31
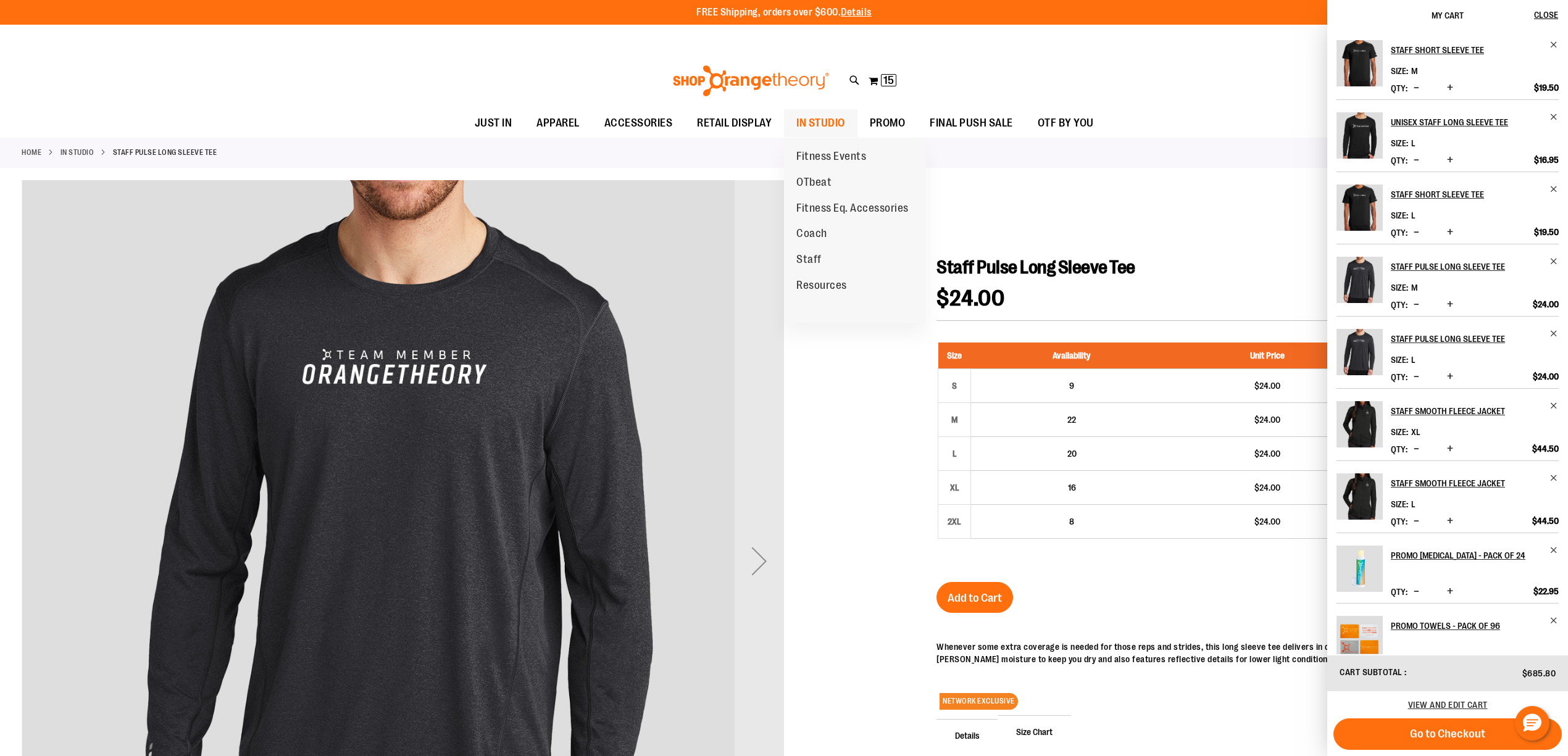
click at [836, 124] on span "IN STUDIO" at bounding box center [821, 123] width 49 height 28
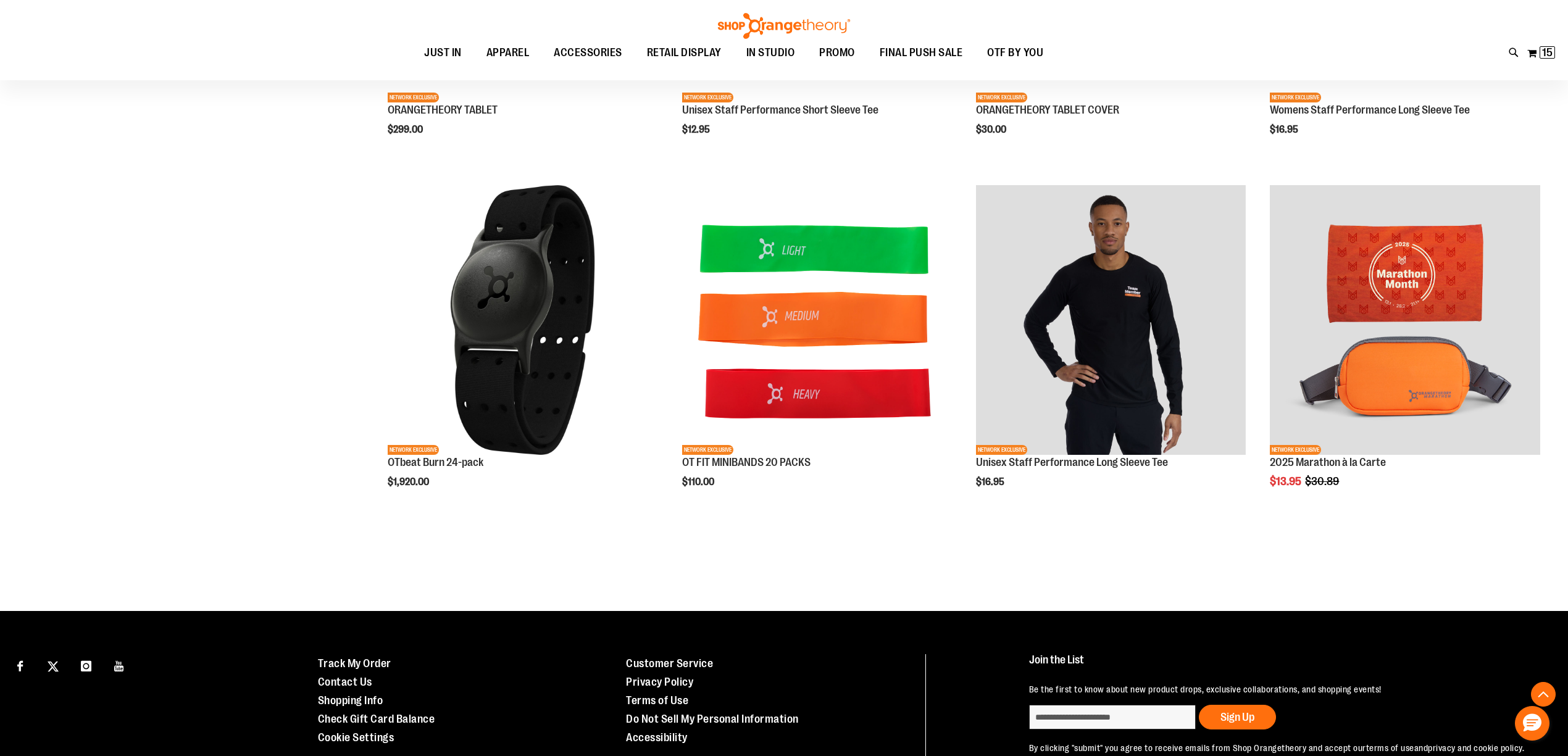
scroll to position [2821, 0]
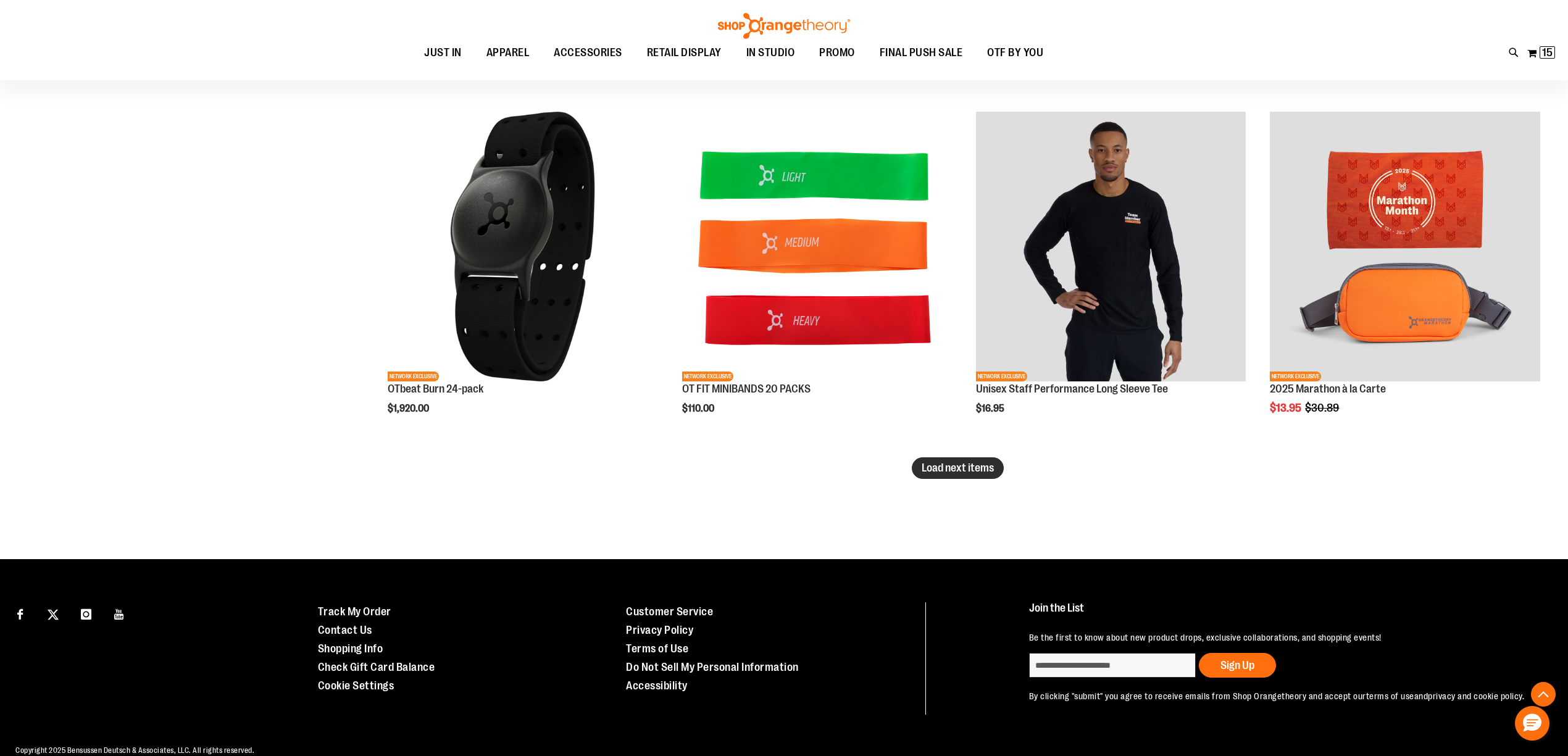
type input "**********"
click at [963, 472] on span "Load next items" at bounding box center [957, 467] width 72 height 12
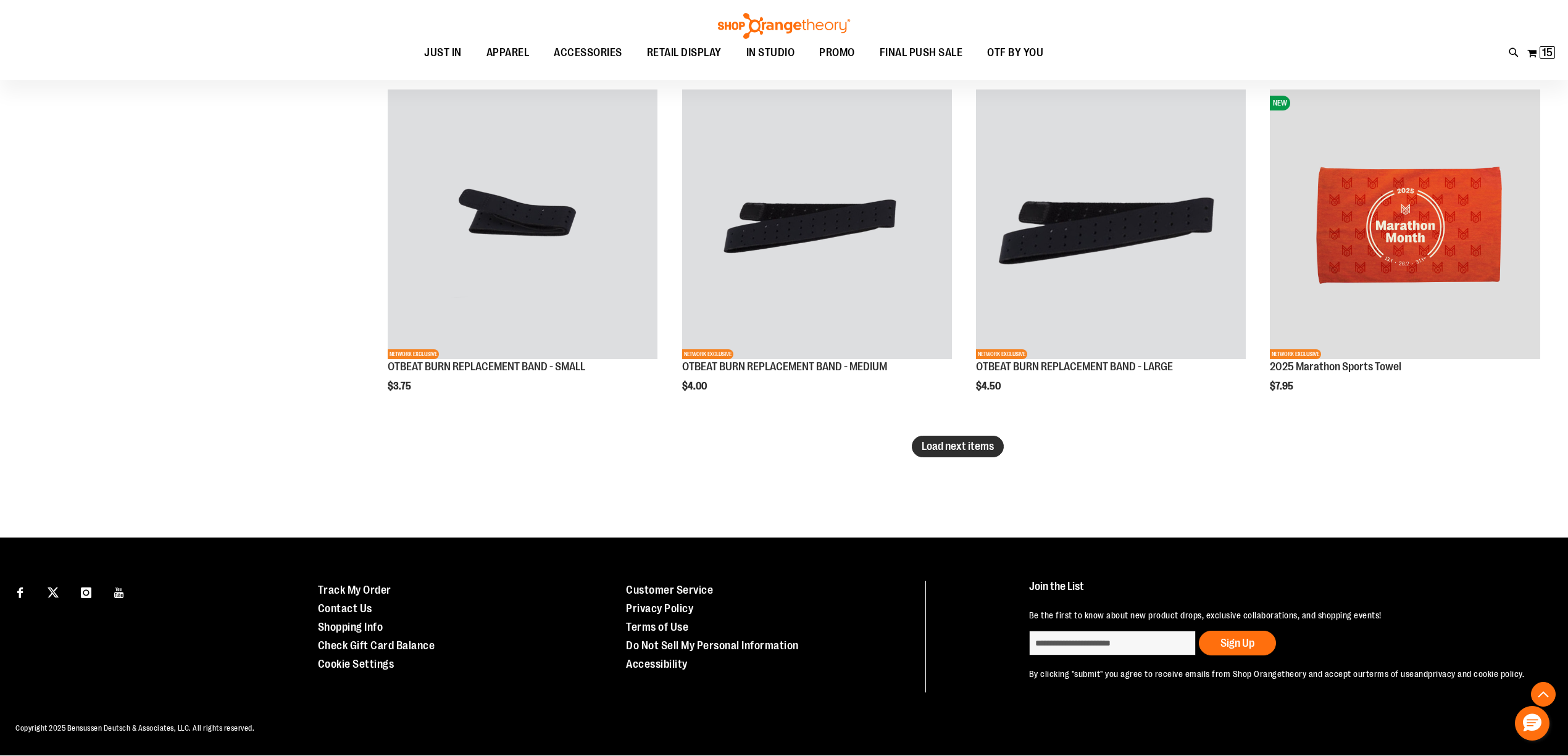
click at [968, 435] on button "Load next items" at bounding box center [957, 446] width 92 height 22
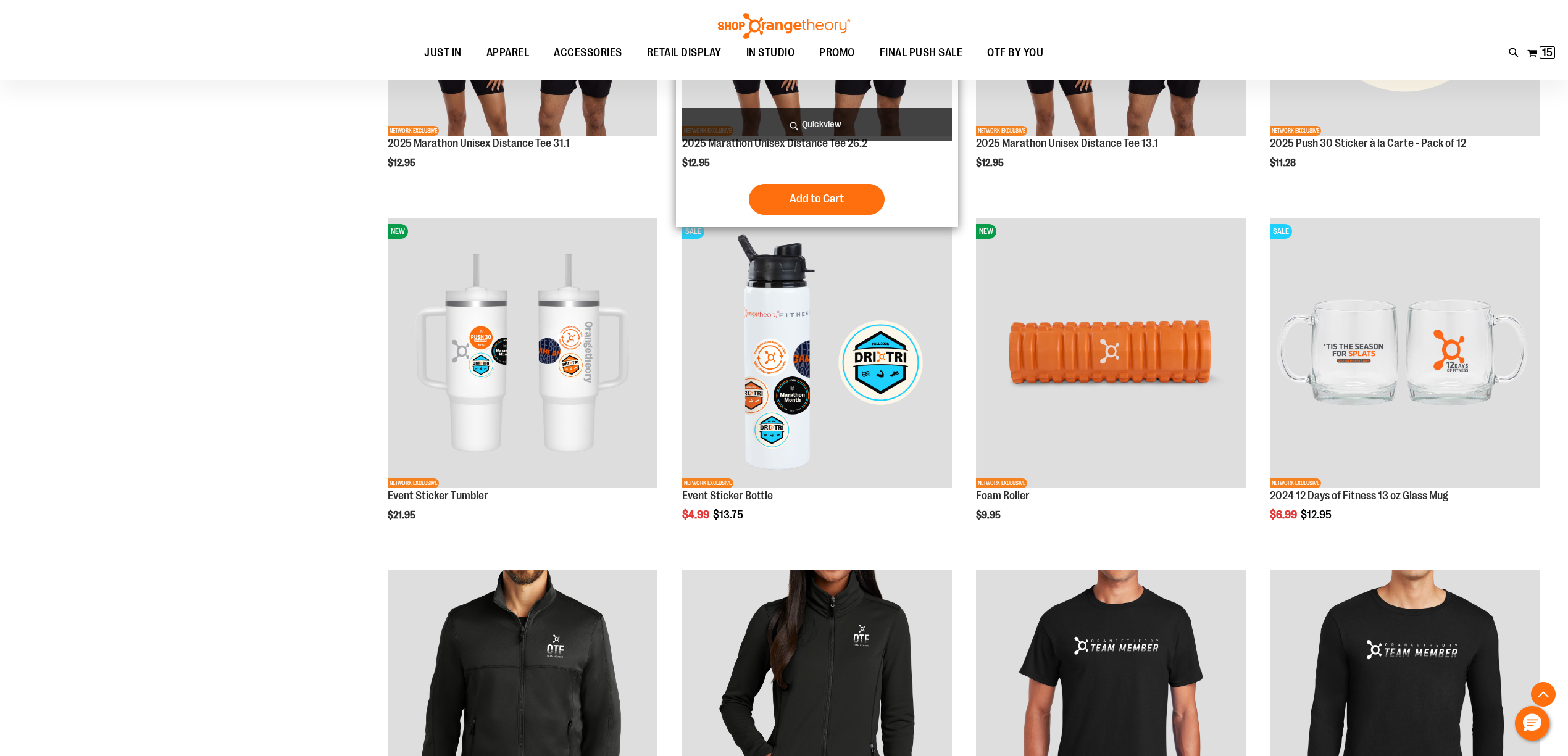
scroll to position [4887, 0]
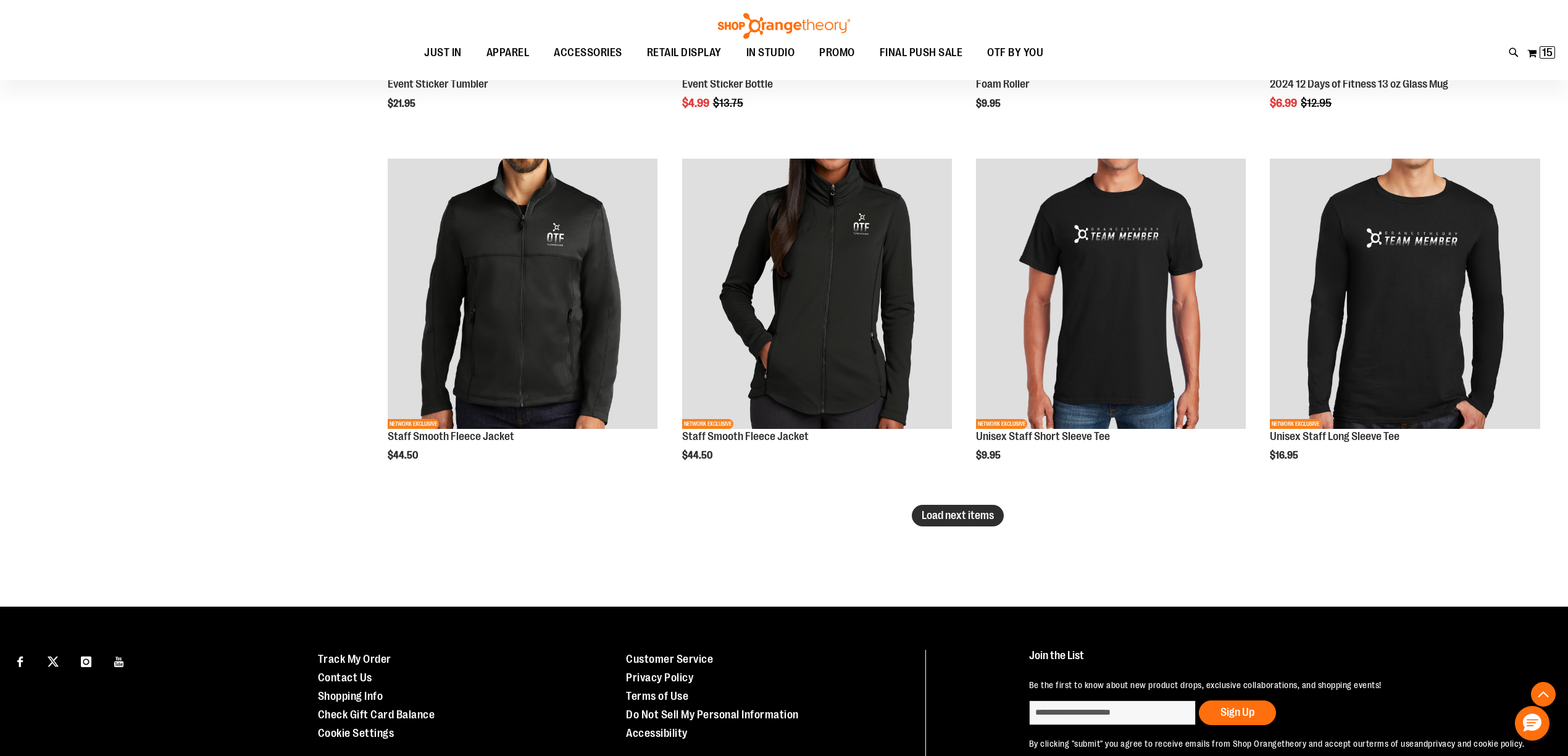
click at [963, 518] on span "Load next items" at bounding box center [957, 515] width 72 height 12
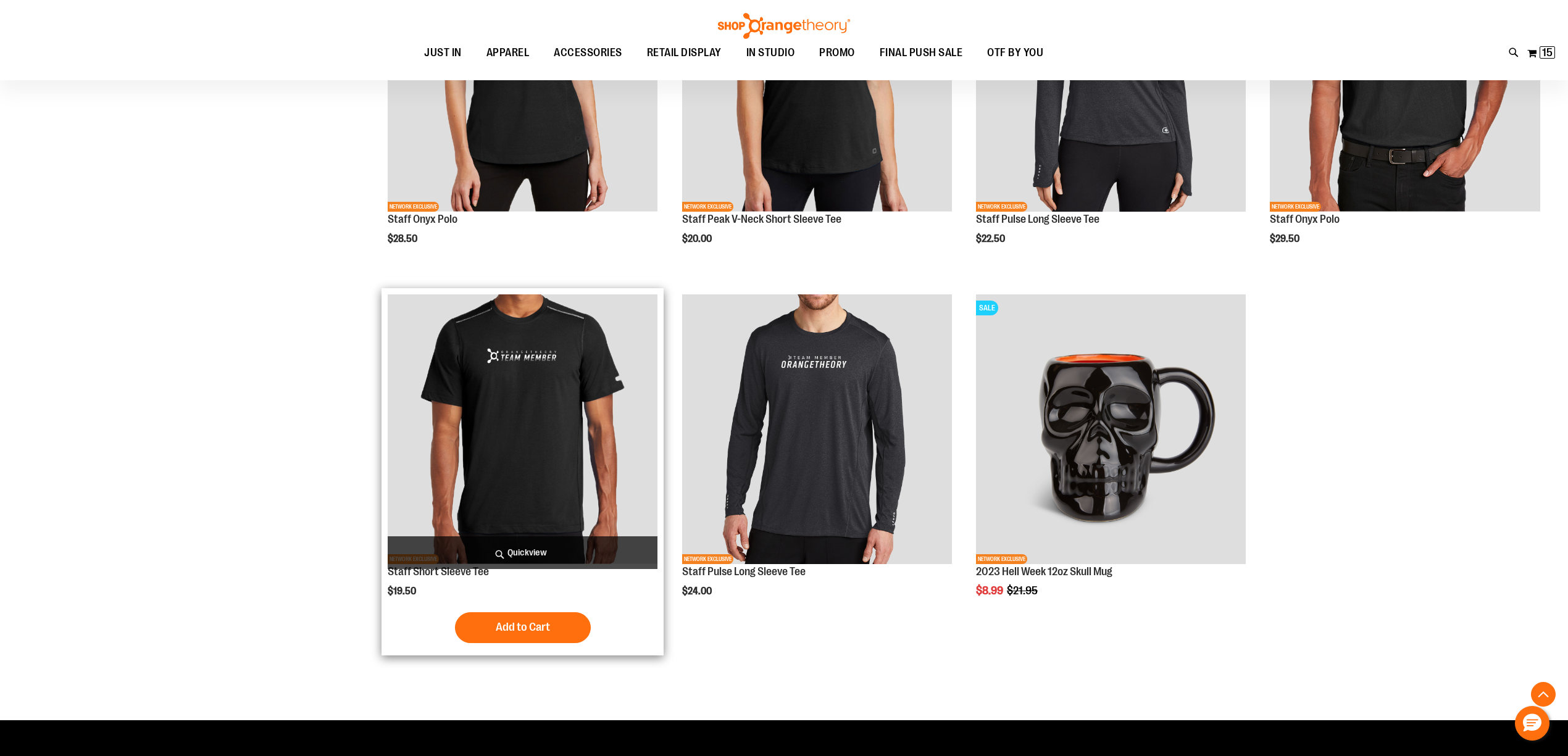
scroll to position [5462, 0]
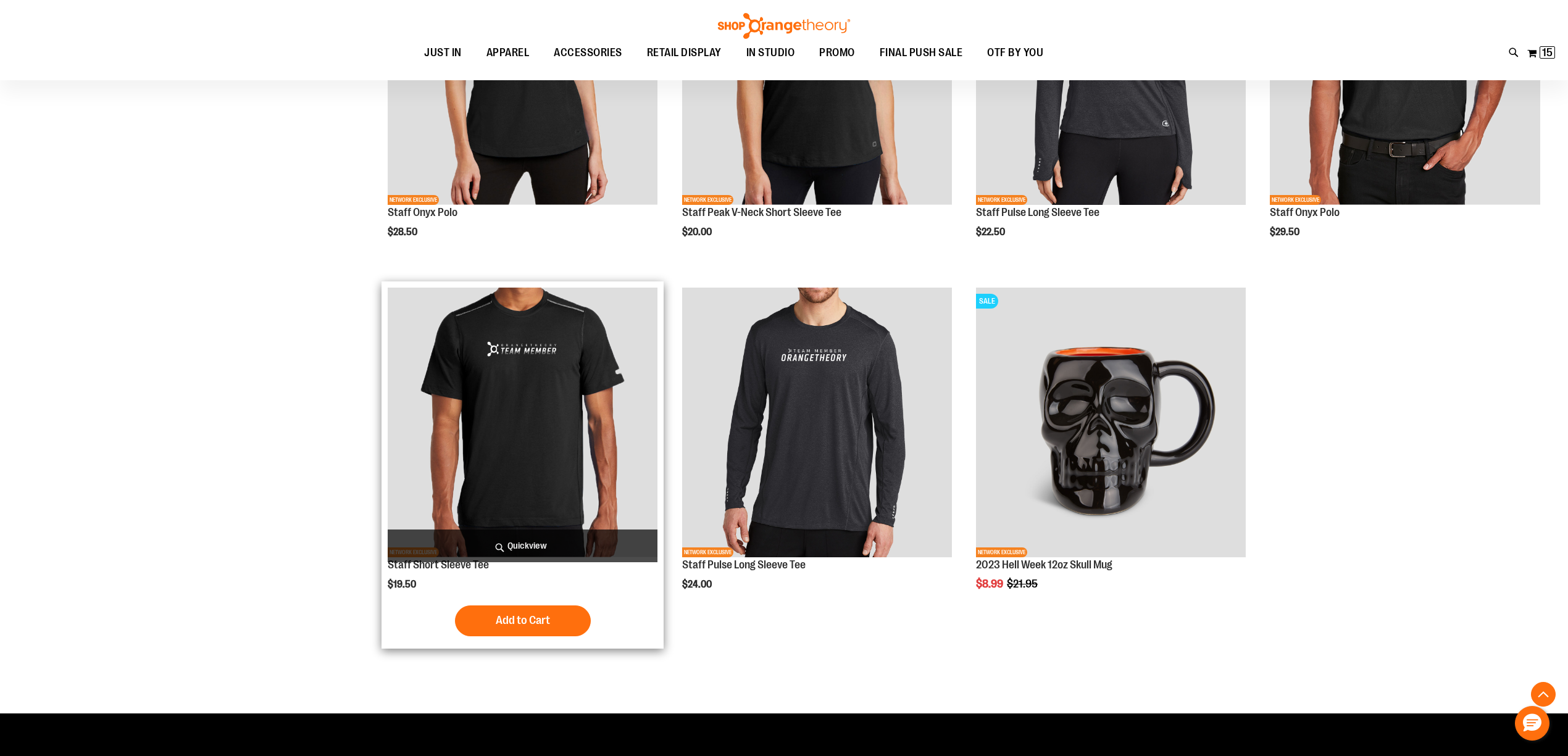
click at [589, 377] on img "product" at bounding box center [523, 423] width 270 height 270
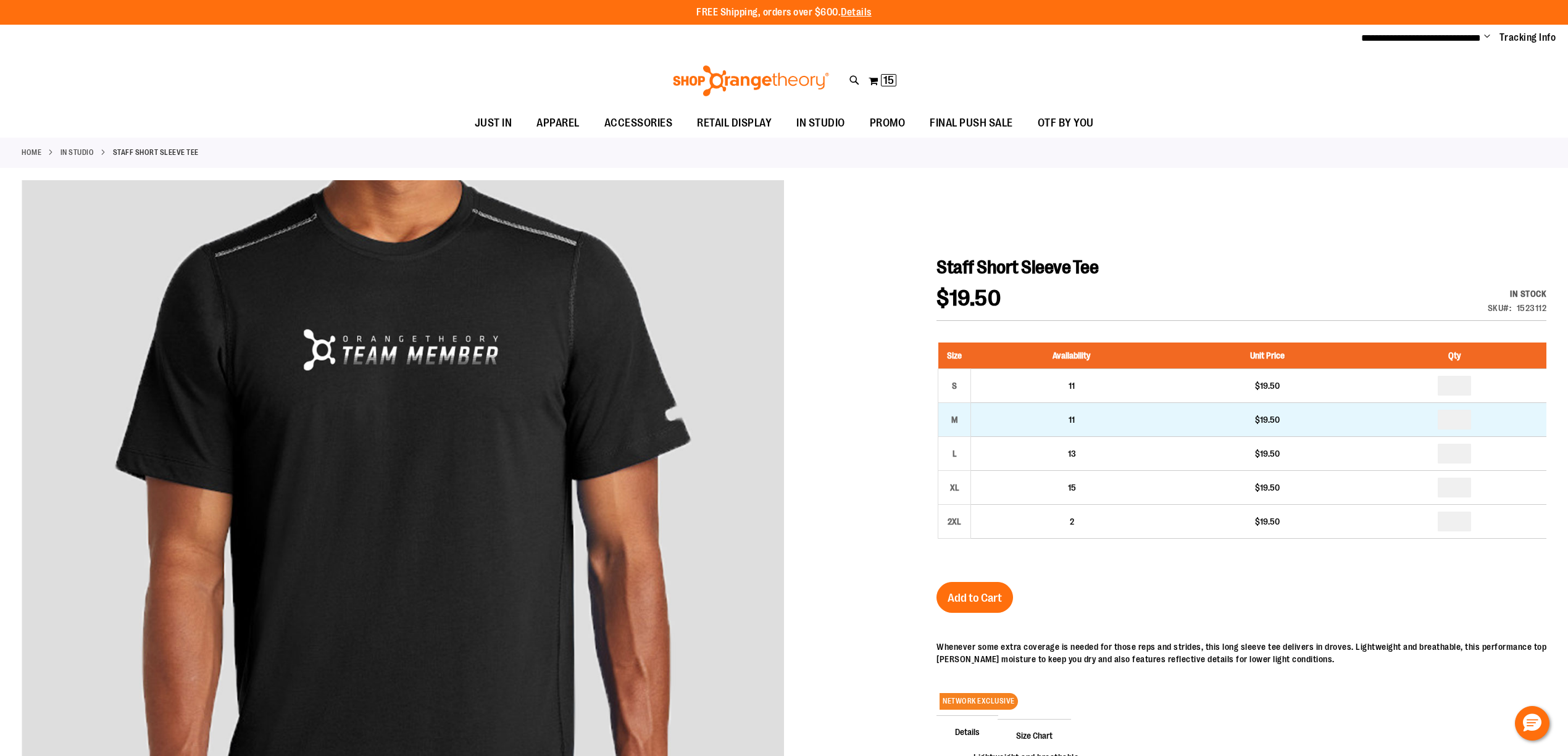
type input "**********"
click at [1464, 423] on input "number" at bounding box center [1454, 419] width 33 height 20
type input "*"
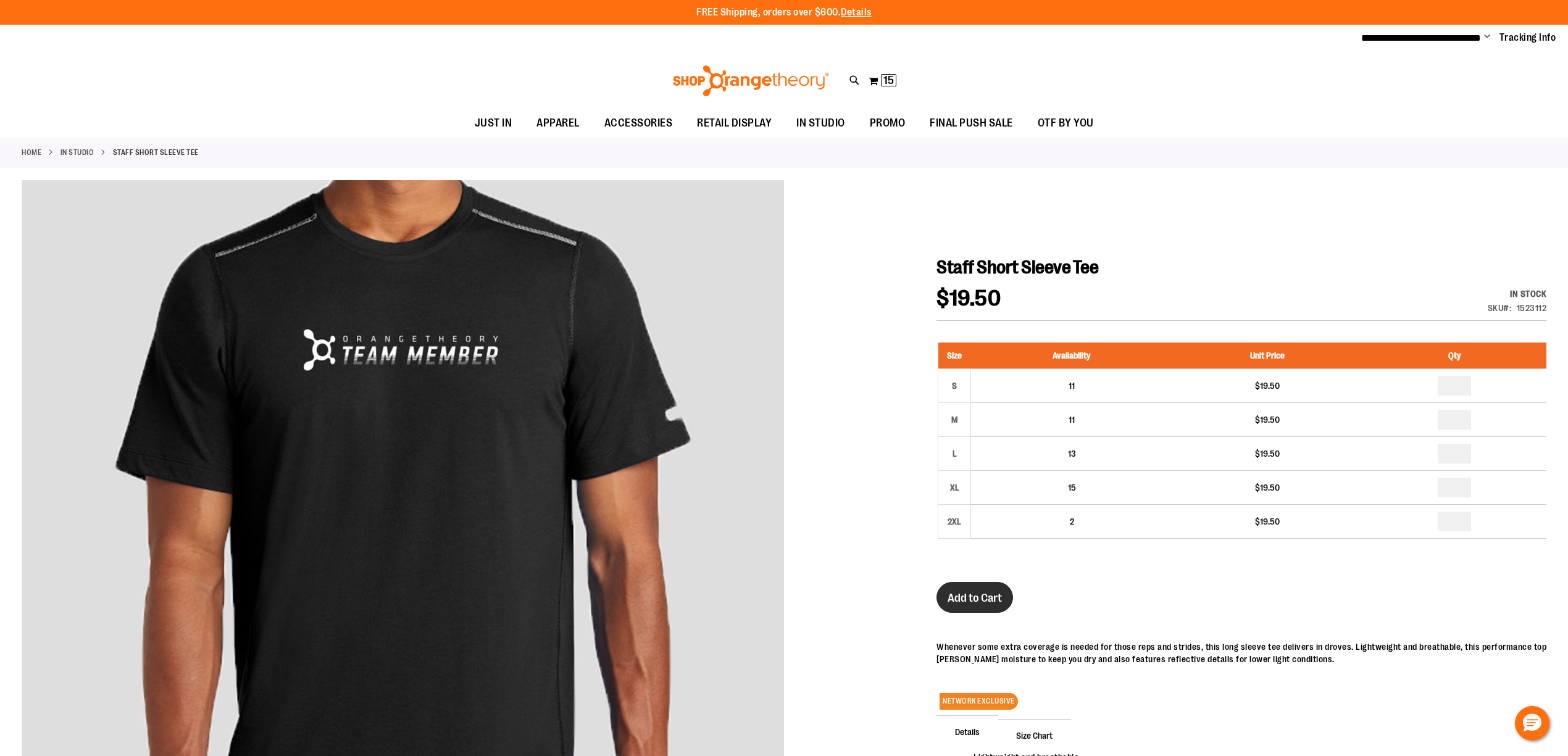
click at [943, 607] on button "Add to Cart" at bounding box center [975, 597] width 76 height 31
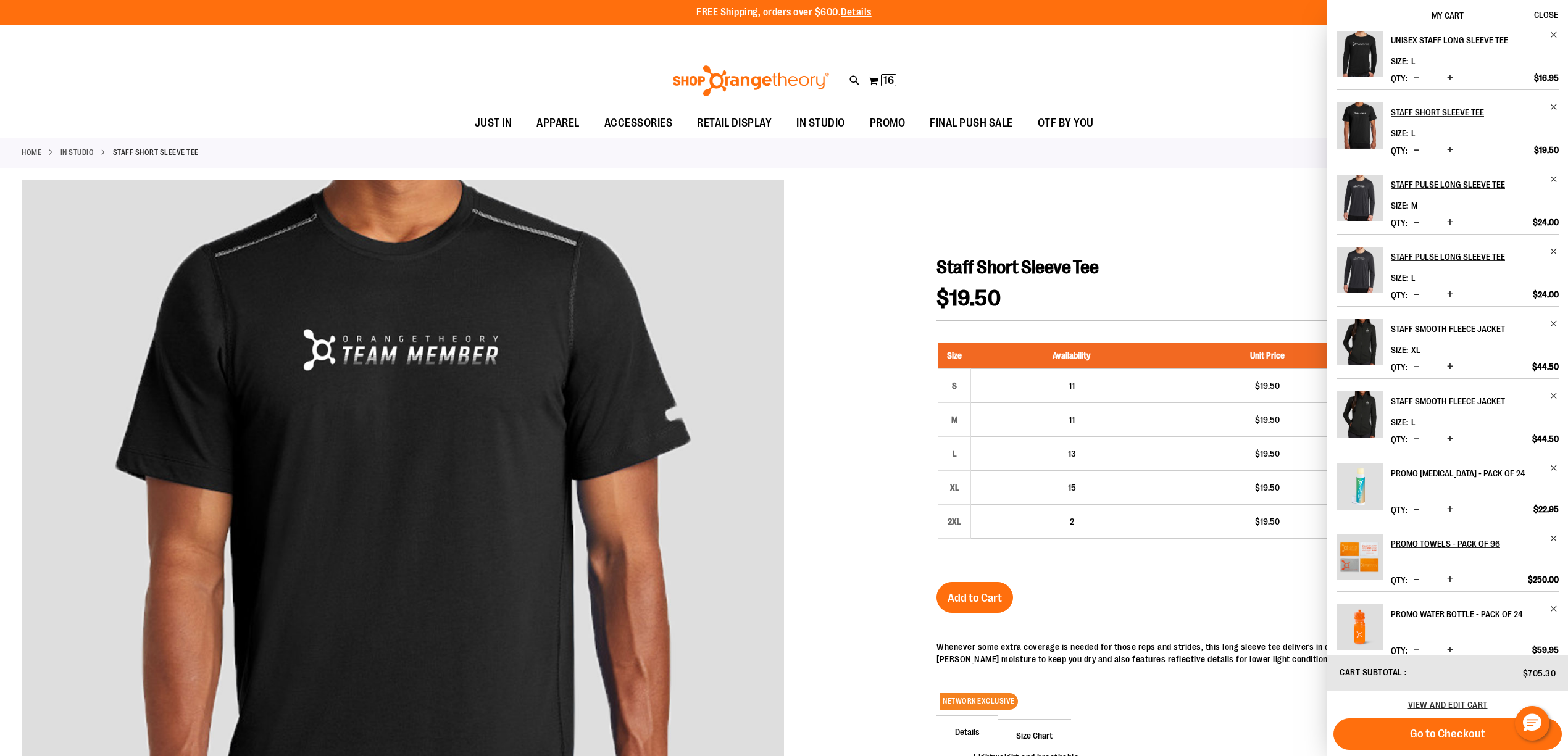
scroll to position [101, 0]
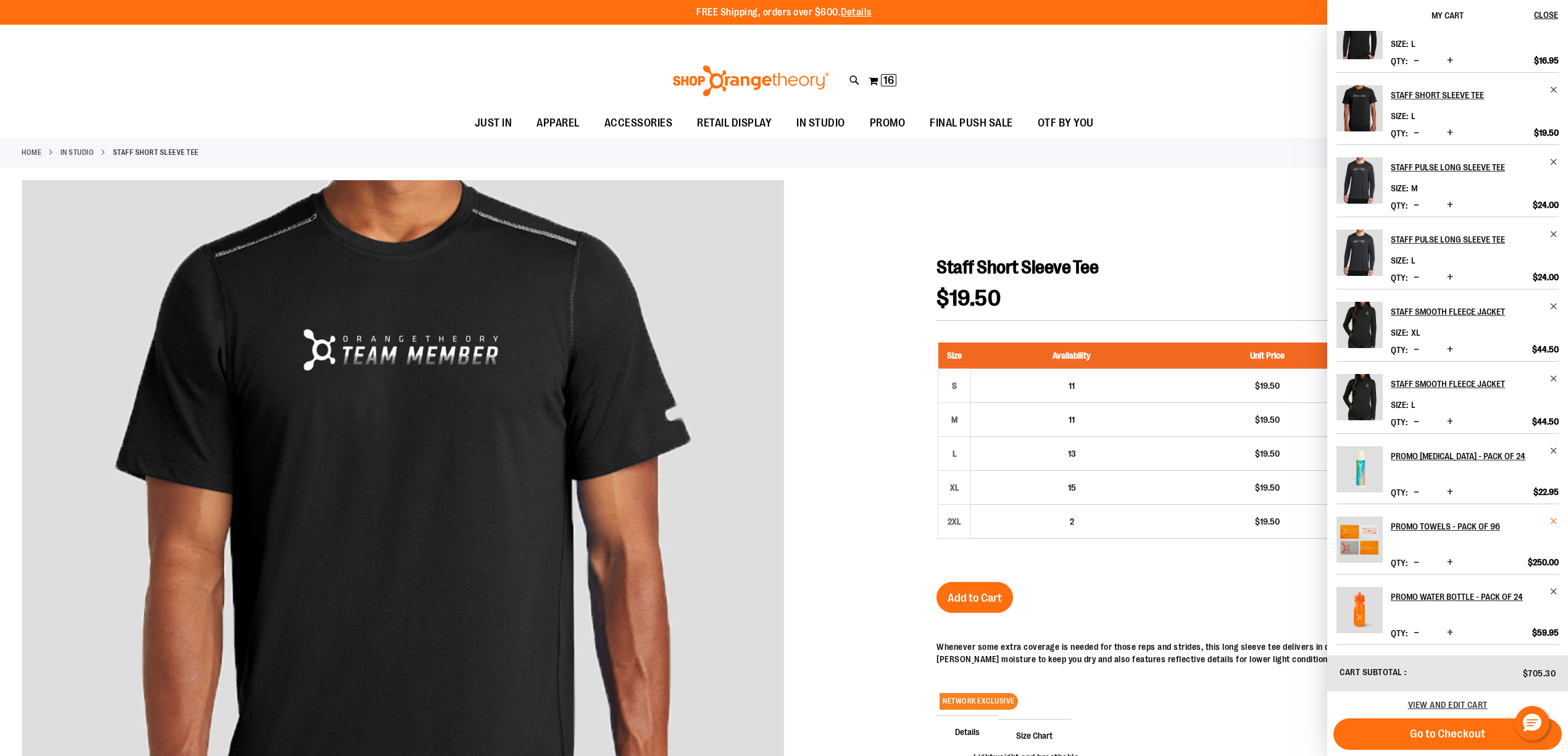
click at [1550, 524] on span "Remove item" at bounding box center [1553, 521] width 10 height 10
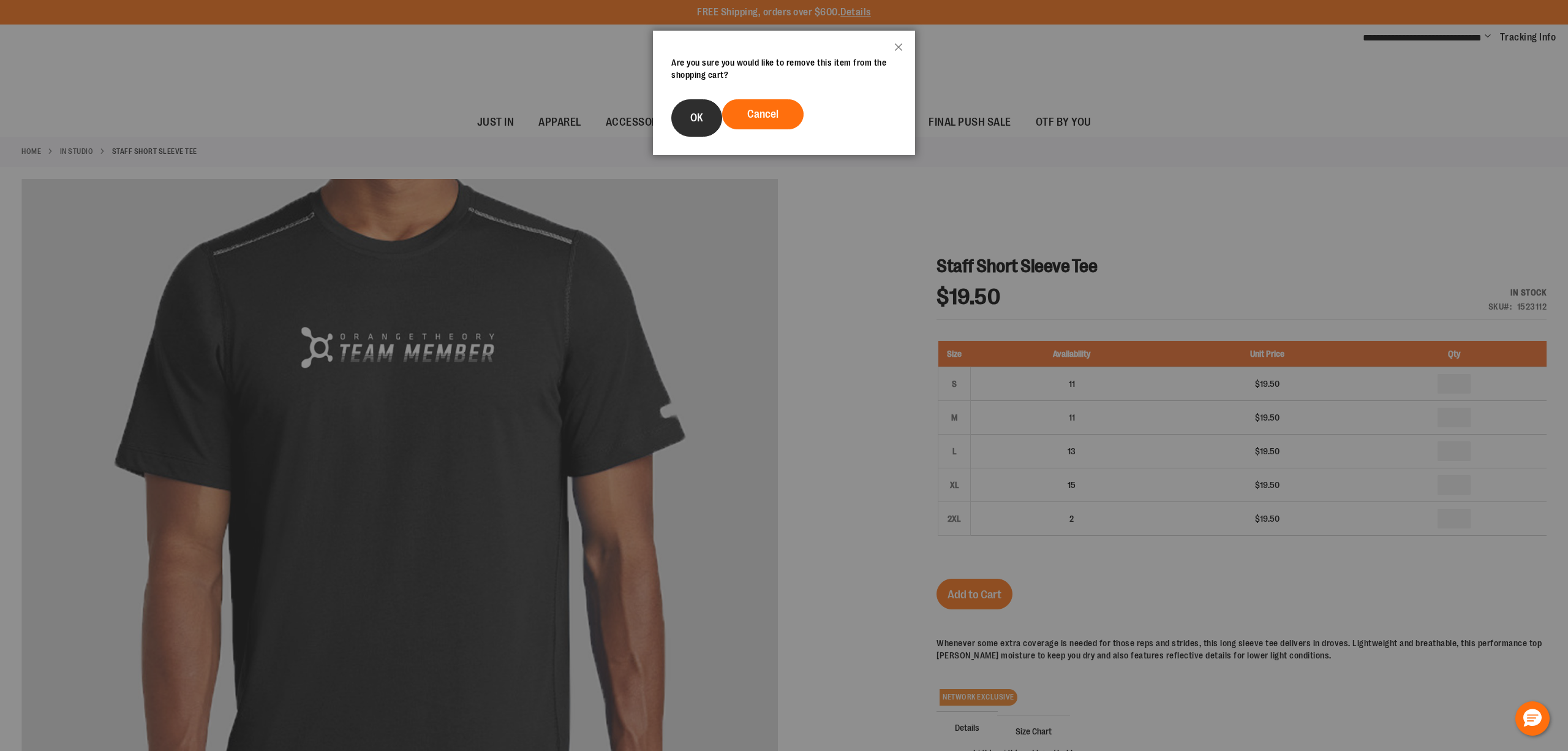
click at [694, 113] on span "OK" at bounding box center [697, 117] width 13 height 12
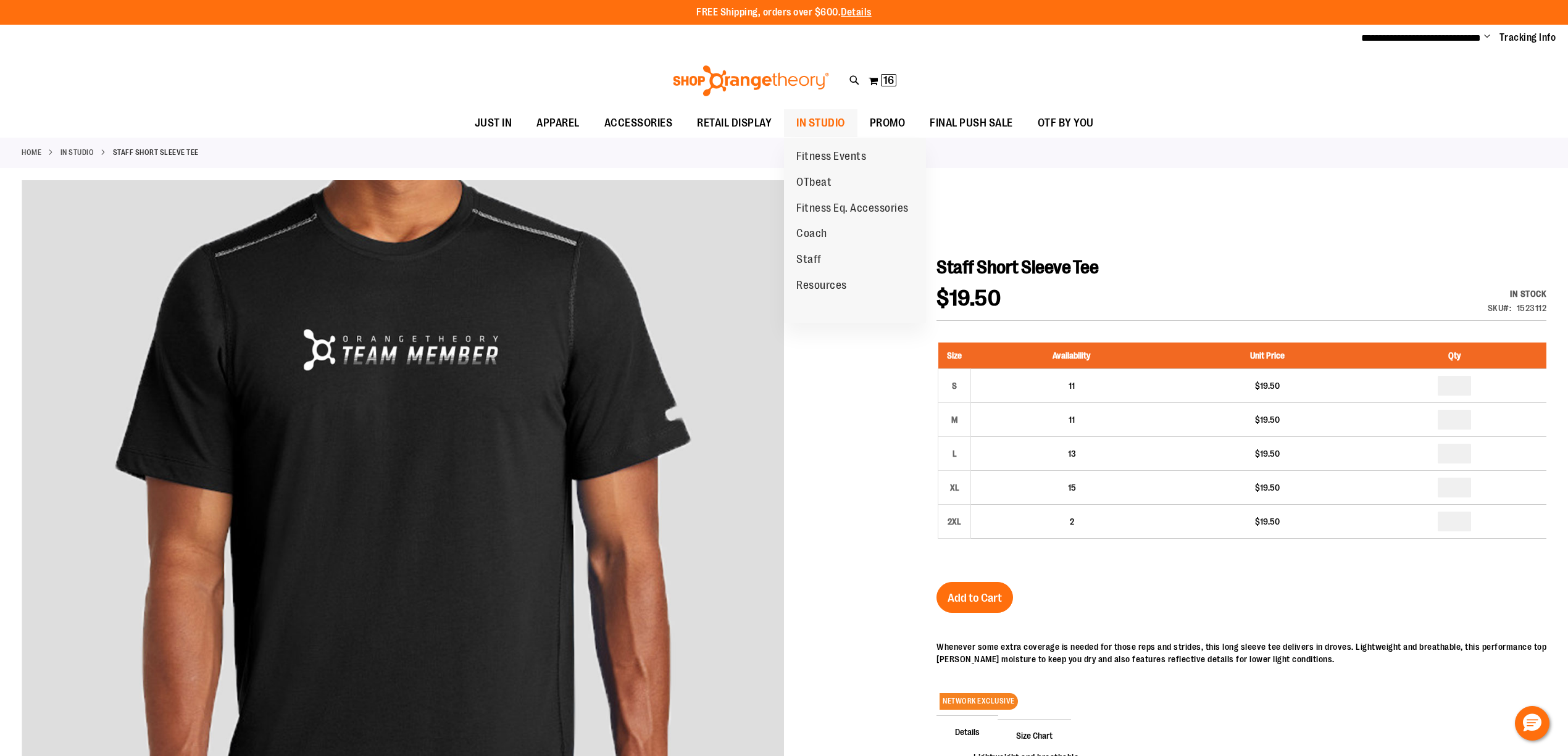
click at [809, 120] on span "IN STUDIO" at bounding box center [821, 123] width 49 height 28
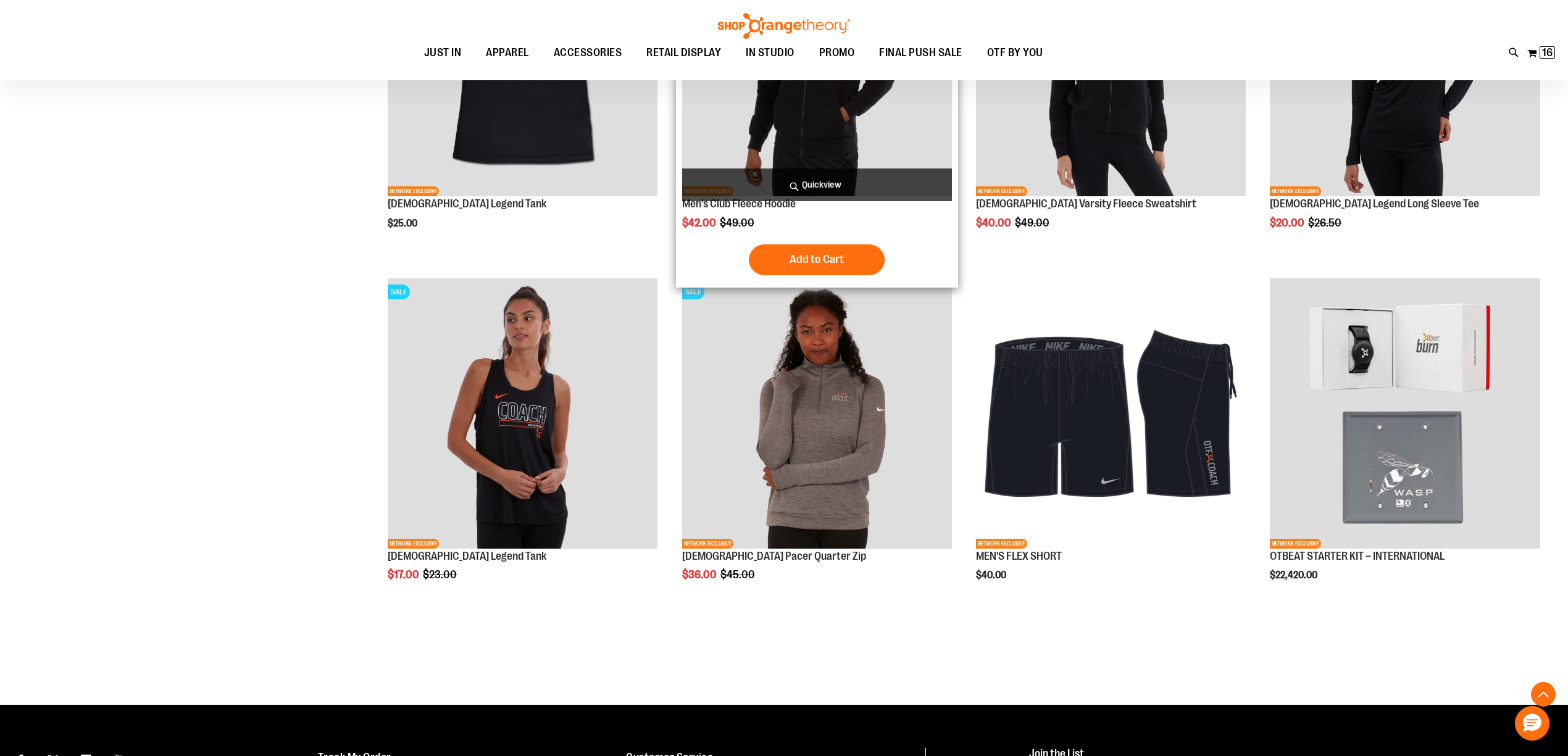
scroll to position [1763, 0]
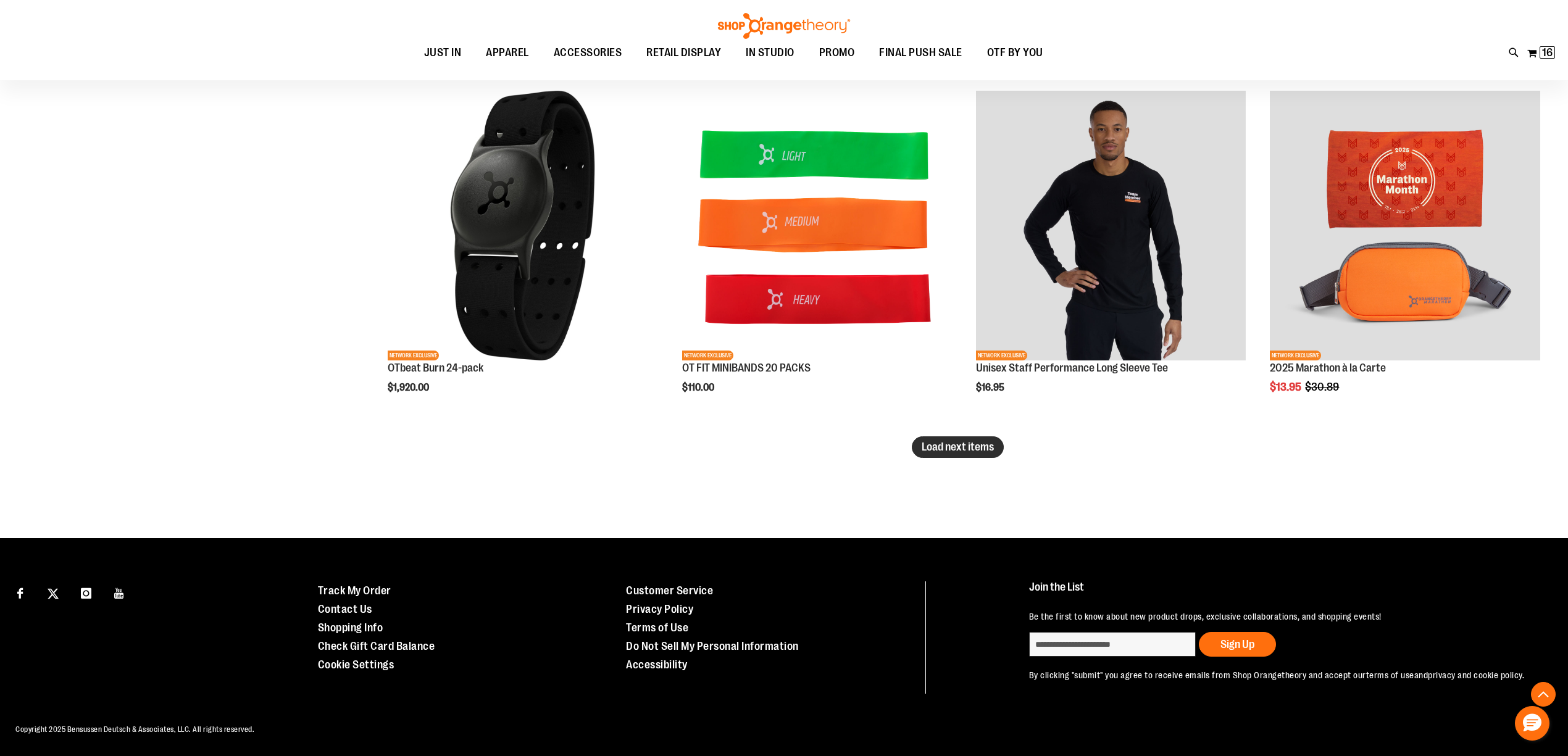
type input "**********"
click at [953, 452] on button "Load next items" at bounding box center [957, 447] width 92 height 22
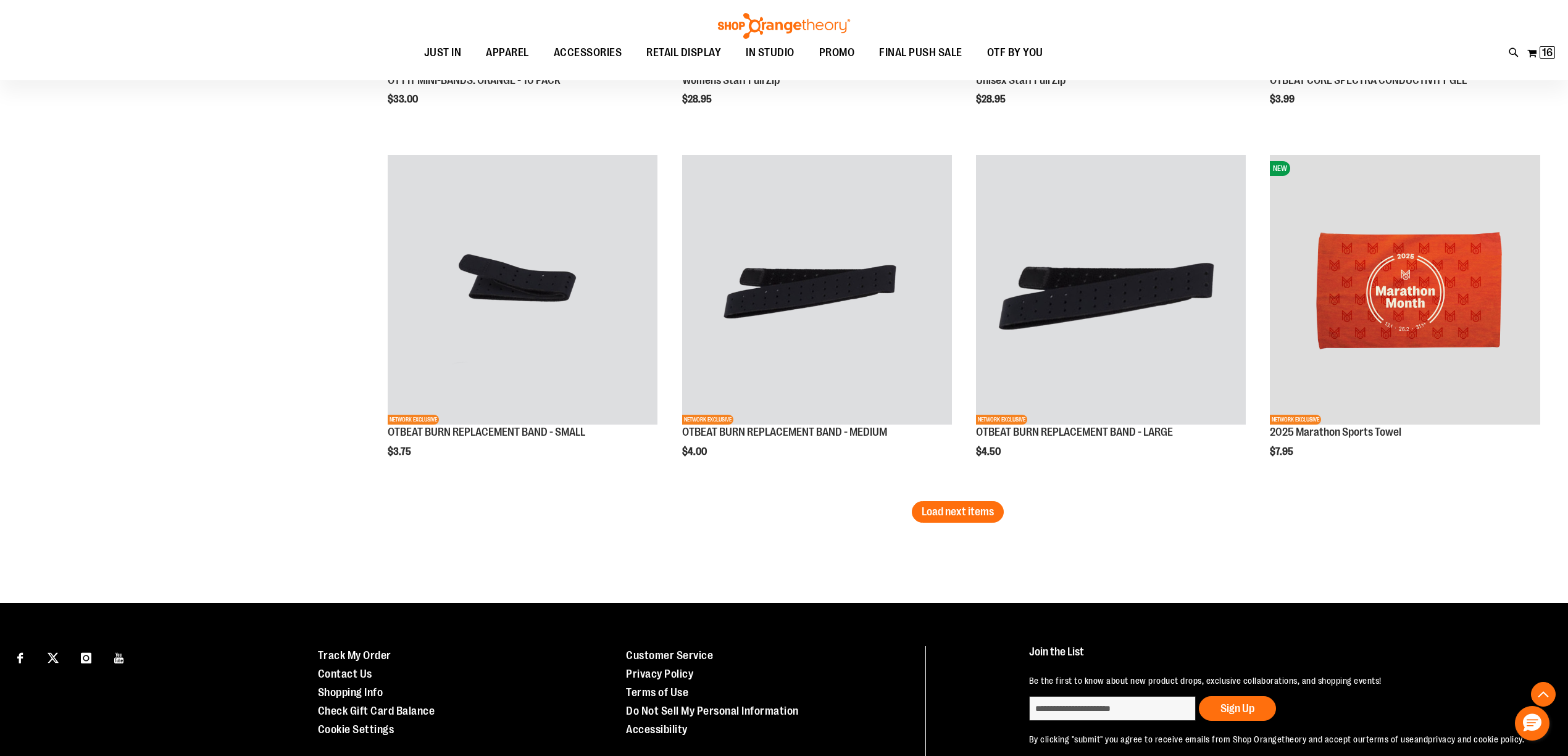
scroll to position [3899, 0]
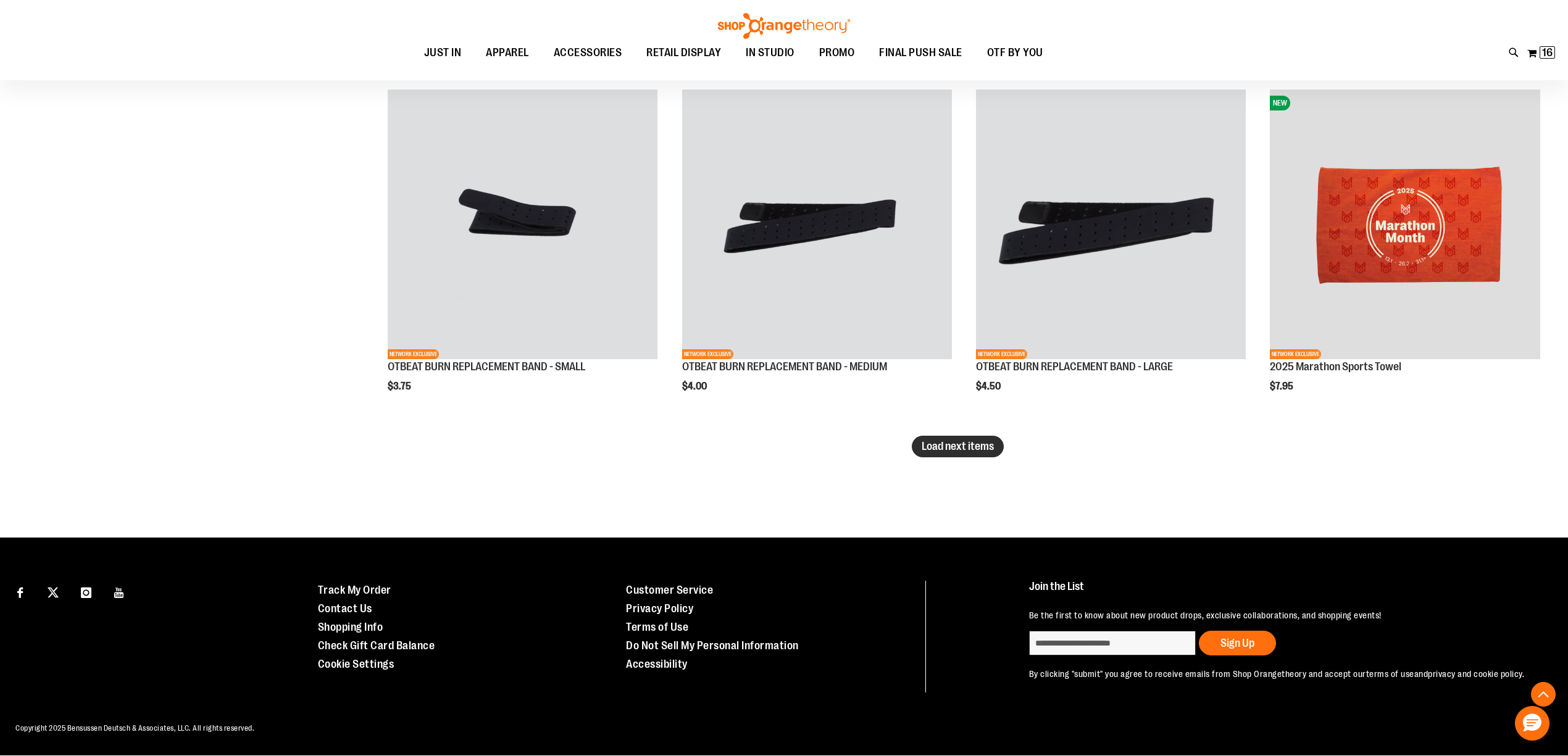
click at [973, 447] on span "Load next items" at bounding box center [957, 445] width 72 height 12
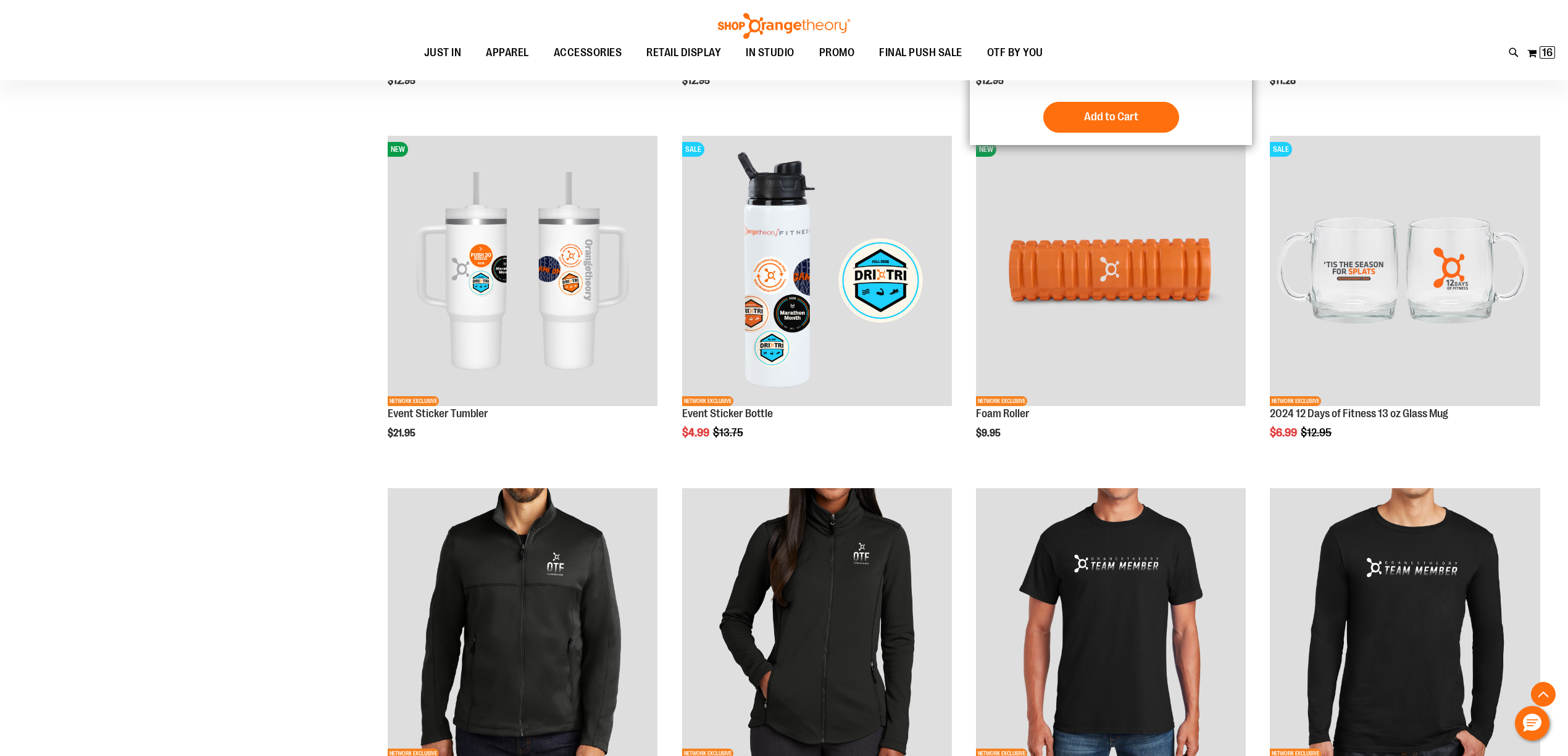
scroll to position [4955, 0]
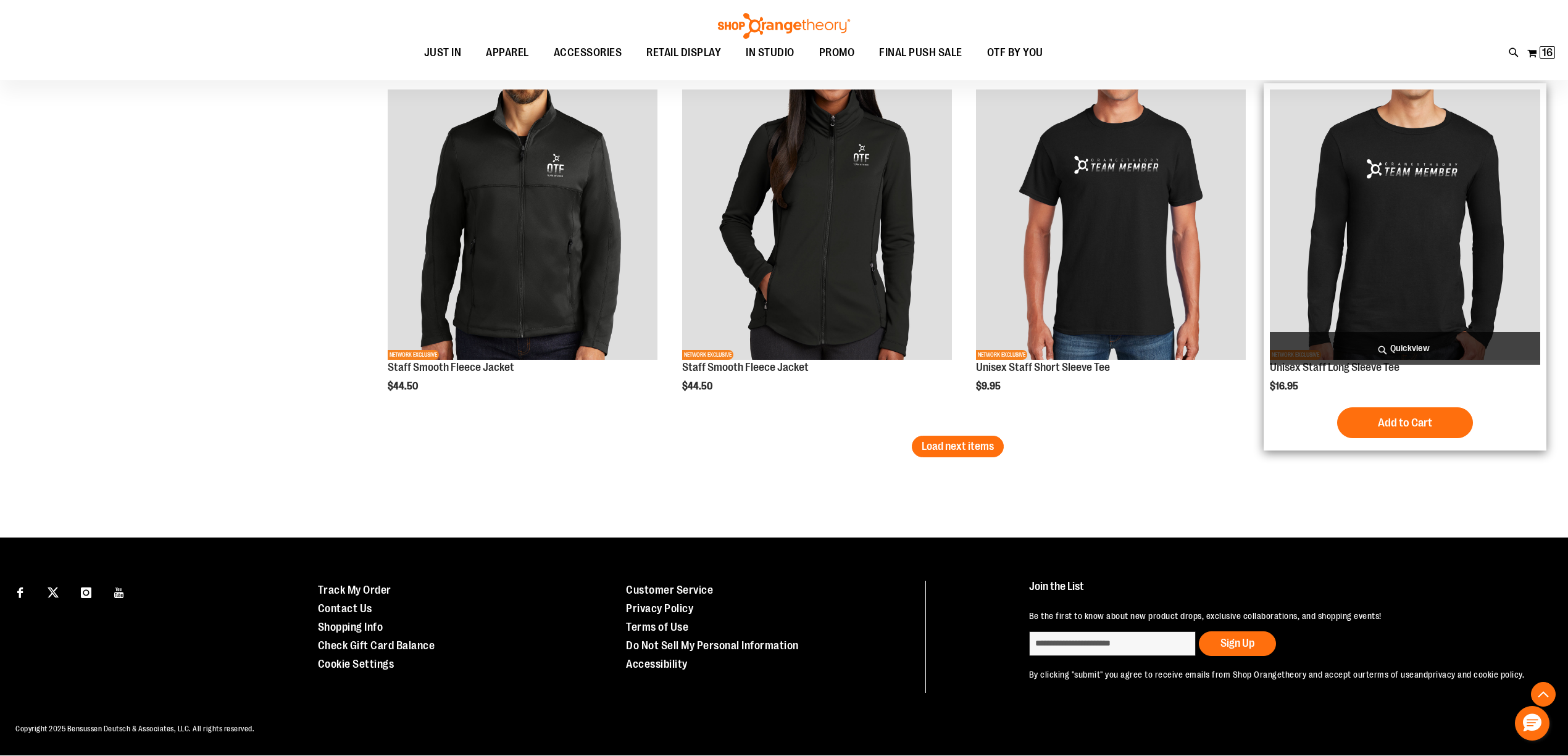
click at [1455, 237] on img "product" at bounding box center [1404, 225] width 270 height 270
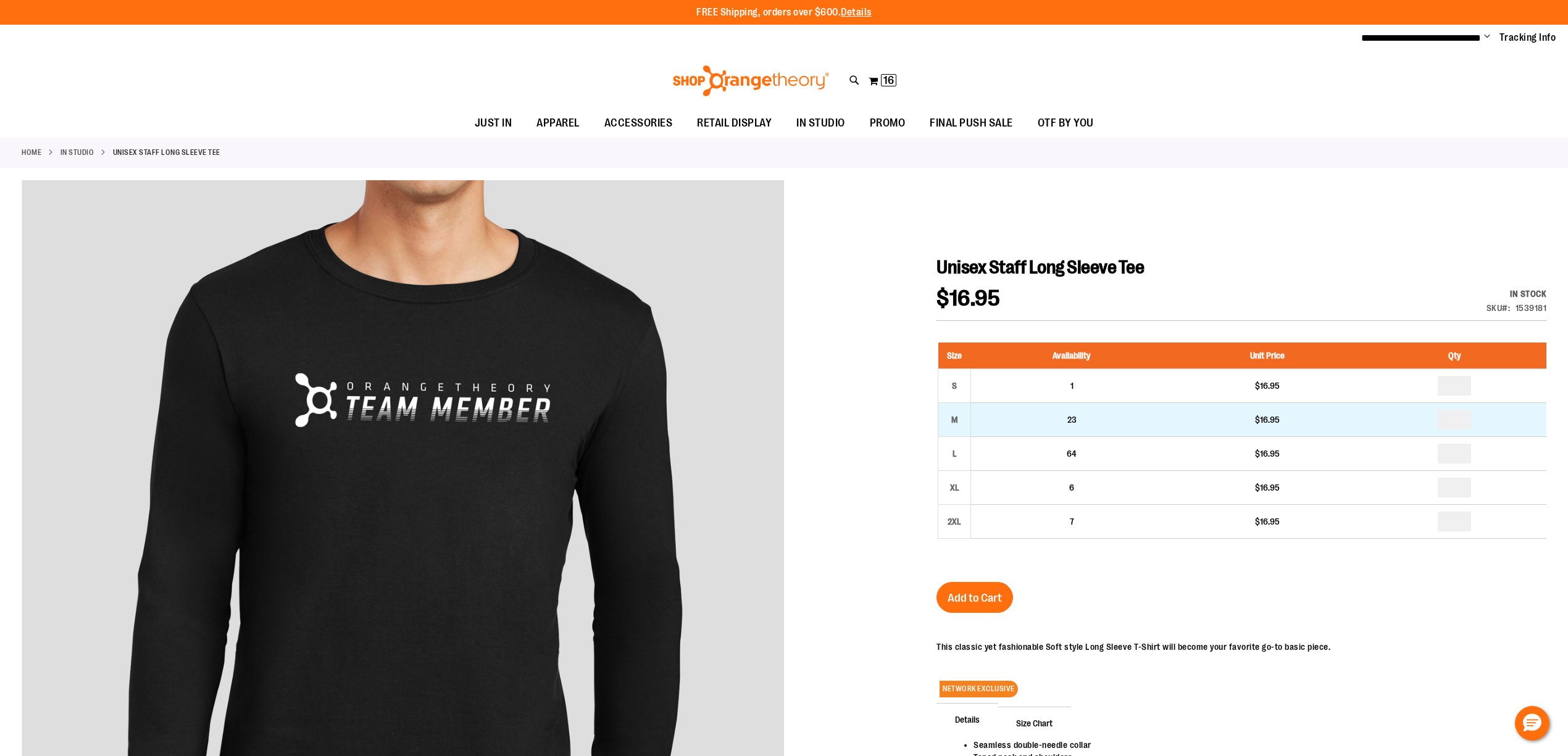
type input "**********"
click at [1463, 419] on input "number" at bounding box center [1454, 419] width 33 height 20
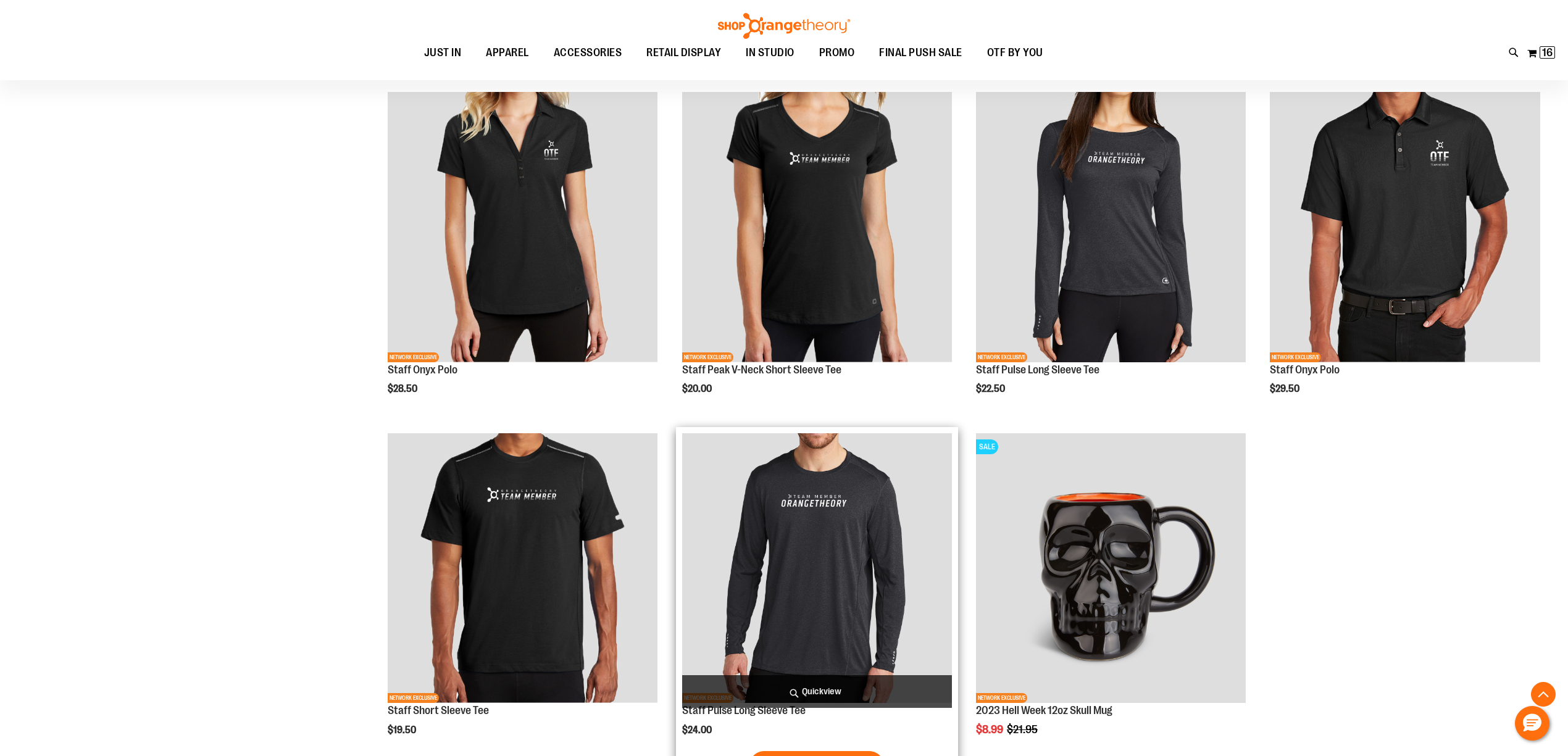
scroll to position [1363, 0]
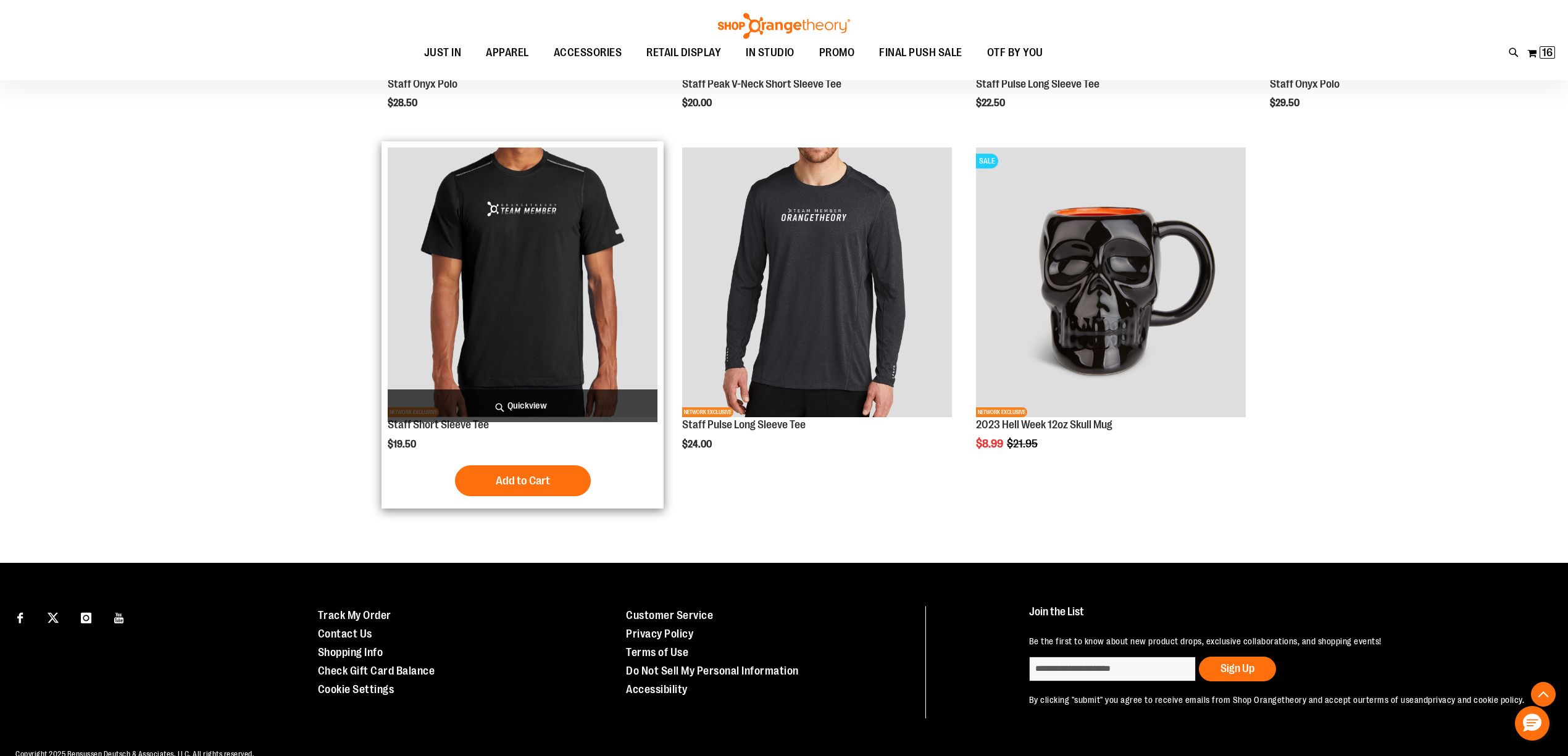
type input "**********"
click at [528, 293] on img "product" at bounding box center [523, 283] width 270 height 270
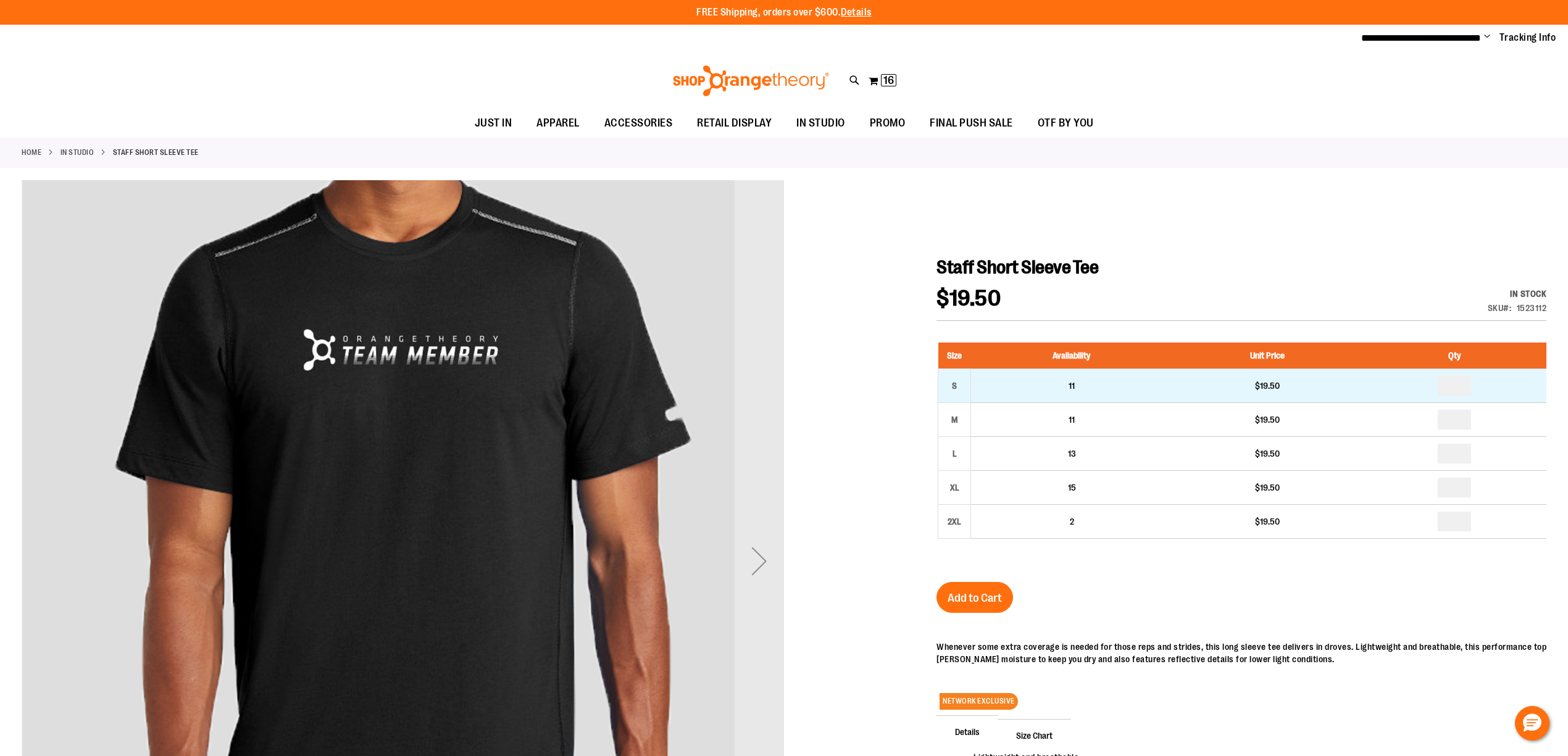
type input "**********"
click at [1462, 380] on input "number" at bounding box center [1454, 385] width 33 height 20
type input "*"
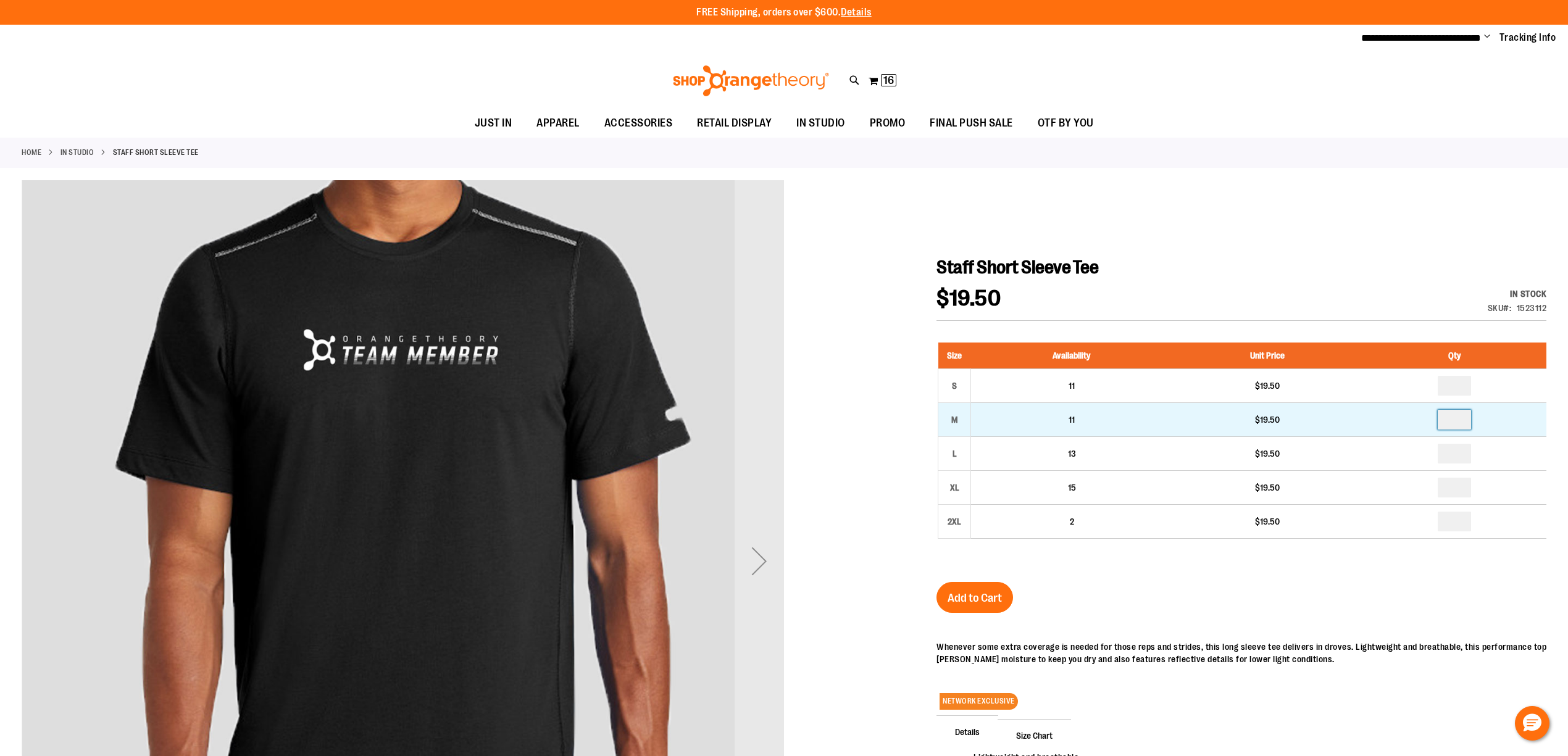
click at [1460, 418] on input "number" at bounding box center [1454, 419] width 33 height 20
type input "*"
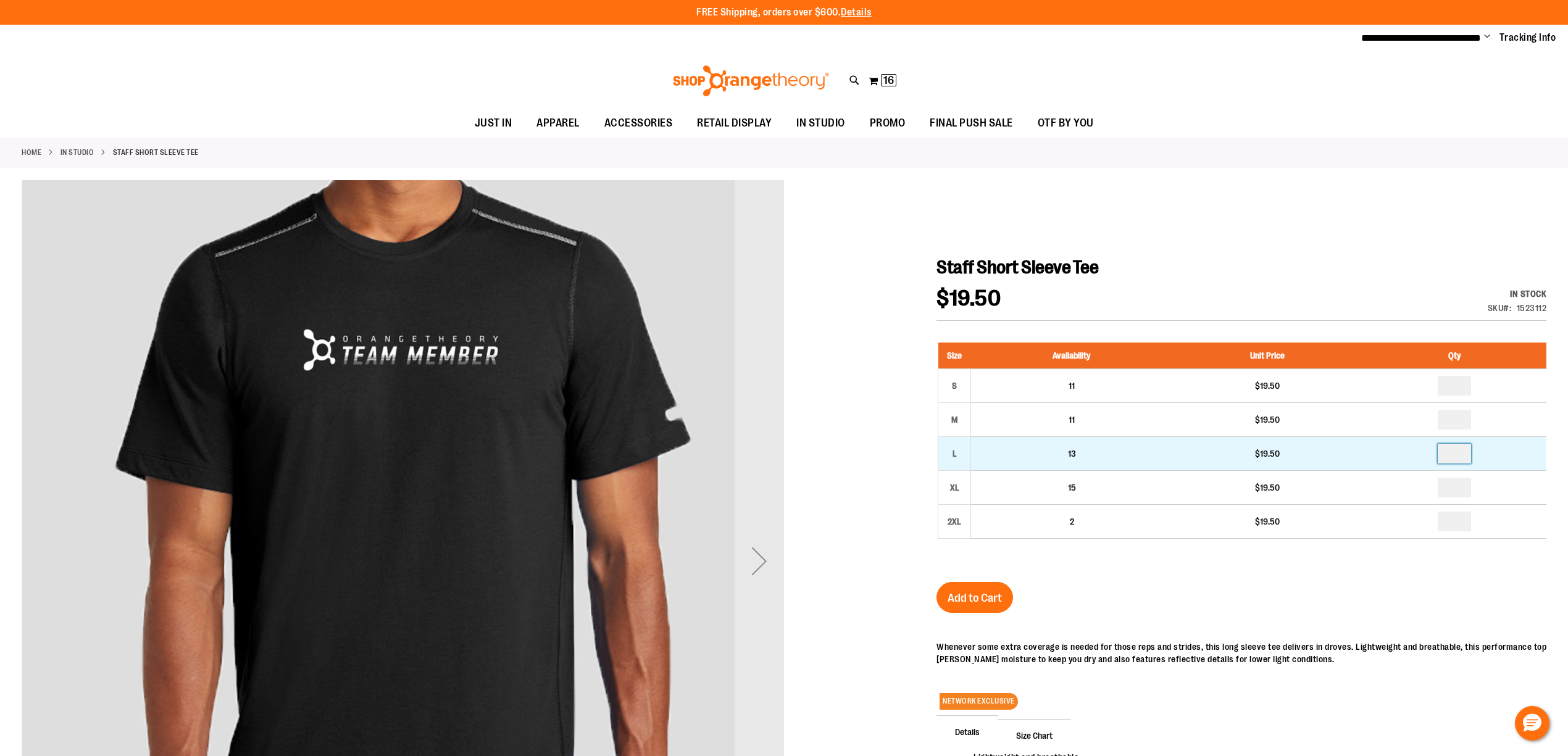
click at [1460, 451] on input "number" at bounding box center [1454, 453] width 33 height 20
type input "*"
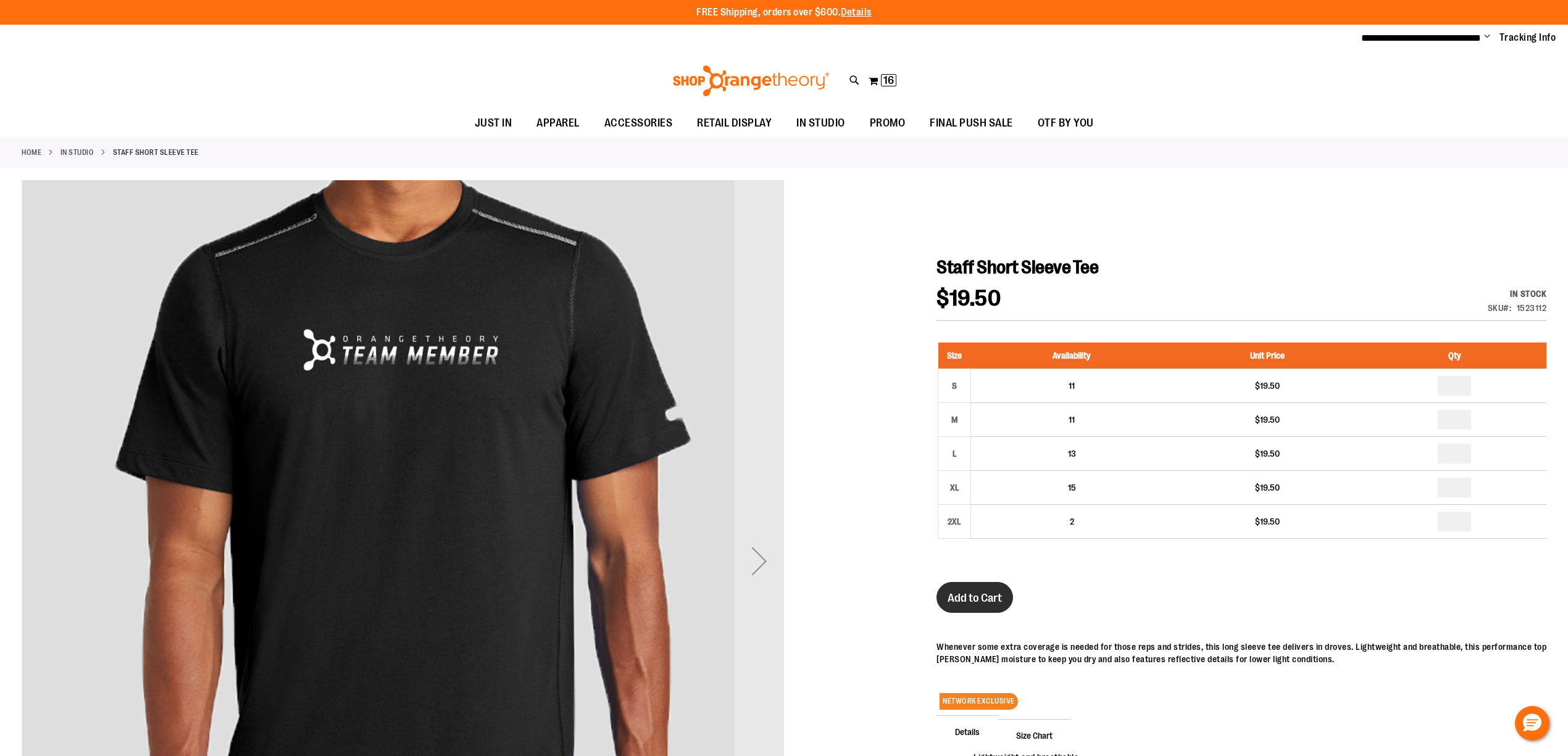
click at [956, 594] on span "Add to Cart" at bounding box center [974, 598] width 54 height 13
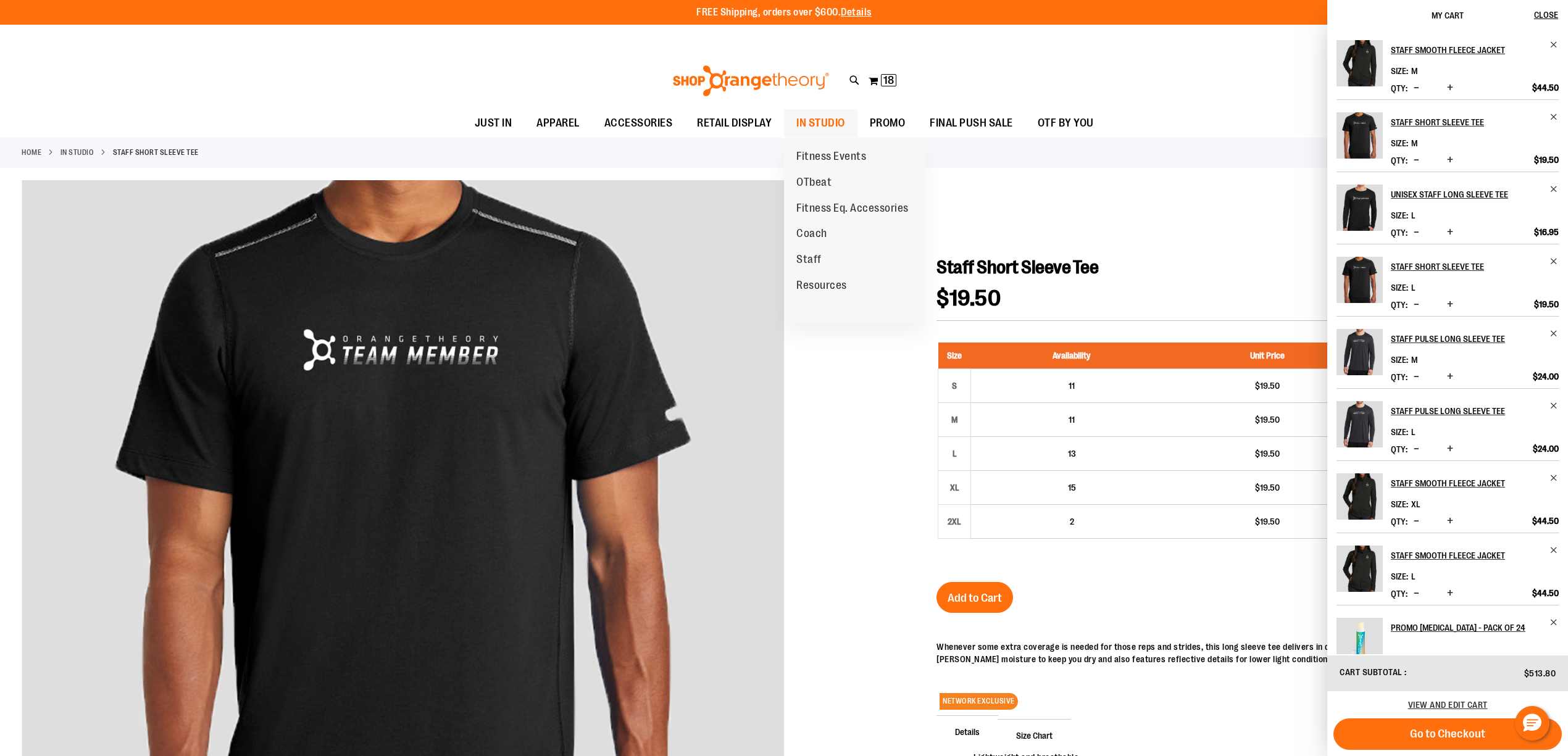
click at [830, 118] on span "IN STUDIO" at bounding box center [821, 123] width 49 height 28
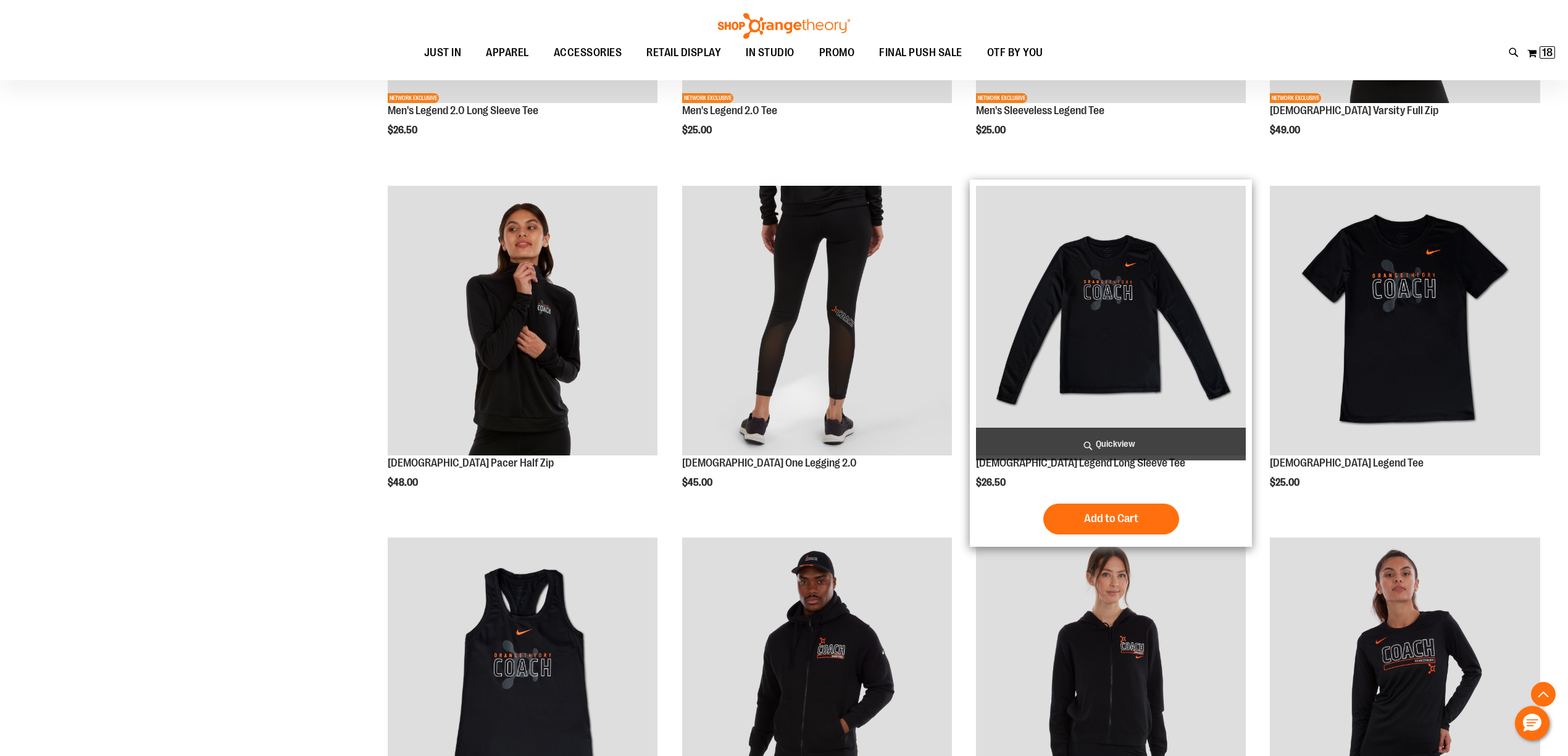
scroll to position [1350, 0]
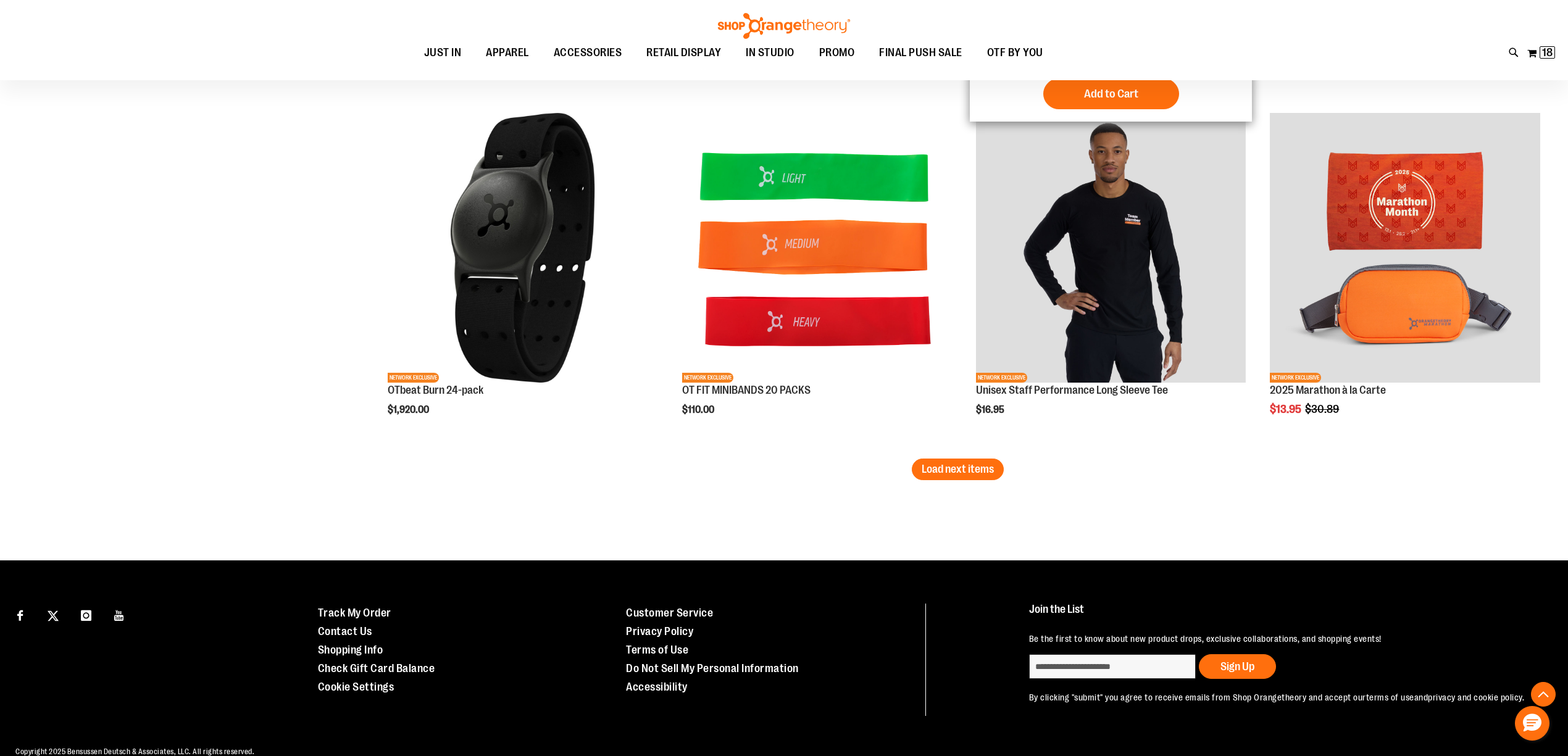
scroll to position [2979, 0]
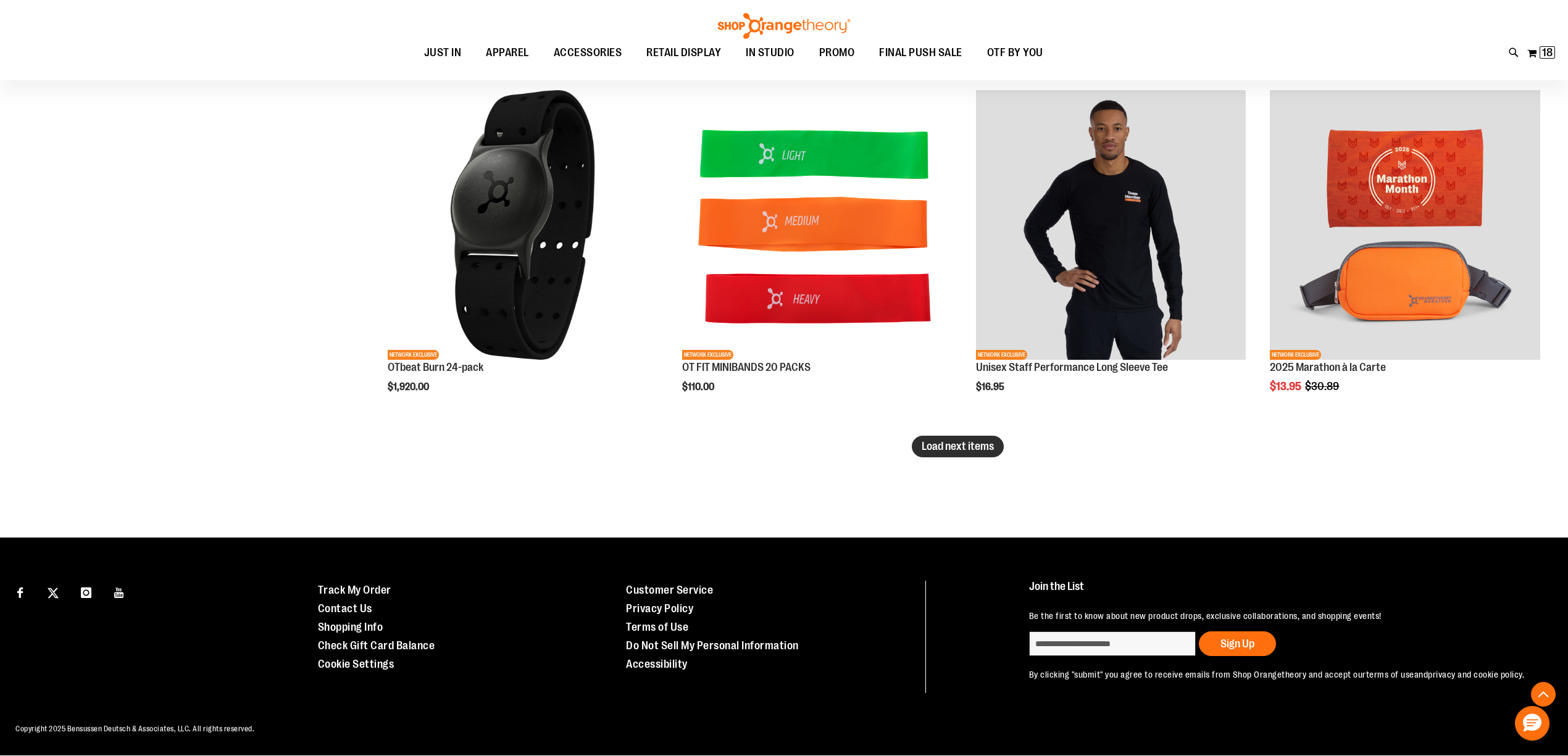
type input "**********"
click at [937, 447] on span "Load next items" at bounding box center [957, 445] width 72 height 12
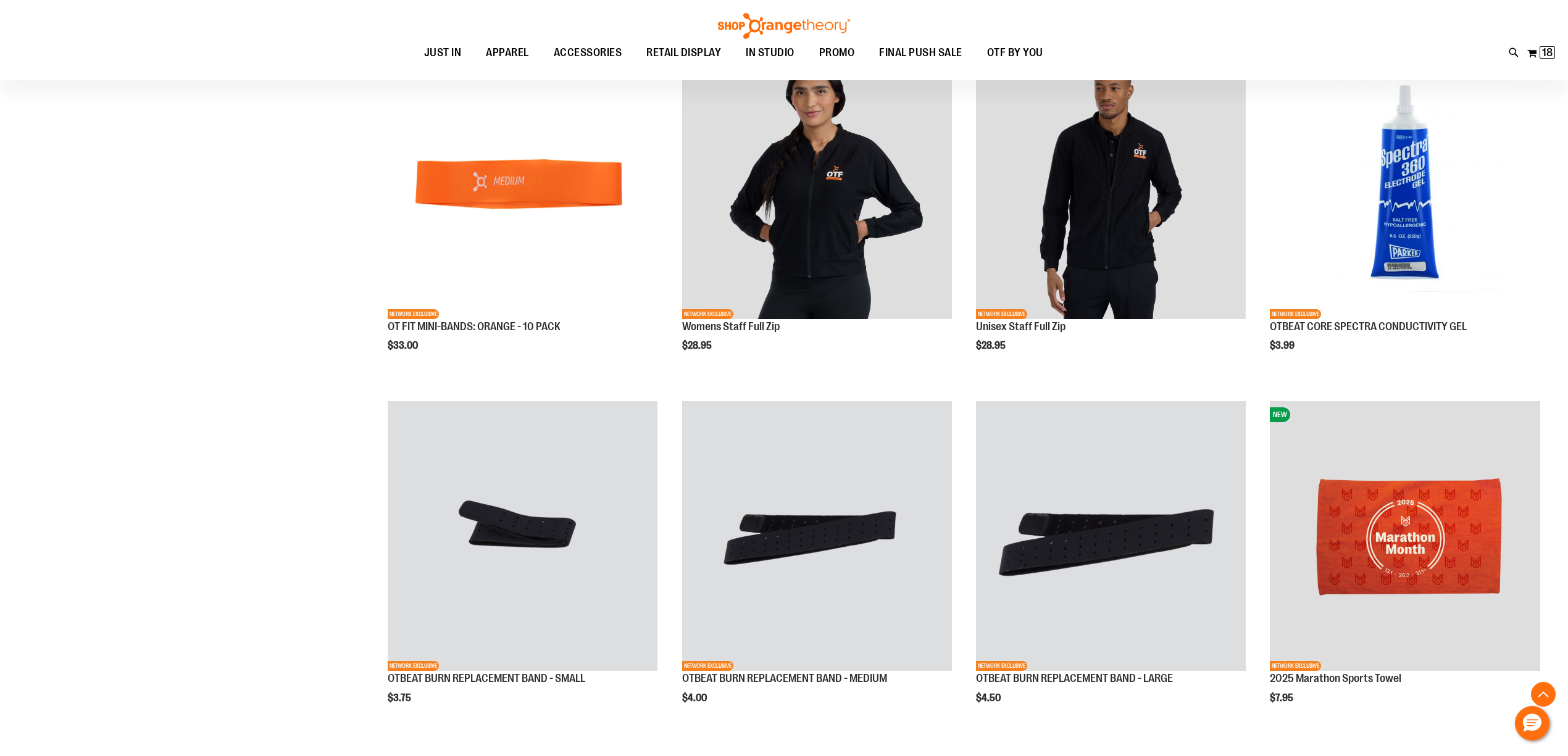
scroll to position [3966, 0]
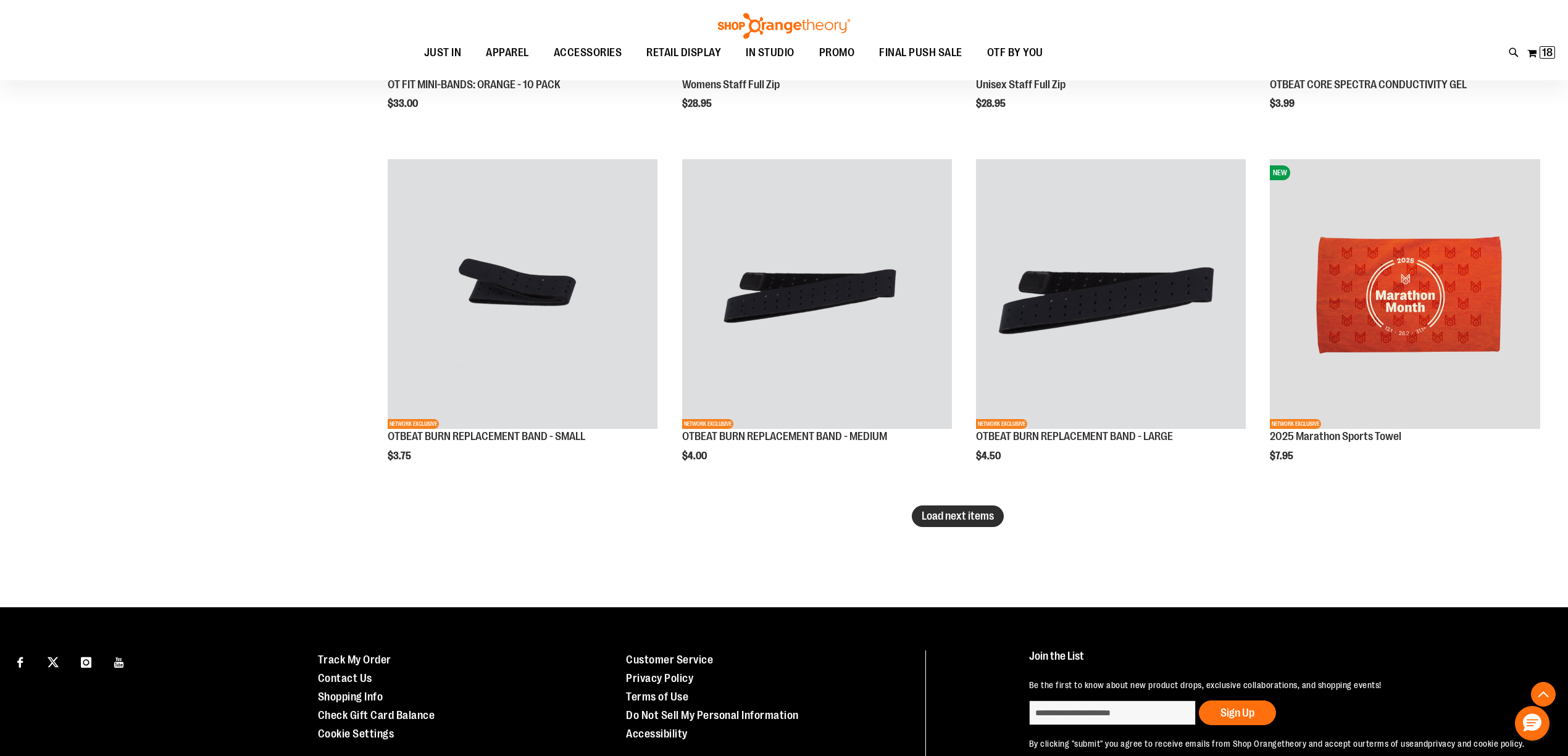
click at [968, 521] on button "Load next items" at bounding box center [957, 516] width 92 height 22
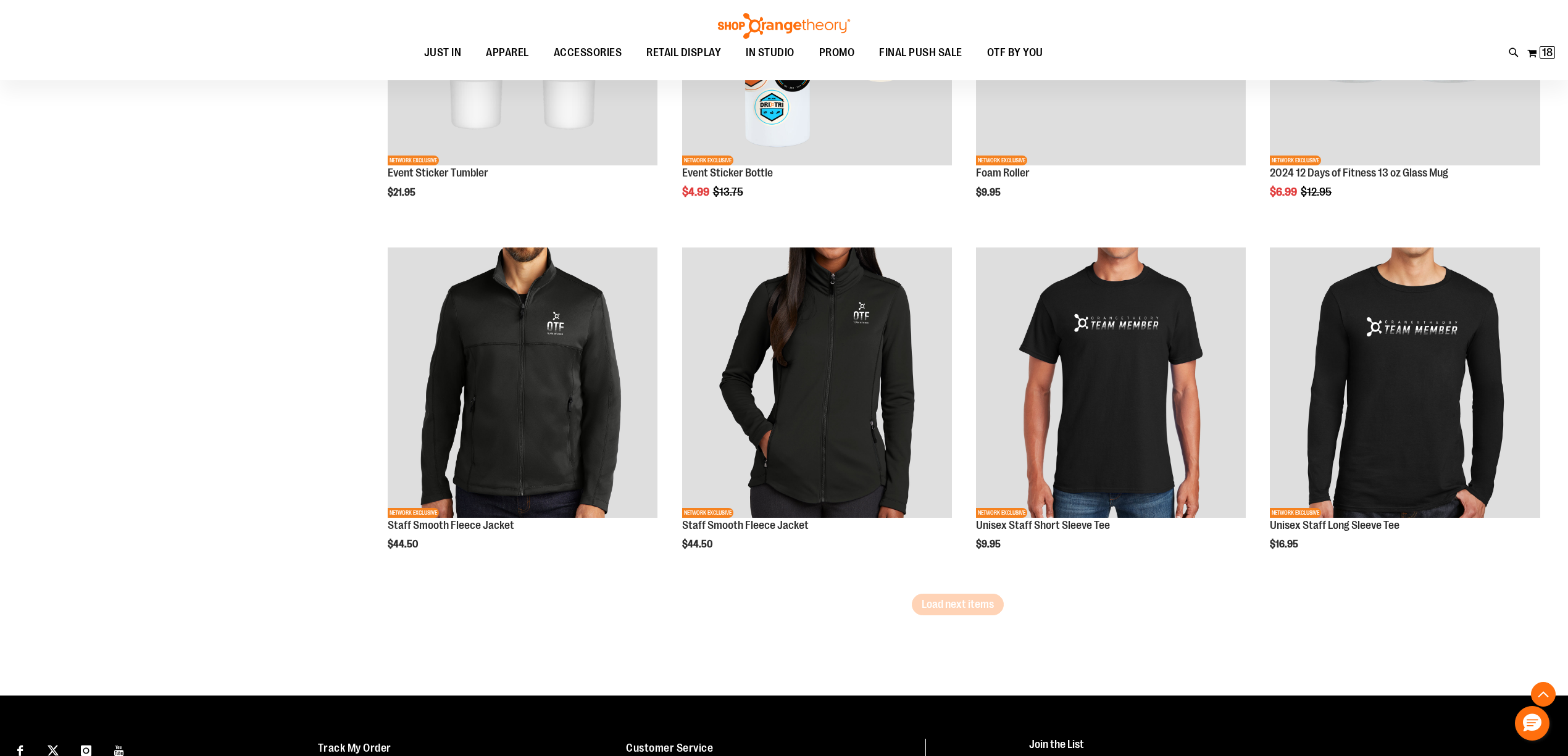
scroll to position [5070, 0]
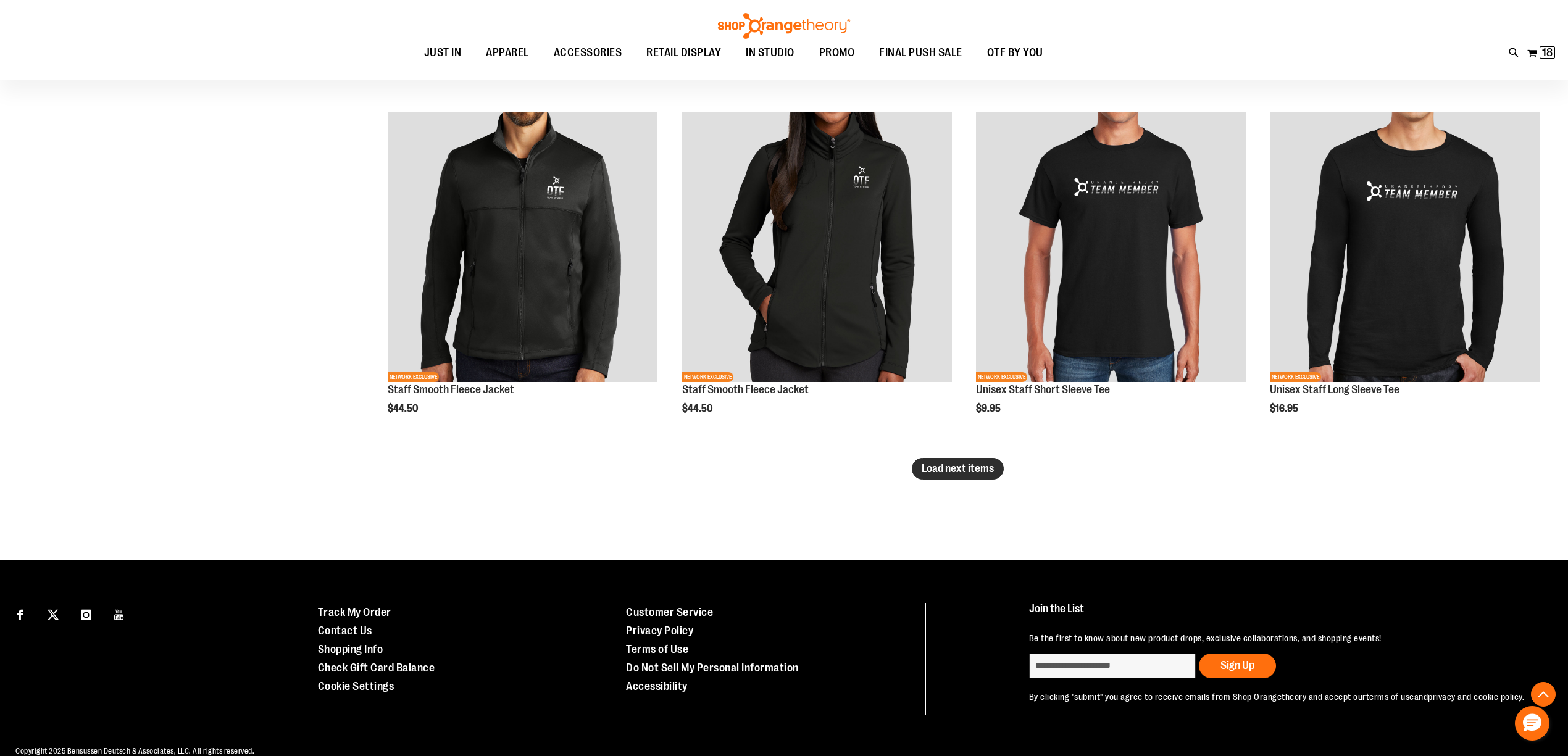
click at [938, 464] on span "Load next items" at bounding box center [957, 468] width 72 height 12
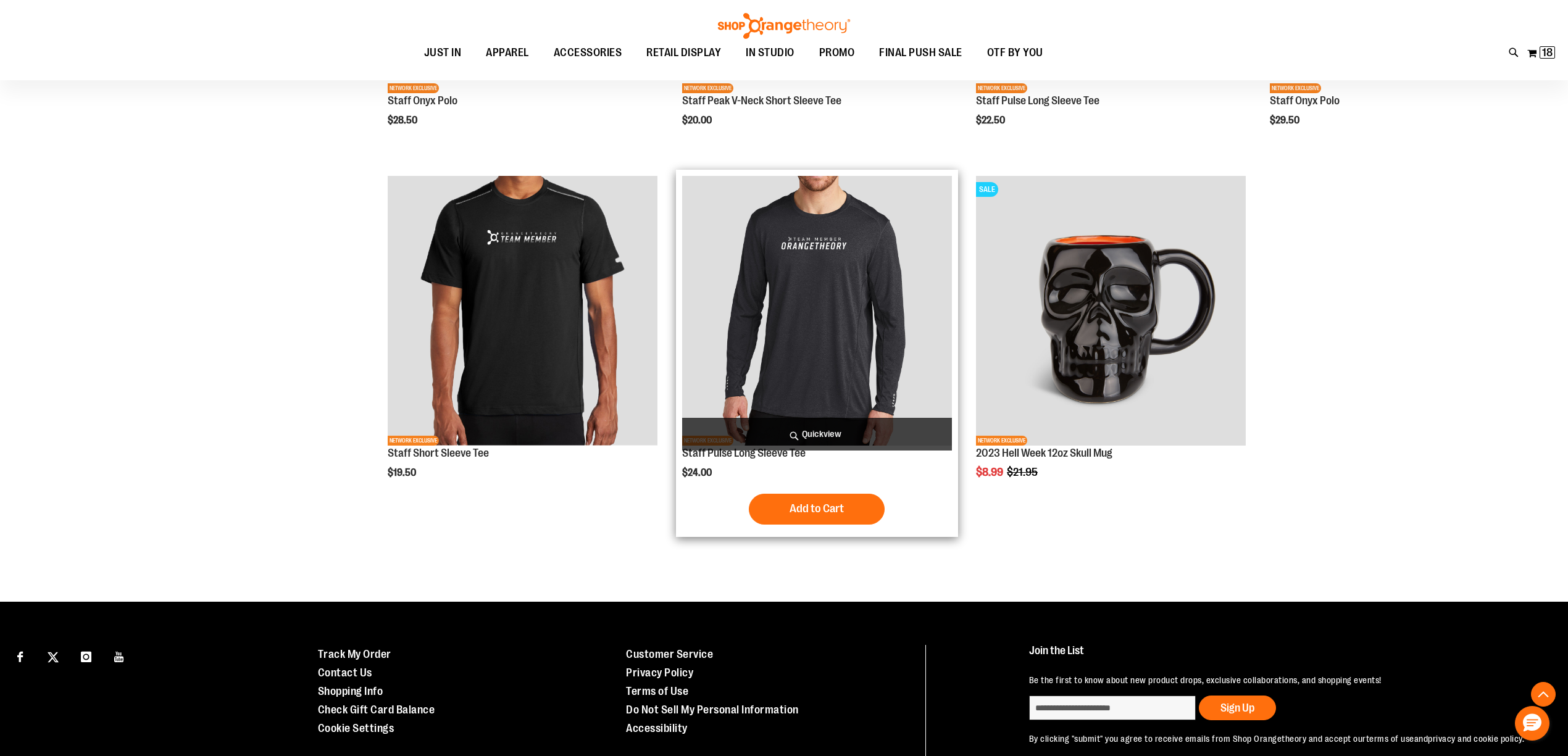
scroll to position [5775, 0]
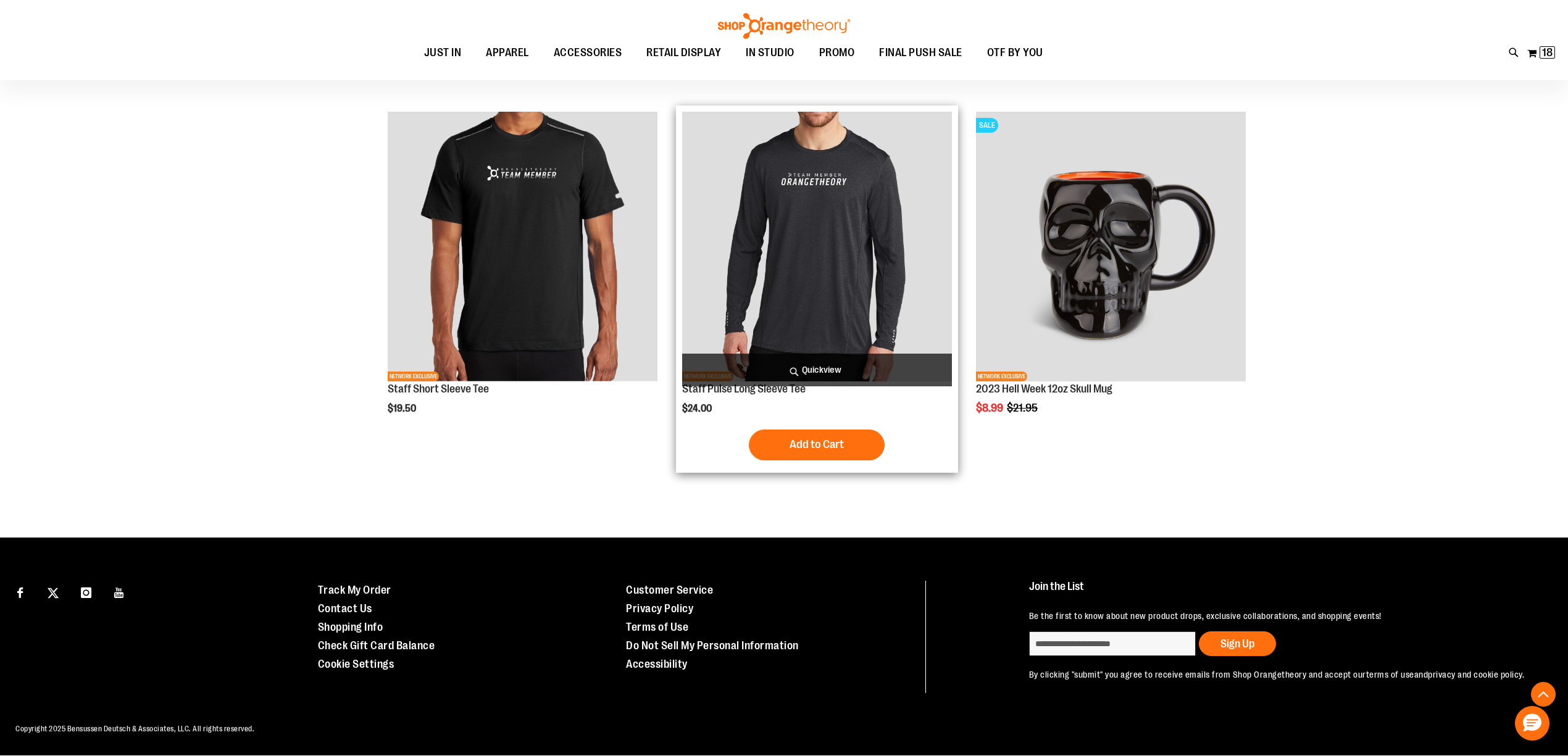
click at [828, 252] on img "product" at bounding box center [817, 246] width 270 height 270
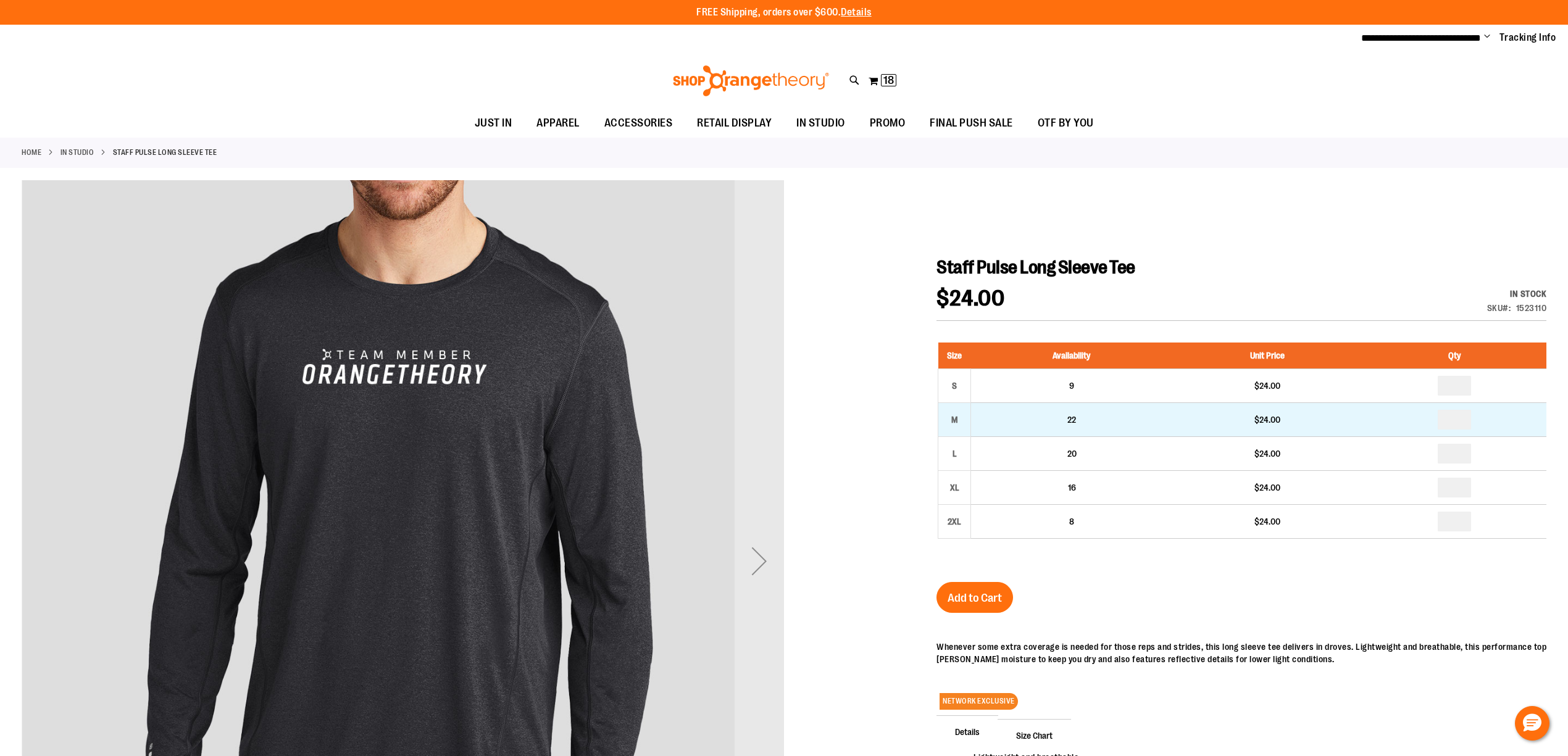
type input "**********"
click at [1460, 421] on input "number" at bounding box center [1454, 419] width 33 height 20
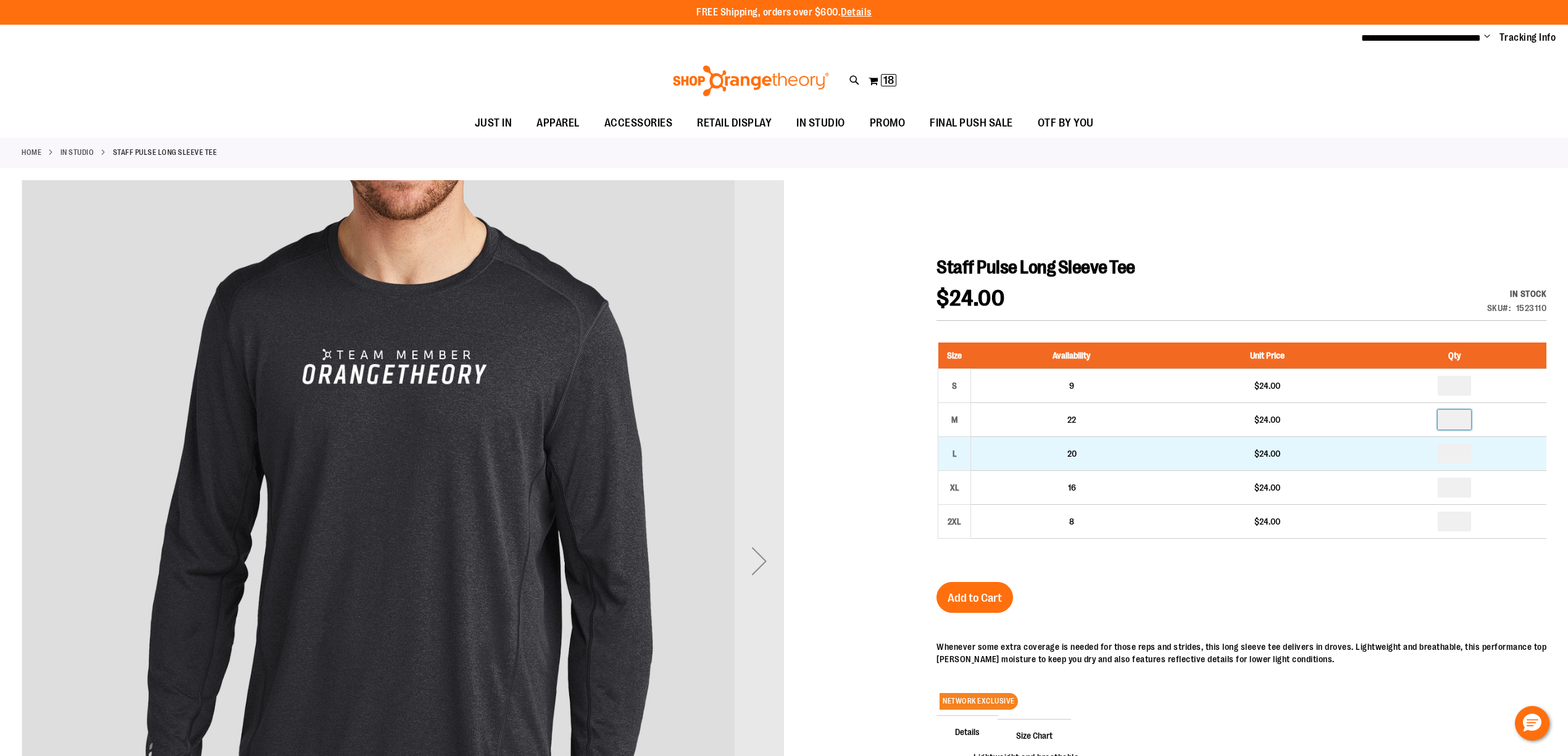
type input "*"
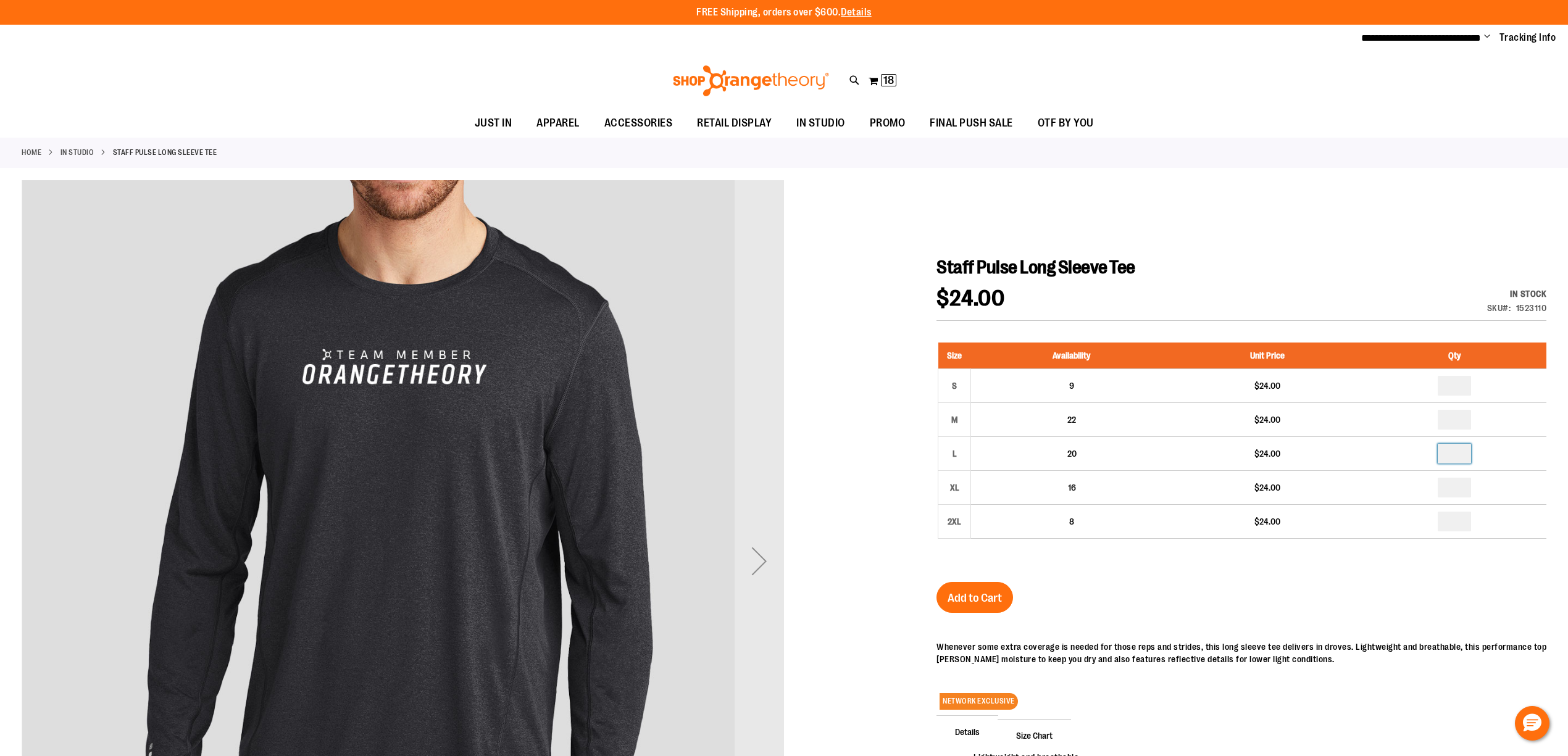
click at [1462, 452] on input "number" at bounding box center [1454, 453] width 33 height 20
type input "*"
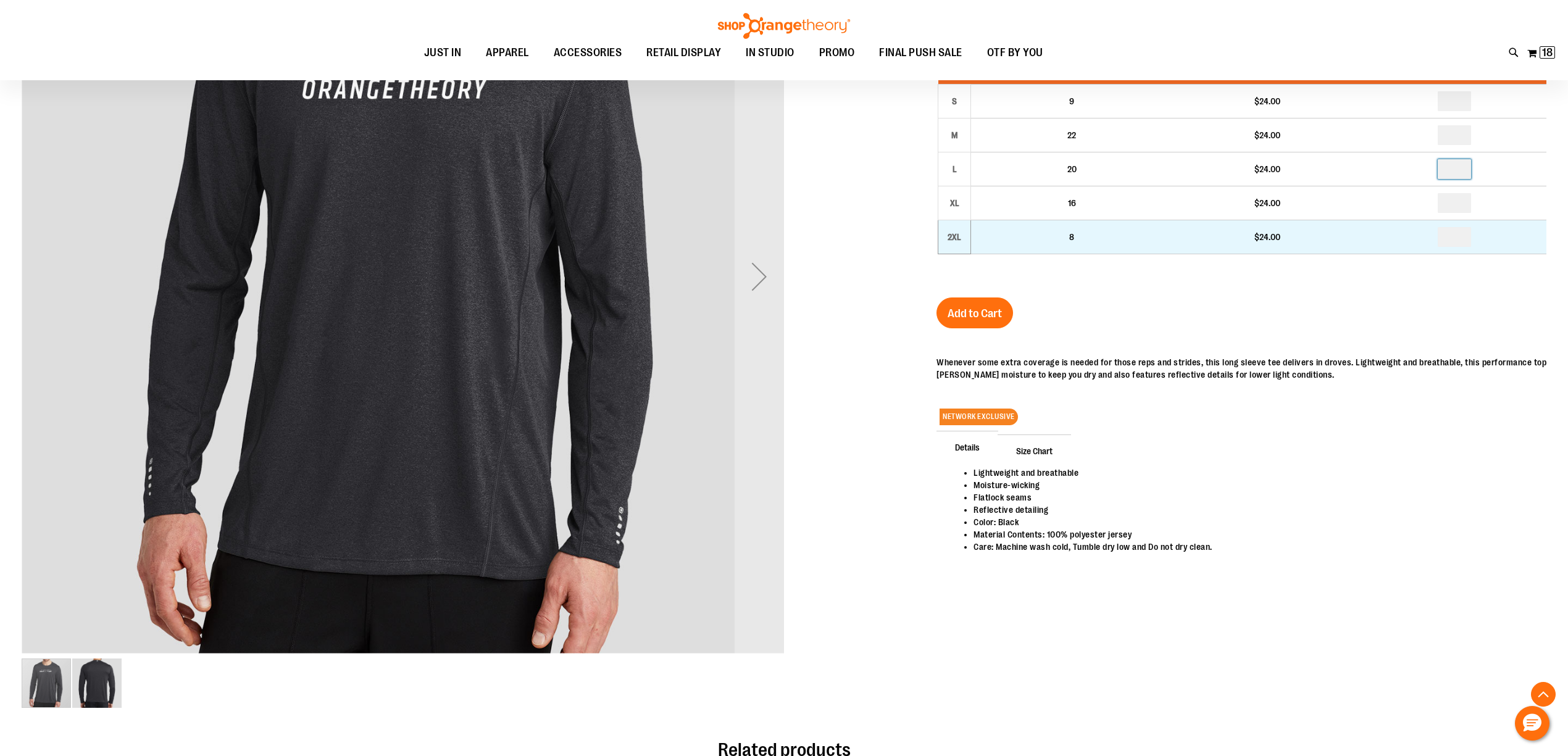
scroll to position [411, 0]
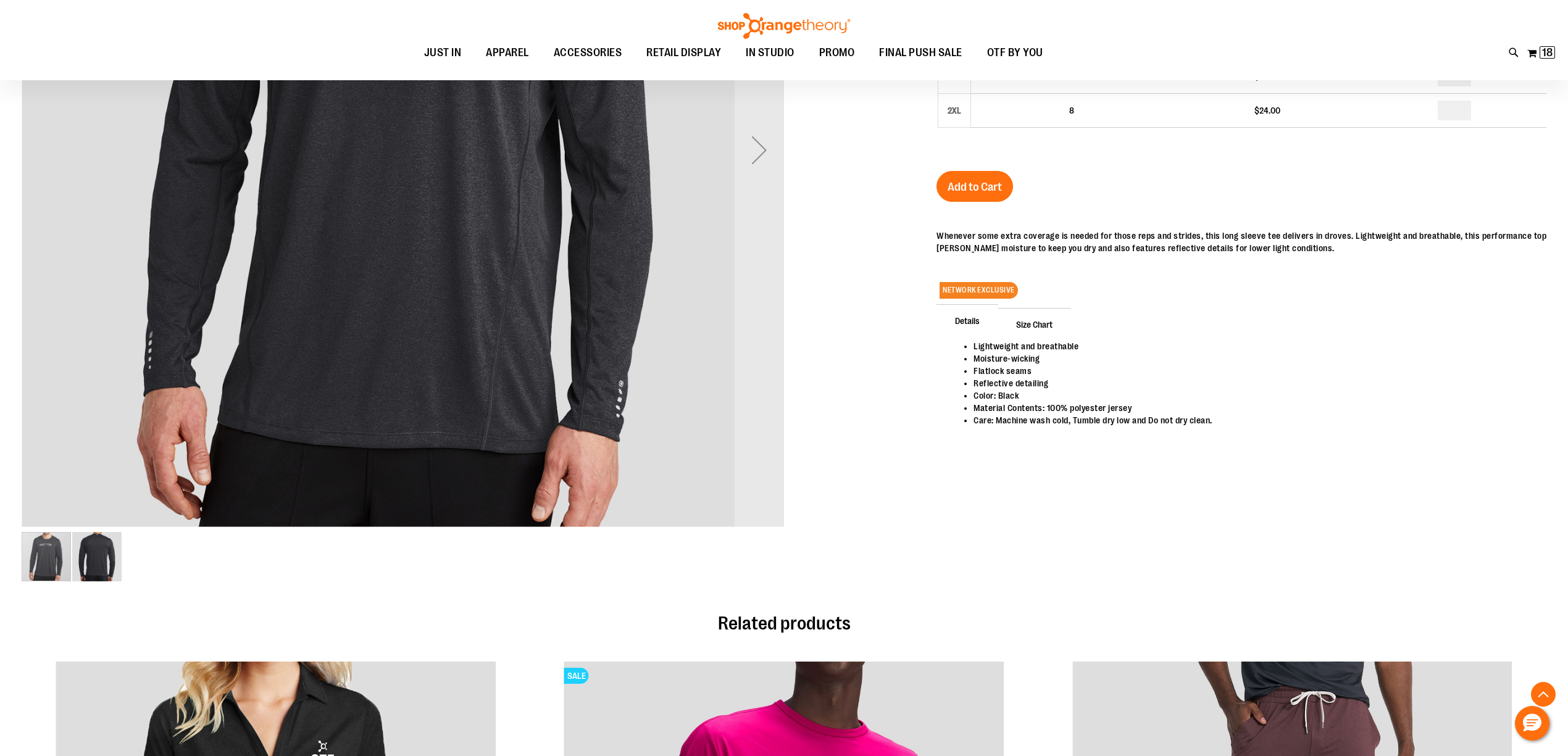
click at [1022, 318] on span "Size Chart" at bounding box center [1034, 324] width 73 height 32
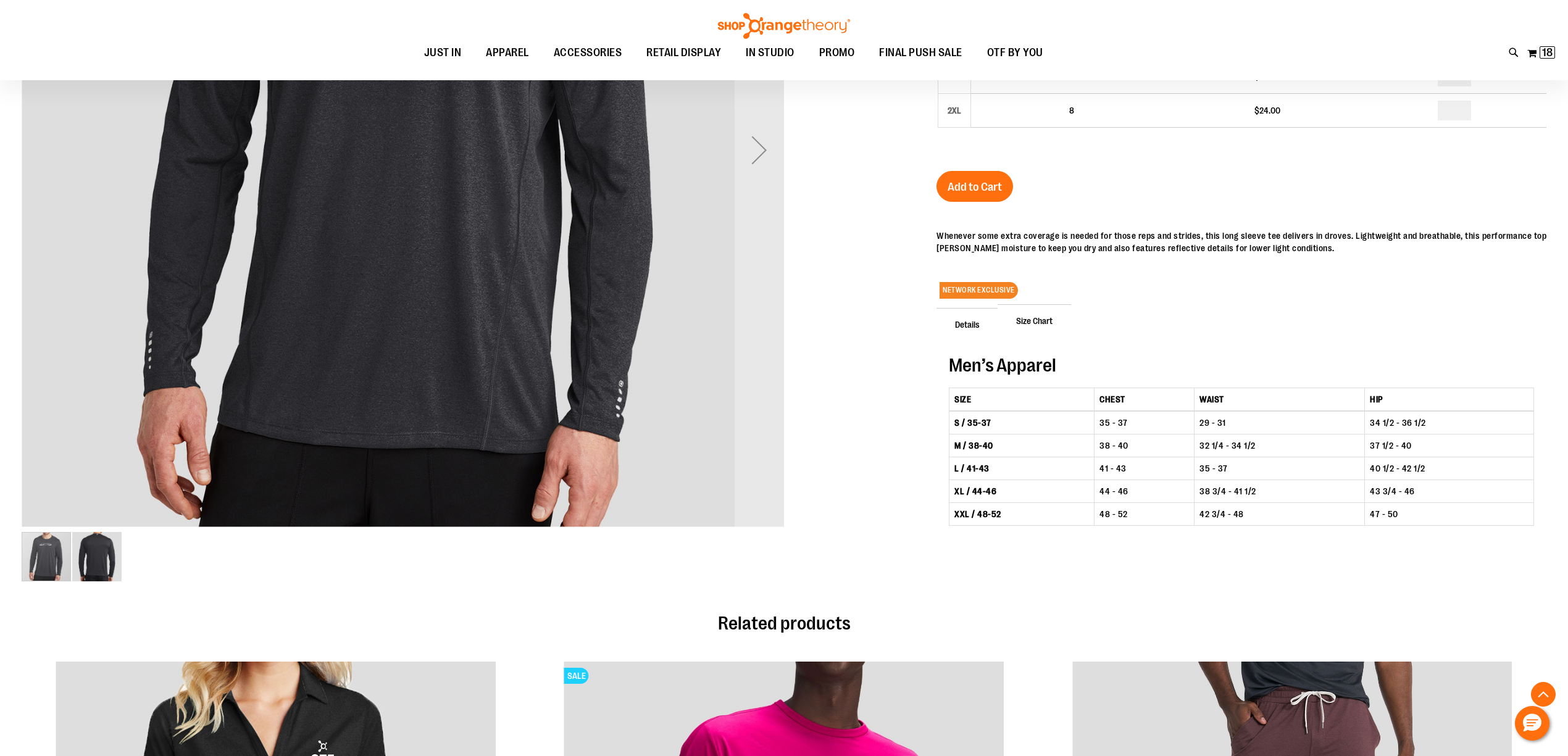
scroll to position [82, 0]
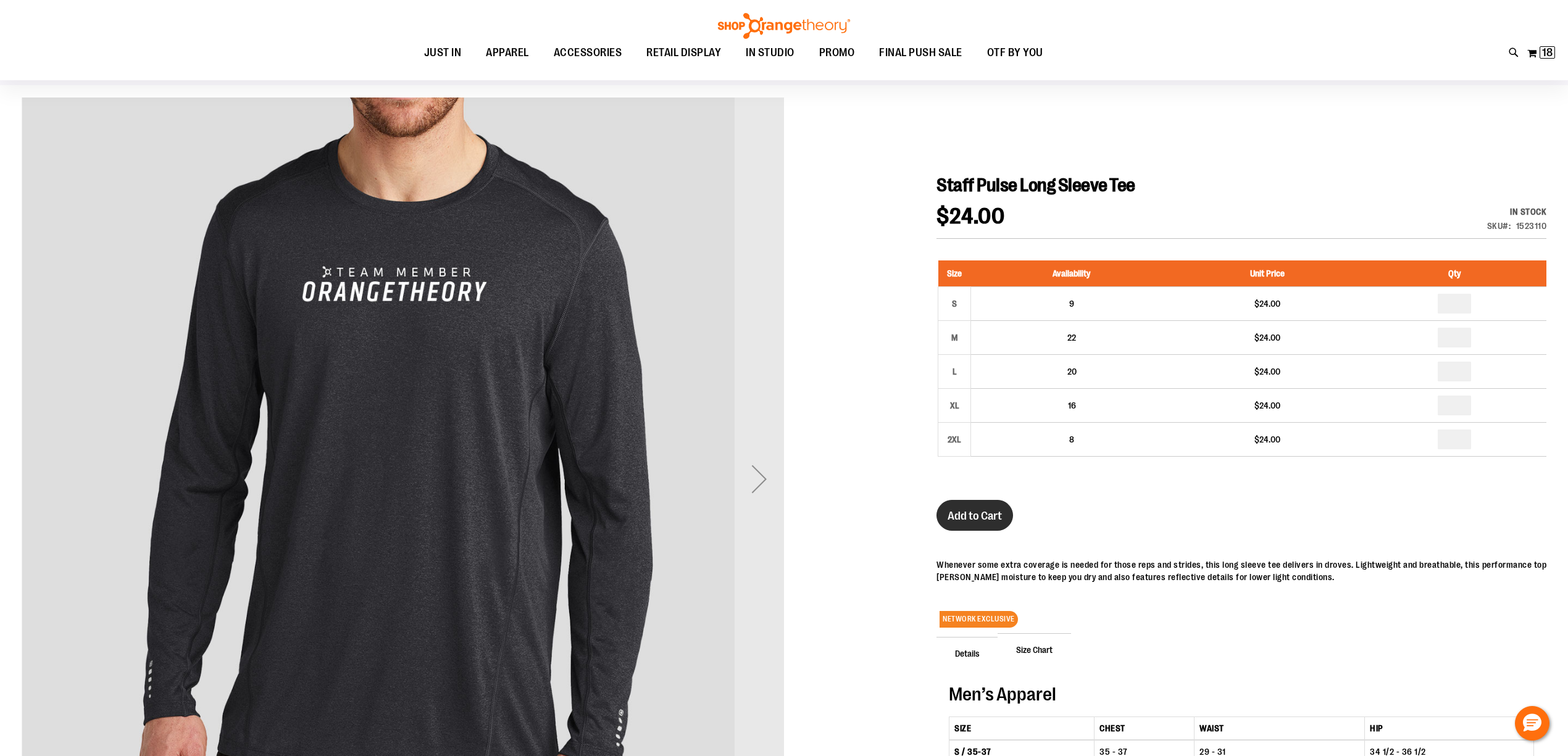
click at [973, 507] on button "Add to Cart" at bounding box center [975, 515] width 76 height 31
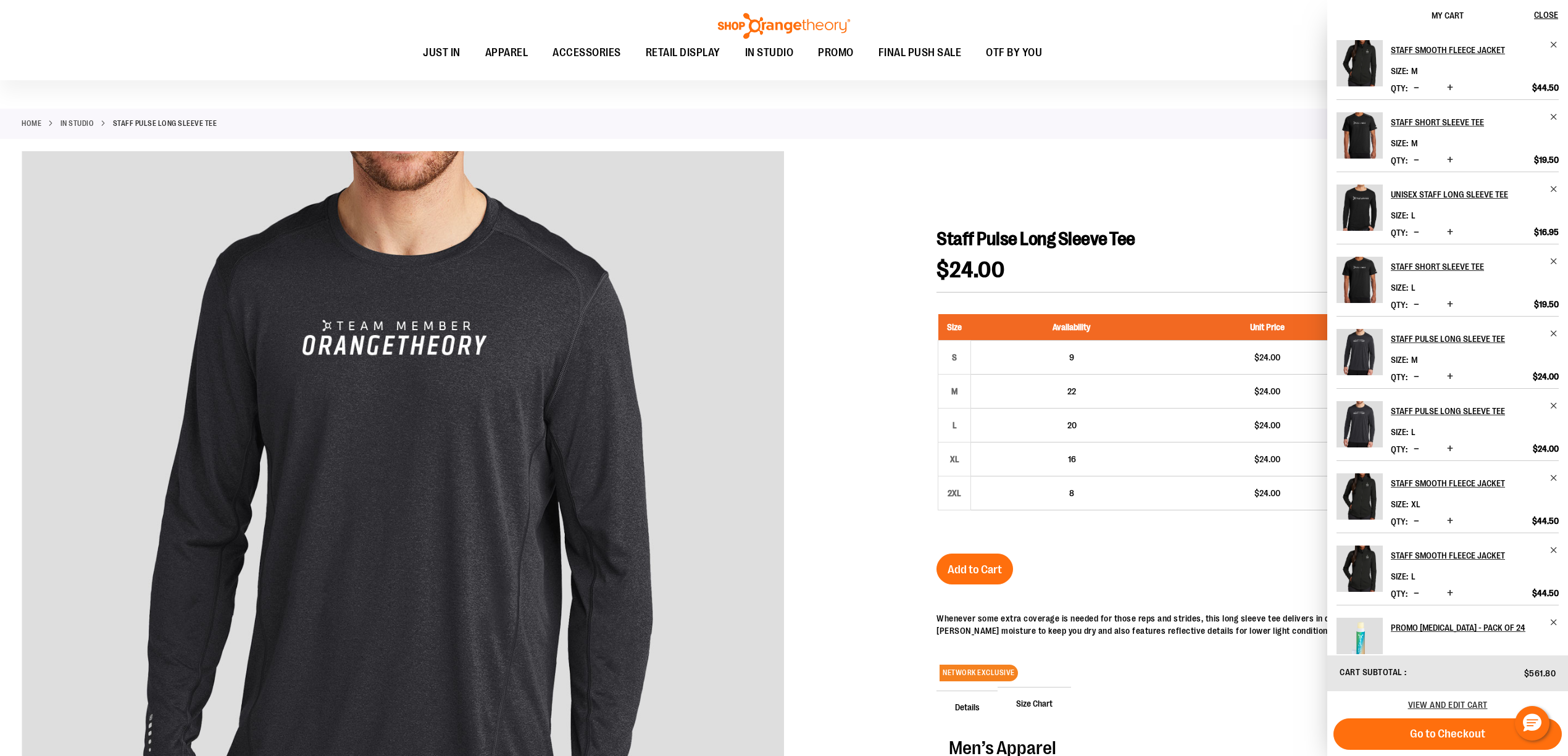
scroll to position [0, 0]
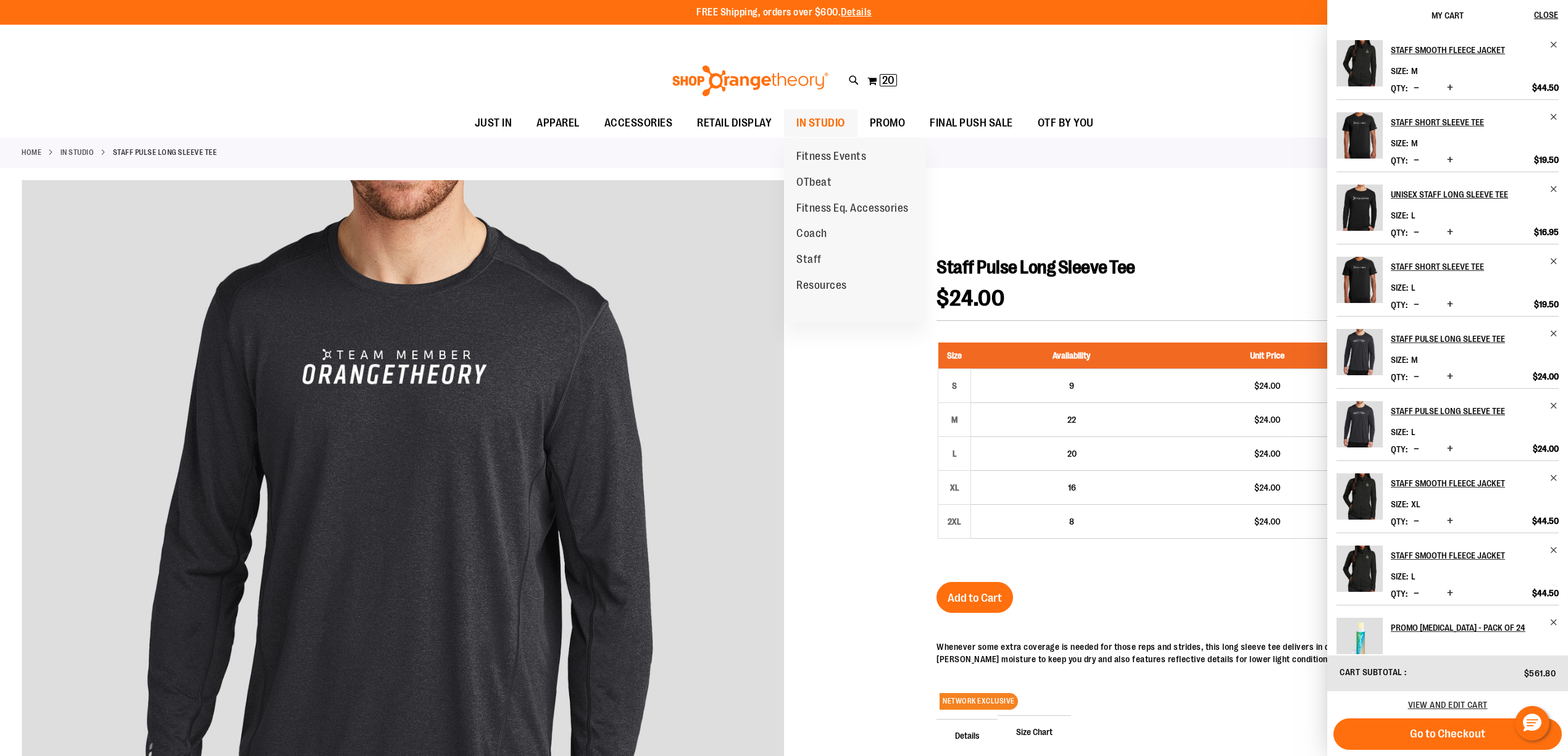
click at [800, 118] on span "IN STUDIO" at bounding box center [821, 123] width 49 height 28
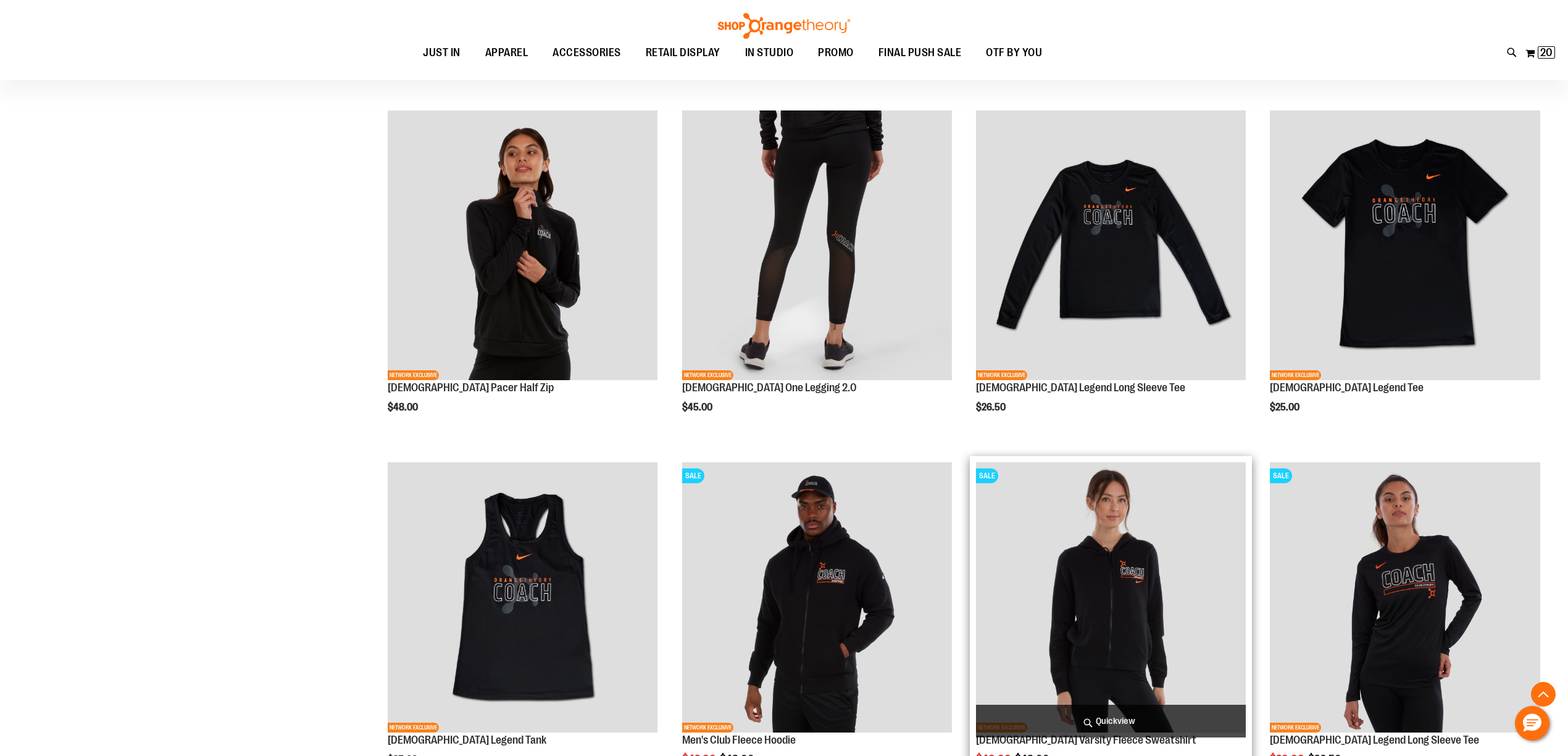
scroll to position [1296, 0]
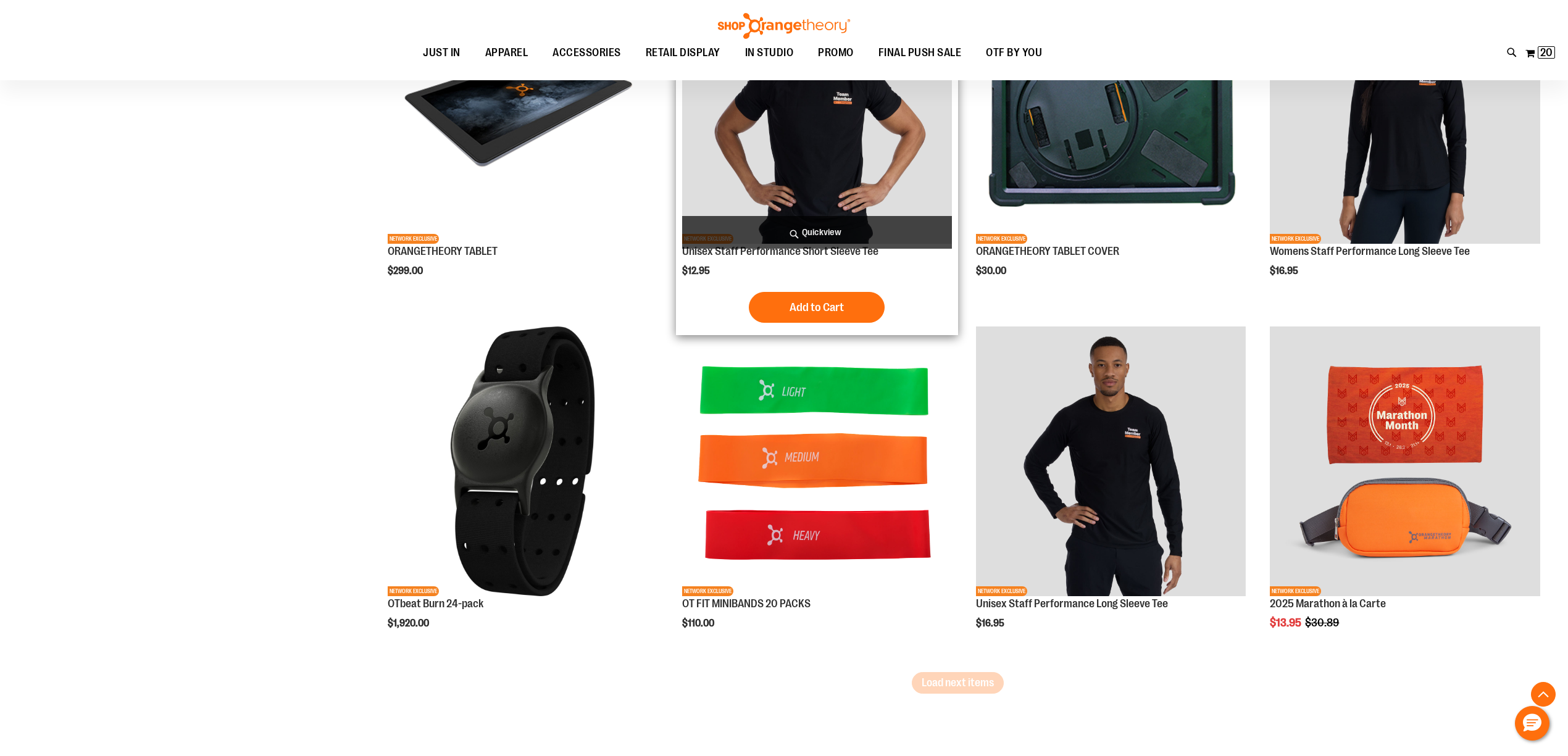
scroll to position [2776, 0]
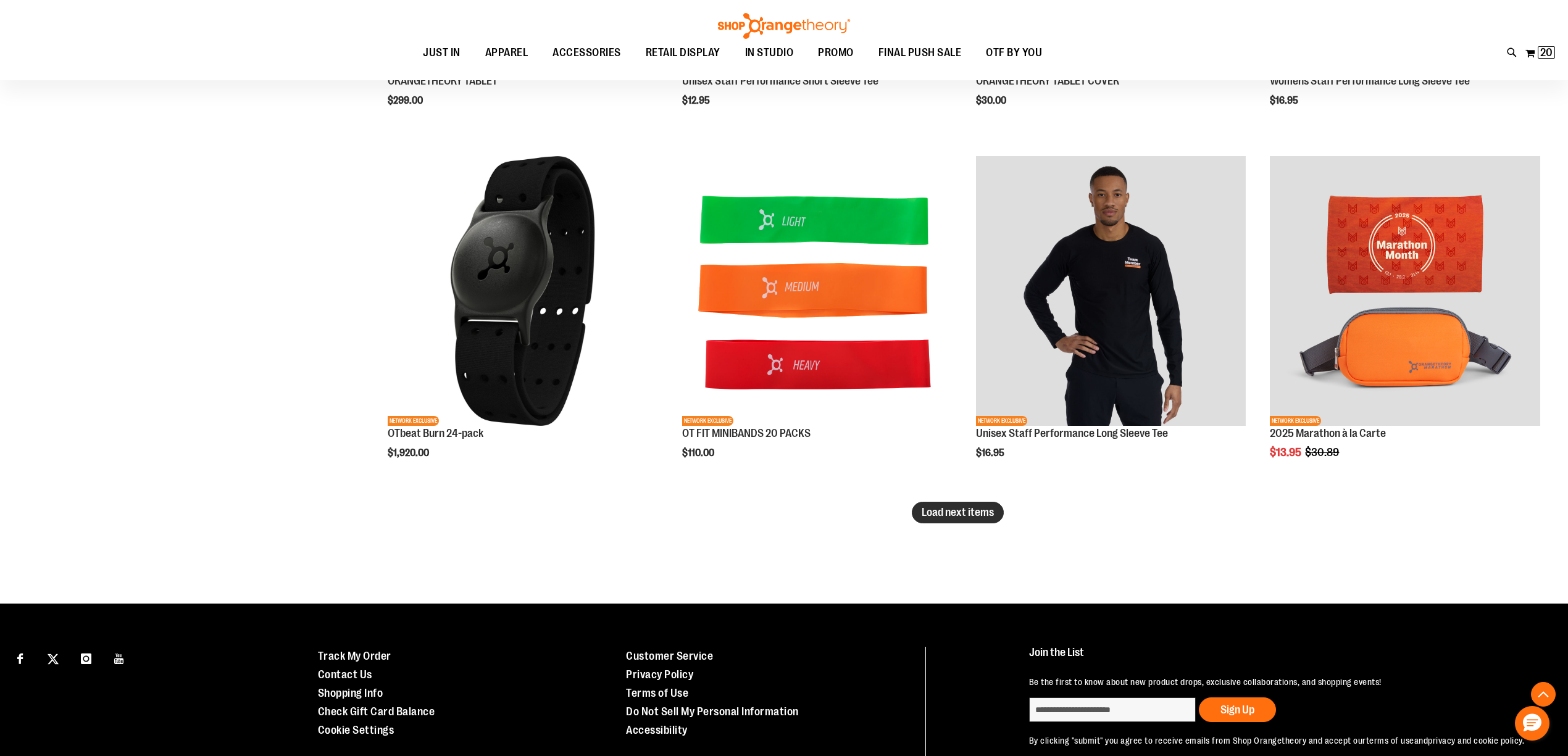
type input "**********"
click at [962, 521] on button "Load next items" at bounding box center [957, 512] width 92 height 22
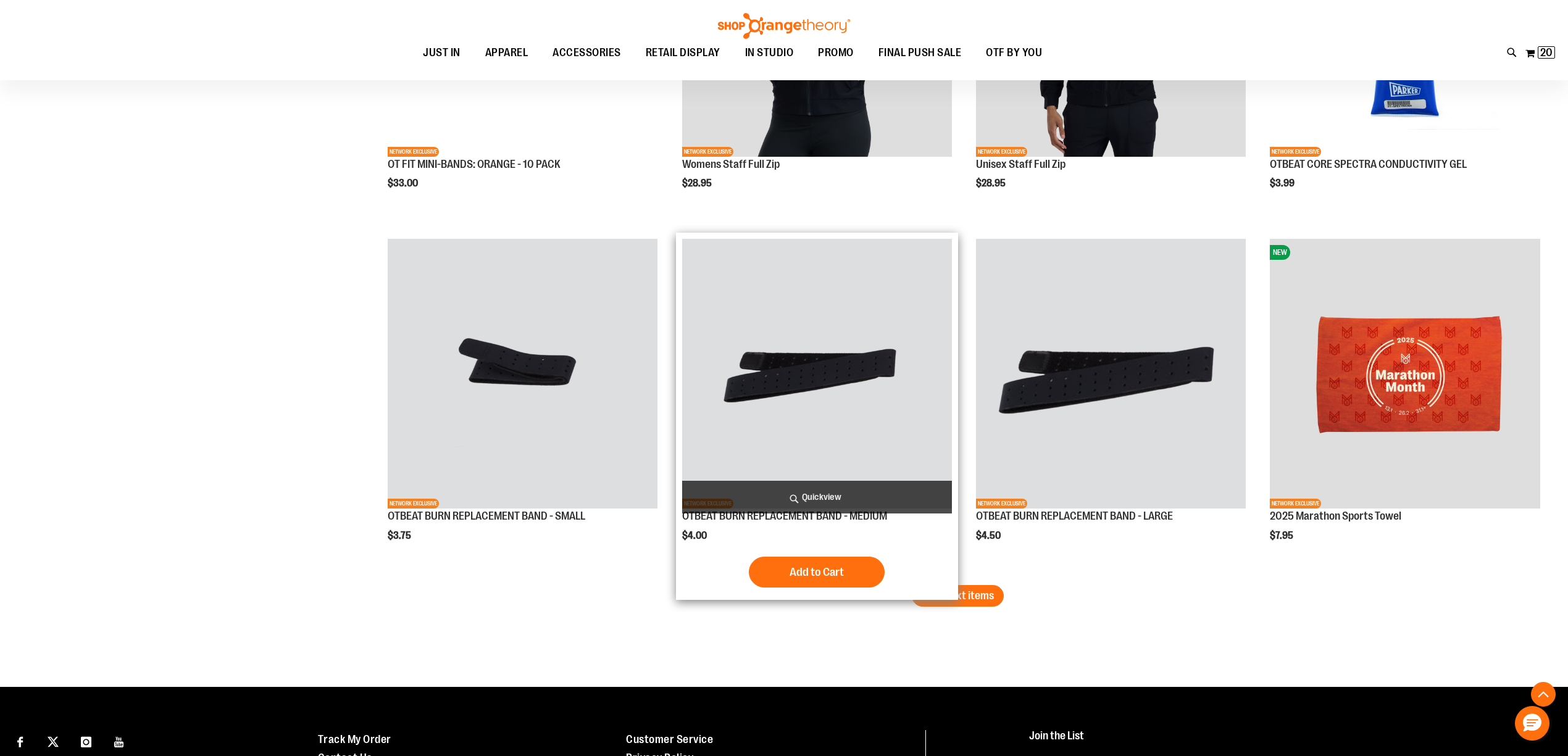
scroll to position [3899, 0]
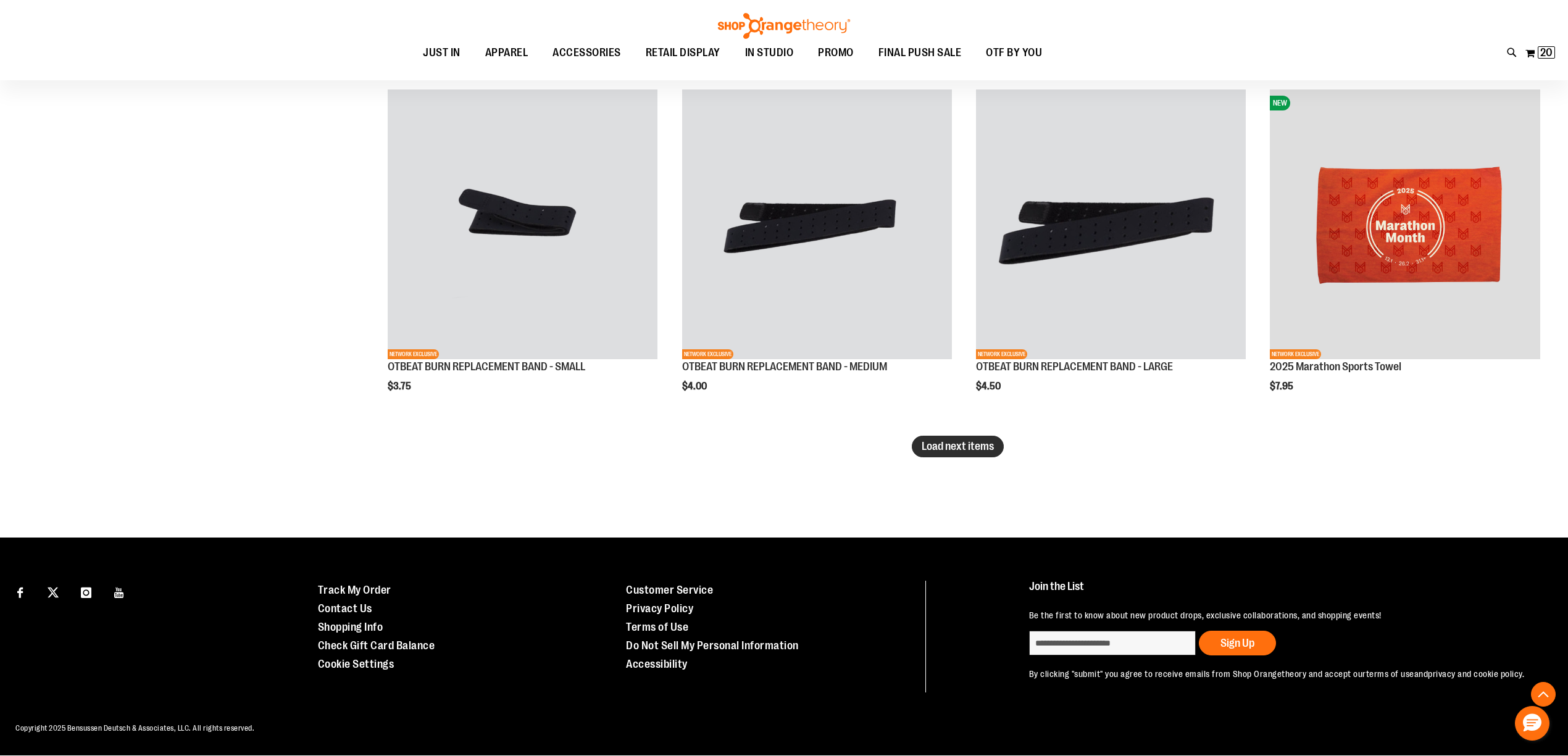
click at [959, 452] on span "Load next items" at bounding box center [957, 445] width 72 height 12
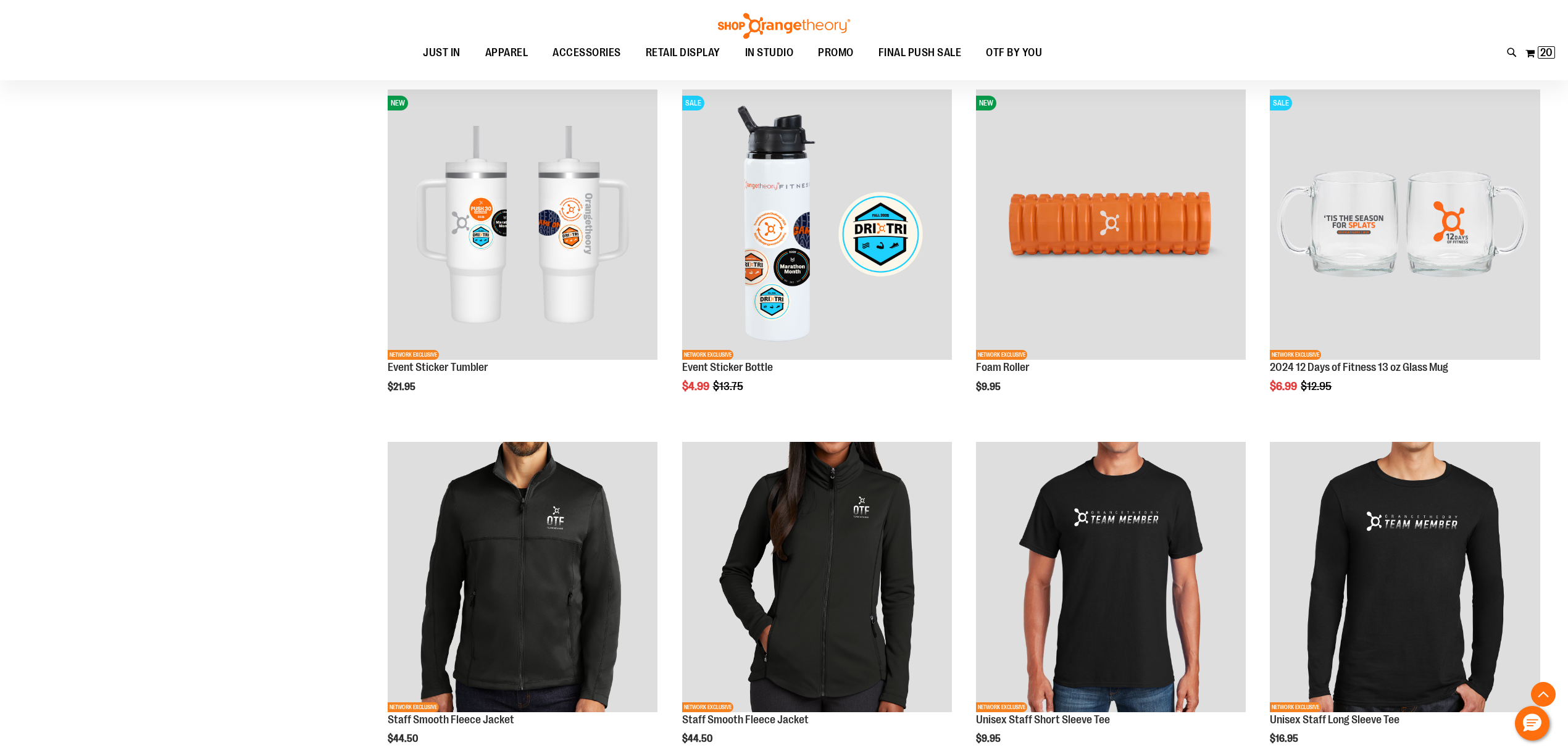
scroll to position [4804, 0]
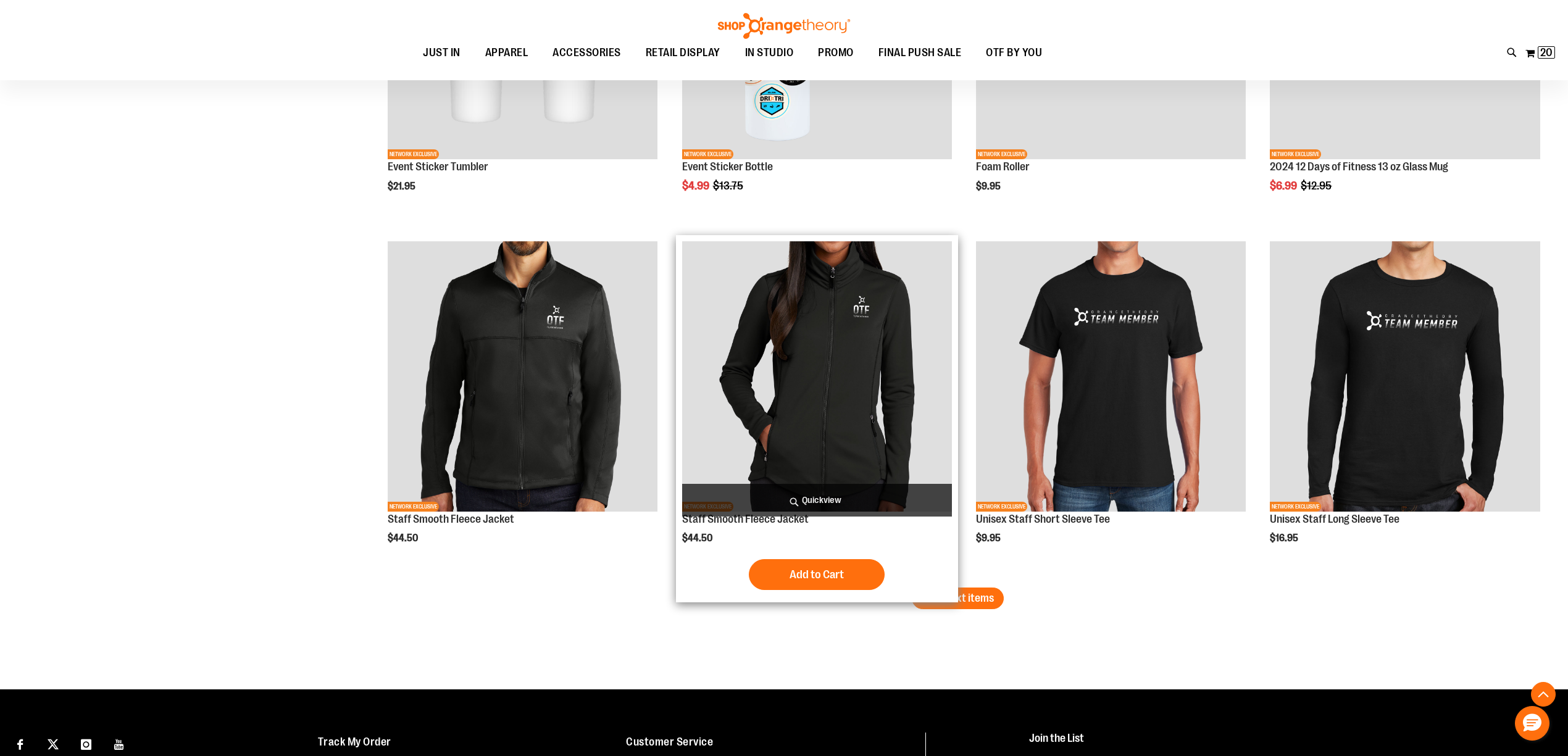
click at [825, 367] on img "product" at bounding box center [817, 376] width 270 height 270
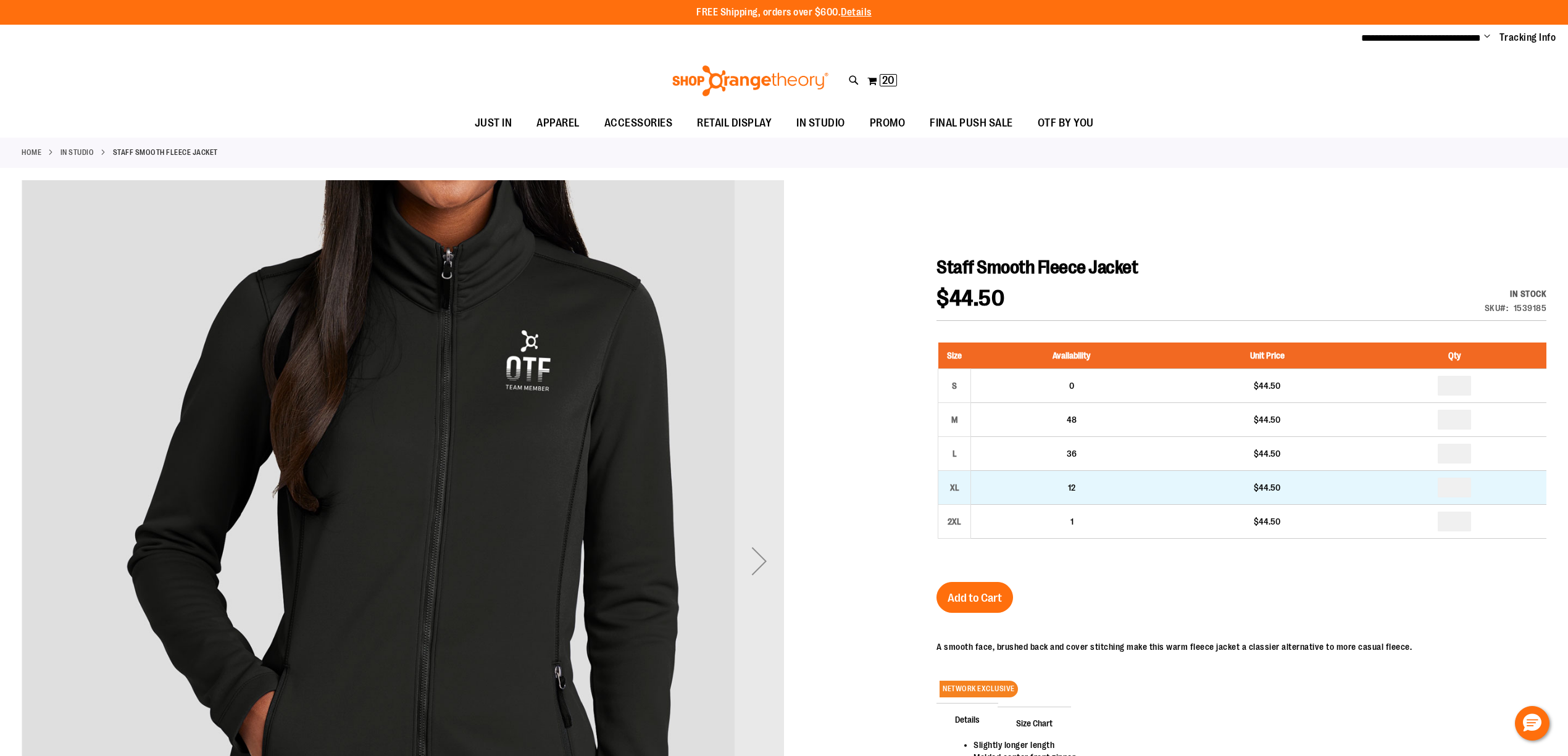
type input "**********"
click at [1460, 494] on input "number" at bounding box center [1454, 487] width 33 height 20
type input "*"
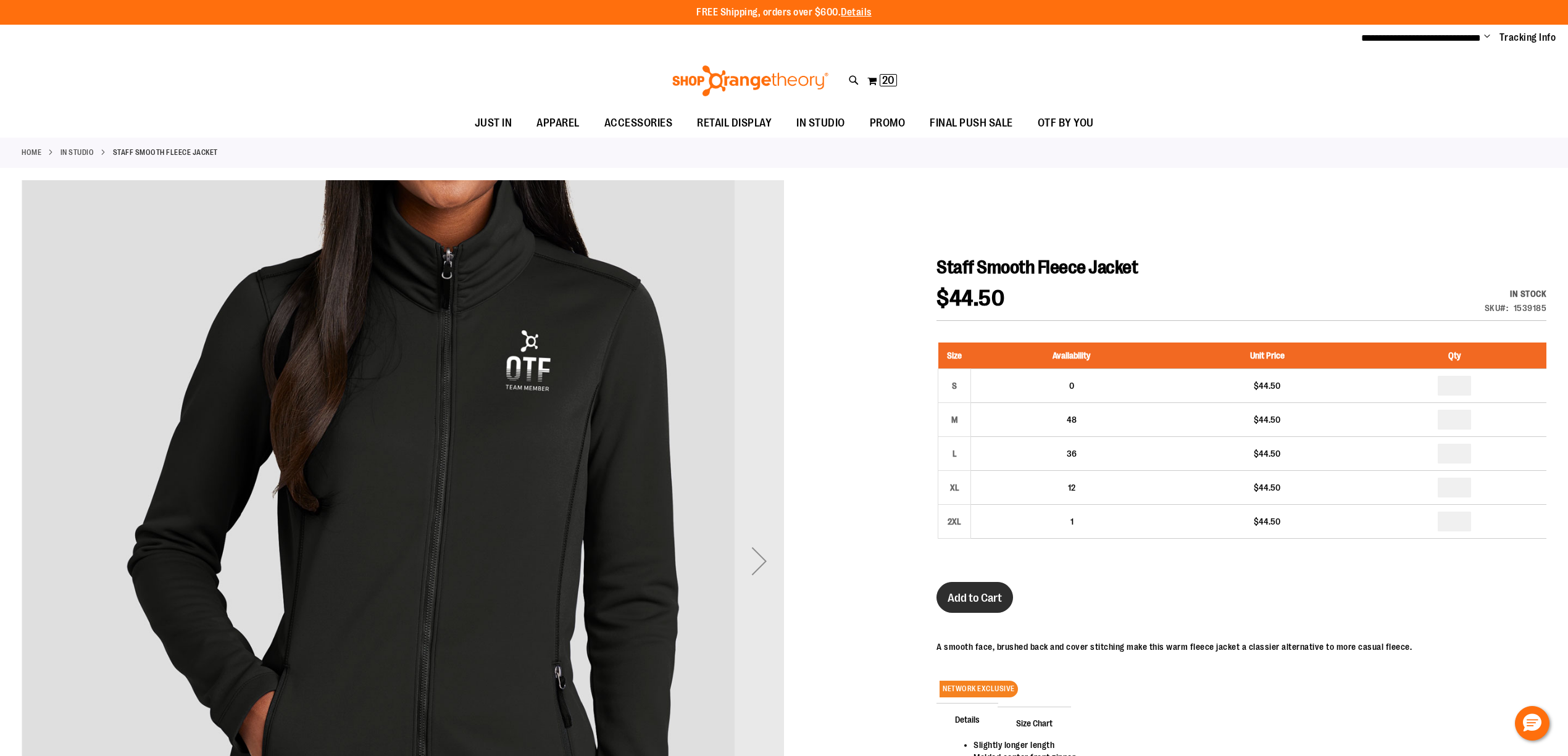
click at [1008, 603] on button "Add to Cart" at bounding box center [975, 597] width 76 height 31
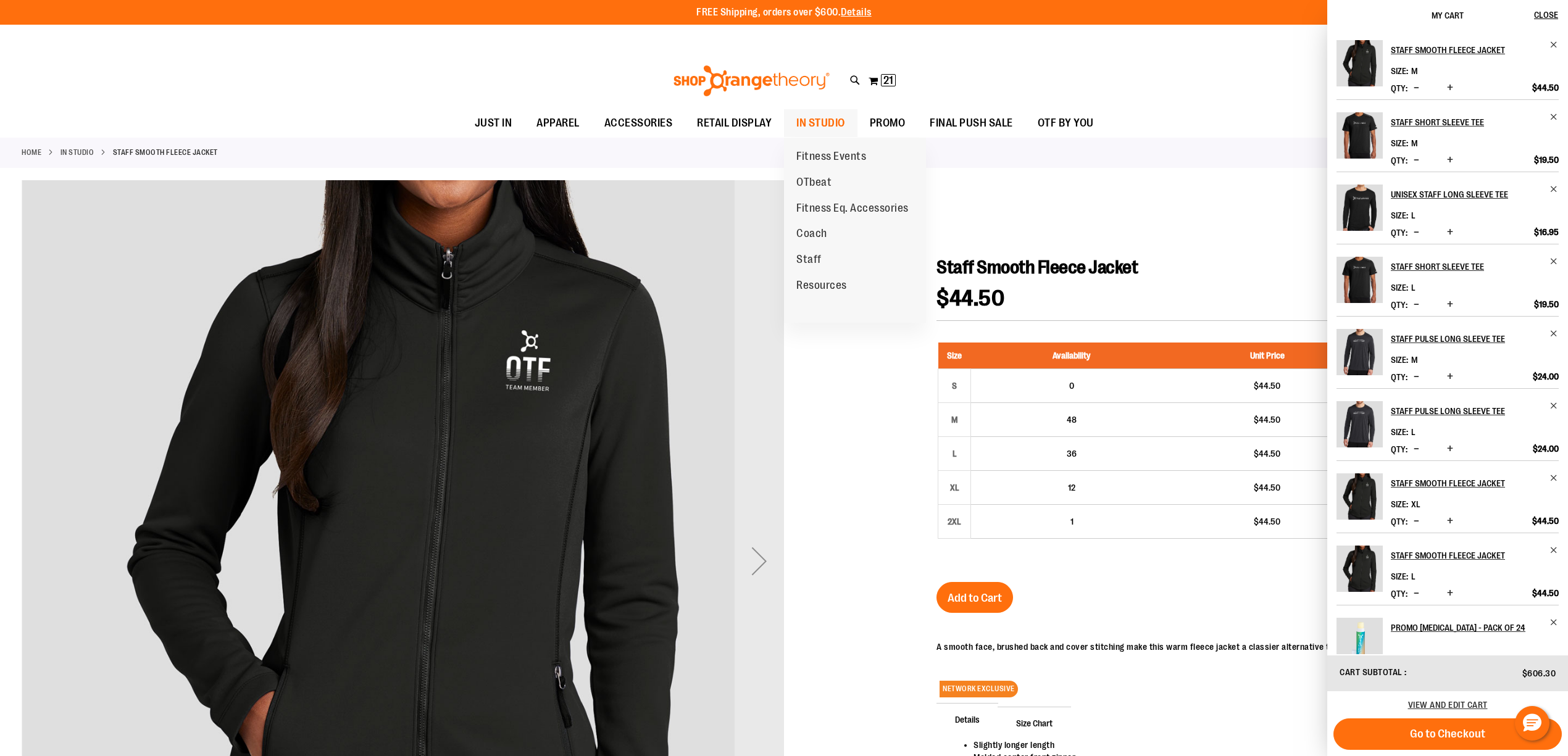
click at [796, 127] on span "IN STUDIO" at bounding box center [821, 123] width 49 height 28
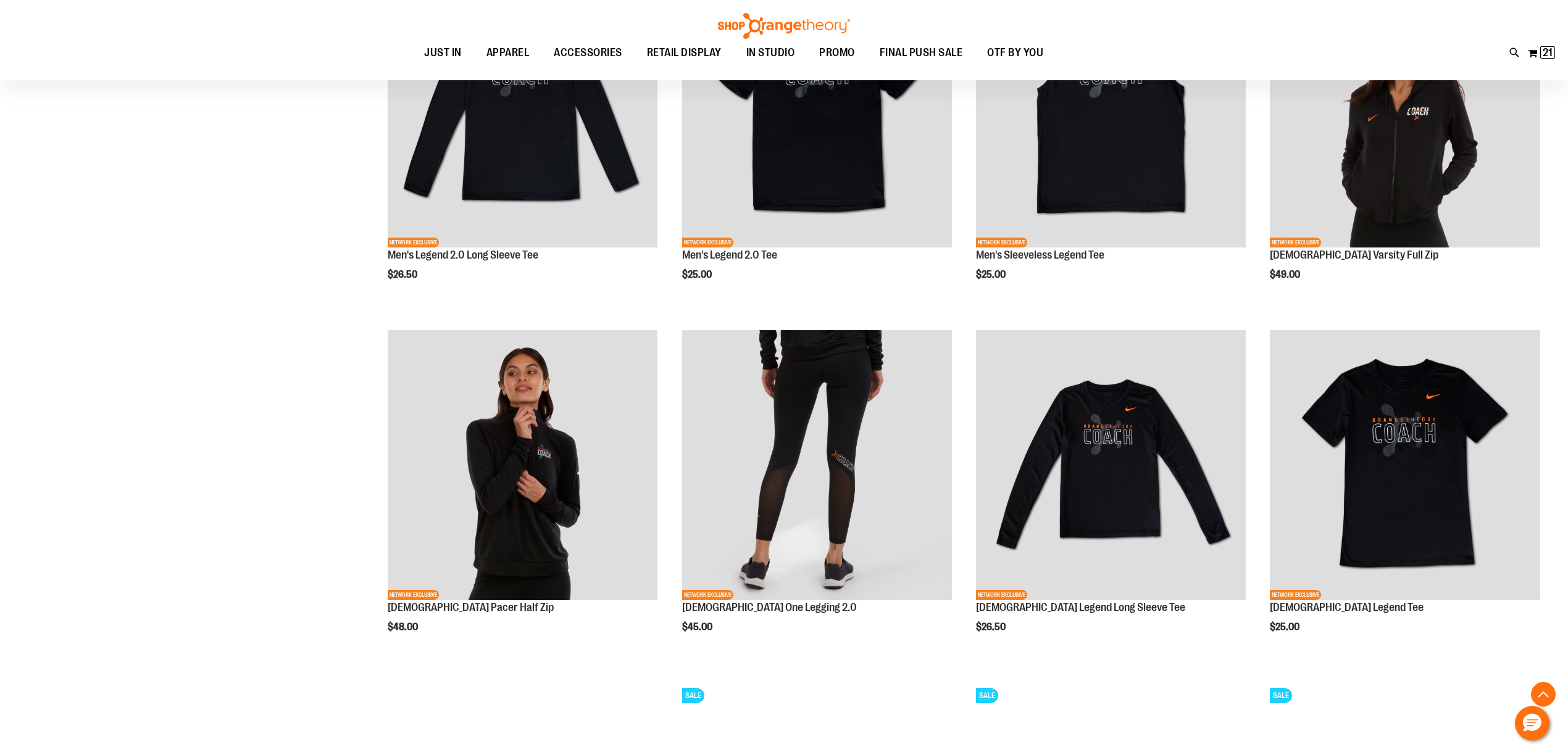
scroll to position [1103, 0]
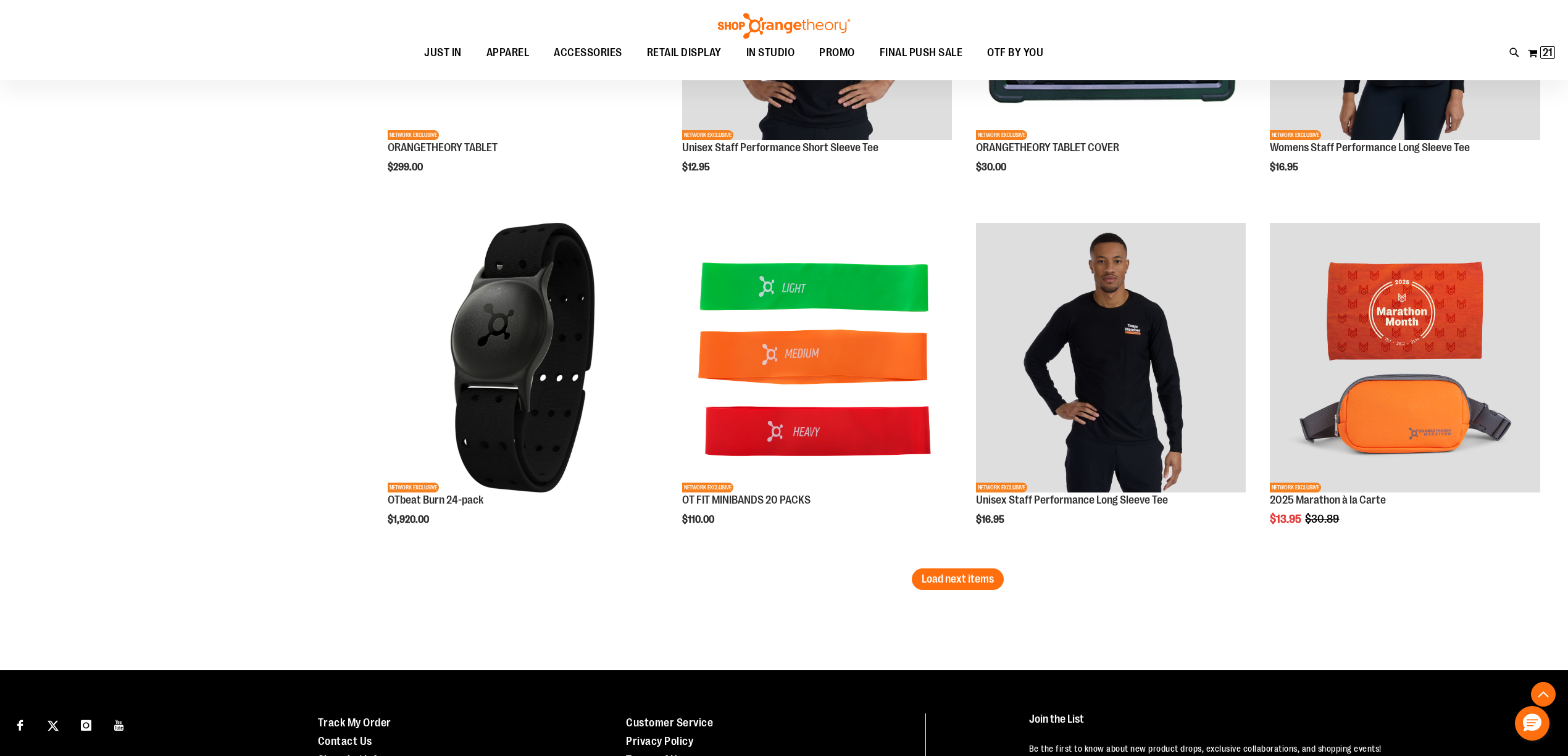
scroll to position [2979, 0]
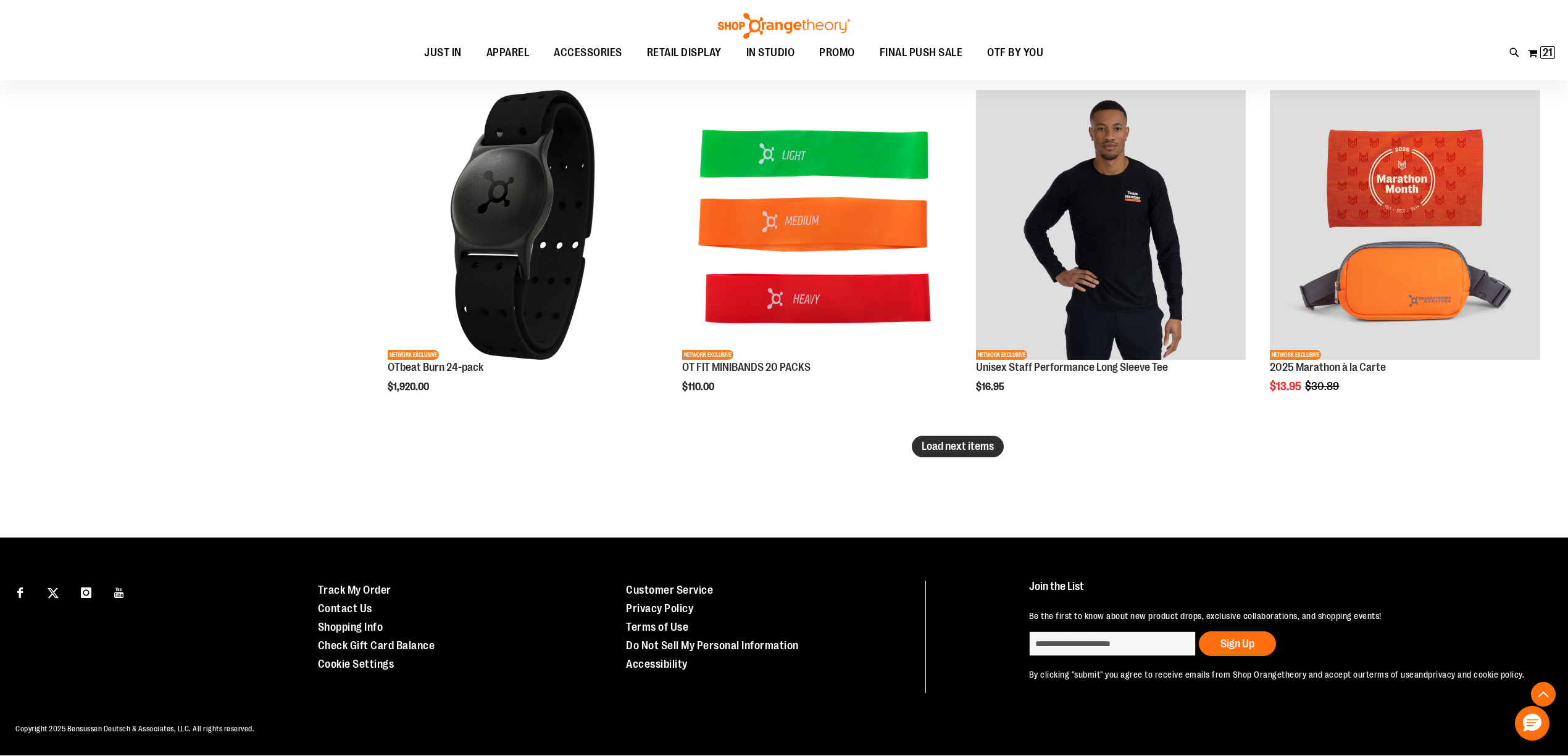
type input "**********"
click at [937, 444] on span "Load next items" at bounding box center [957, 445] width 72 height 12
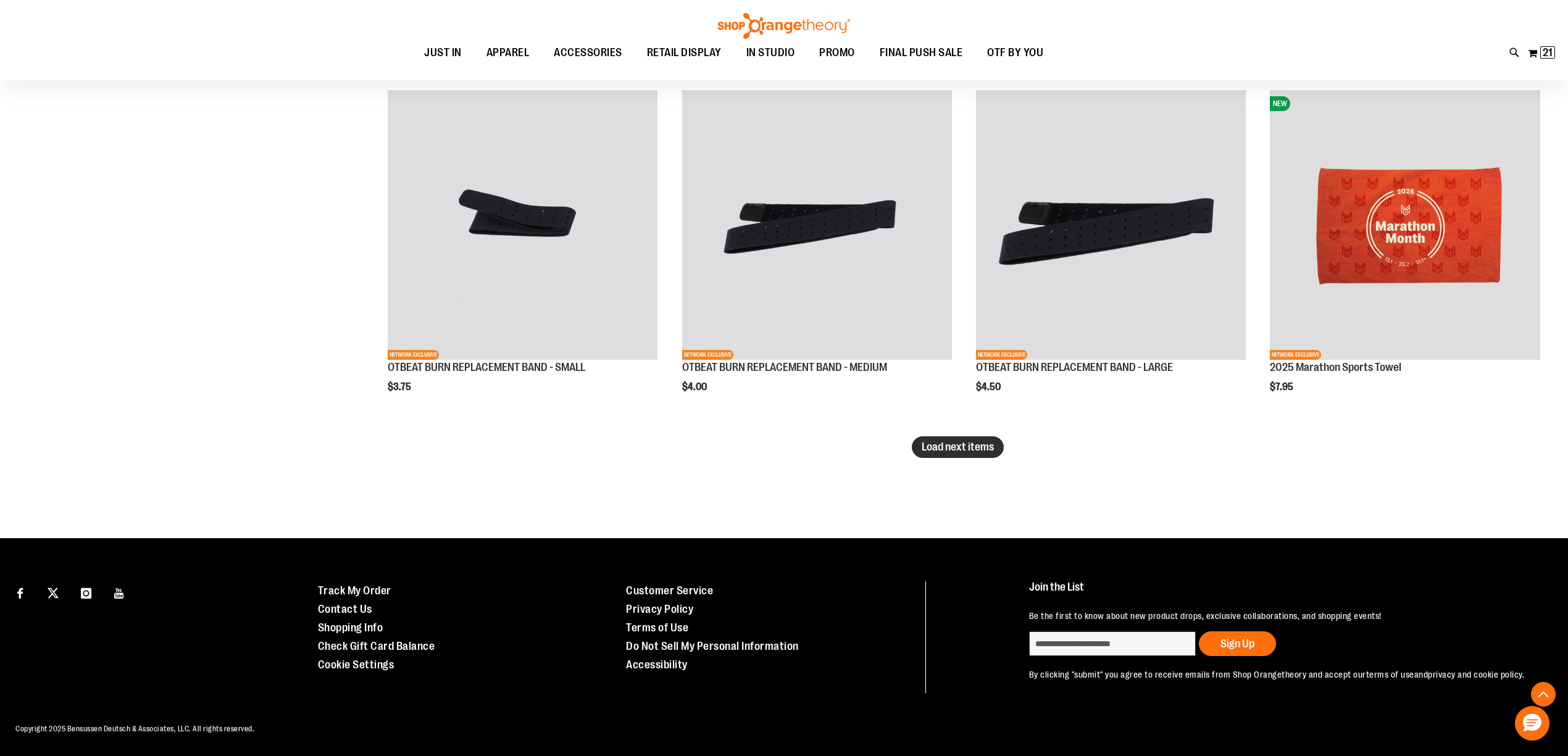
click at [968, 452] on button "Load next items" at bounding box center [957, 447] width 92 height 22
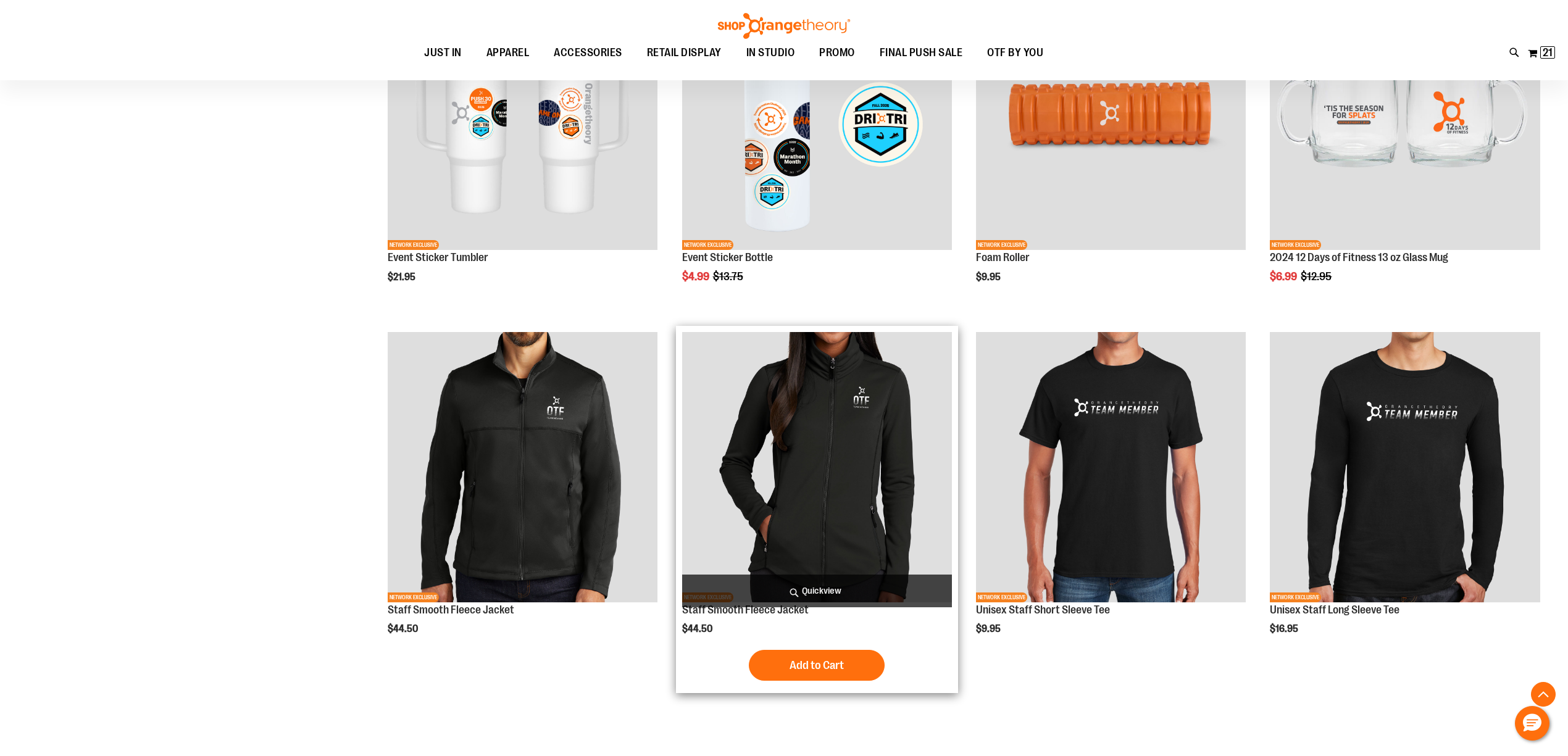
scroll to position [5023, 0]
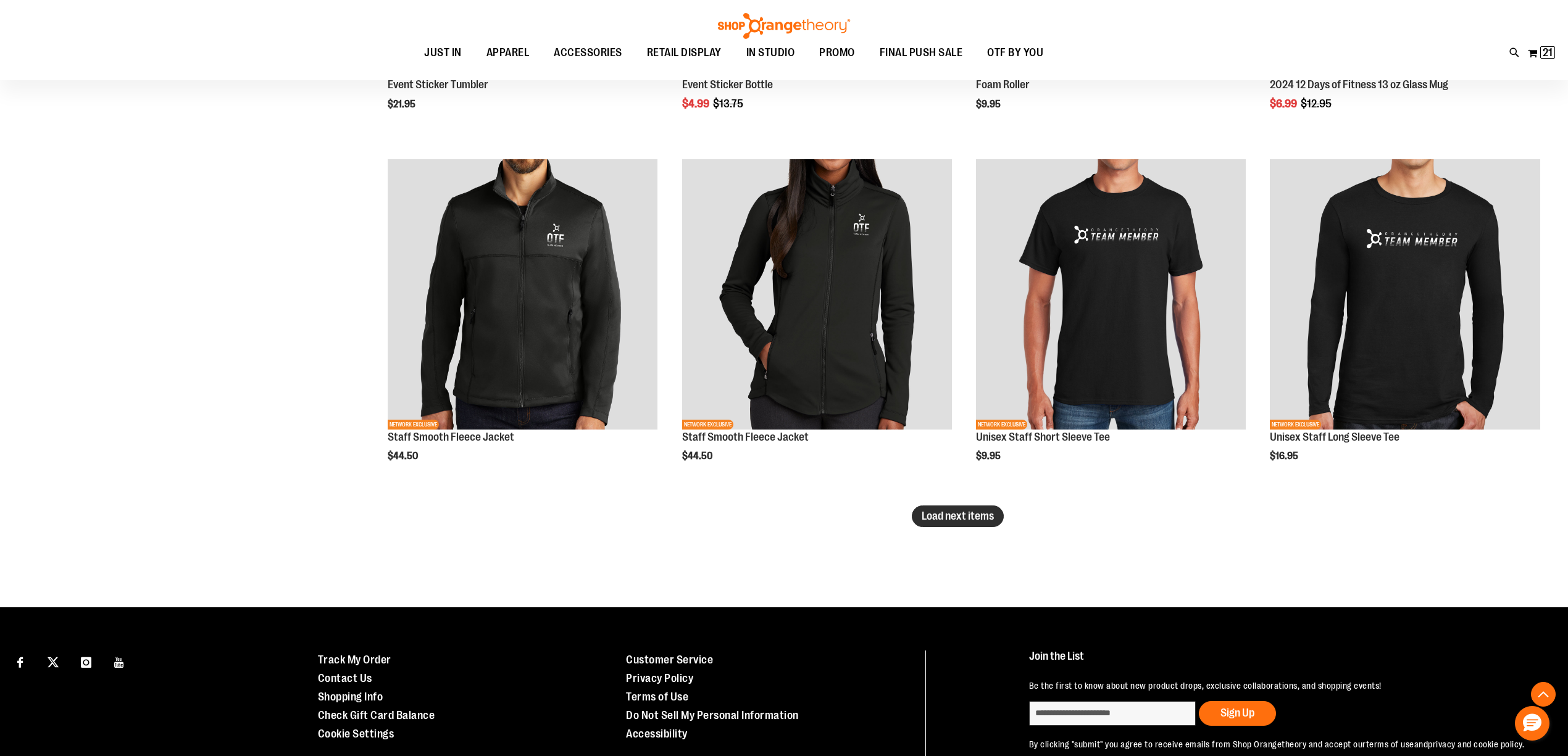
click at [934, 515] on span "Load next items" at bounding box center [957, 515] width 72 height 12
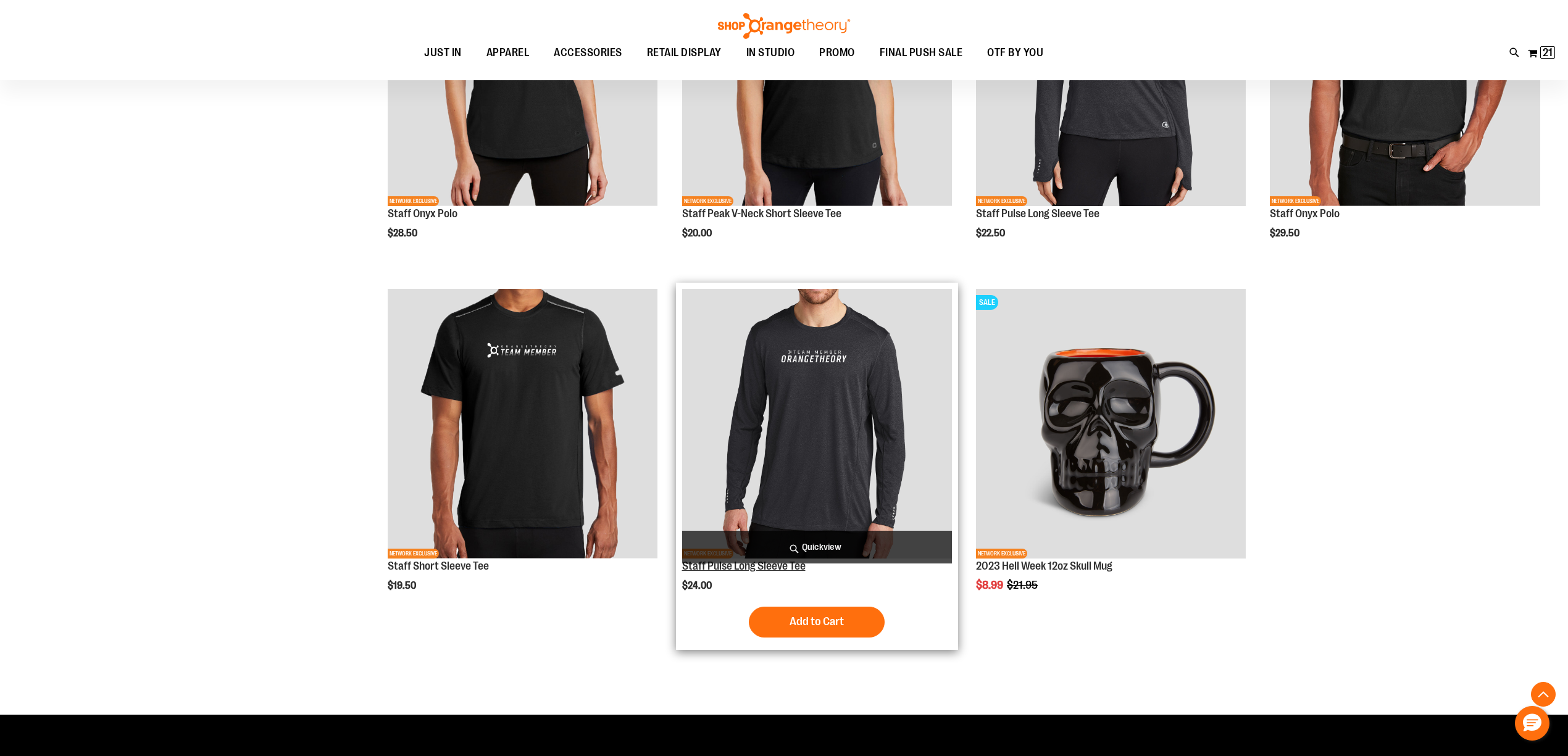
scroll to position [5598, 0]
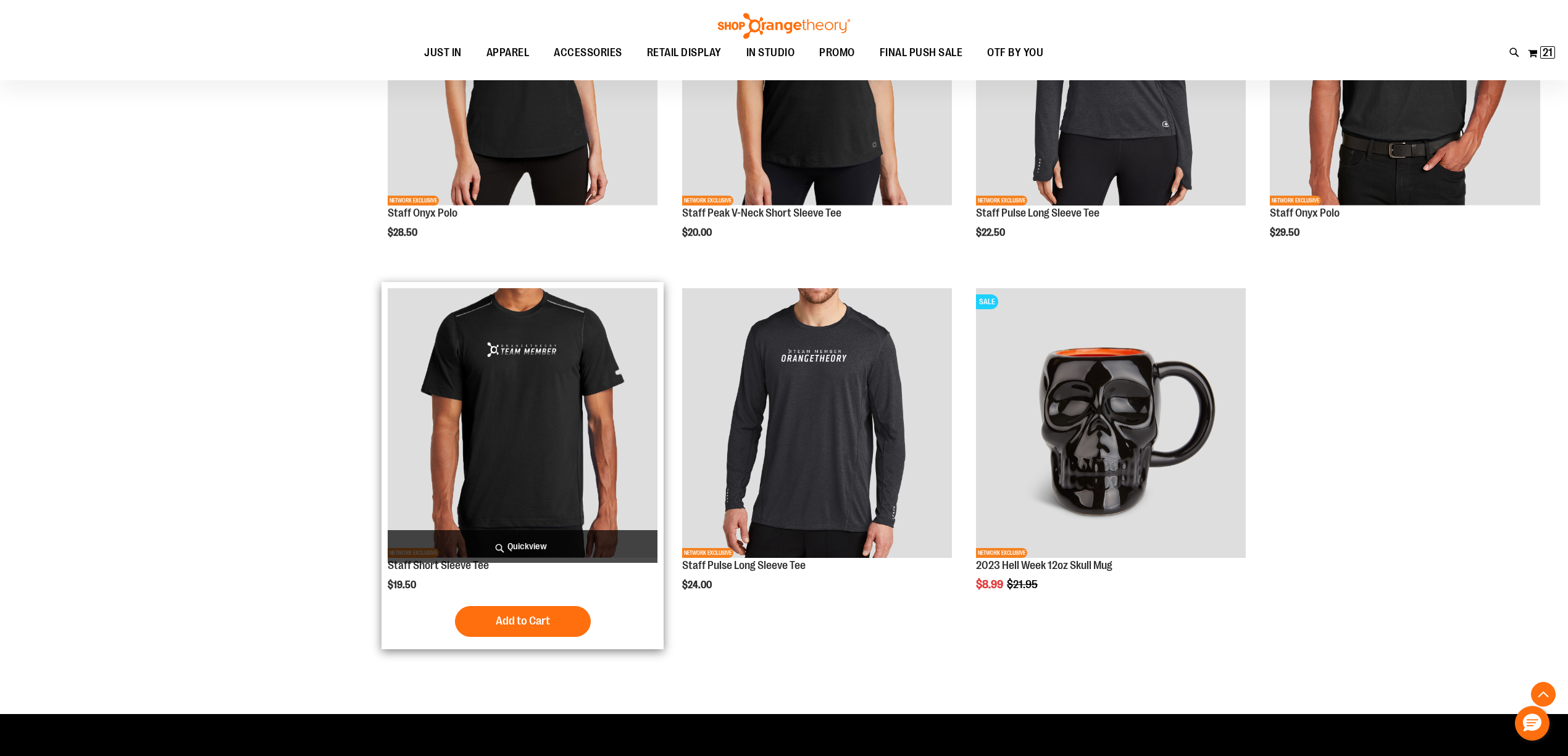
click at [553, 402] on img "product" at bounding box center [523, 423] width 270 height 270
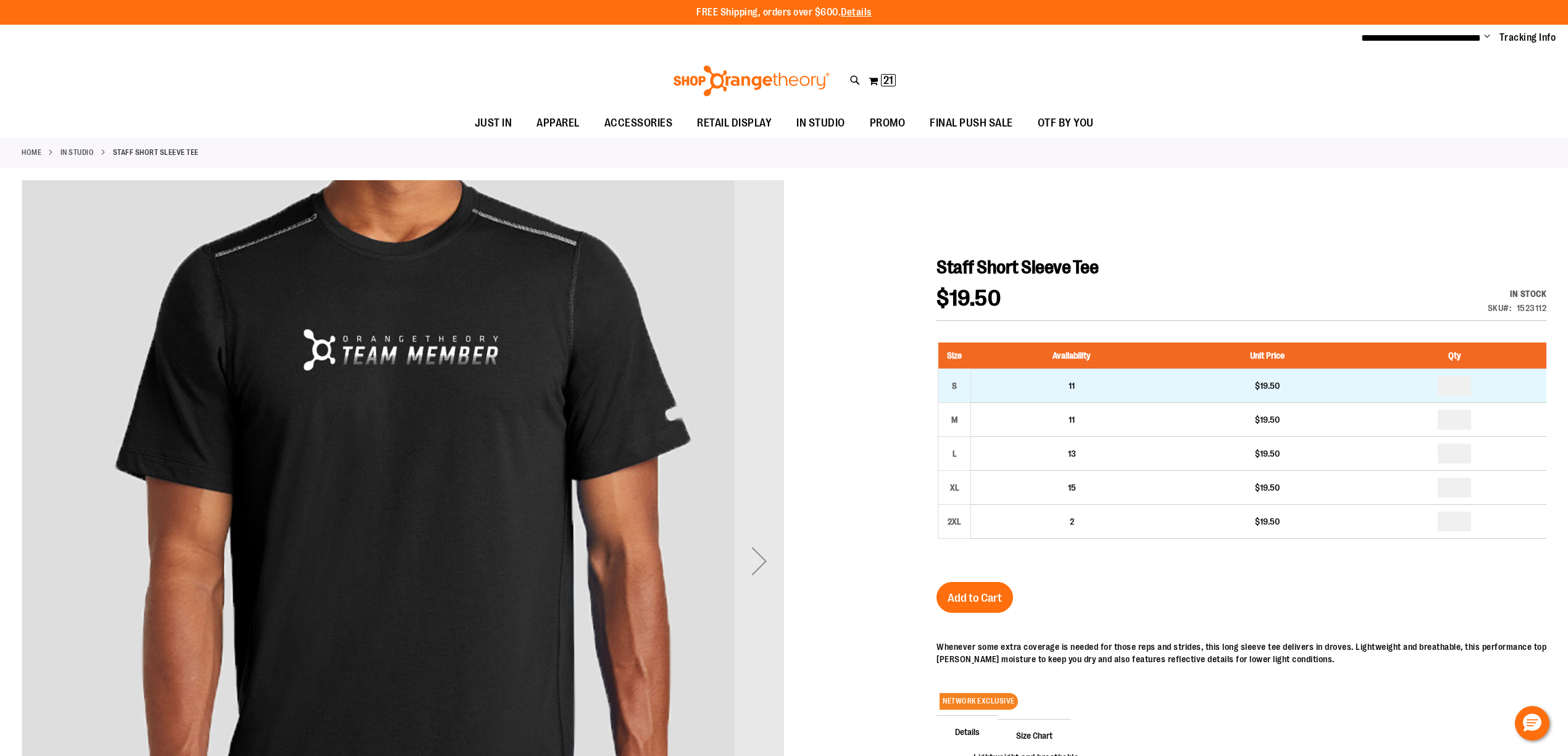
type input "**********"
click at [1460, 389] on input "*" at bounding box center [1454, 385] width 33 height 20
type input "*"
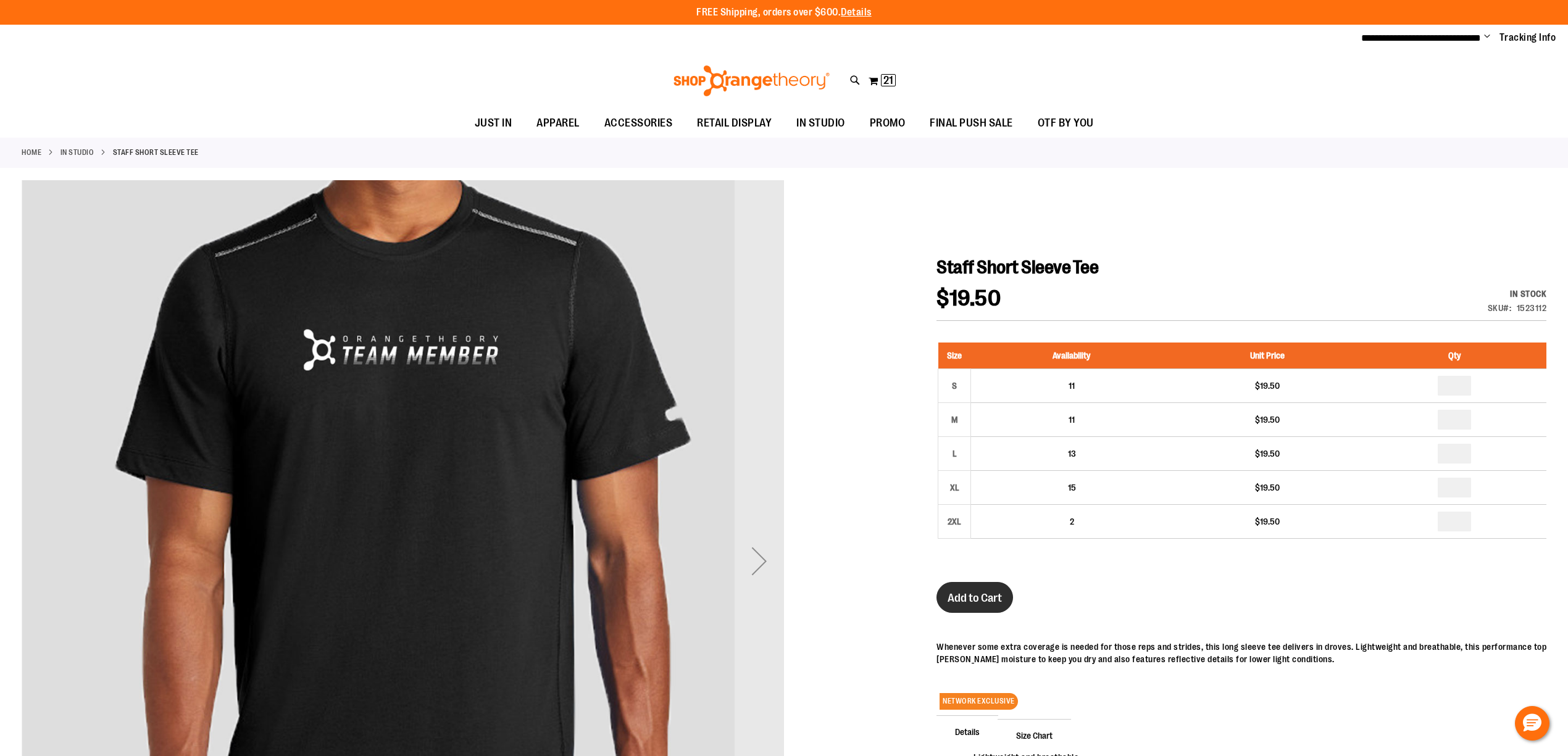
click at [970, 602] on span "Add to Cart" at bounding box center [974, 598] width 54 height 13
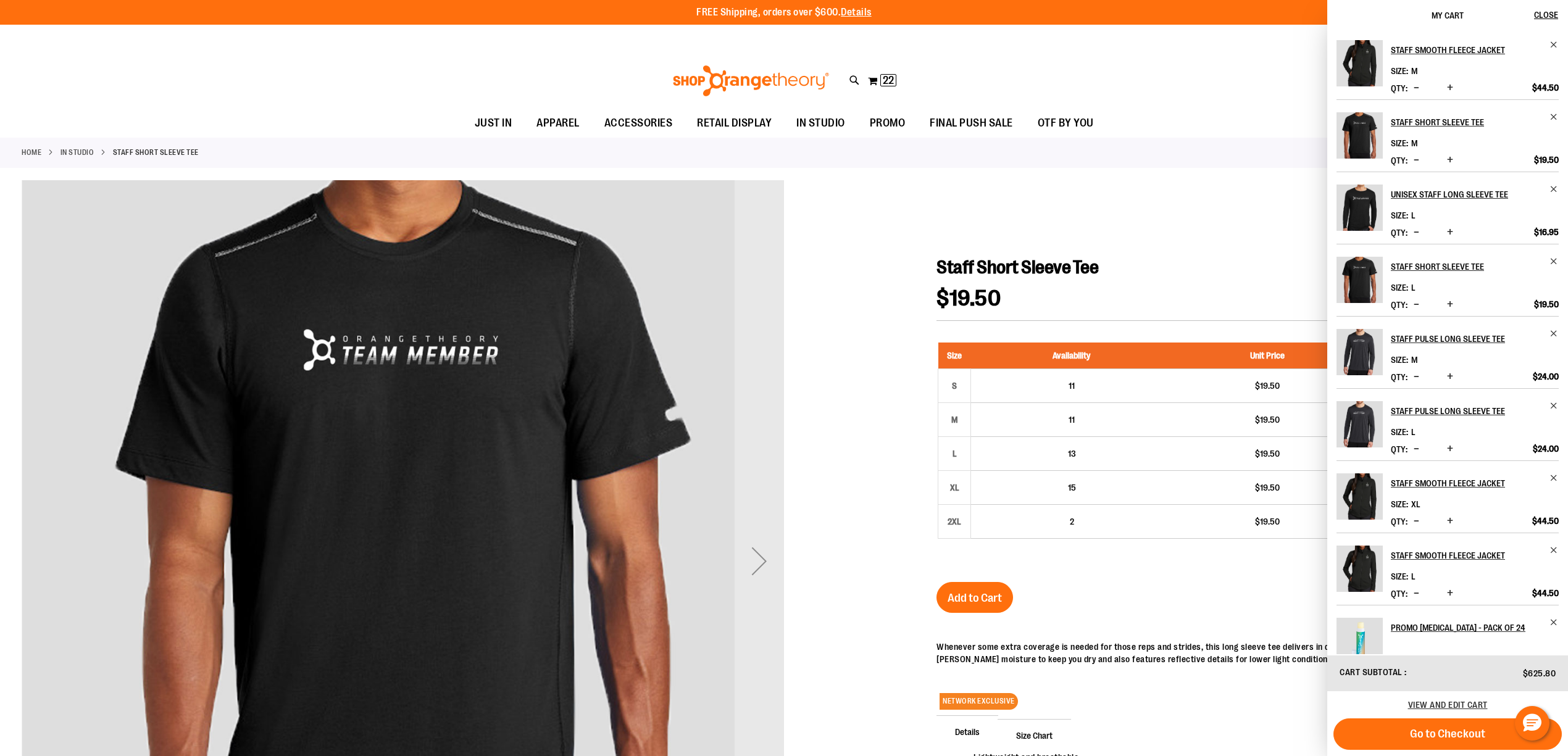
scroll to position [102, 0]
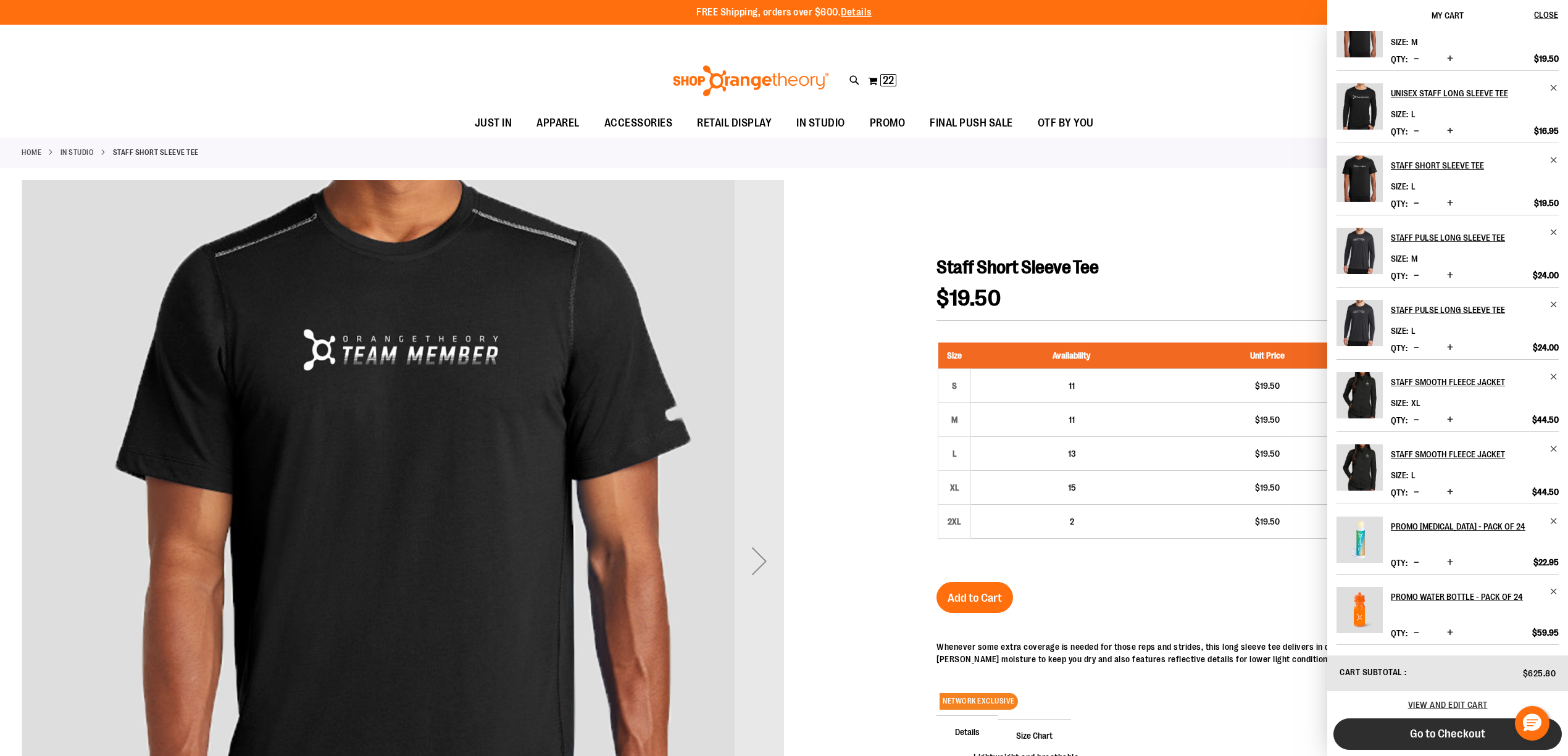
click at [1467, 727] on span "Go to Checkout" at bounding box center [1447, 733] width 75 height 13
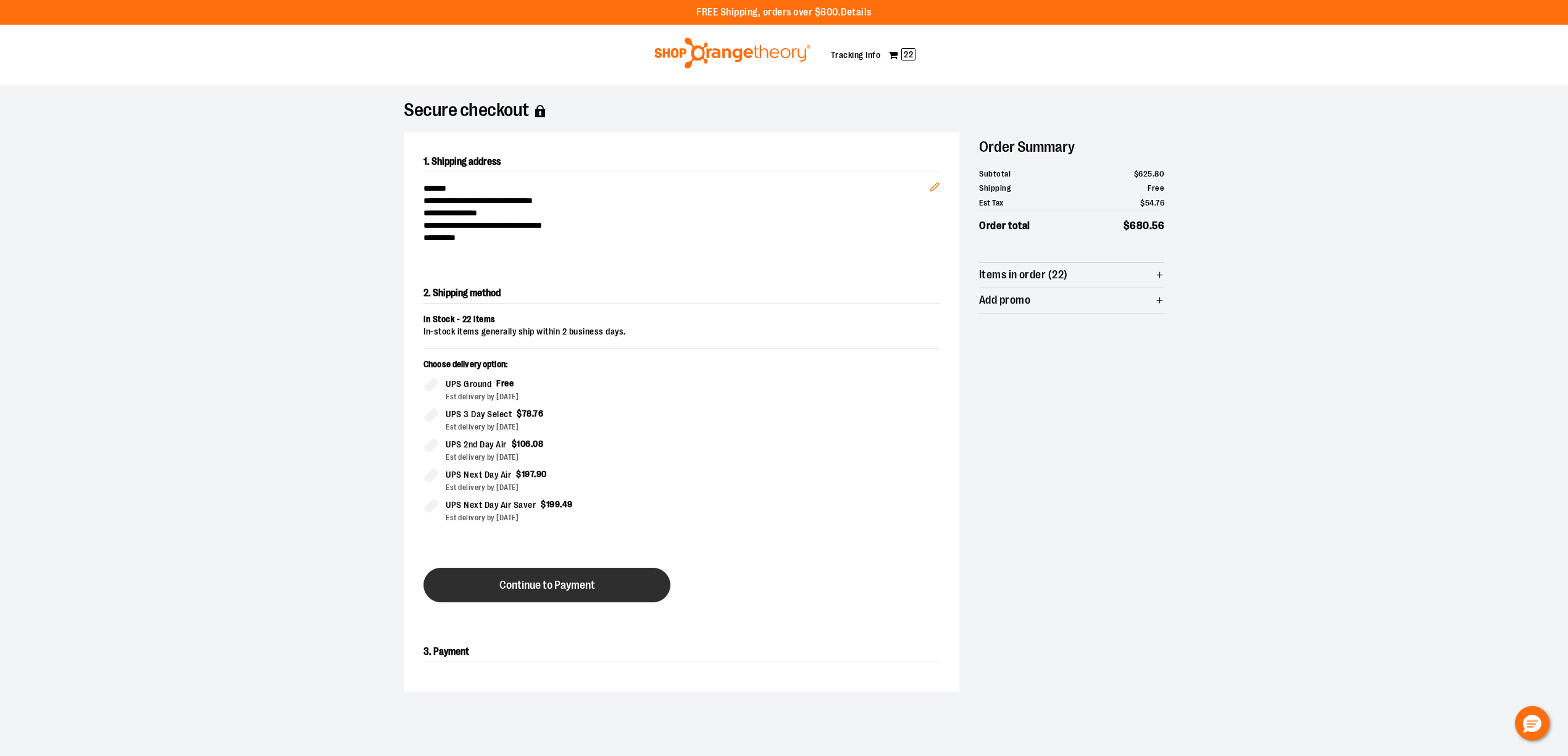
click at [544, 591] on span "Continue to Payment" at bounding box center [547, 585] width 95 height 11
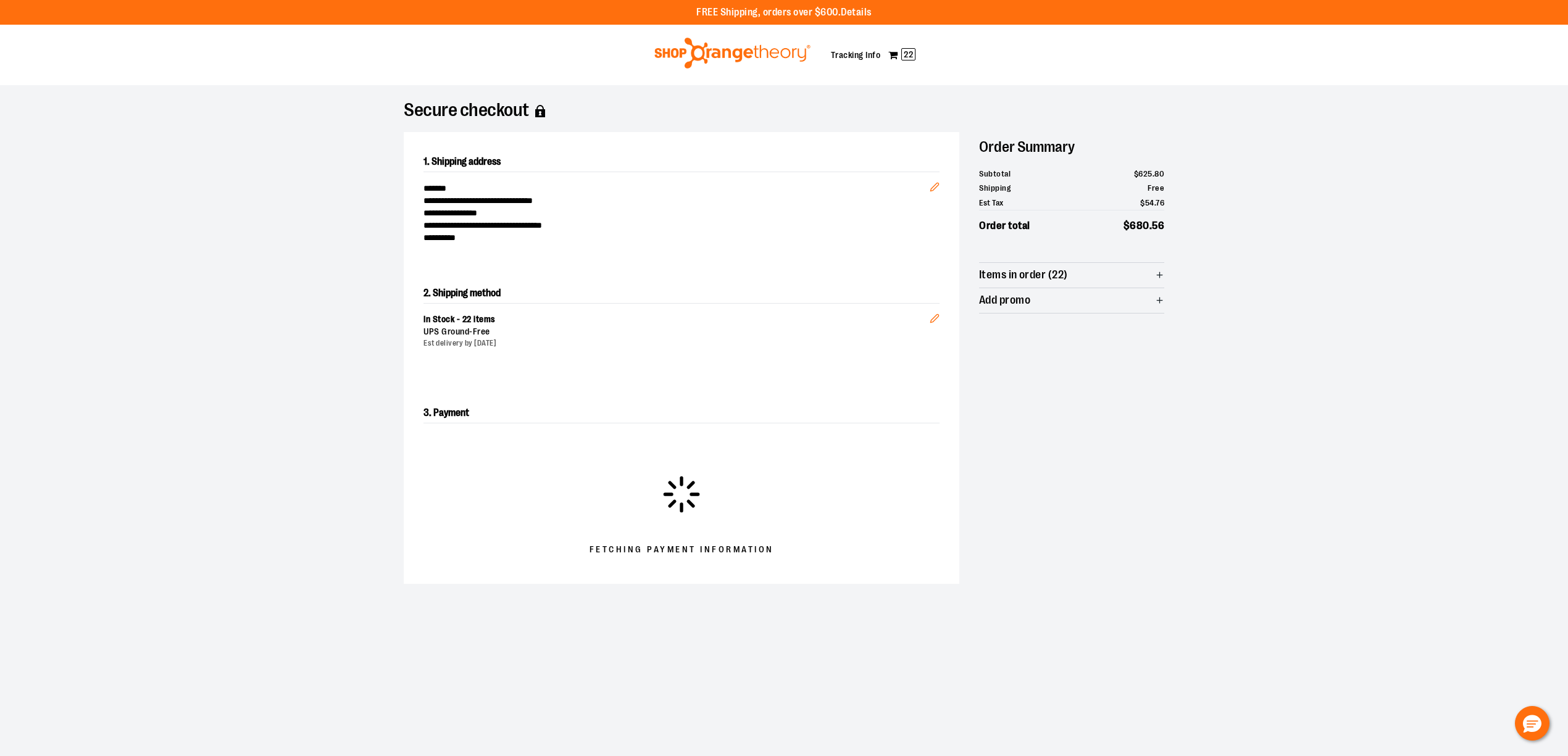
click at [998, 274] on span "Items in order (22)" at bounding box center [1024, 275] width 89 height 11
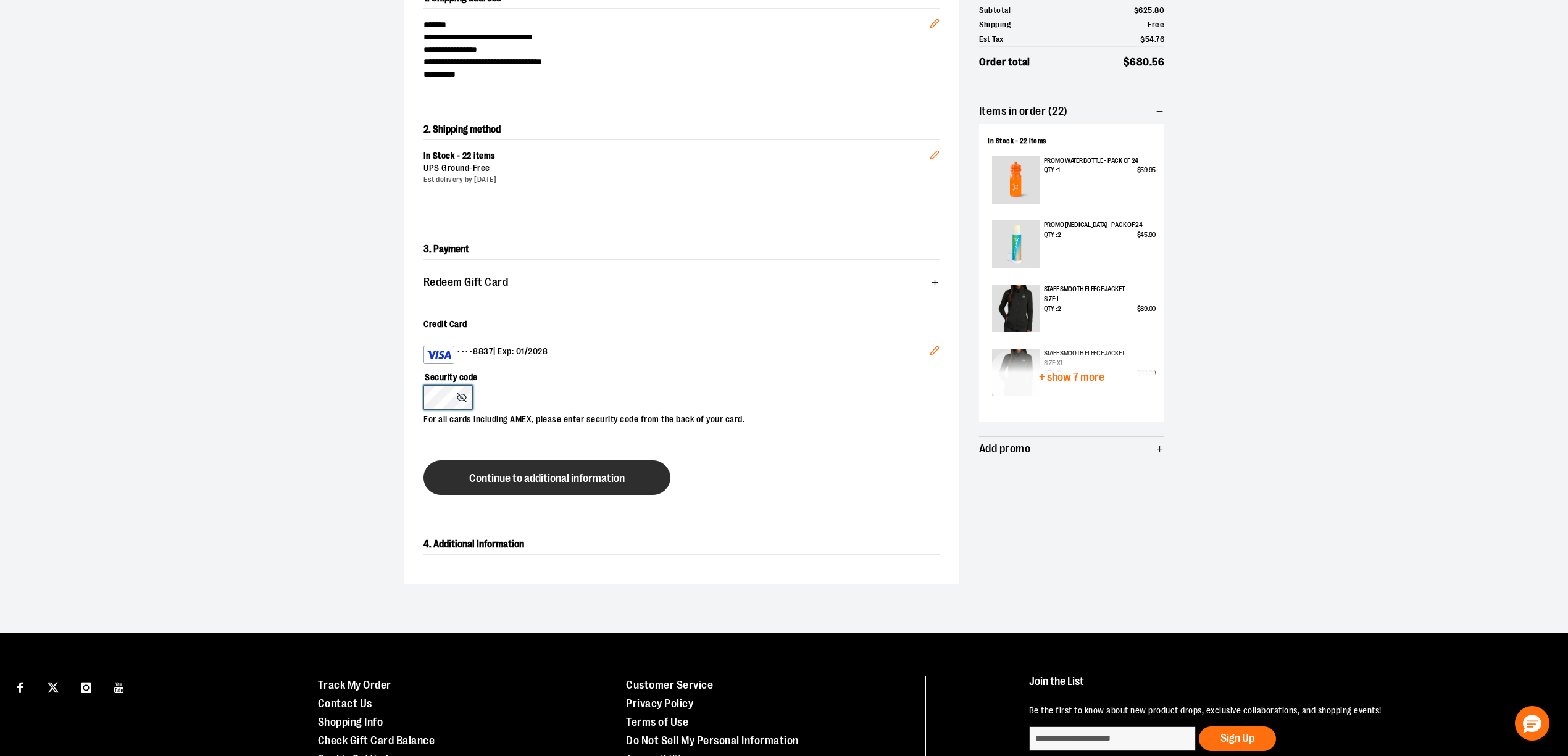
scroll to position [164, 0]
click at [533, 479] on span "Continue to additional information" at bounding box center [547, 478] width 155 height 11
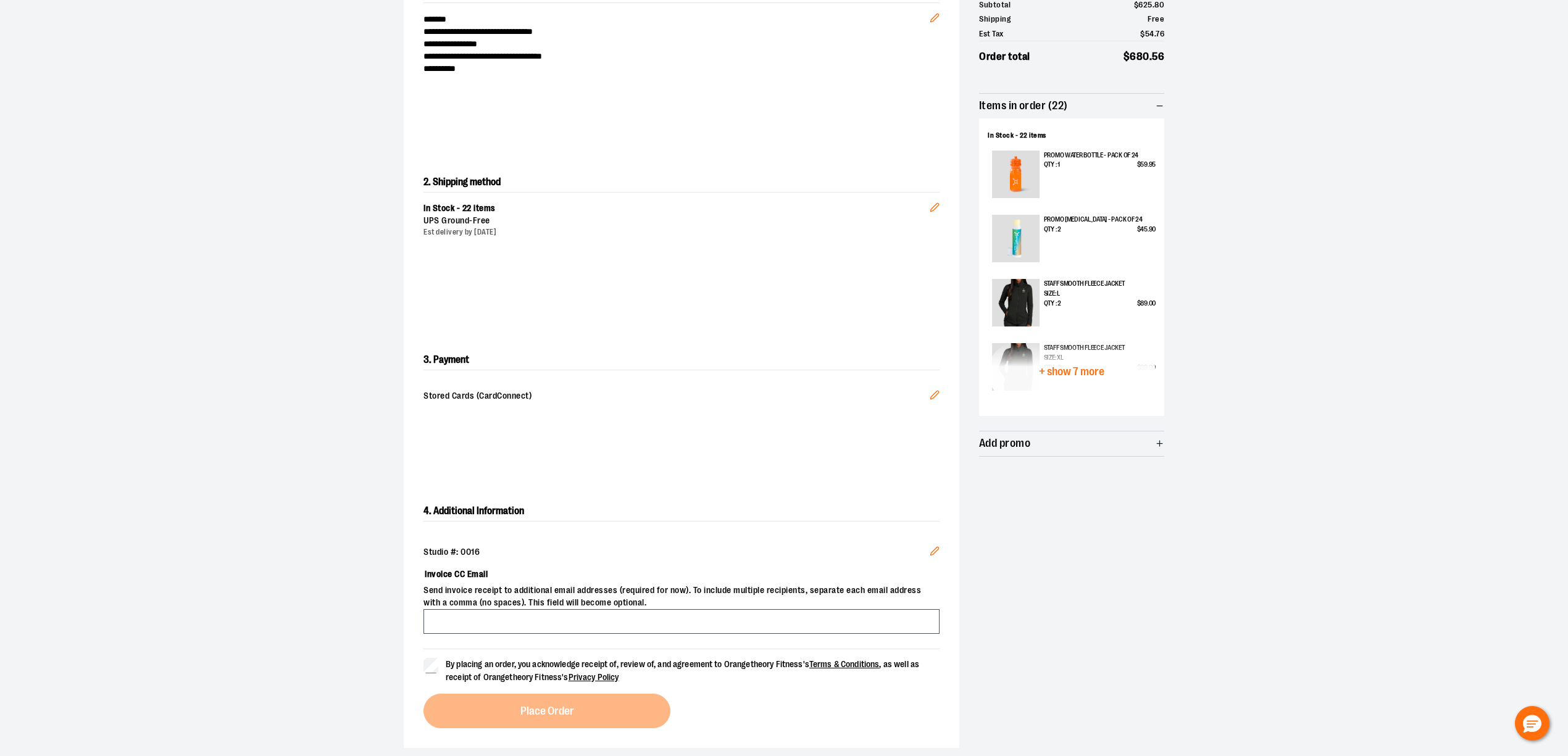
scroll to position [400, 0]
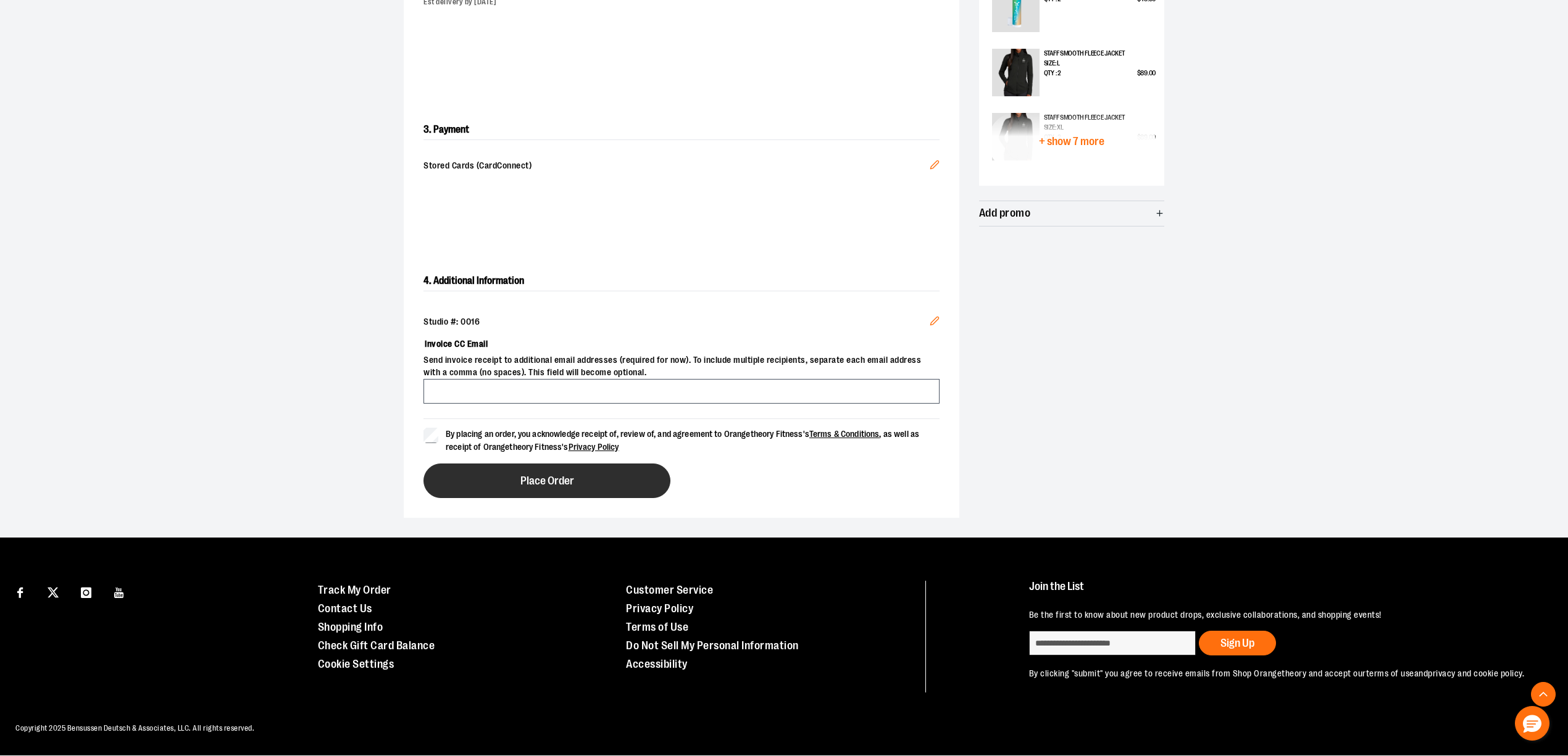
click at [540, 481] on span "Place Order" at bounding box center [547, 481] width 53 height 11
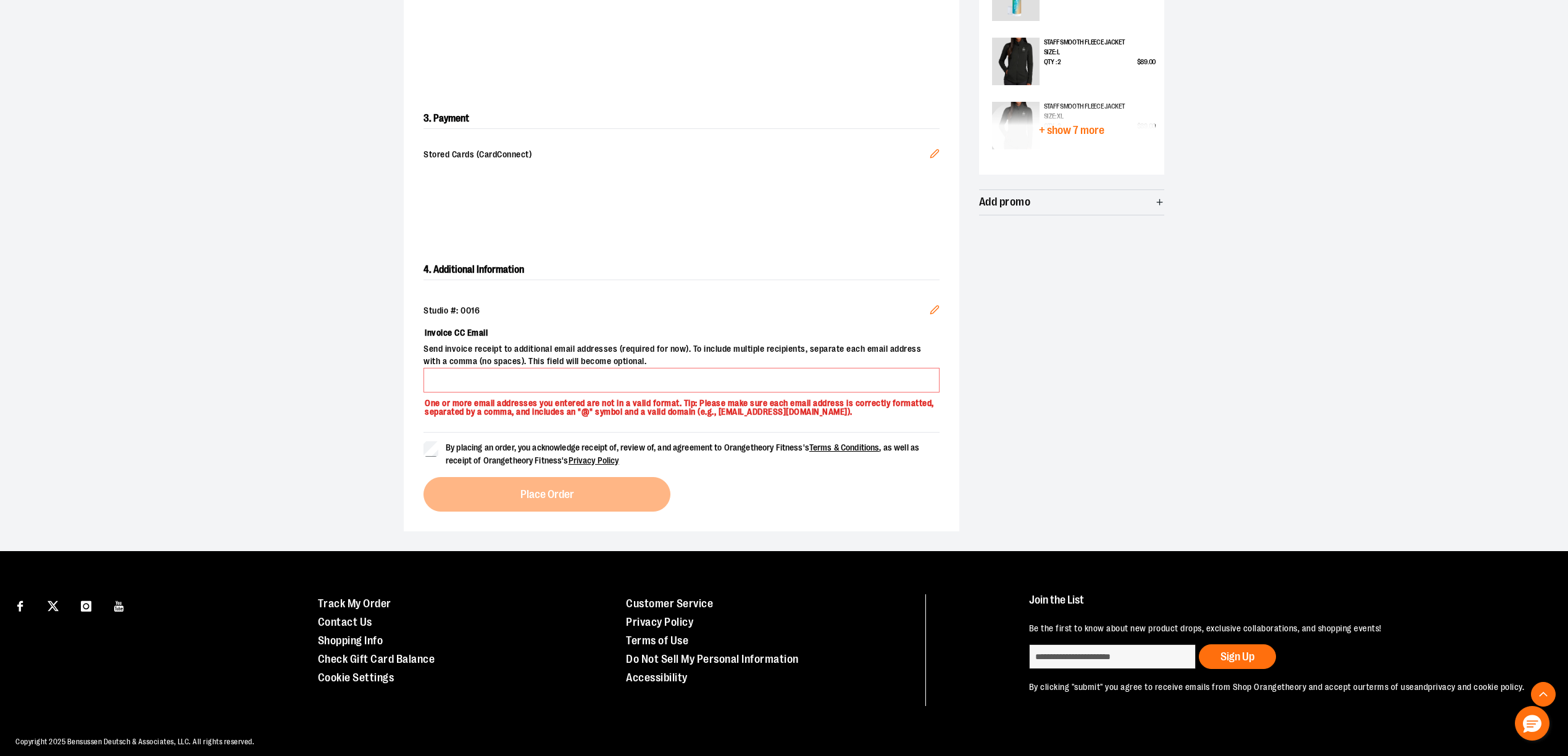
scroll to position [411, 0]
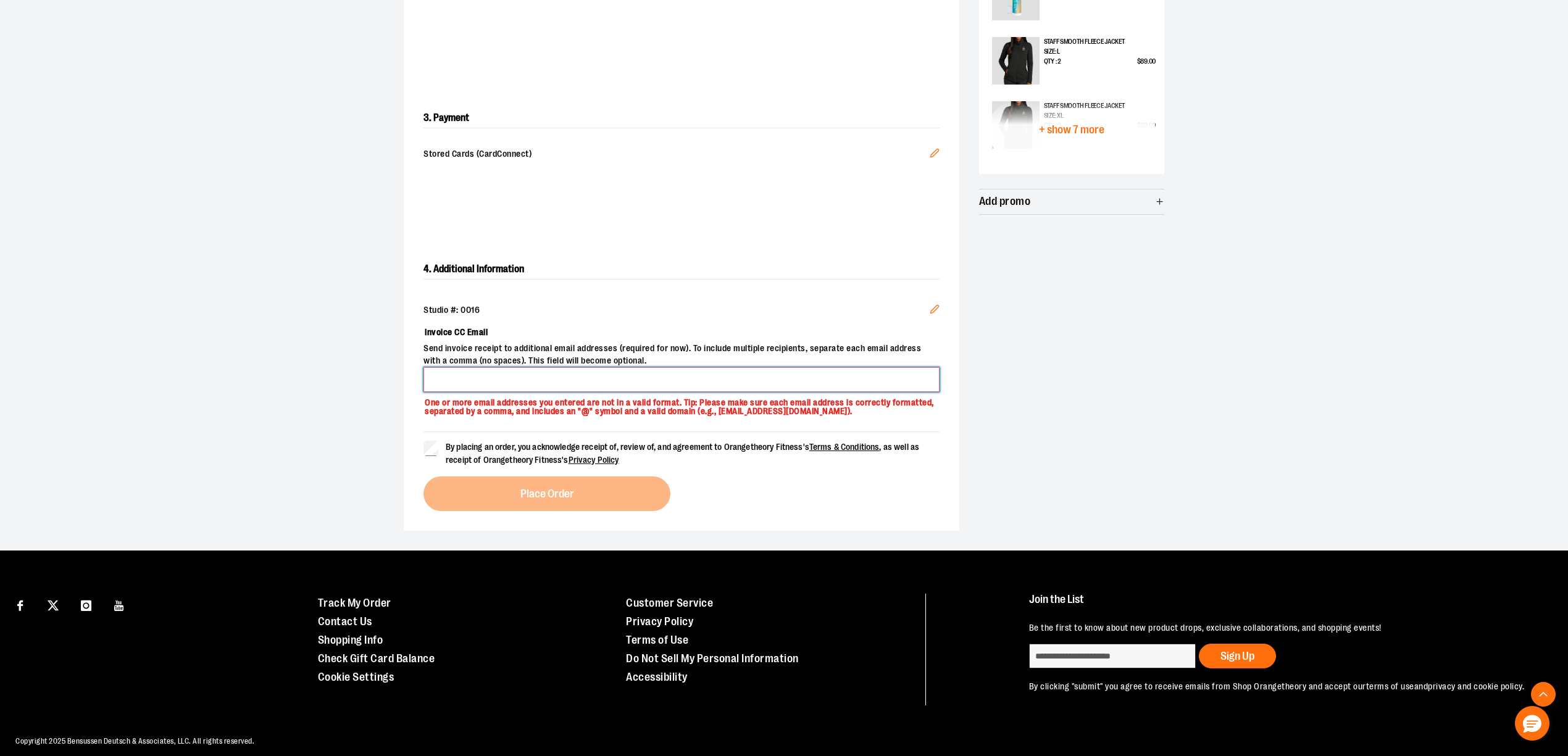
click at [553, 369] on input "Invoice CC Email" at bounding box center [681, 379] width 516 height 25
type input "**********"
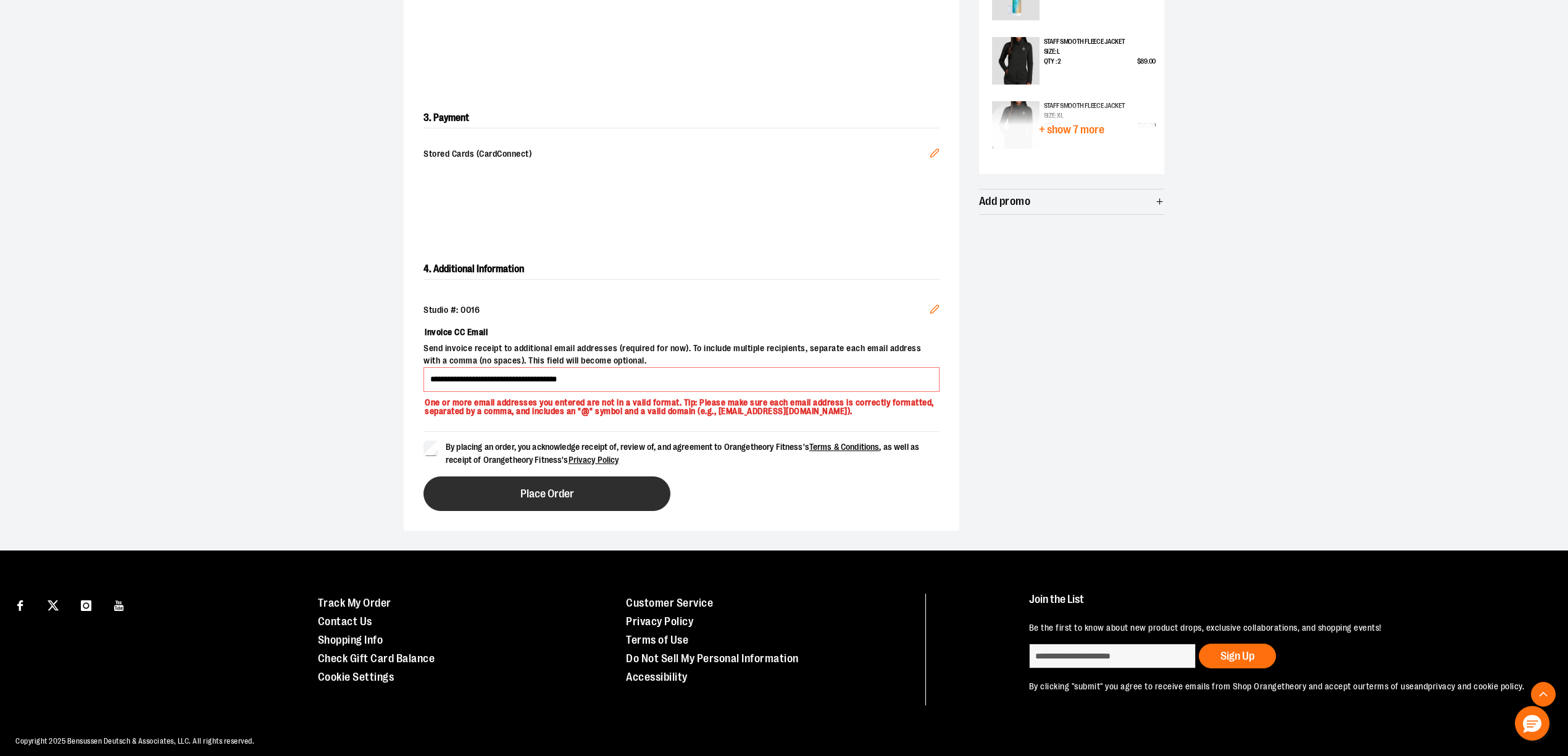
click at [526, 487] on button "Place Order" at bounding box center [547, 493] width 247 height 34
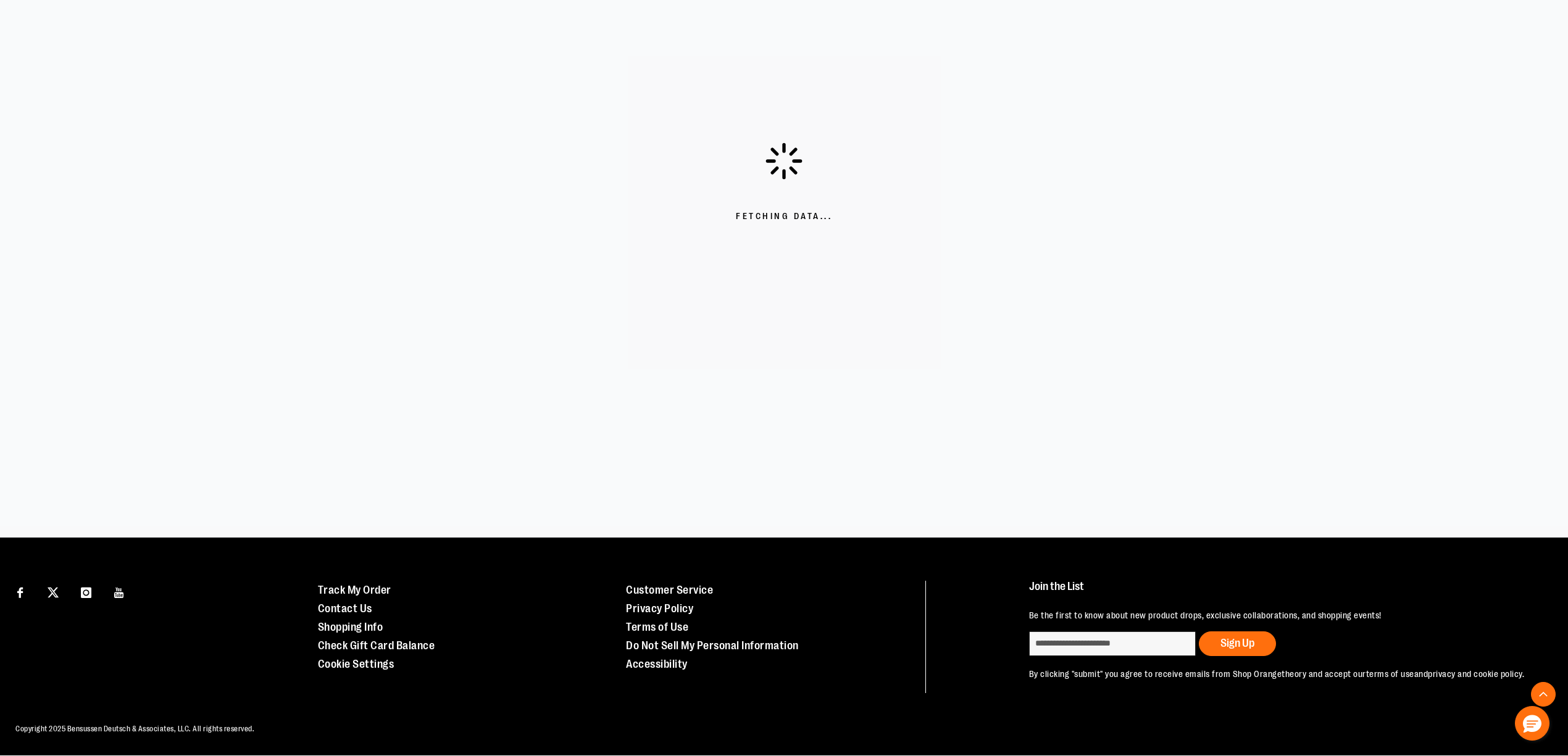
scroll to position [258, 0]
